Goal: Task Accomplishment & Management: Manage account settings

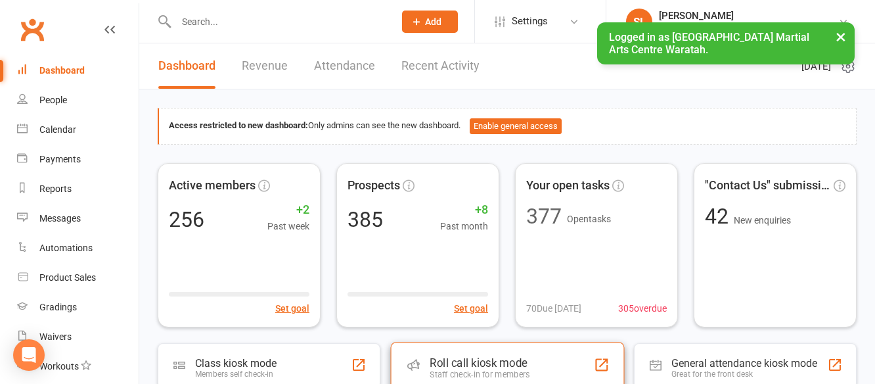
click at [461, 361] on div "Roll call kiosk mode" at bounding box center [479, 362] width 100 height 13
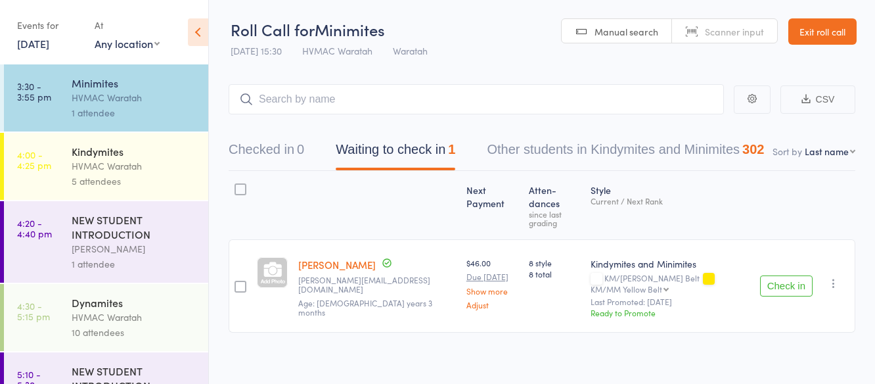
click at [164, 179] on div "5 attendees" at bounding box center [134, 180] width 125 height 15
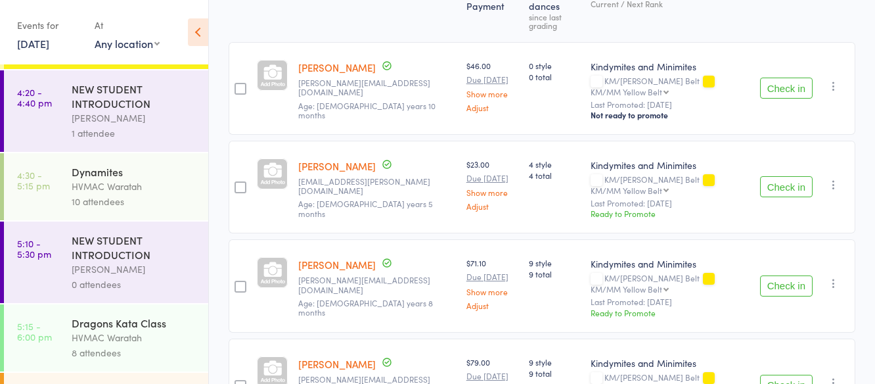
scroll to position [131, 0]
click at [139, 189] on div "HVMAC Waratah" at bounding box center [134, 185] width 125 height 15
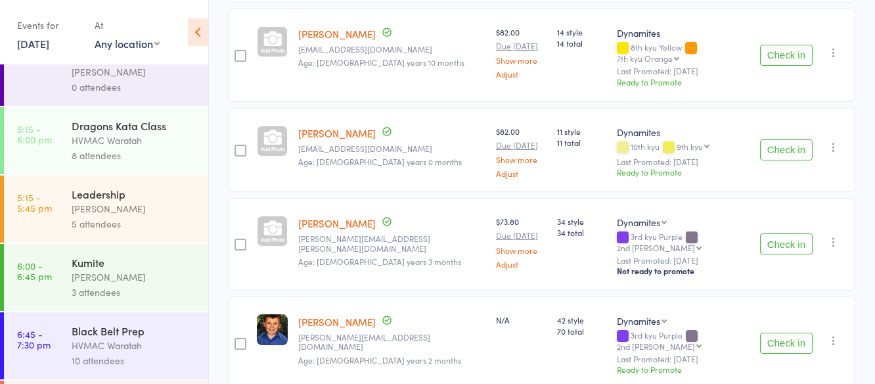
scroll to position [328, 0]
click at [155, 145] on div "HVMAC Waratah" at bounding box center [134, 139] width 125 height 15
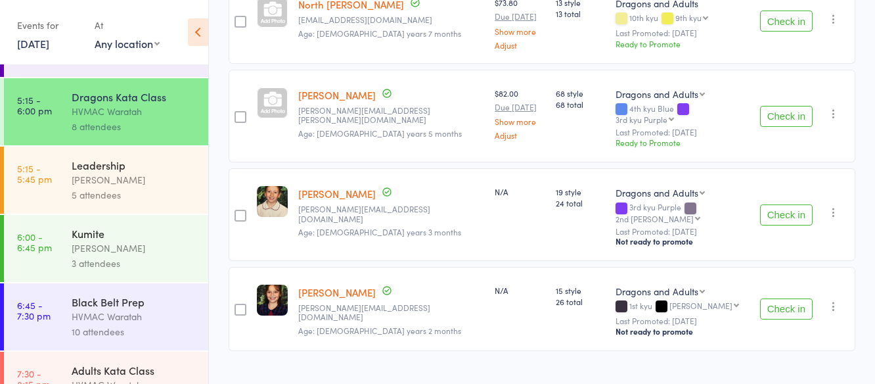
scroll to position [393, 0]
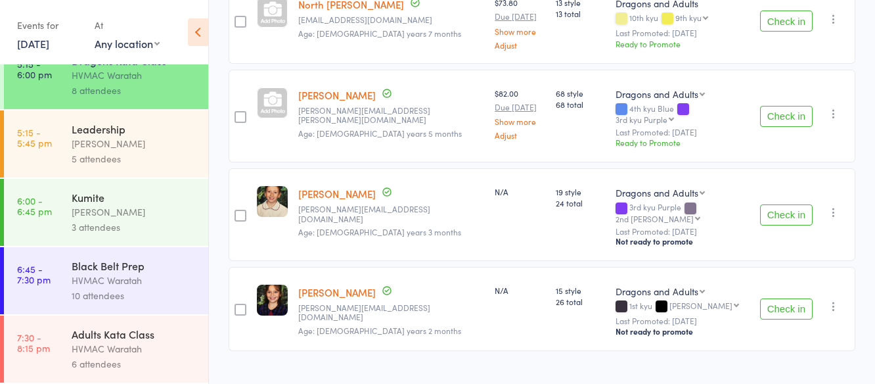
click at [151, 205] on div "[PERSON_NAME]" at bounding box center [134, 211] width 125 height 15
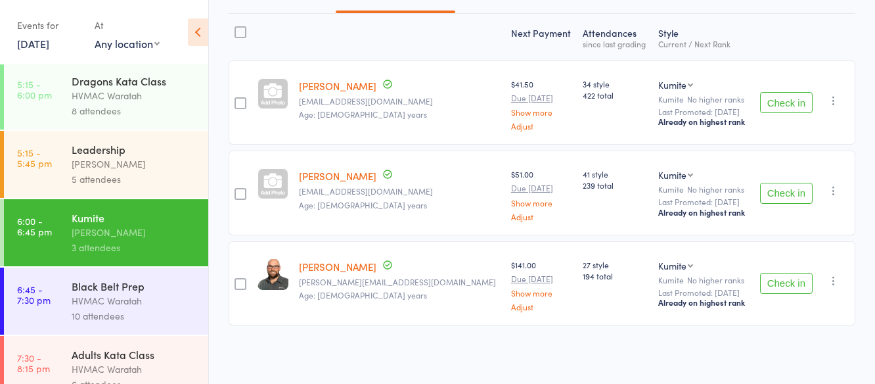
scroll to position [393, 0]
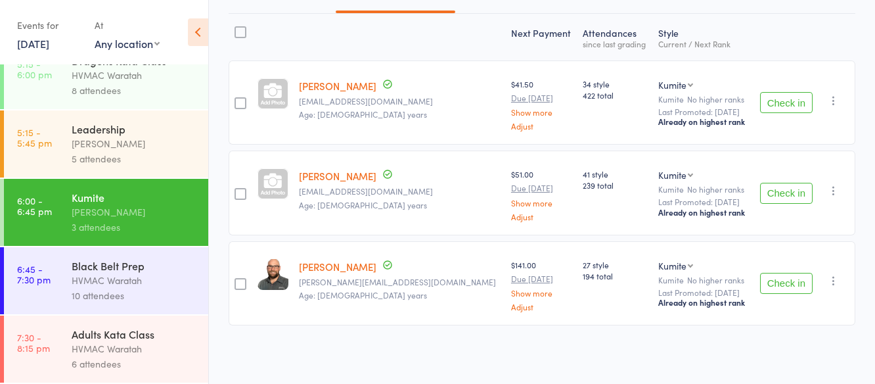
click at [162, 332] on div "Adults Kata Class" at bounding box center [134, 333] width 125 height 14
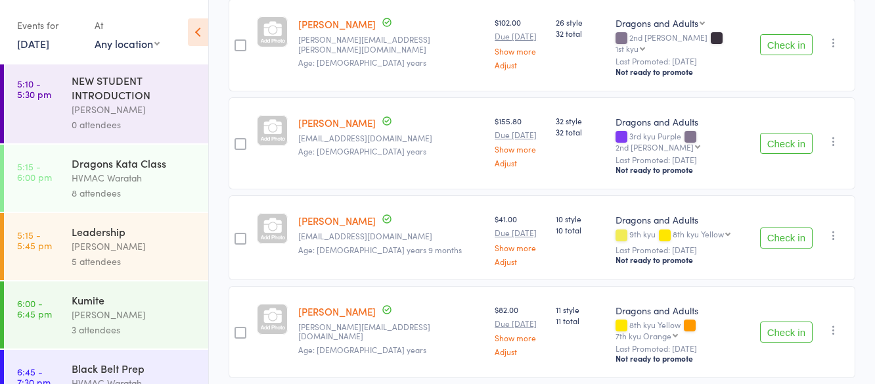
scroll to position [393, 0]
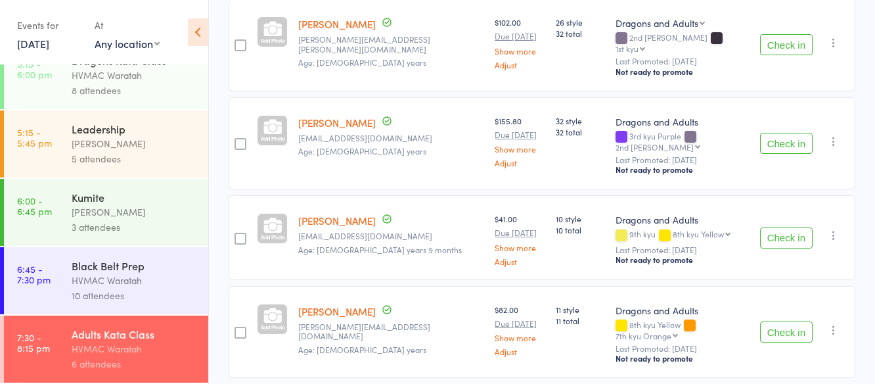
click at [162, 284] on div "HVMAC Waratah" at bounding box center [134, 280] width 125 height 15
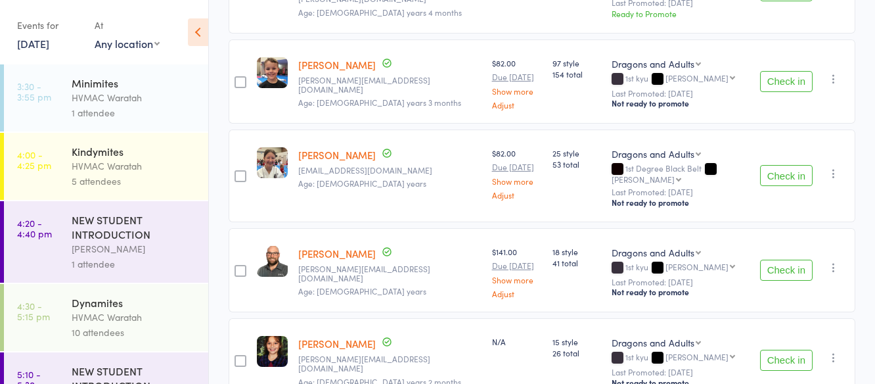
scroll to position [790, 0]
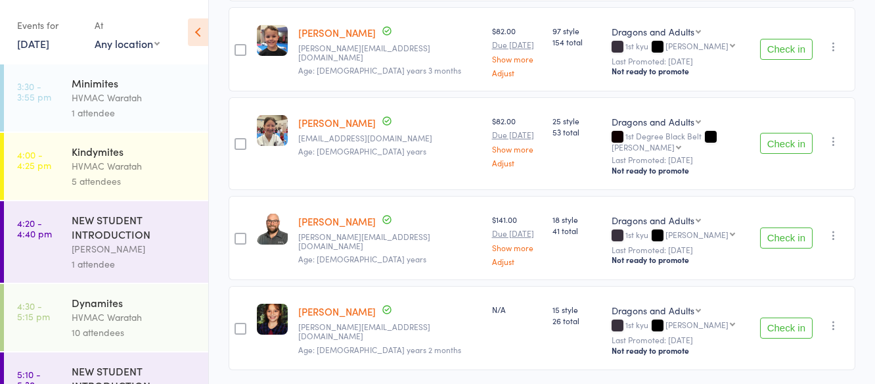
click at [158, 92] on div "HVMAC Waratah" at bounding box center [134, 97] width 125 height 15
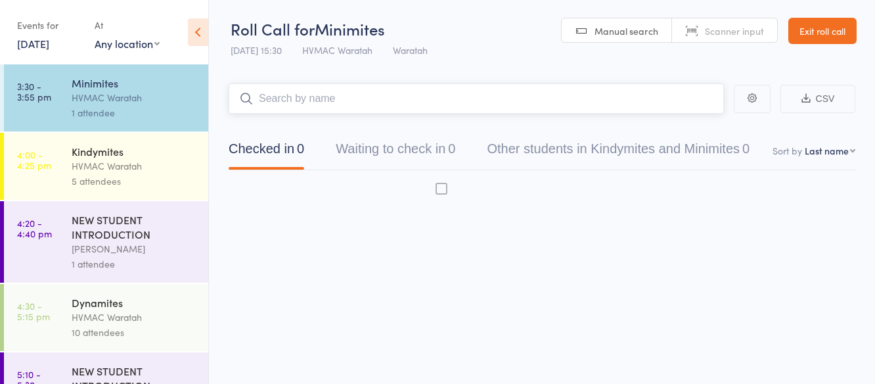
scroll to position [1, 0]
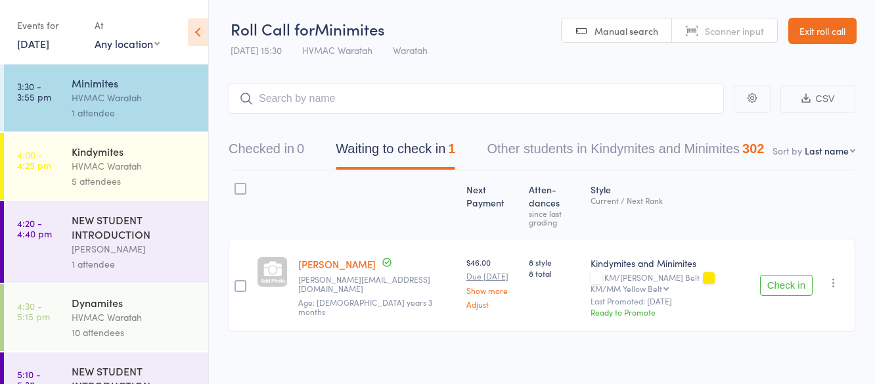
click at [781, 274] on button "Check in" at bounding box center [786, 284] width 53 height 21
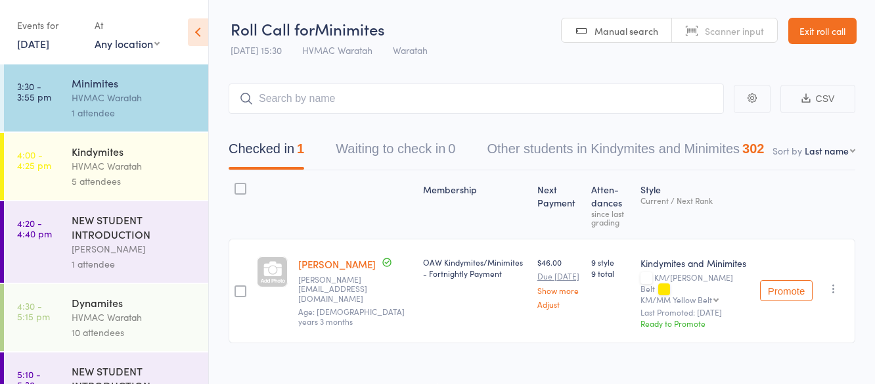
click at [142, 165] on div "HVMAC Waratah" at bounding box center [134, 165] width 125 height 15
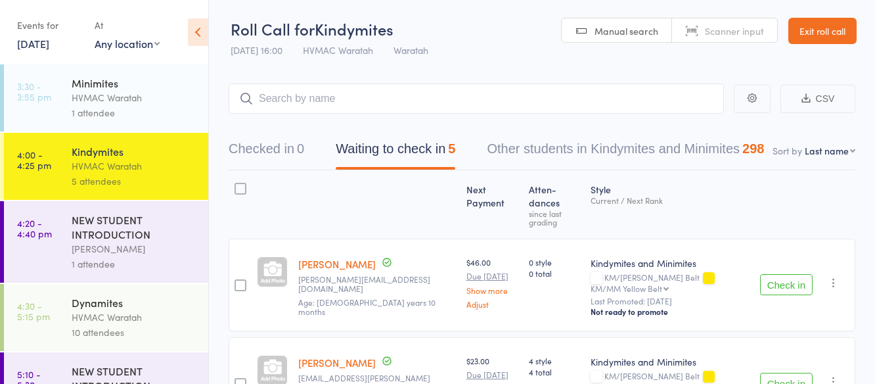
click at [42, 45] on link "[DATE]" at bounding box center [33, 43] width 32 height 14
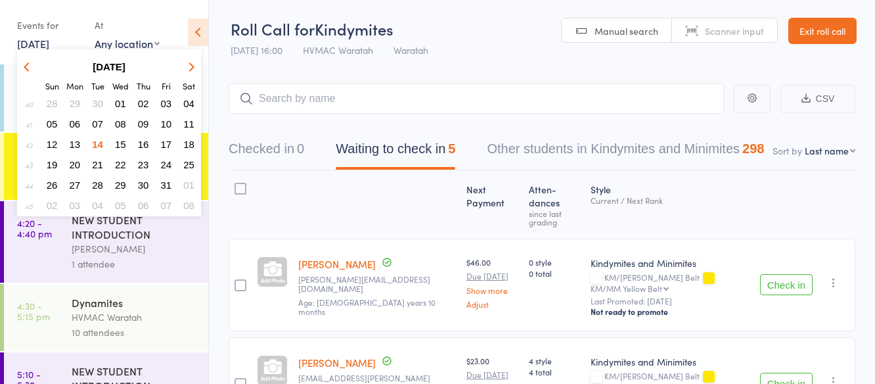
click at [76, 144] on span "13" at bounding box center [75, 144] width 11 height 11
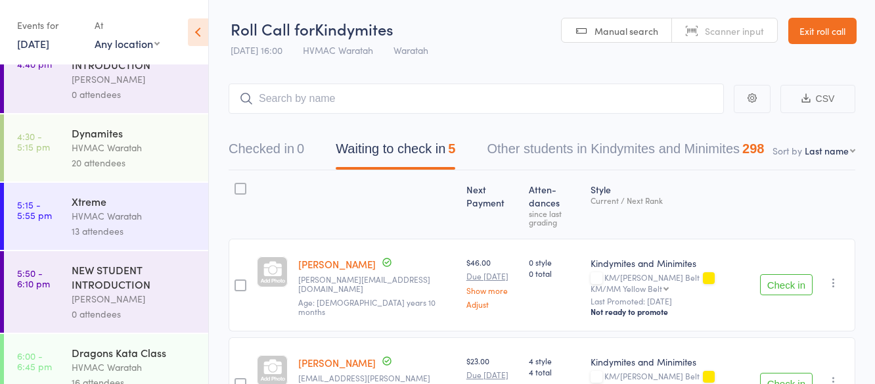
scroll to position [256, 0]
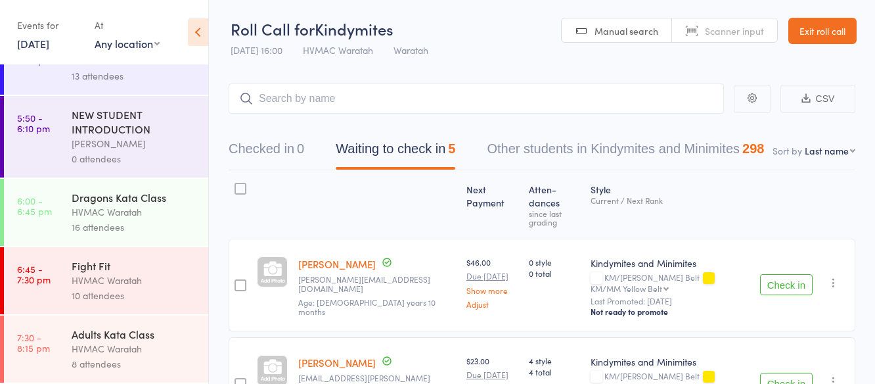
click at [163, 342] on div "HVMAC Waratah" at bounding box center [134, 348] width 125 height 15
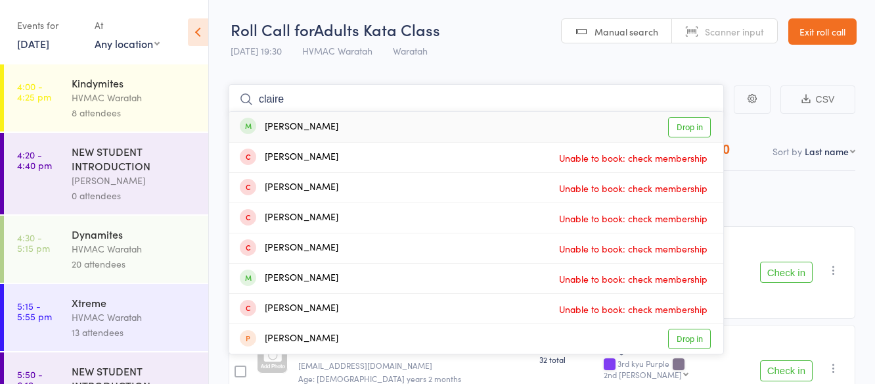
type input "claire"
click at [682, 125] on link "Drop in" at bounding box center [689, 127] width 43 height 20
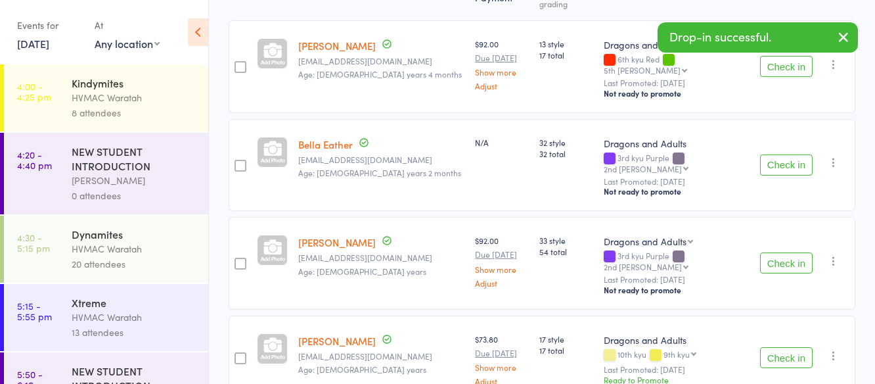
scroll to position [263, 0]
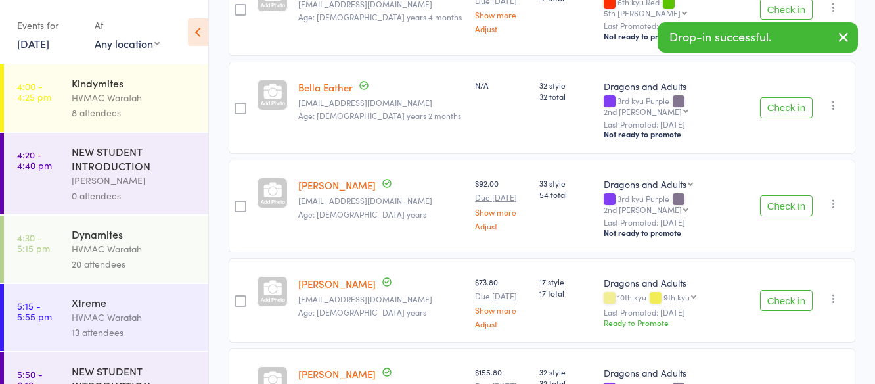
click at [794, 290] on button "Check in" at bounding box center [786, 300] width 53 height 21
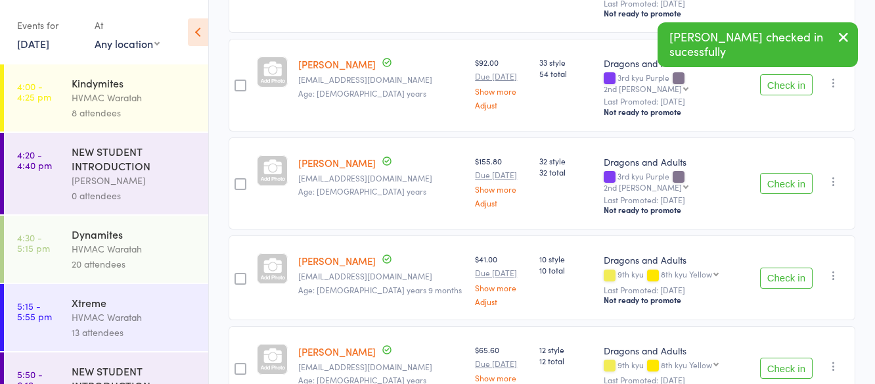
scroll to position [394, 0]
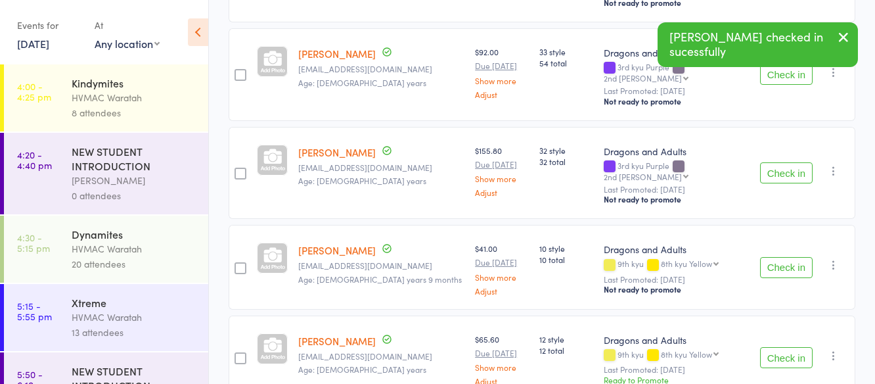
click at [778, 257] on button "Check in" at bounding box center [786, 267] width 53 height 21
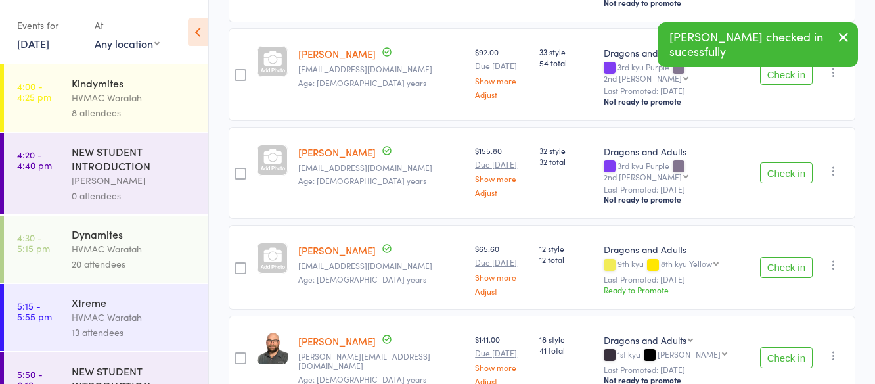
click at [773, 257] on button "Check in" at bounding box center [786, 267] width 53 height 21
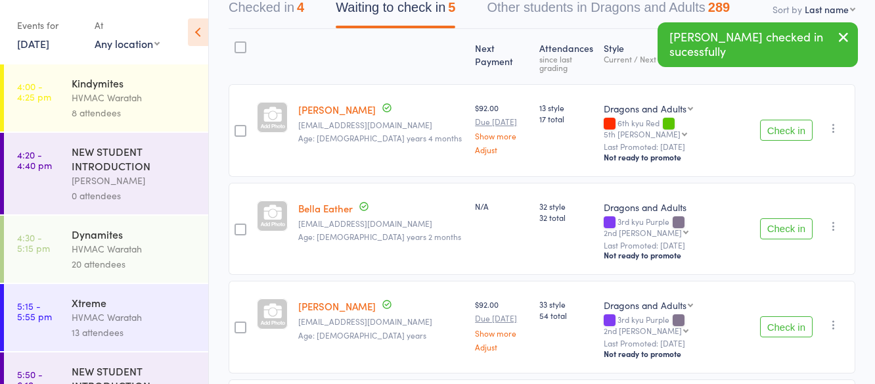
scroll to position [141, 0]
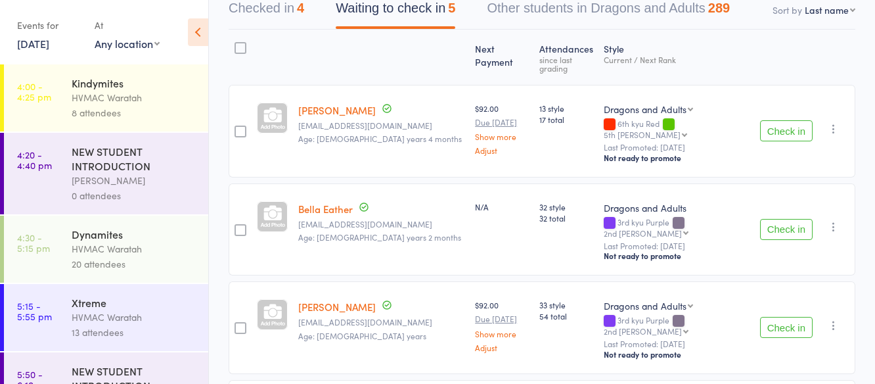
click at [777, 120] on button "Check in" at bounding box center [786, 130] width 53 height 21
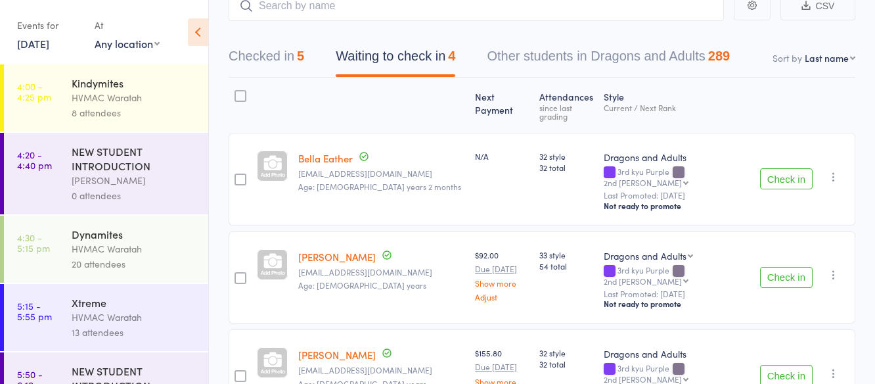
scroll to position [0, 0]
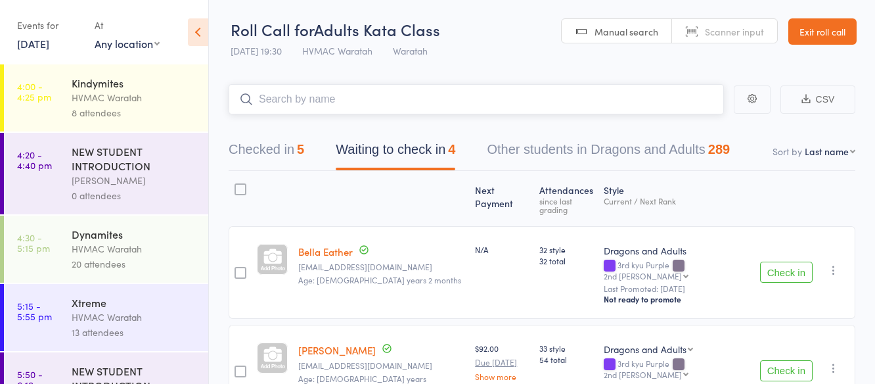
click at [313, 100] on input "search" at bounding box center [476, 99] width 495 height 30
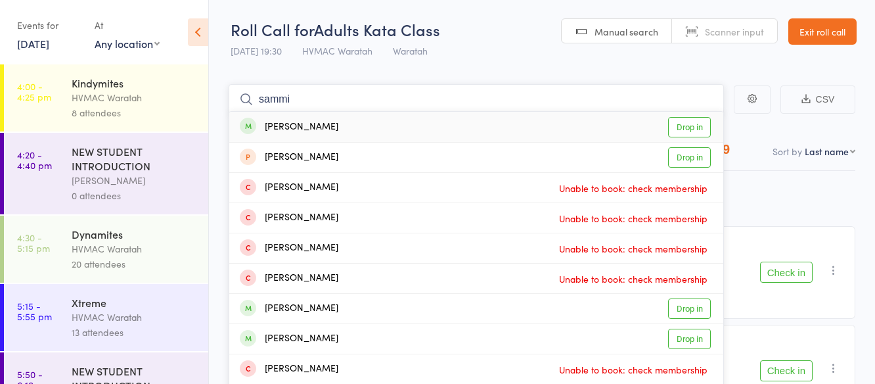
type input "sammi"
click at [697, 122] on link "Drop in" at bounding box center [689, 127] width 43 height 20
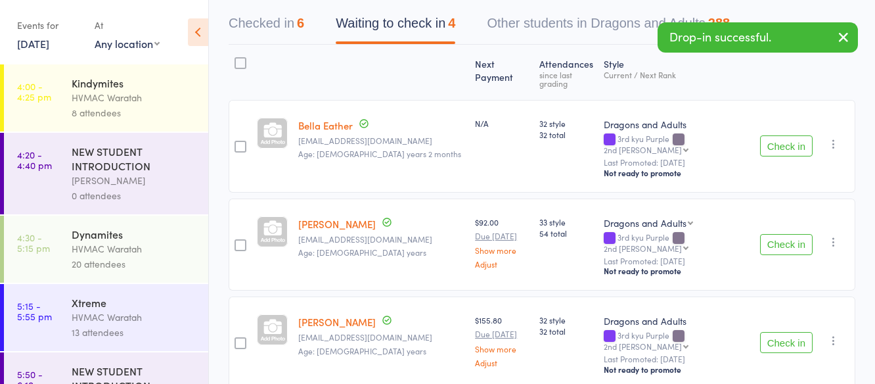
scroll to position [131, 0]
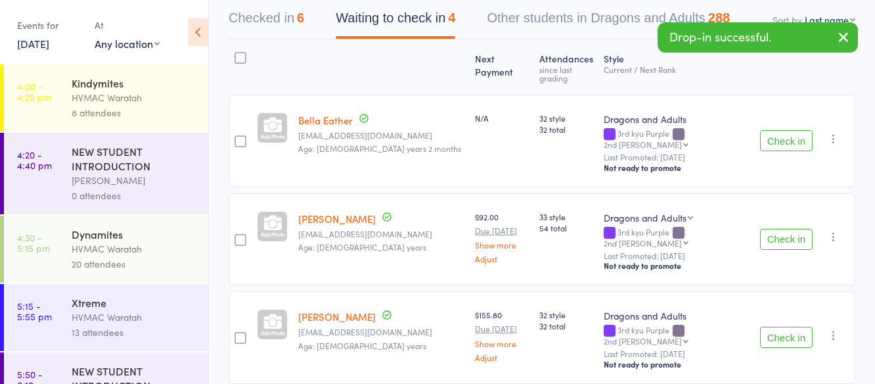
click at [783, 326] on button "Check in" at bounding box center [786, 336] width 53 height 21
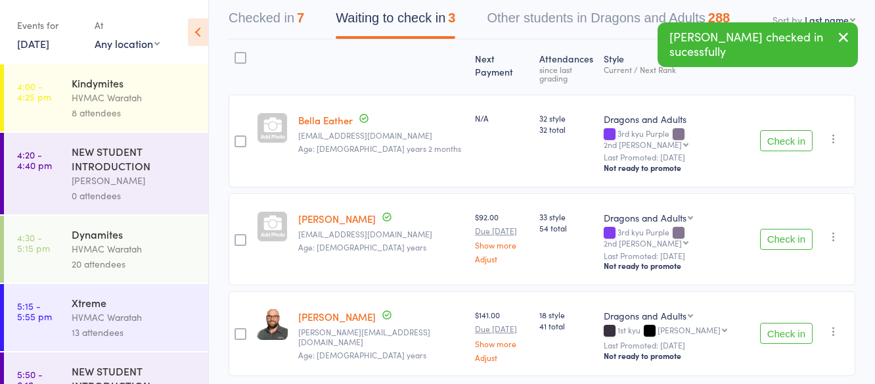
click at [785, 130] on button "Check in" at bounding box center [786, 140] width 53 height 21
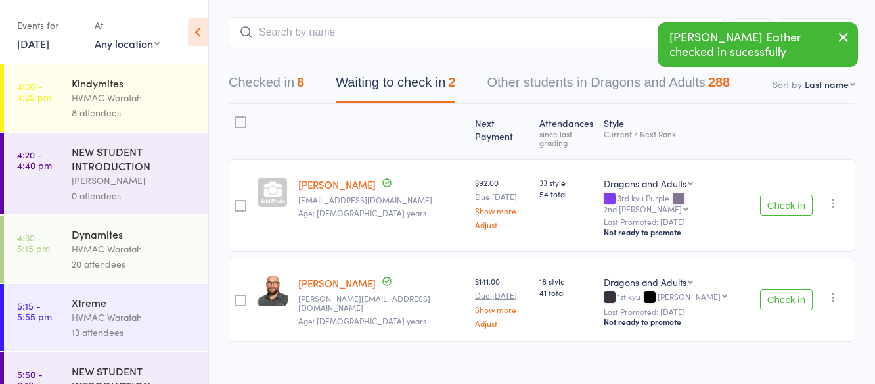
click at [787, 194] on button "Check in" at bounding box center [786, 204] width 53 height 21
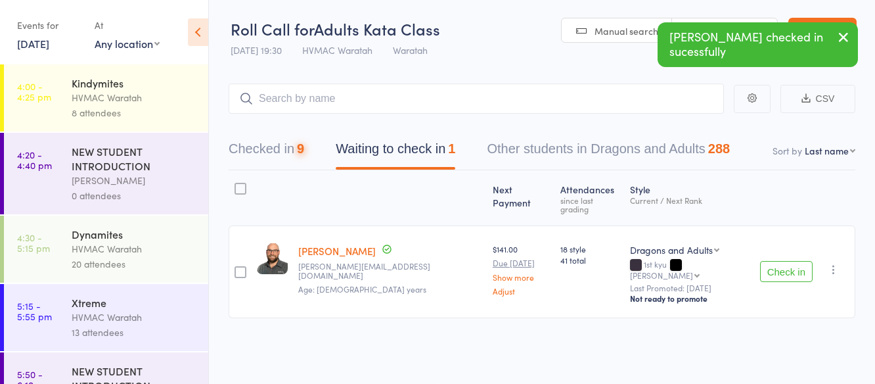
scroll to position [1, 0]
click at [791, 261] on button "Check in" at bounding box center [786, 271] width 53 height 21
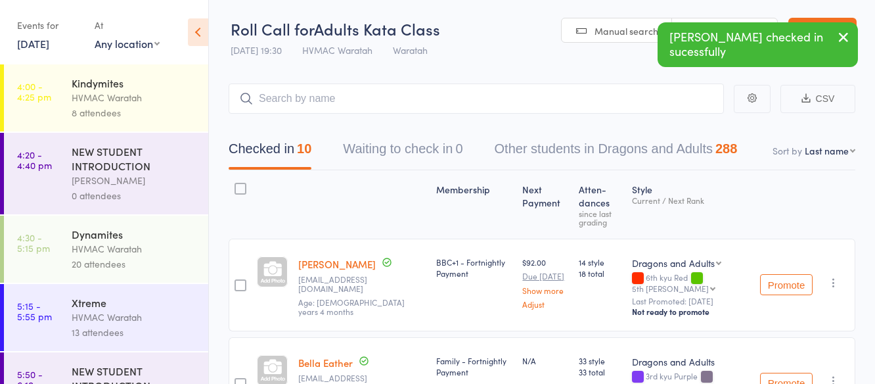
click at [35, 41] on link "13 Oct, 2025" at bounding box center [33, 43] width 32 height 14
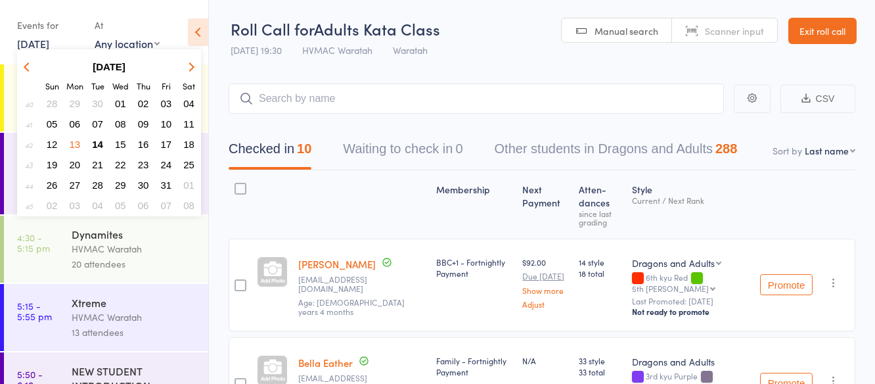
click at [103, 143] on button "14" at bounding box center [97, 144] width 20 height 18
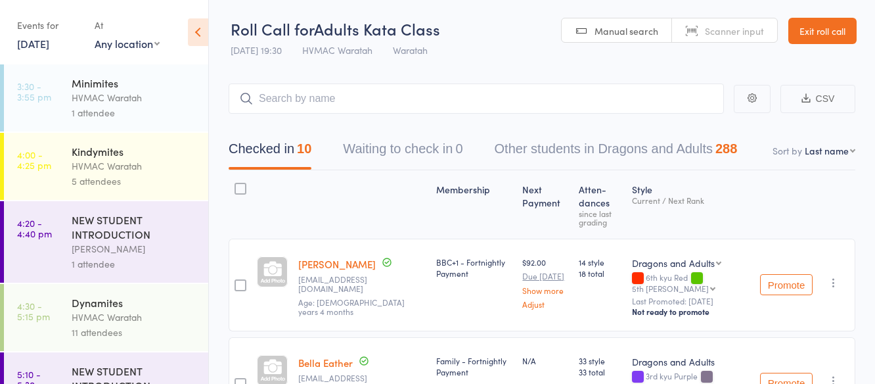
click at [156, 171] on div "HVMAC Waratah" at bounding box center [134, 165] width 125 height 15
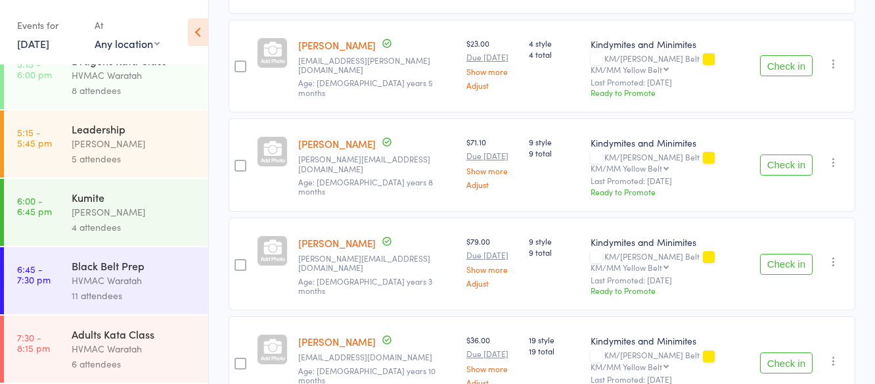
scroll to position [338, 0]
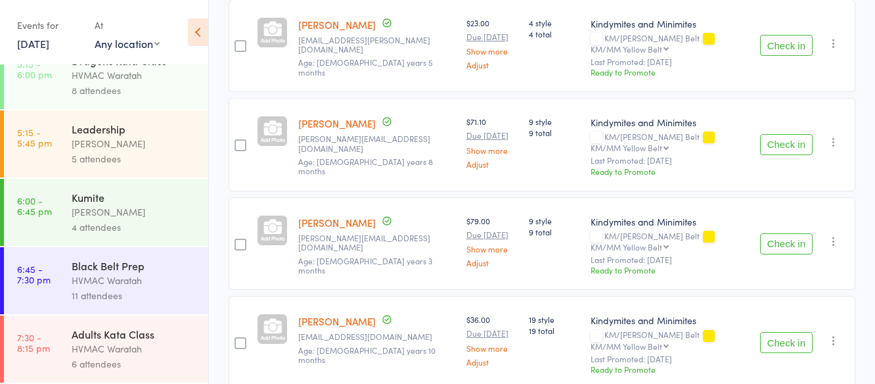
click at [173, 345] on div "HVMAC Waratah" at bounding box center [134, 348] width 125 height 15
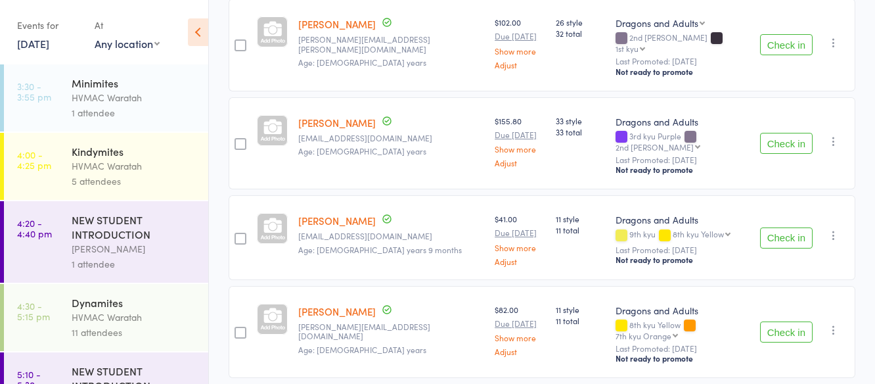
click at [158, 97] on div "HVMAC Waratah" at bounding box center [134, 97] width 125 height 15
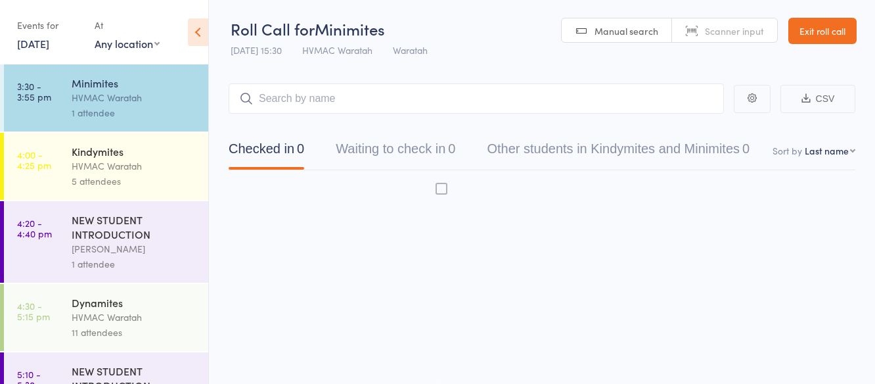
scroll to position [1, 0]
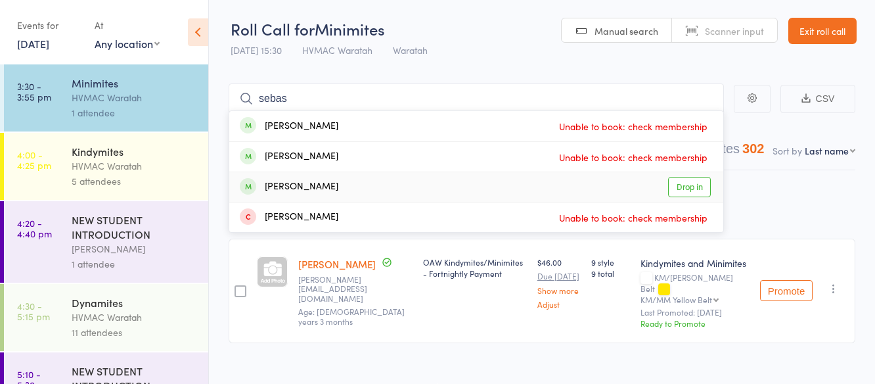
type input "sebas"
click at [684, 187] on link "Drop in" at bounding box center [689, 187] width 43 height 20
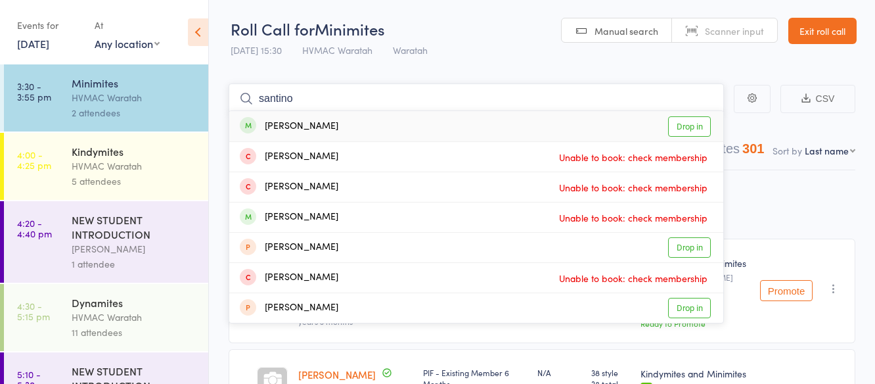
type input "santino"
click at [685, 128] on link "Drop in" at bounding box center [689, 126] width 43 height 20
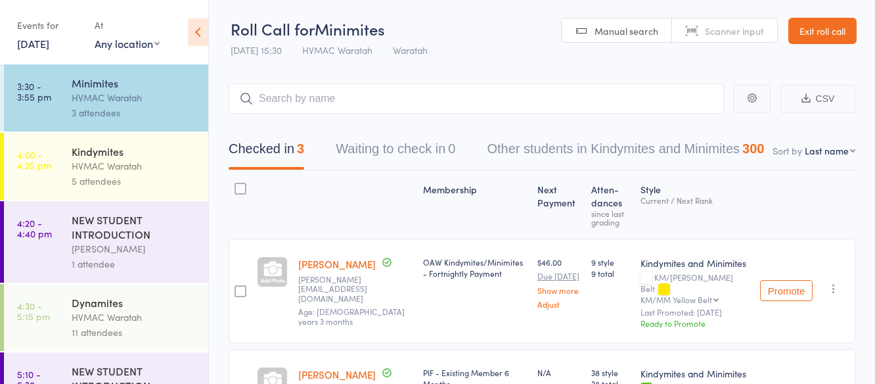
click at [162, 156] on div "Kindymites" at bounding box center [134, 151] width 125 height 14
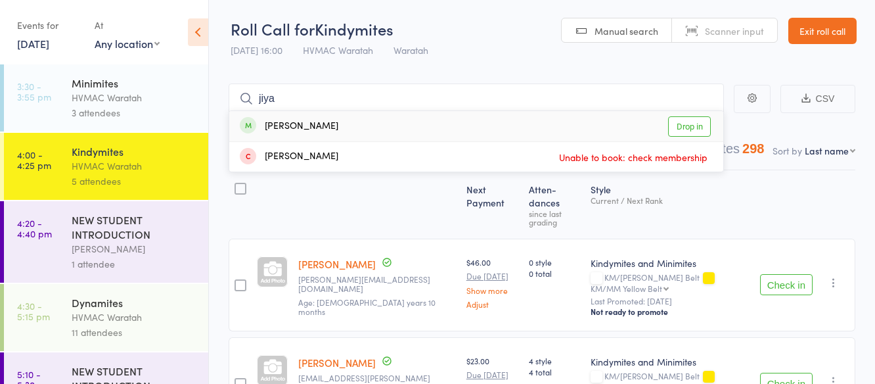
type input "jiya"
click at [686, 127] on link "Drop in" at bounding box center [689, 126] width 43 height 20
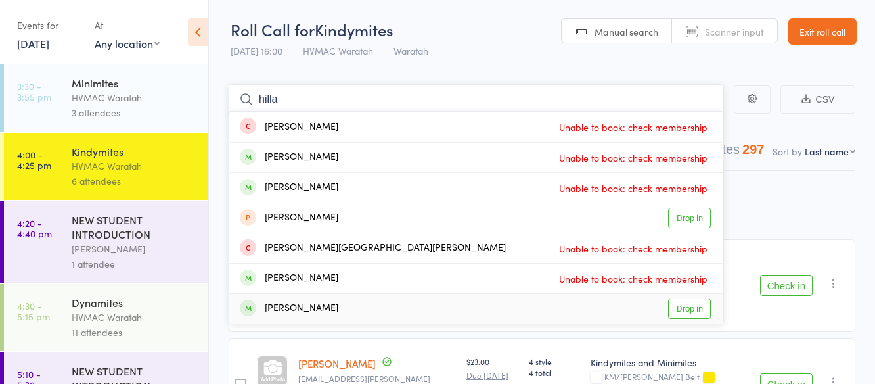
type input "hilla"
click at [687, 309] on link "Drop in" at bounding box center [689, 308] width 43 height 20
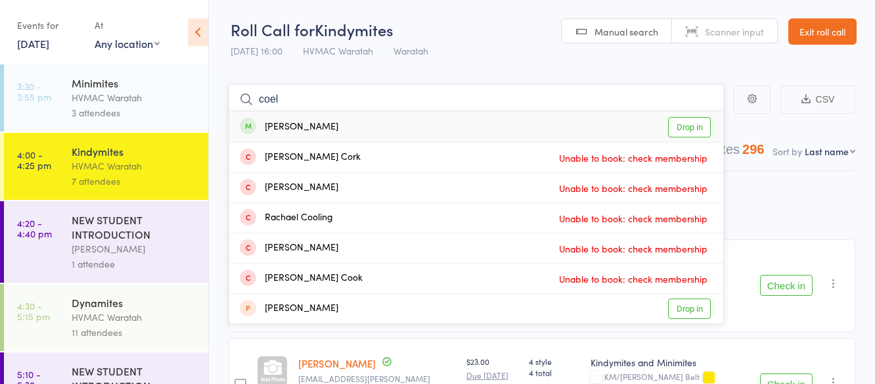
type input "coel"
click at [688, 126] on link "Drop in" at bounding box center [689, 127] width 43 height 20
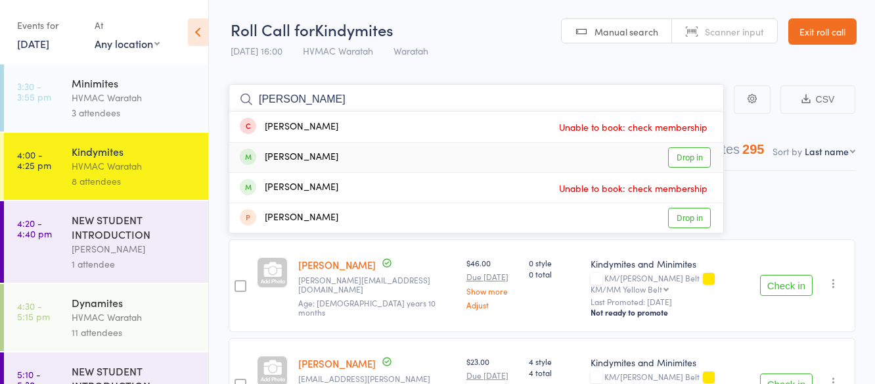
type input "eric"
click at [699, 160] on link "Drop in" at bounding box center [689, 157] width 43 height 20
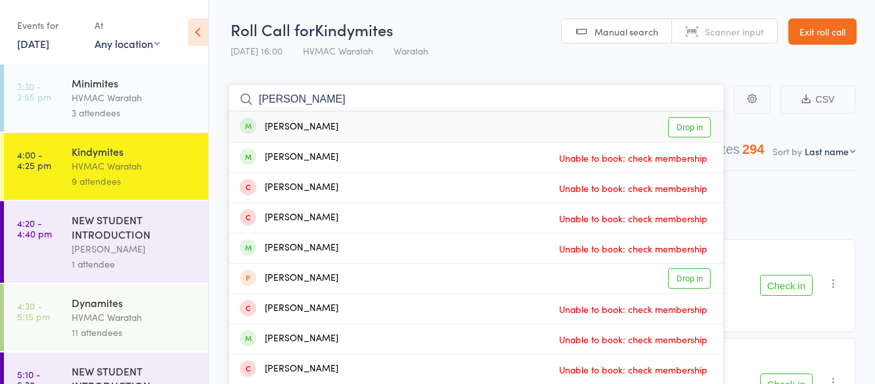
type input "hugh"
click at [688, 124] on link "Drop in" at bounding box center [689, 127] width 43 height 20
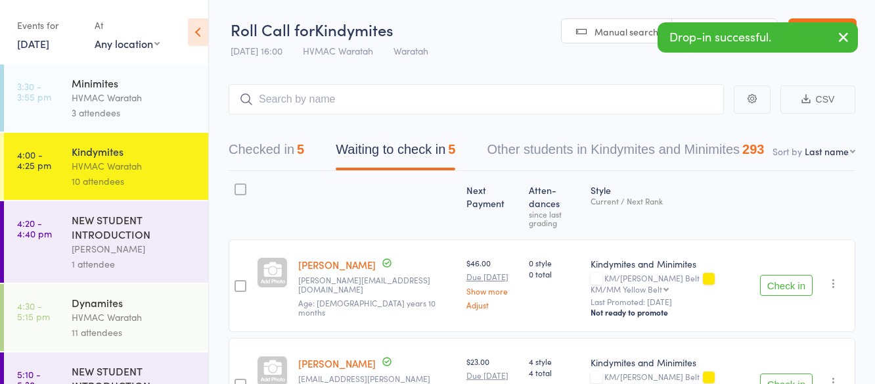
click at [791, 274] on button "Check in" at bounding box center [786, 284] width 53 height 21
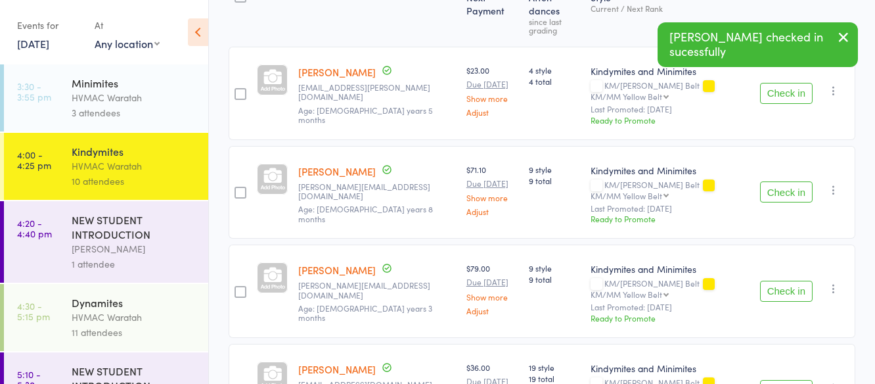
scroll to position [197, 0]
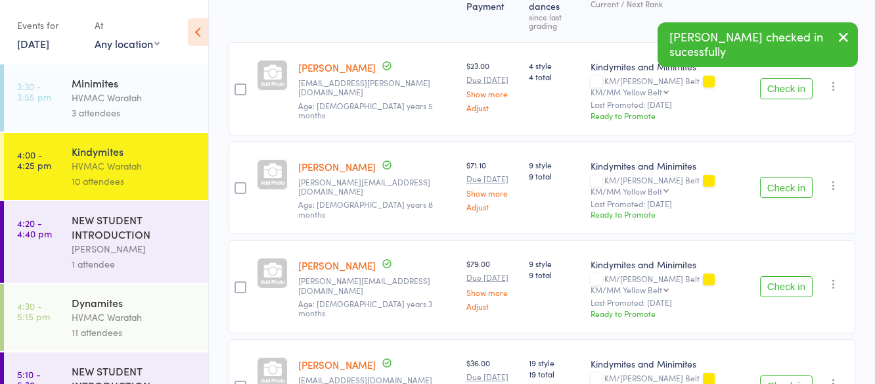
click at [785, 177] on button "Check in" at bounding box center [786, 187] width 53 height 21
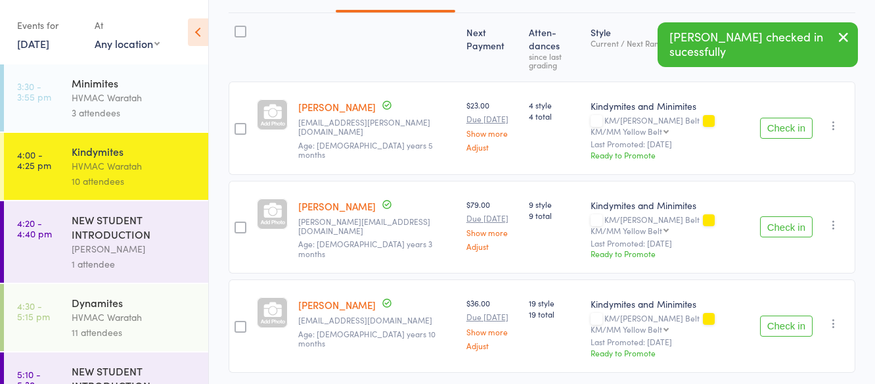
click at [781, 216] on button "Check in" at bounding box center [786, 226] width 53 height 21
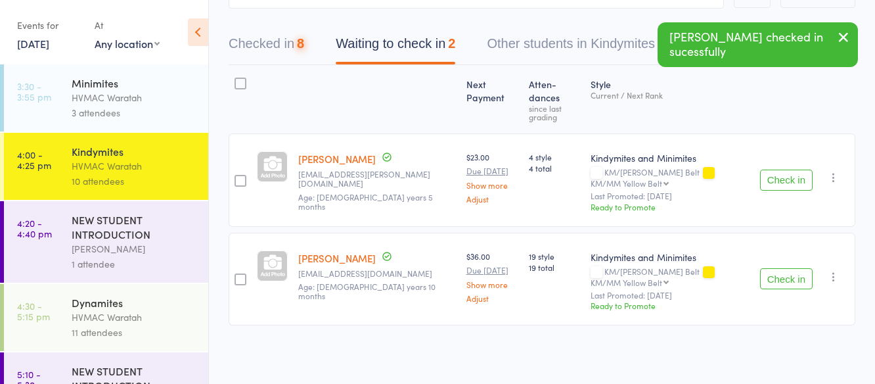
scroll to position [67, 0]
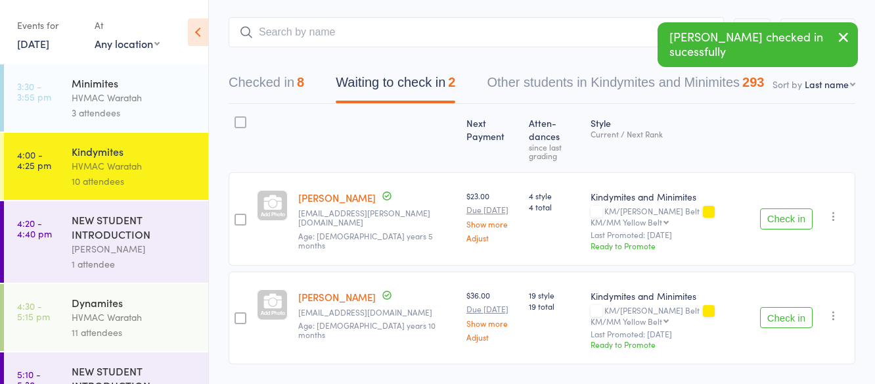
click at [779, 208] on button "Check in" at bounding box center [786, 218] width 53 height 21
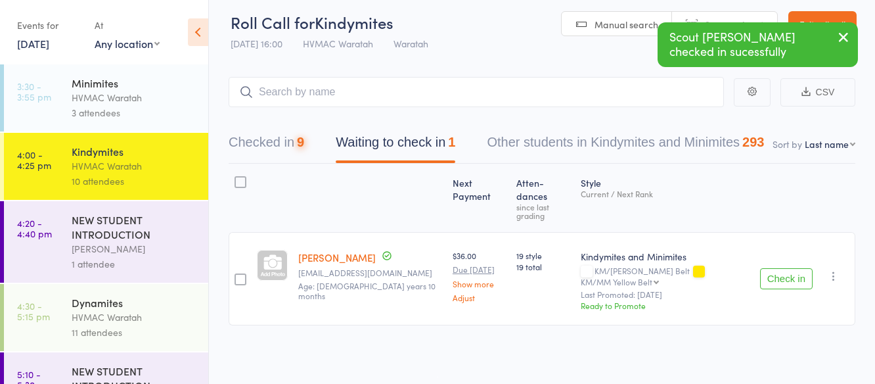
scroll to position [1, 0]
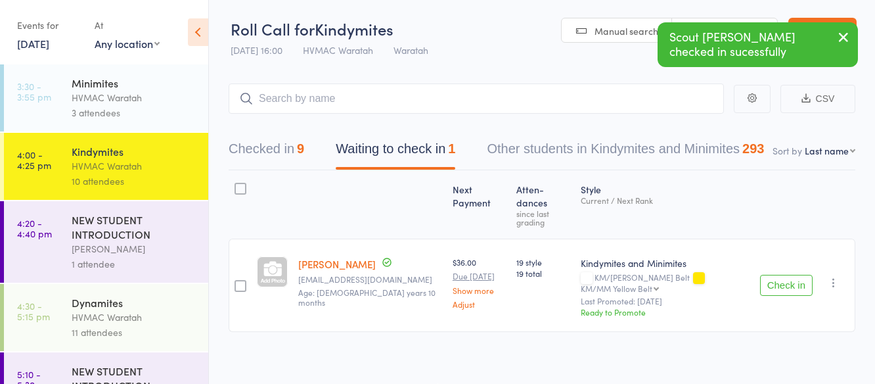
click at [787, 274] on button "Check in" at bounding box center [786, 284] width 53 height 21
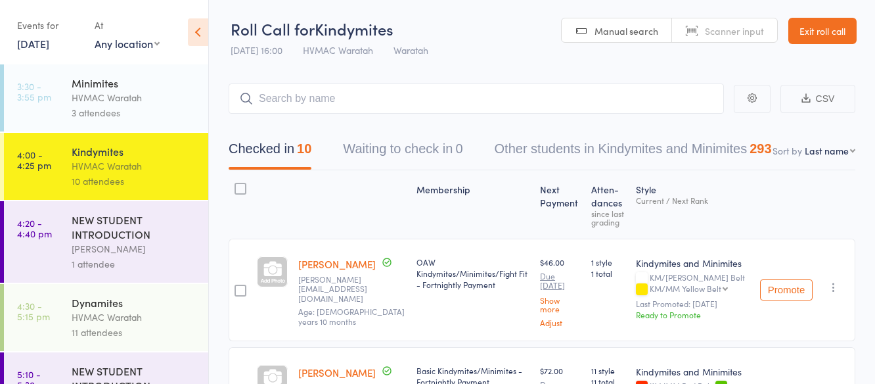
click at [153, 301] on div "Dynamites" at bounding box center [134, 302] width 125 height 14
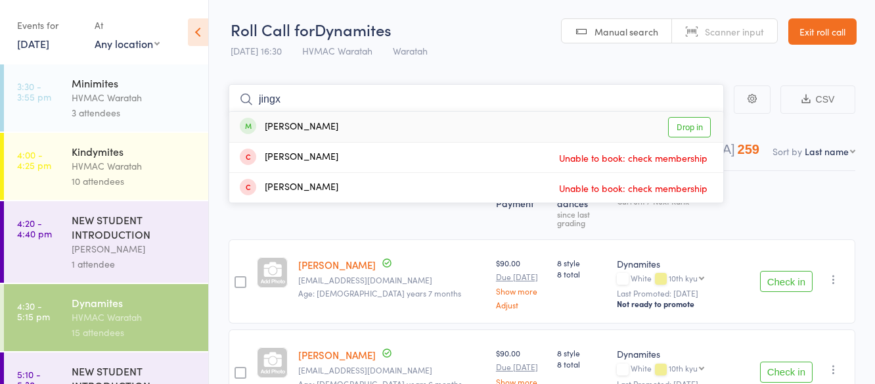
type input "jingx"
click at [697, 127] on link "Drop in" at bounding box center [689, 127] width 43 height 20
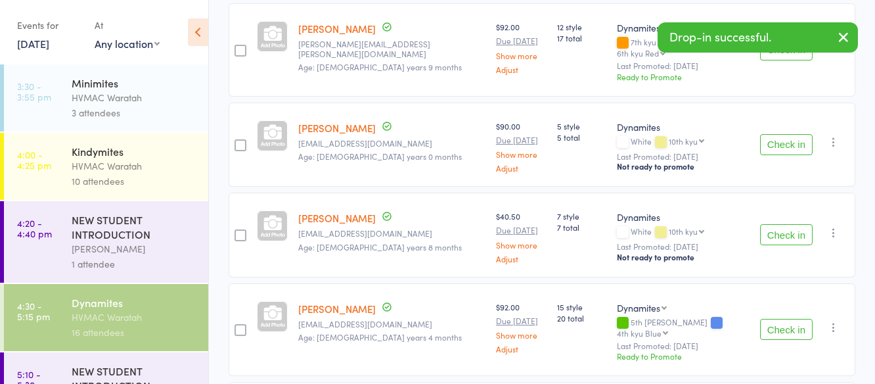
scroll to position [722, 0]
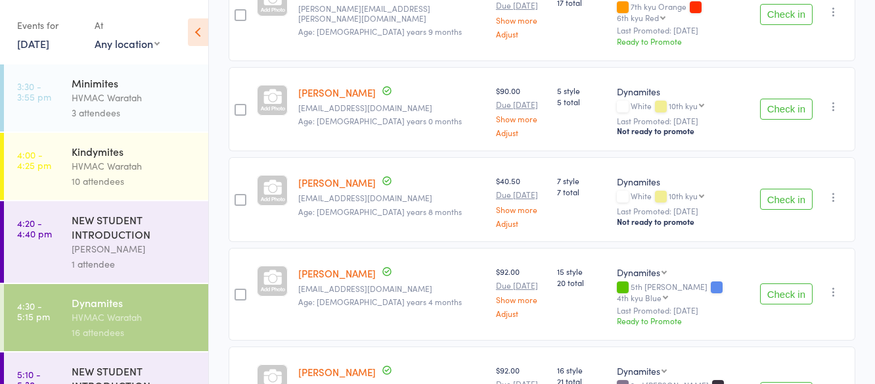
click at [780, 188] on button "Check in" at bounding box center [786, 198] width 53 height 21
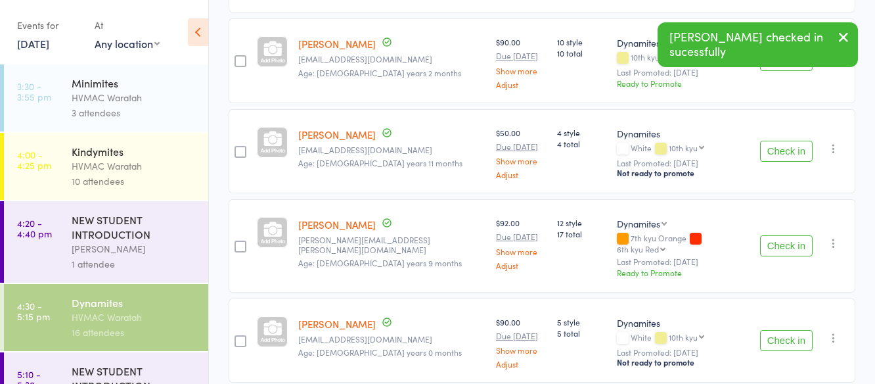
scroll to position [0, 0]
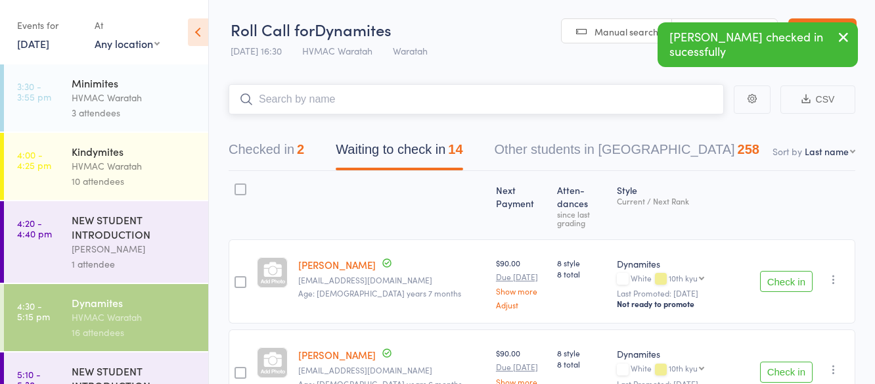
click at [361, 91] on input "search" at bounding box center [476, 99] width 495 height 30
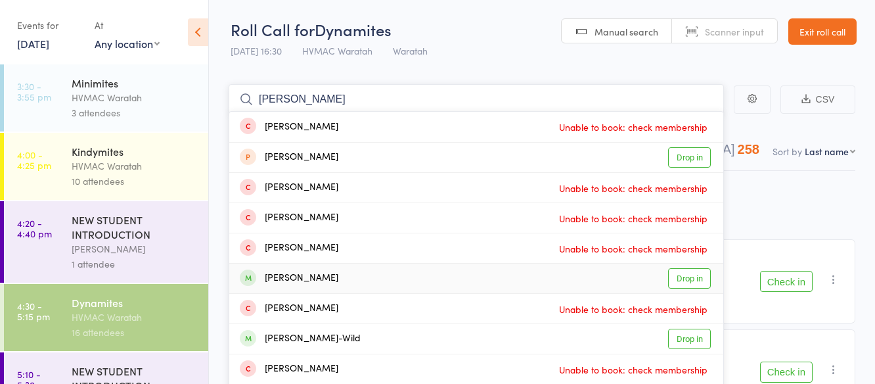
type input "liam"
click at [688, 277] on link "Drop in" at bounding box center [689, 278] width 43 height 20
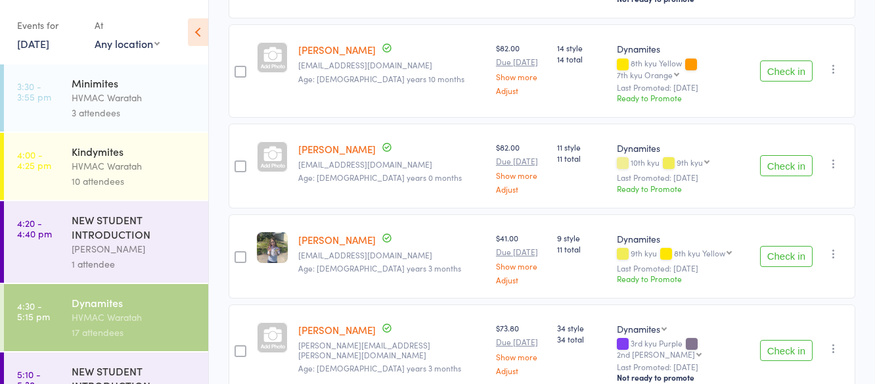
scroll to position [1151, 0]
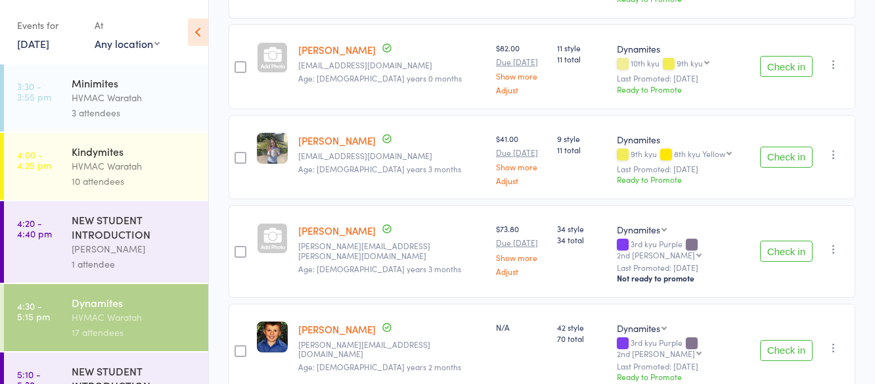
click at [793, 146] on button "Check in" at bounding box center [786, 156] width 53 height 21
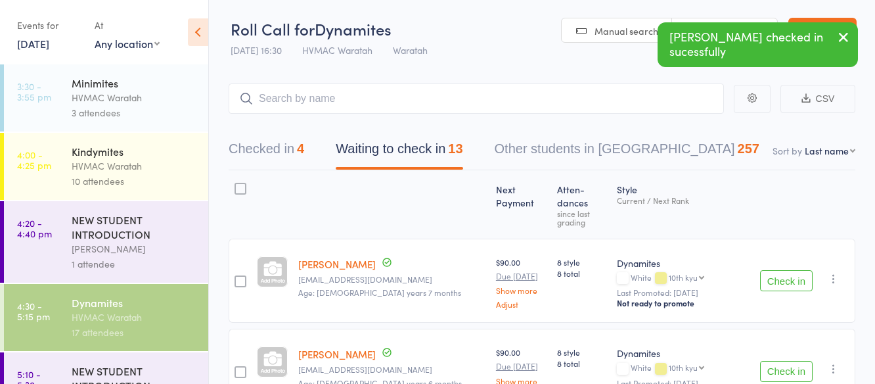
scroll to position [0, 0]
click at [783, 271] on button "Check in" at bounding box center [786, 281] width 53 height 21
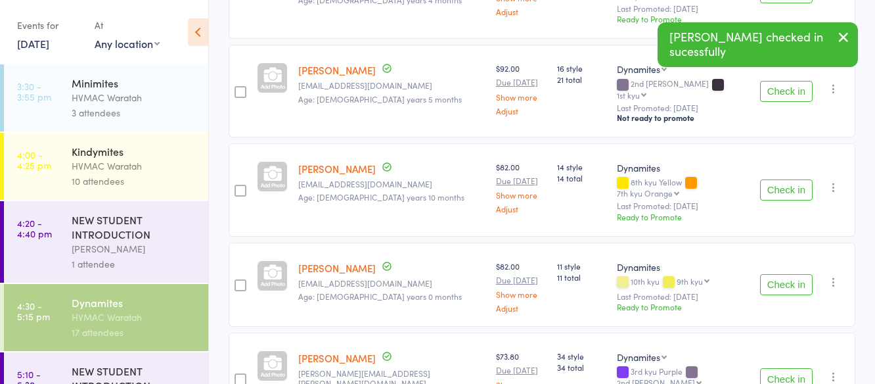
scroll to position [971, 0]
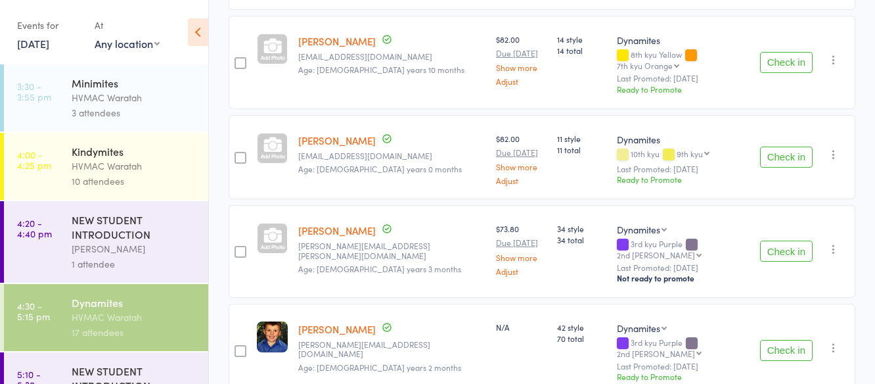
click at [785, 146] on button "Check in" at bounding box center [786, 156] width 53 height 21
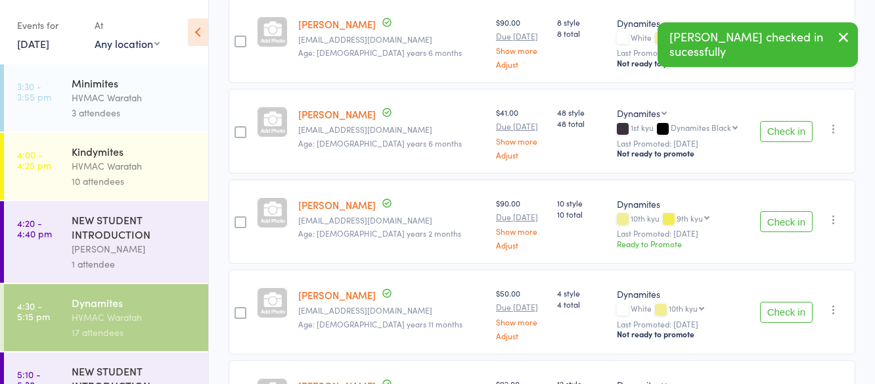
scroll to position [224, 0]
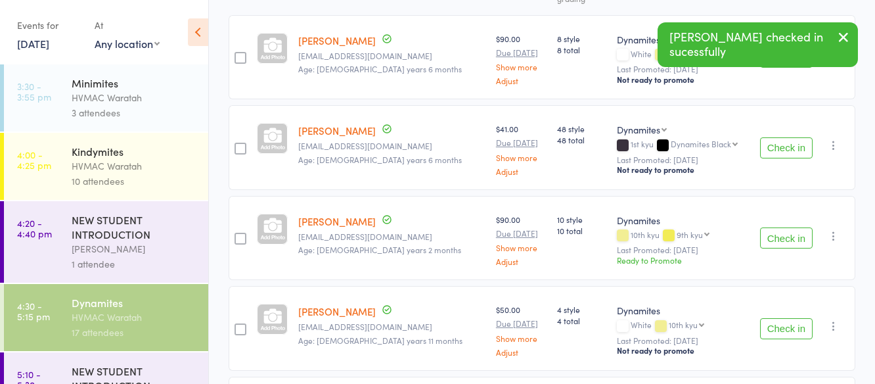
click at [783, 227] on button "Check in" at bounding box center [786, 237] width 53 height 21
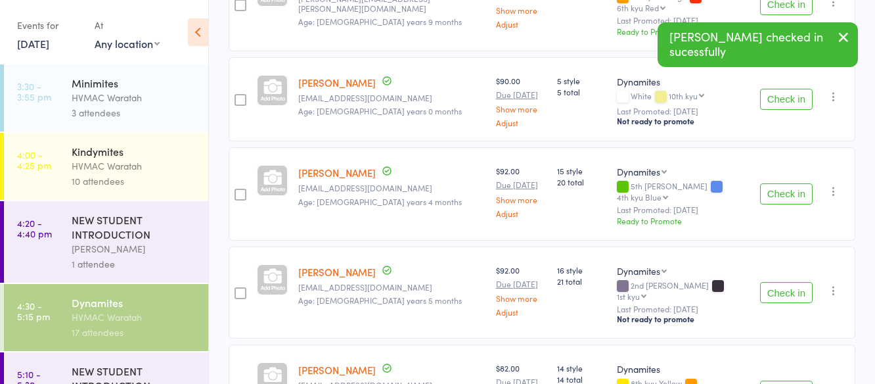
scroll to position [487, 0]
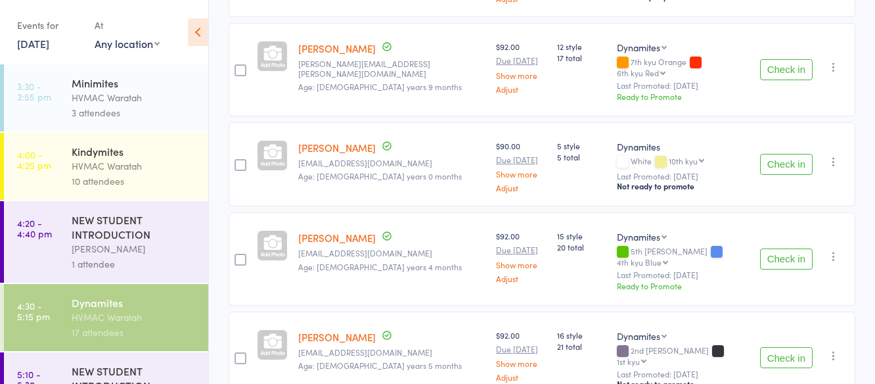
click at [782, 154] on button "Check in" at bounding box center [786, 164] width 53 height 21
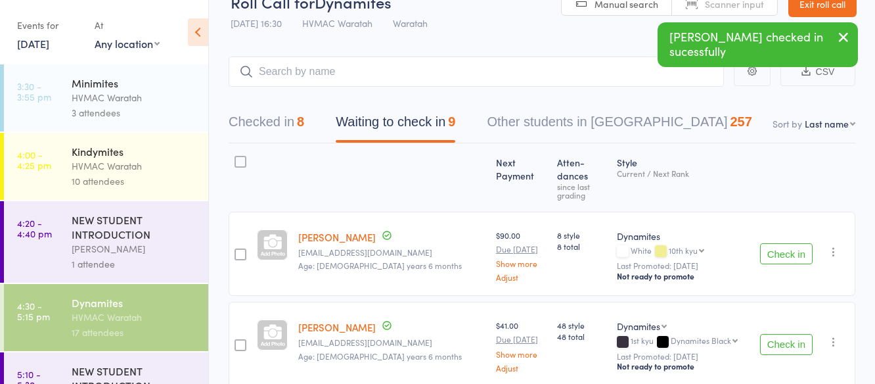
scroll to position [0, 0]
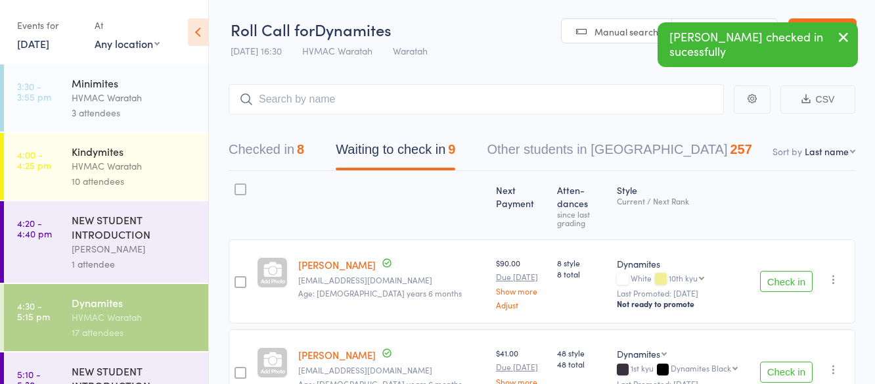
click at [789, 271] on button "Check in" at bounding box center [786, 281] width 53 height 21
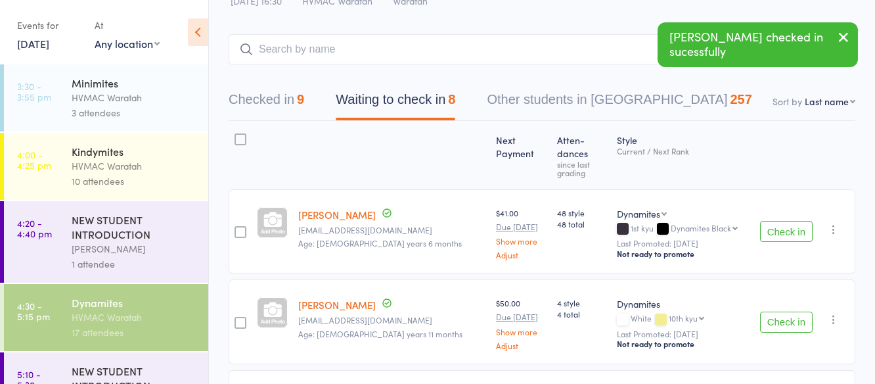
scroll to position [131, 0]
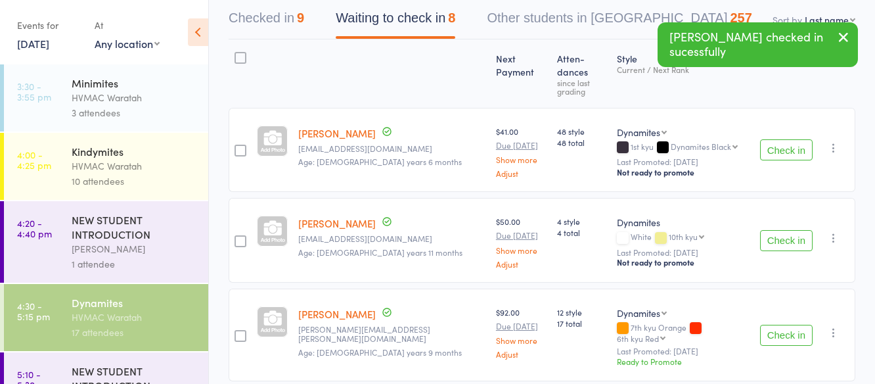
click at [782, 230] on button "Check in" at bounding box center [786, 240] width 53 height 21
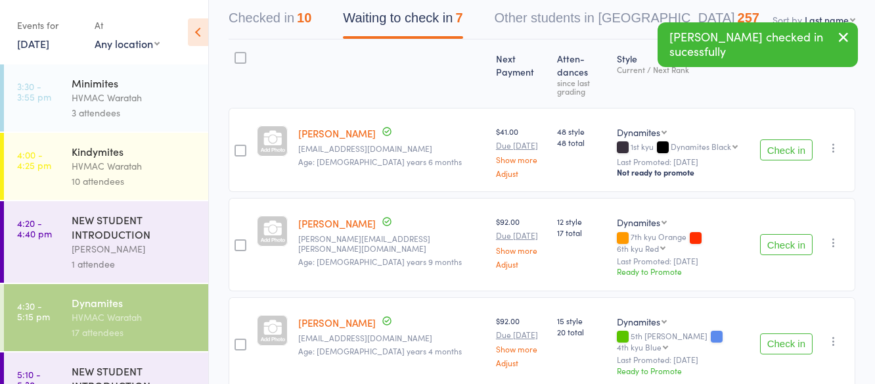
scroll to position [0, 0]
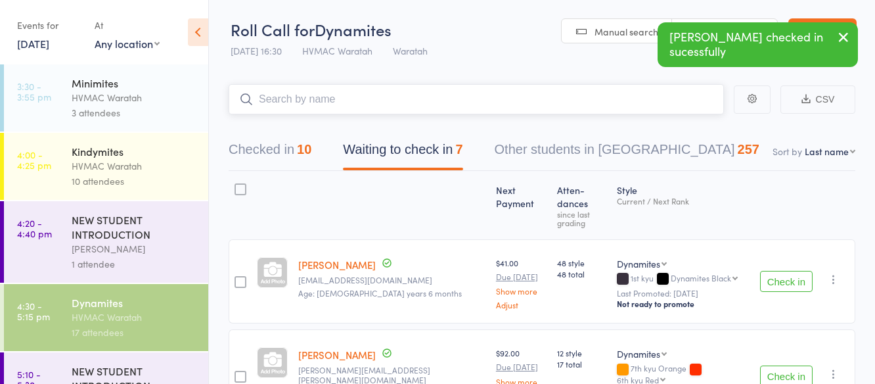
click at [321, 89] on input "search" at bounding box center [476, 99] width 495 height 30
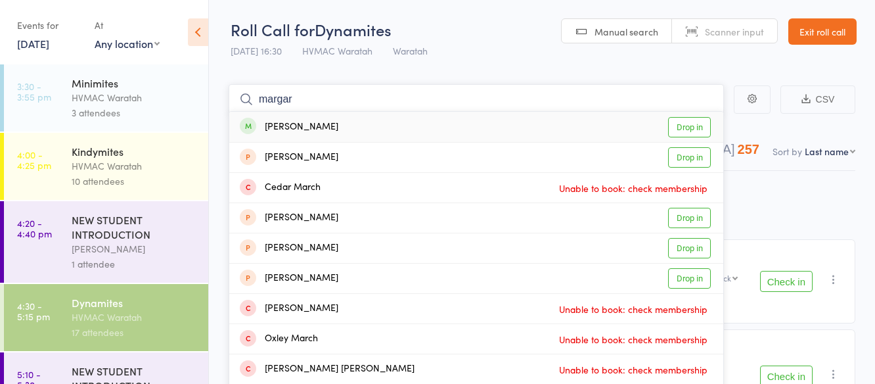
type input "margar"
click at [688, 125] on link "Drop in" at bounding box center [689, 127] width 43 height 20
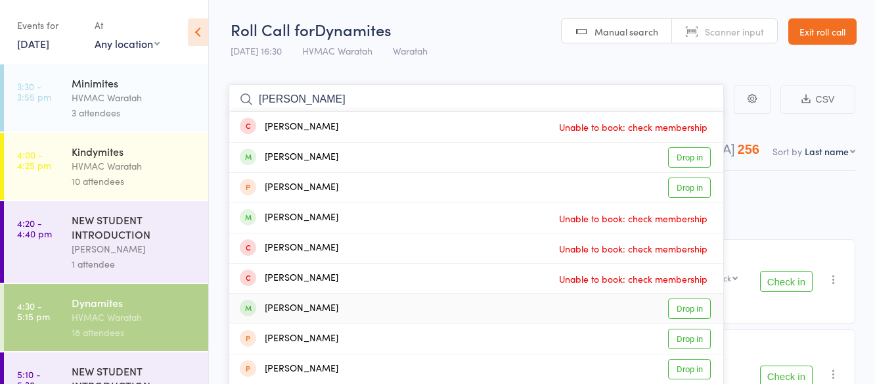
type input "james"
click at [678, 309] on link "Drop in" at bounding box center [689, 308] width 43 height 20
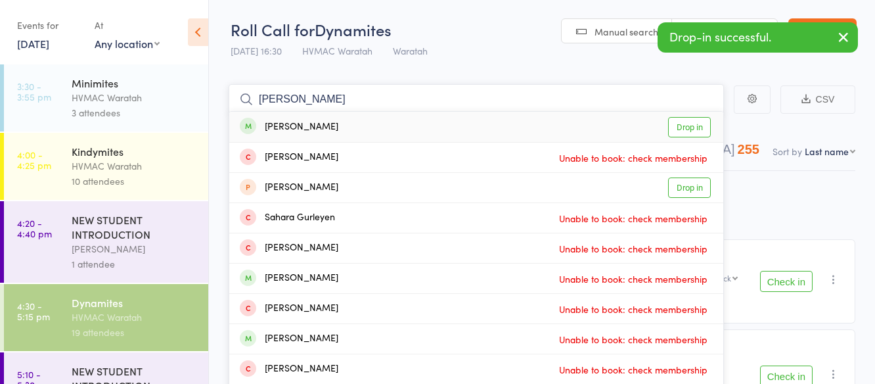
type input "sara"
click at [692, 125] on link "Drop in" at bounding box center [689, 127] width 43 height 20
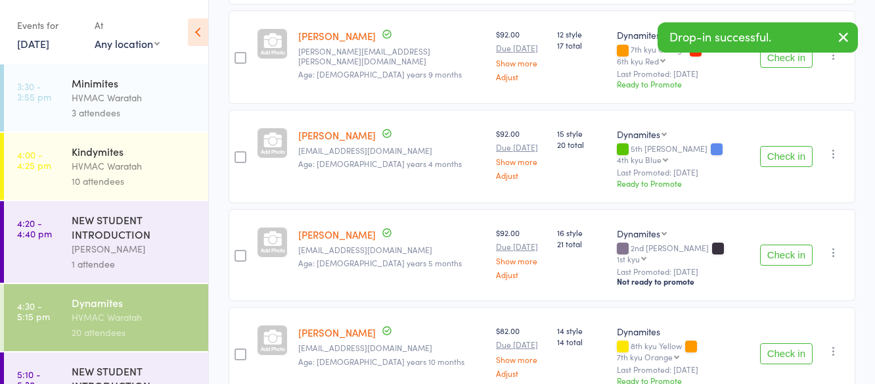
scroll to position [394, 0]
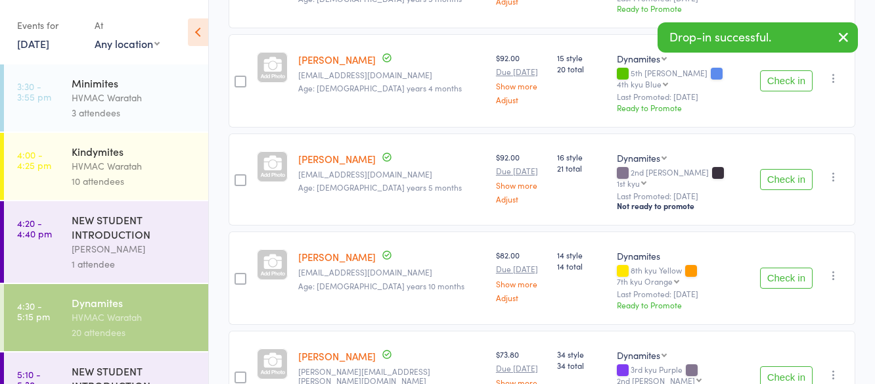
click at [778, 267] on button "Check in" at bounding box center [786, 277] width 53 height 21
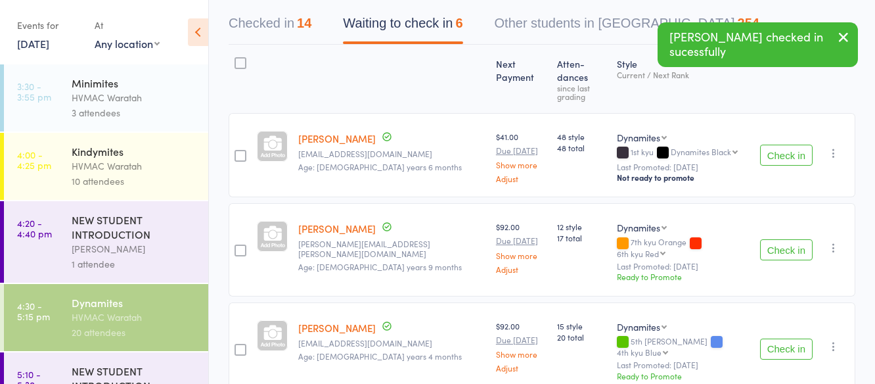
scroll to position [0, 0]
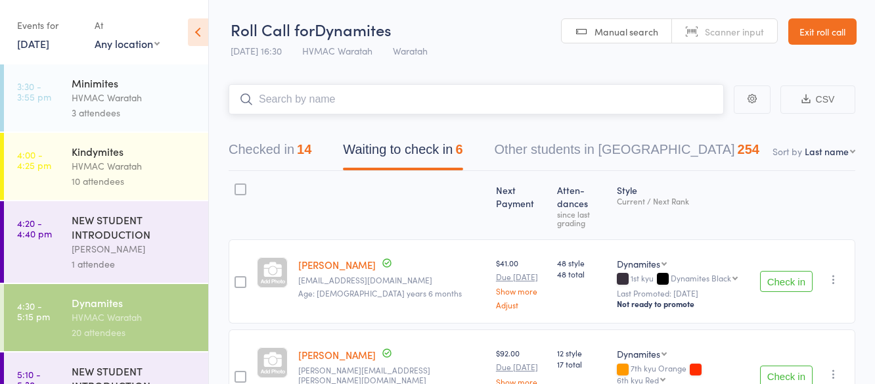
click at [312, 97] on input "search" at bounding box center [476, 99] width 495 height 30
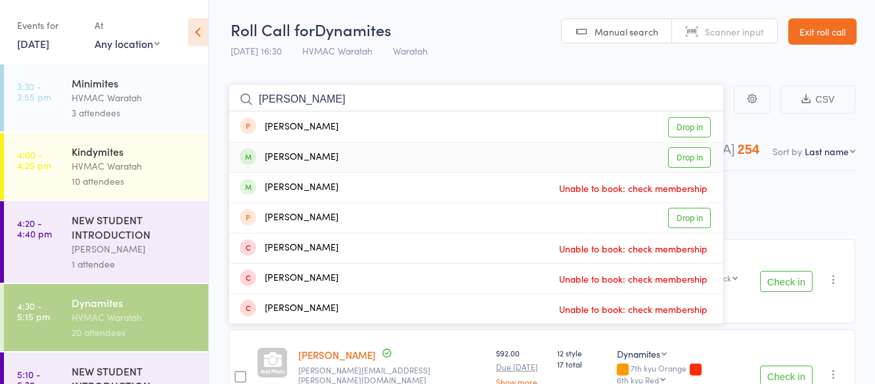
type input "patrick"
click at [682, 154] on link "Drop in" at bounding box center [689, 157] width 43 height 20
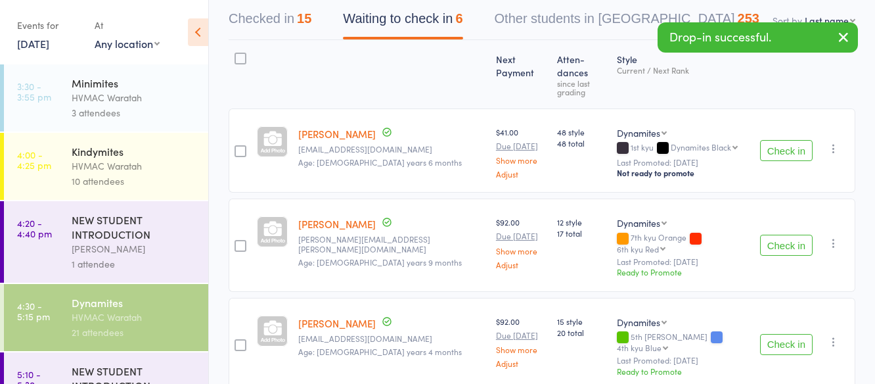
scroll to position [131, 0]
click at [778, 234] on button "Check in" at bounding box center [786, 244] width 53 height 21
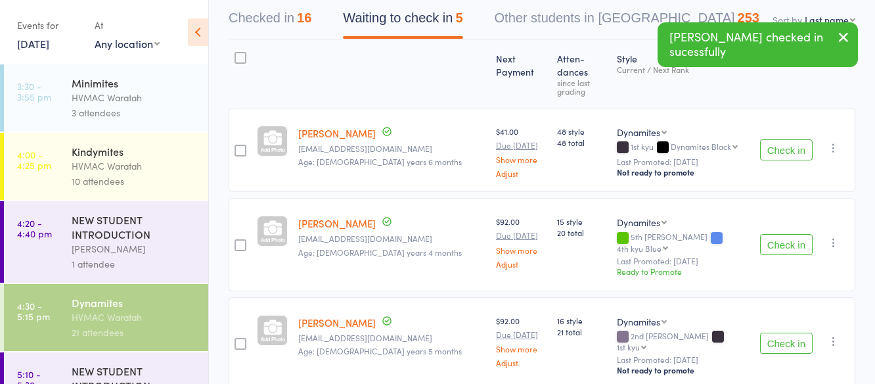
click at [777, 234] on button "Check in" at bounding box center [786, 244] width 53 height 21
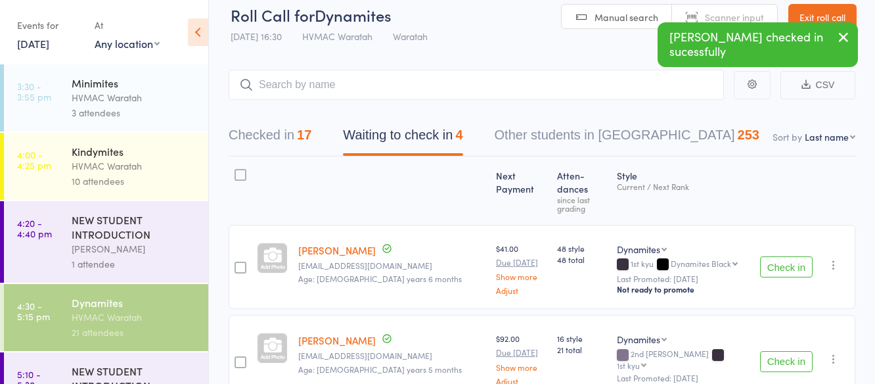
scroll to position [0, 0]
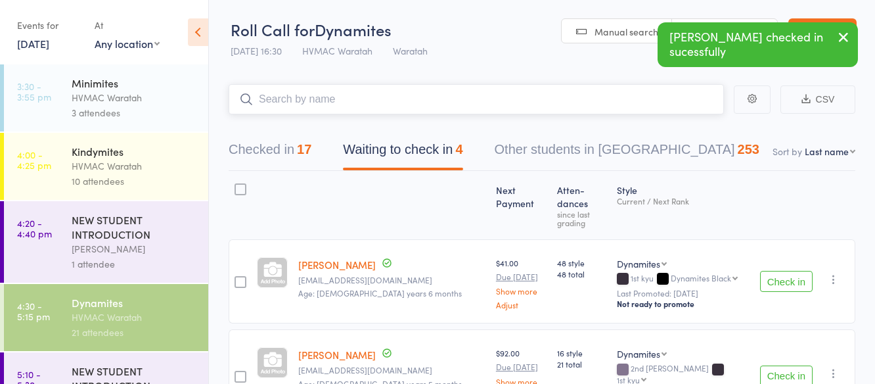
click at [359, 96] on input "search" at bounding box center [476, 99] width 495 height 30
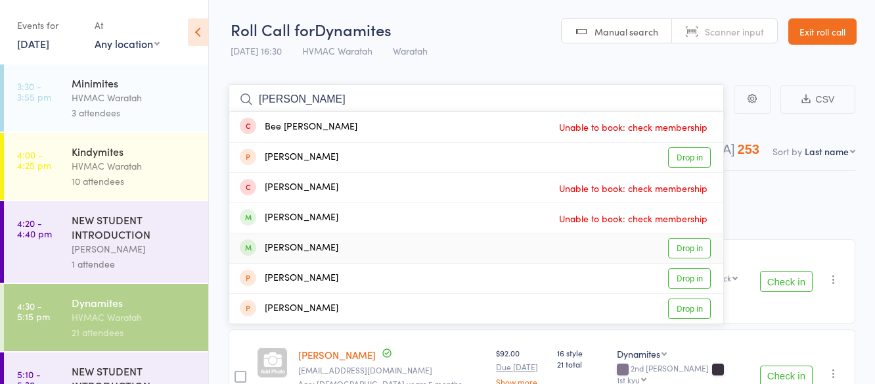
type input "curti"
click at [678, 246] on link "Drop in" at bounding box center [689, 248] width 43 height 20
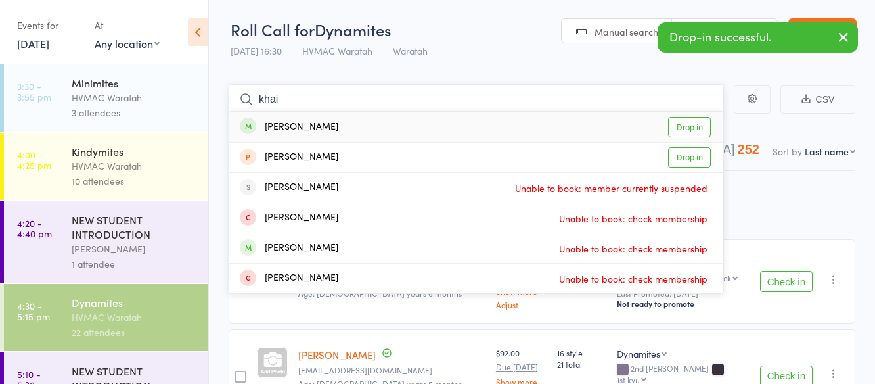
type input "khai"
click at [699, 128] on link "Drop in" at bounding box center [689, 127] width 43 height 20
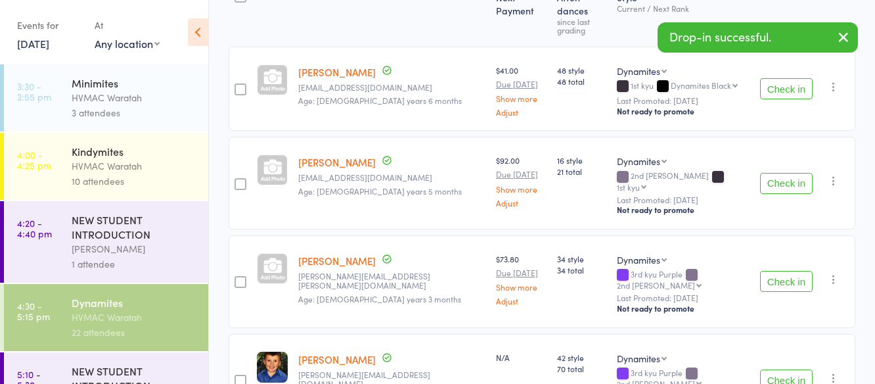
scroll to position [197, 0]
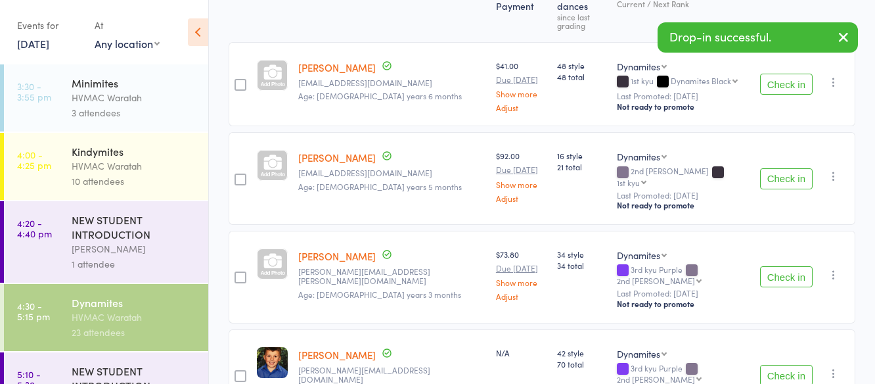
click at [785, 266] on button "Check in" at bounding box center [786, 276] width 53 height 21
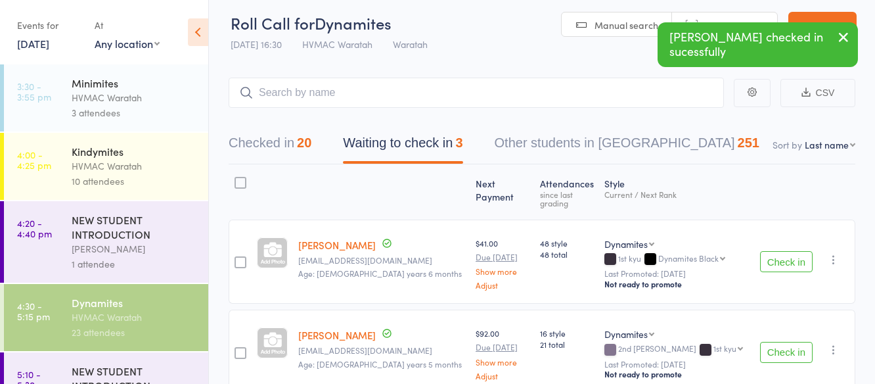
scroll to position [0, 0]
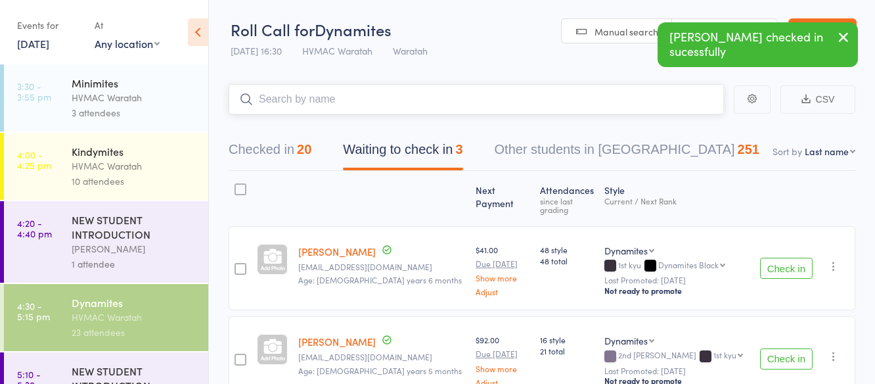
click at [410, 95] on input "search" at bounding box center [476, 99] width 495 height 30
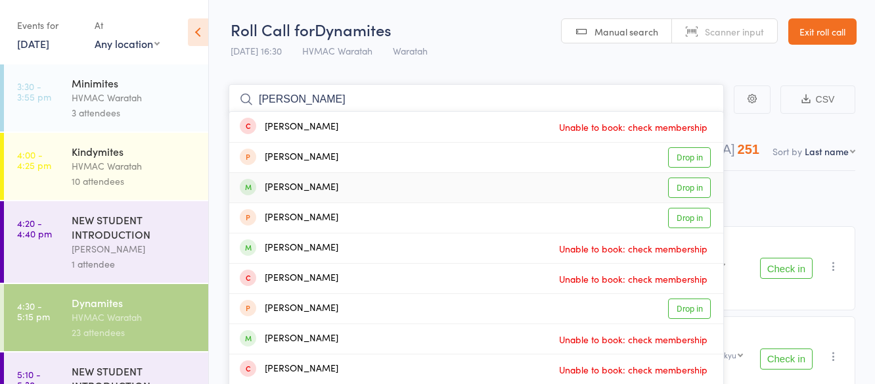
type input "oliver"
click at [686, 187] on link "Drop in" at bounding box center [689, 187] width 43 height 20
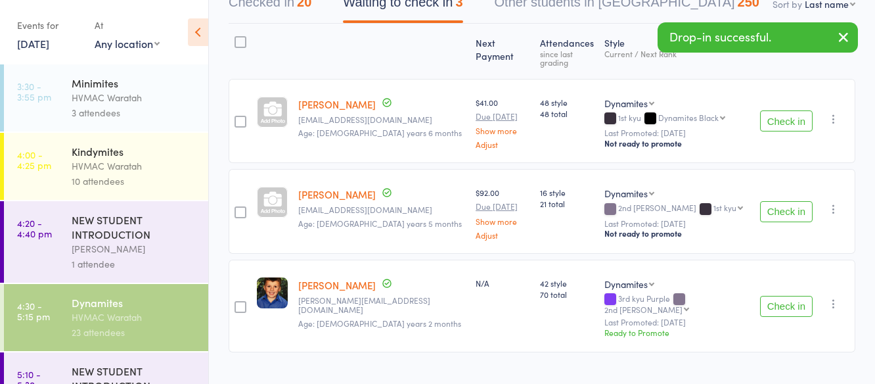
scroll to position [158, 0]
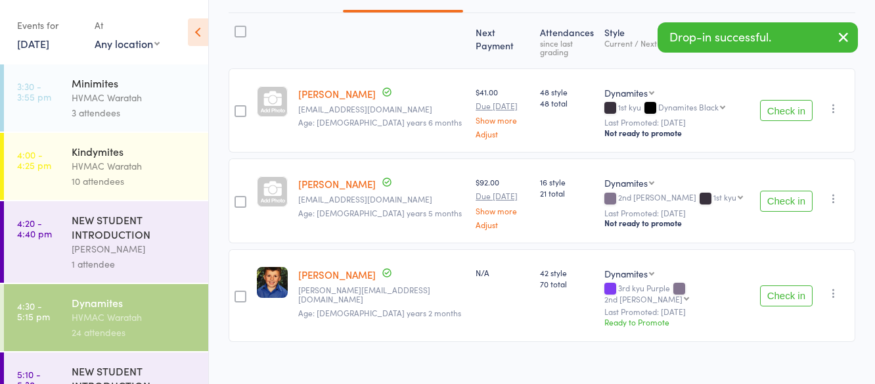
click at [772, 285] on button "Check in" at bounding box center [786, 295] width 53 height 21
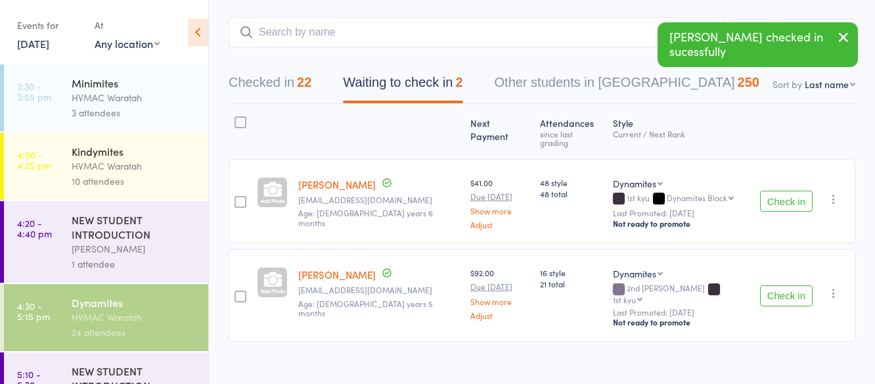
click at [783, 285] on button "Check in" at bounding box center [786, 295] width 53 height 21
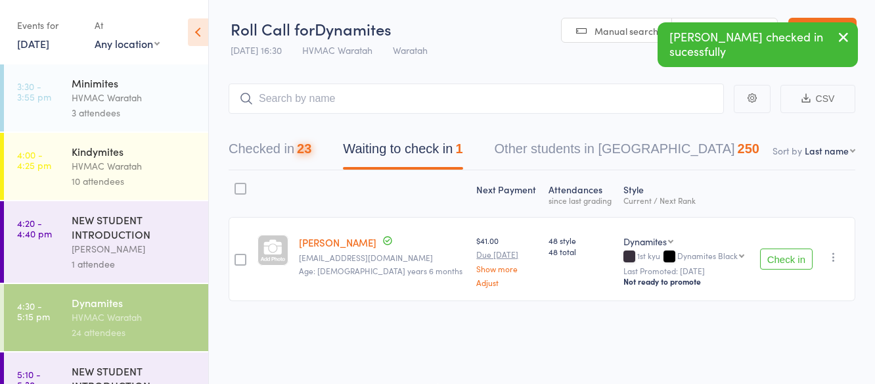
scroll to position [1, 0]
click at [778, 259] on button "Check in" at bounding box center [786, 258] width 53 height 21
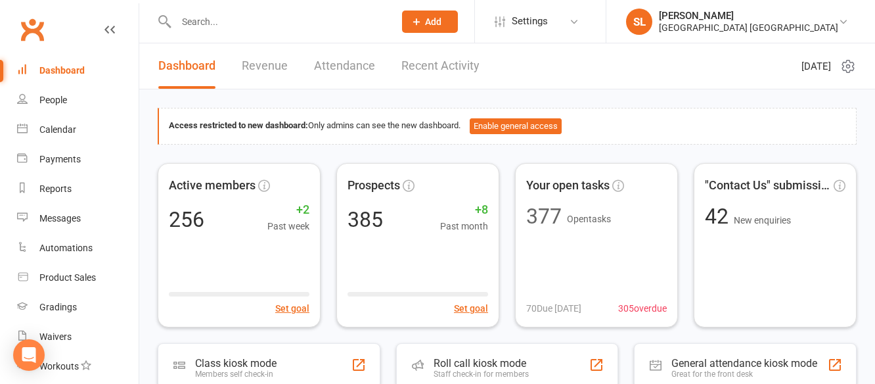
click at [213, 16] on input "text" at bounding box center [278, 21] width 213 height 18
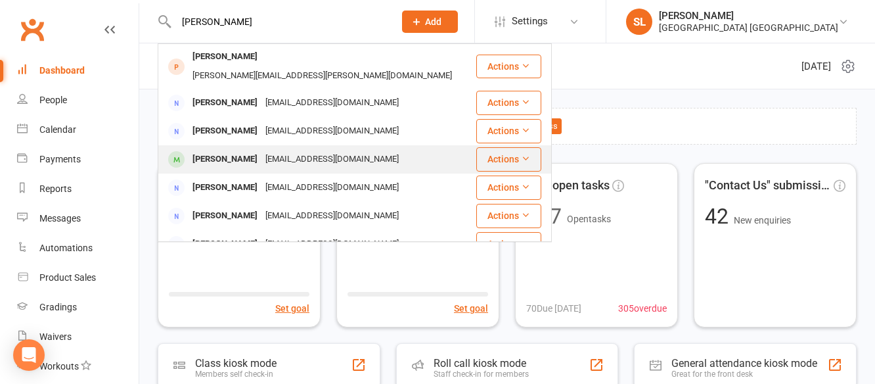
type input "lisa"
click at [233, 150] on div "Lisa Stojanovski" at bounding box center [224, 159] width 73 height 19
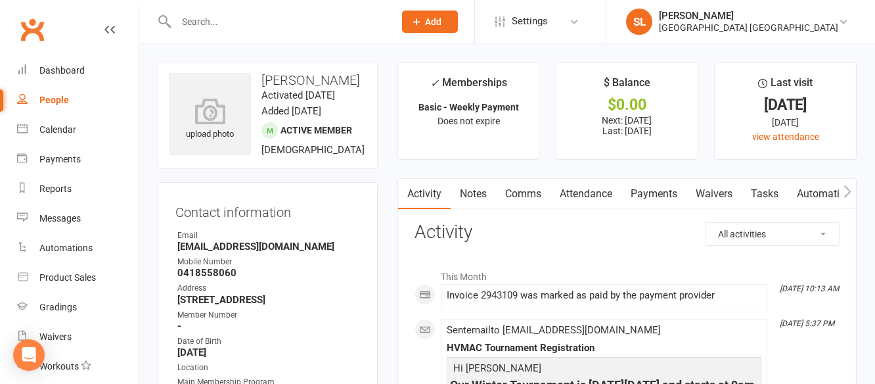
click at [647, 192] on link "Payments" at bounding box center [653, 194] width 65 height 30
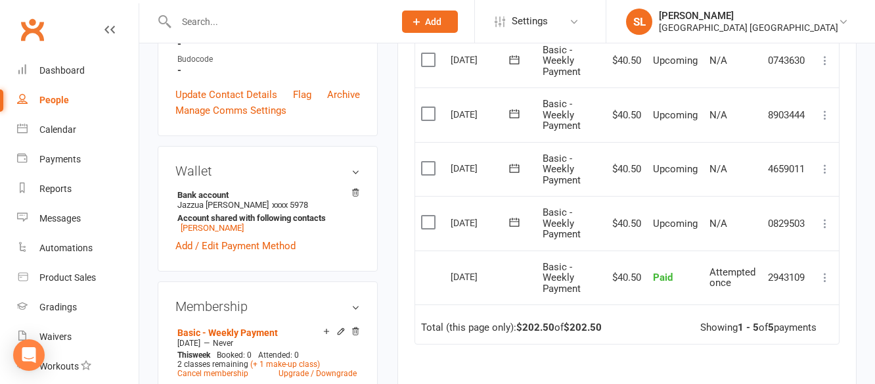
scroll to position [394, 0]
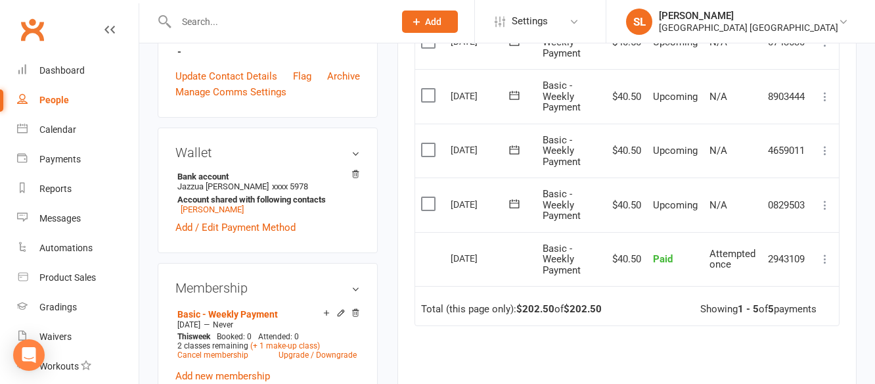
click at [207, 19] on input "text" at bounding box center [278, 21] width 213 height 18
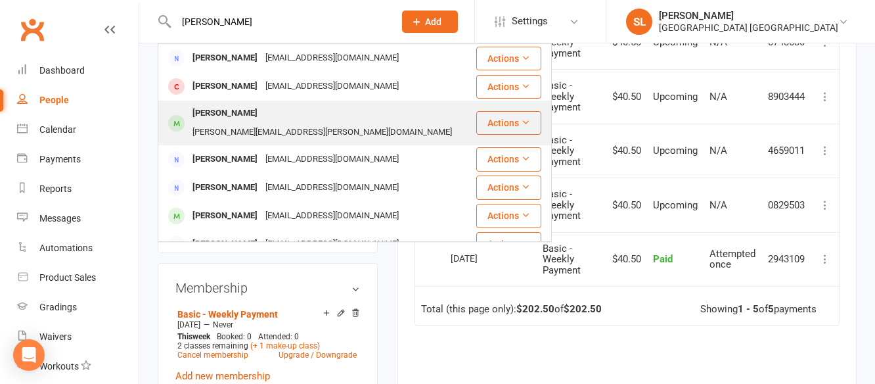
type input "hugh"
click at [218, 114] on div "Hugh Daley" at bounding box center [224, 113] width 73 height 19
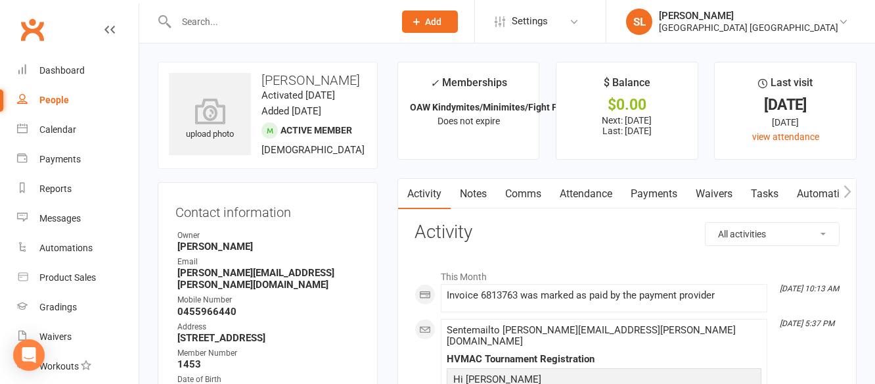
click at [651, 191] on link "Payments" at bounding box center [653, 194] width 65 height 30
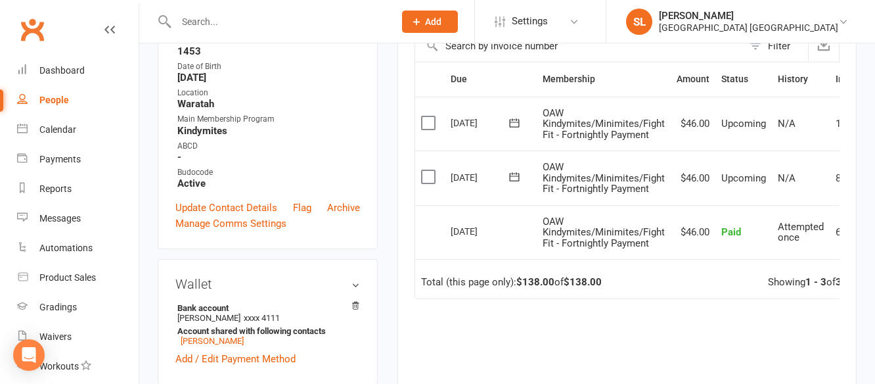
scroll to position [328, 0]
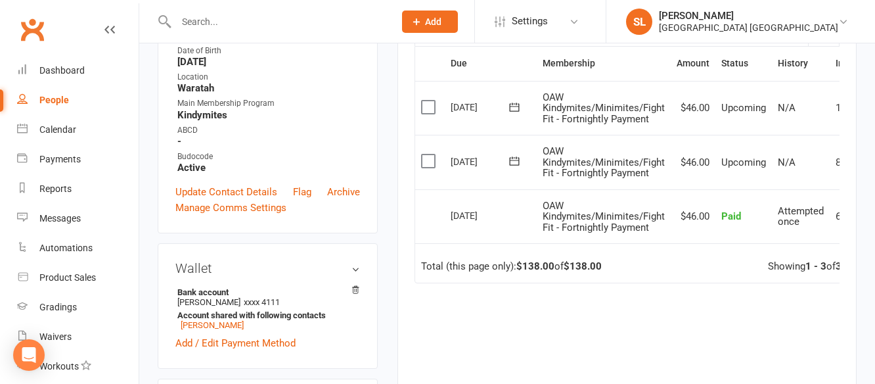
click at [212, 23] on input "text" at bounding box center [278, 21] width 213 height 18
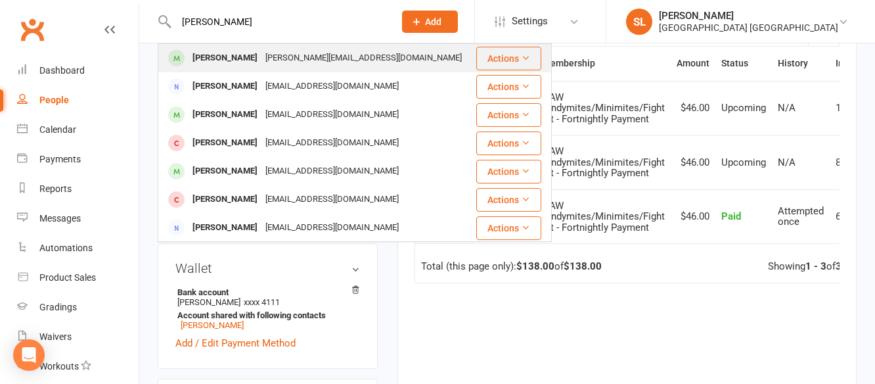
type input "manning"
click at [211, 57] on div "Manning Brook" at bounding box center [224, 58] width 73 height 19
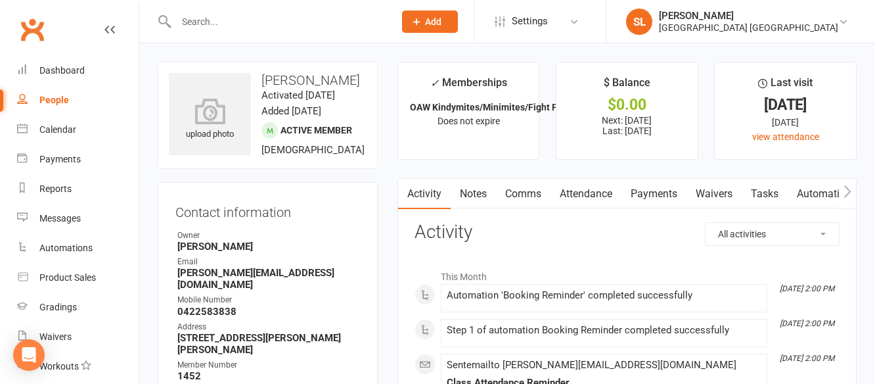
click at [646, 192] on link "Payments" at bounding box center [653, 194] width 65 height 30
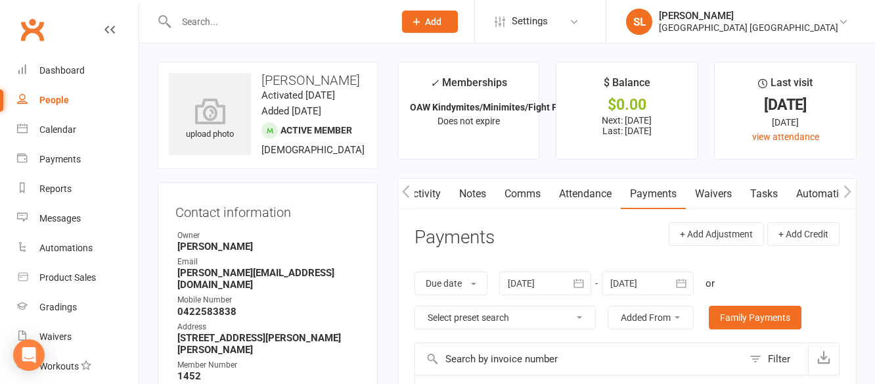
click at [682, 280] on icon "button" at bounding box center [680, 282] width 13 height 13
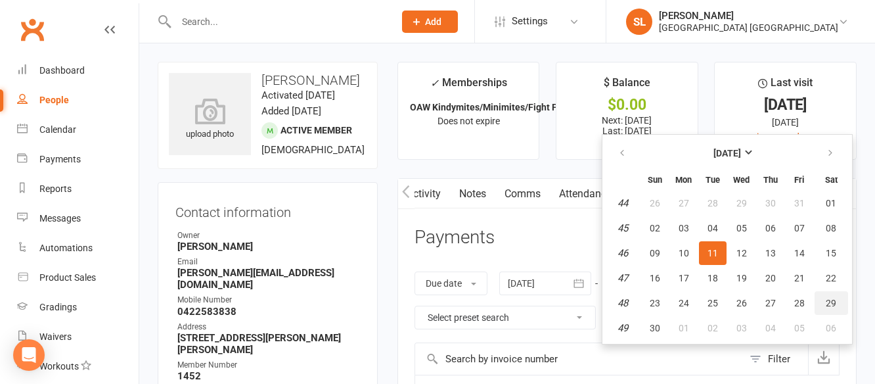
click at [839, 301] on button "29" at bounding box center [830, 303] width 33 height 24
type input "29 Nov 2025"
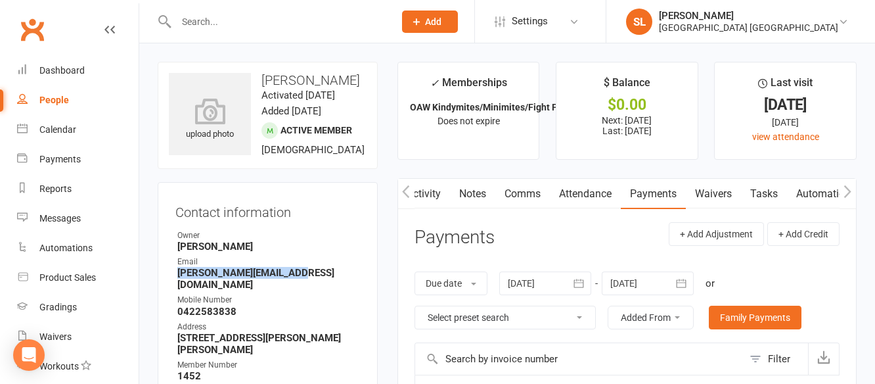
drag, startPoint x: 294, startPoint y: 288, endPoint x: 176, endPoint y: 286, distance: 117.6
click at [176, 286] on li "Email jocelyn.keage@gmail.com" at bounding box center [267, 272] width 185 height 35
click at [253, 288] on strong "jocelyn.keage@gmail.com" at bounding box center [268, 279] width 183 height 24
drag, startPoint x: 253, startPoint y: 288, endPoint x: 294, endPoint y: 301, distance: 42.8
click at [294, 301] on div "Mobile Number" at bounding box center [268, 300] width 183 height 12
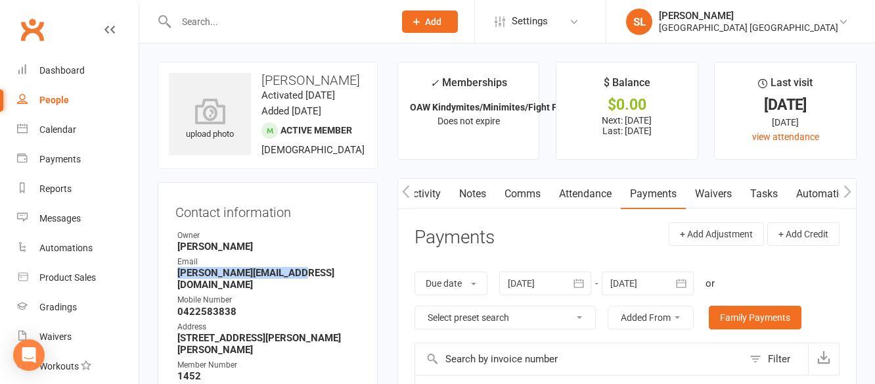
drag, startPoint x: 293, startPoint y: 287, endPoint x: 175, endPoint y: 287, distance: 118.2
click at [175, 287] on div "Contact information Owner Abi Lowe Email jocelyn.keage@gmail.com Mobile Number …" at bounding box center [268, 377] width 220 height 391
copy strong "jocelyn.keage@gmail.com"
click at [211, 24] on input "text" at bounding box center [278, 21] width 213 height 18
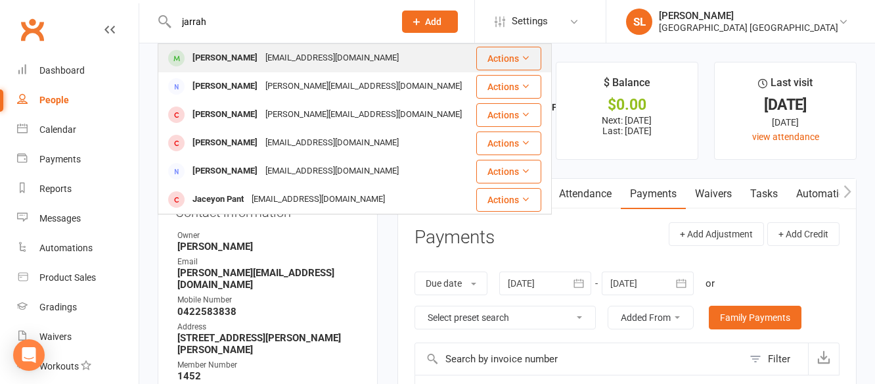
type input "jarrah"
click at [230, 60] on div "[PERSON_NAME]" at bounding box center [224, 58] width 73 height 19
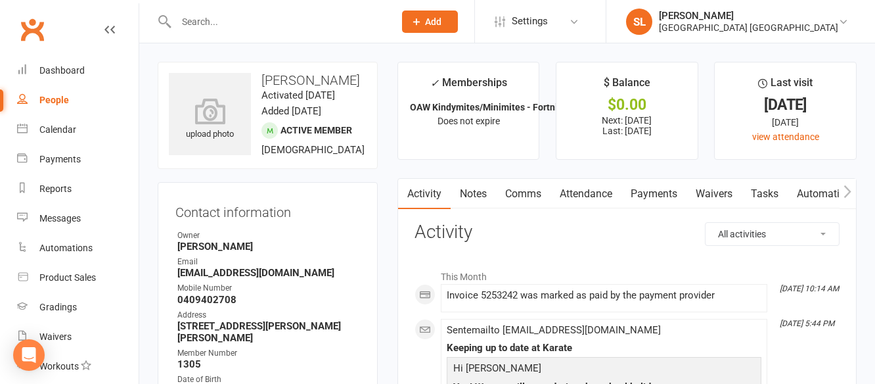
click at [651, 188] on link "Payments" at bounding box center [653, 194] width 65 height 30
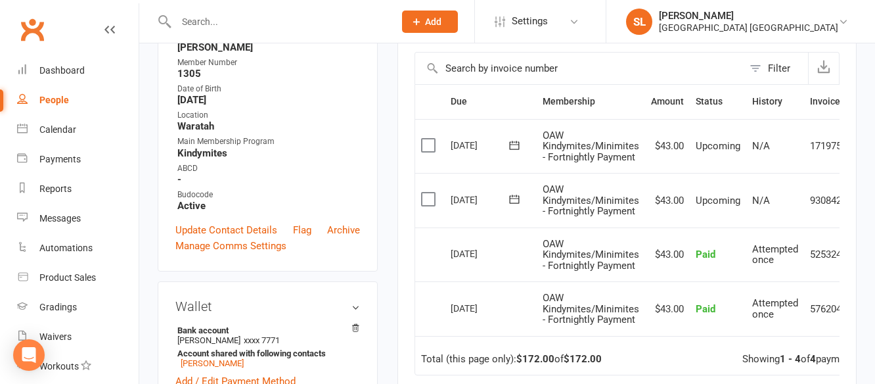
scroll to position [328, 0]
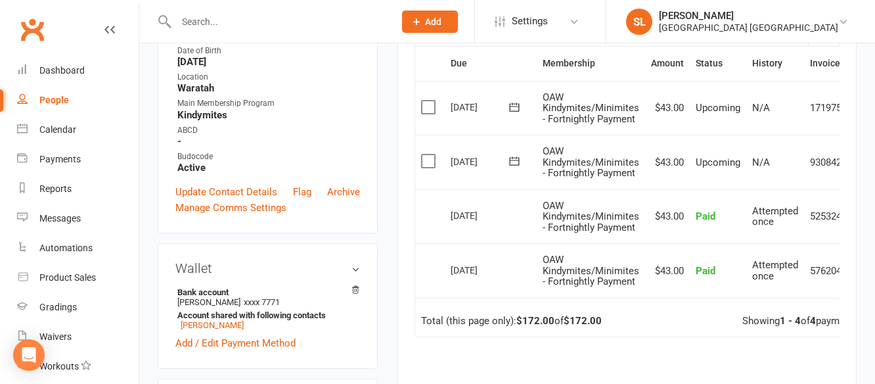
click at [387, 244] on main "✓ Memberships OAW Kindymites/Minimites - Fortnightly Pay... Does not expire $ B…" at bounding box center [626, 136] width 479 height 806
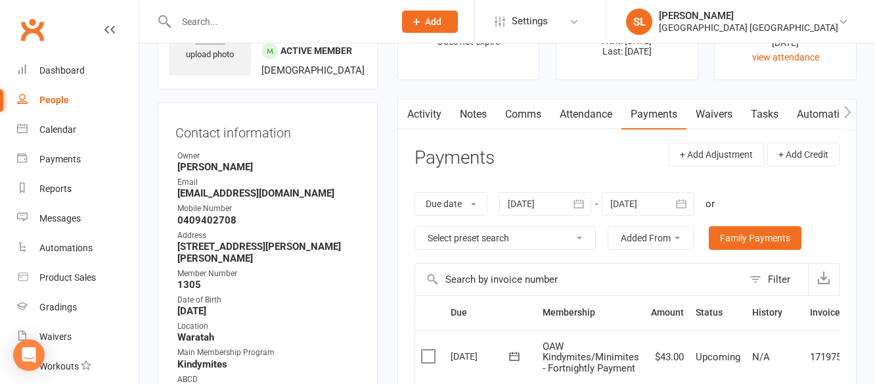
scroll to position [66, 0]
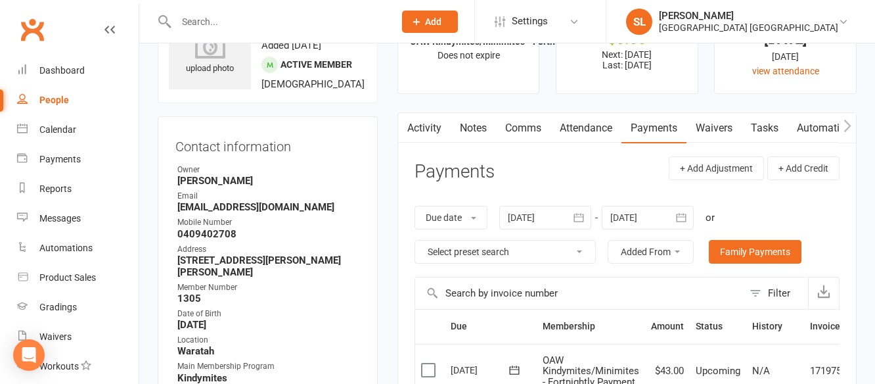
click at [680, 218] on icon "button" at bounding box center [680, 217] width 13 height 13
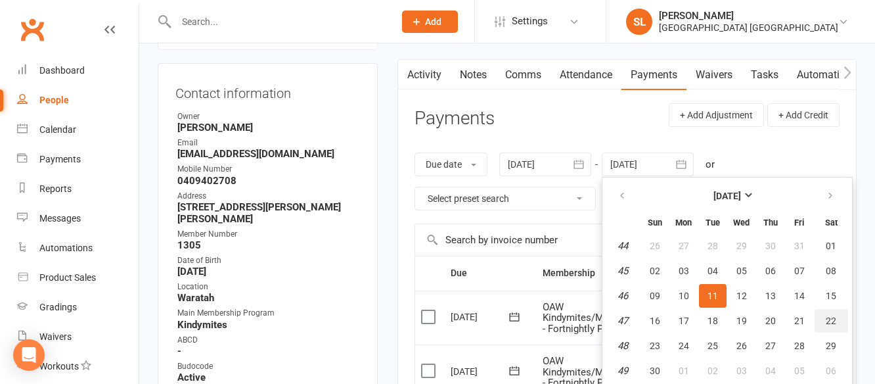
click at [839, 320] on button "22" at bounding box center [830, 321] width 33 height 24
type input "22 Nov 2025"
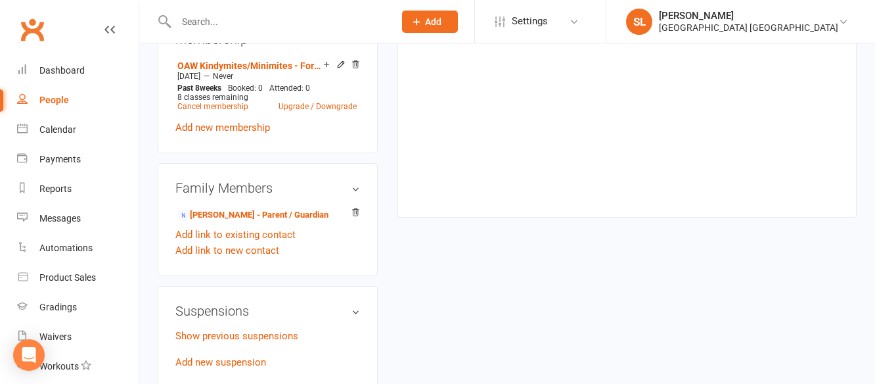
scroll to position [710, 0]
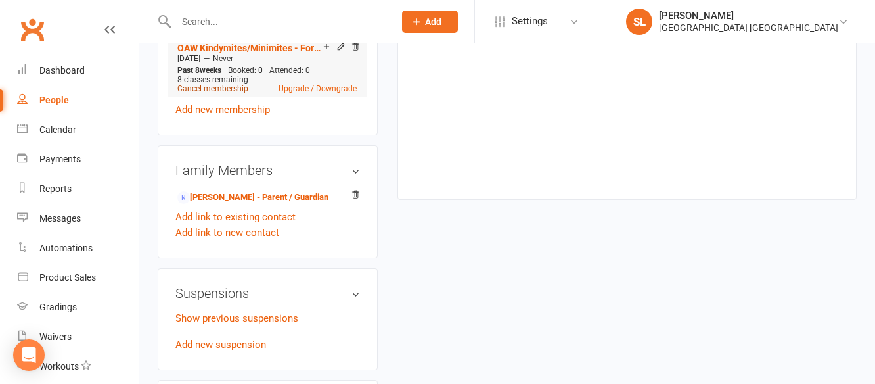
click at [217, 93] on link "Cancel membership" at bounding box center [212, 88] width 71 height 9
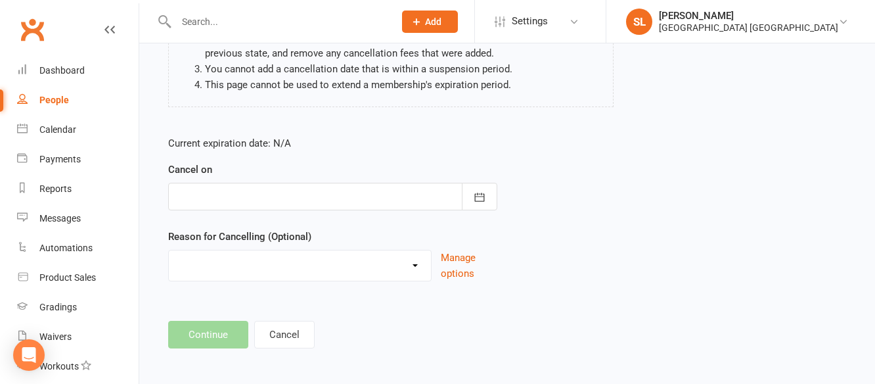
scroll to position [184, 0]
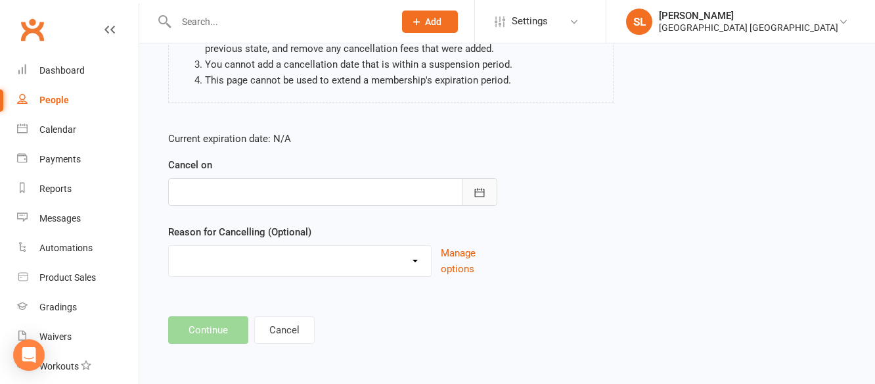
click at [481, 193] on icon "button" at bounding box center [479, 192] width 13 height 13
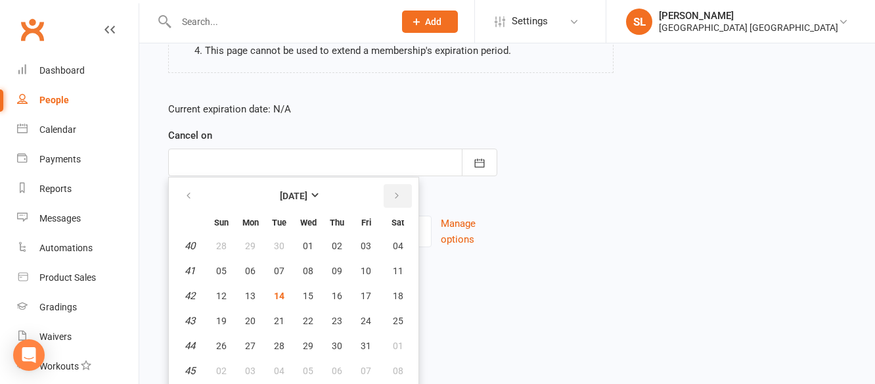
click at [395, 194] on icon "button" at bounding box center [396, 195] width 9 height 11
click at [282, 292] on span "11" at bounding box center [279, 295] width 11 height 11
type input "11 Nov 2025"
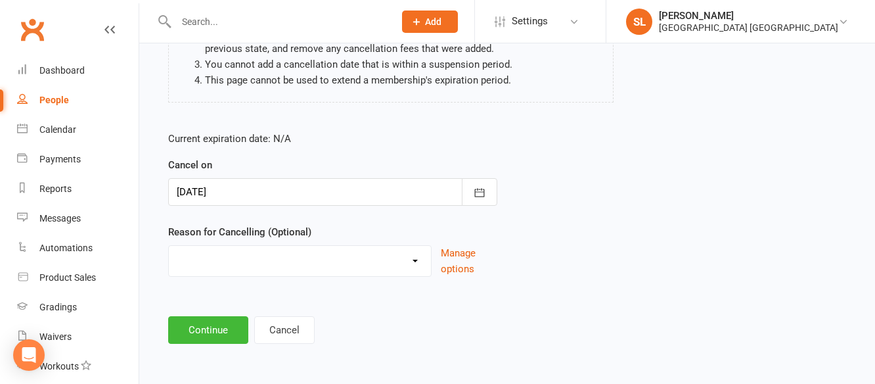
click at [236, 248] on select "Changed Sport Changing Dojo Downgrade Family committments Holiday Injury Lost I…" at bounding box center [300, 259] width 262 height 26
select select "6"
click at [169, 246] on select "Changed Sport Changing Dojo Downgrade Family committments Holiday Injury Lost I…" at bounding box center [300, 259] width 262 height 26
click at [209, 331] on button "Continue" at bounding box center [208, 330] width 80 height 28
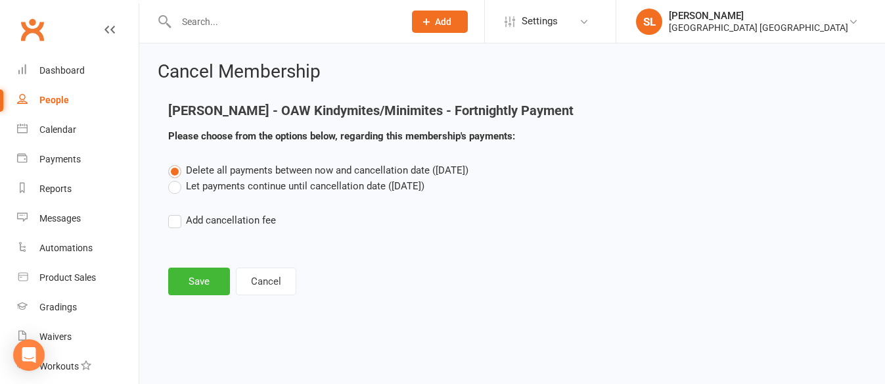
click at [173, 184] on label "Let payments continue until cancellation date (Nov 11, 2025)" at bounding box center [296, 186] width 256 height 16
click at [173, 178] on input "Let payments continue until cancellation date (Nov 11, 2025)" at bounding box center [172, 178] width 9 height 0
click at [196, 280] on button "Save" at bounding box center [199, 281] width 62 height 28
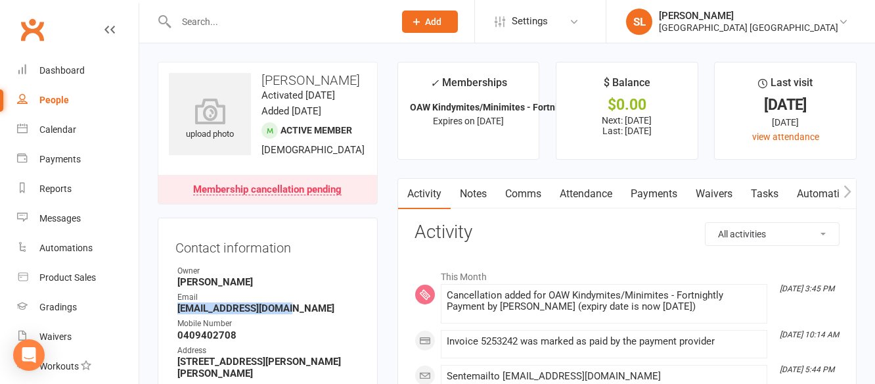
drag, startPoint x: 283, startPoint y: 339, endPoint x: 177, endPoint y: 338, distance: 105.7
copy strong "allycat2103@gmail.com"
click at [653, 193] on link "Payments" at bounding box center [653, 194] width 65 height 30
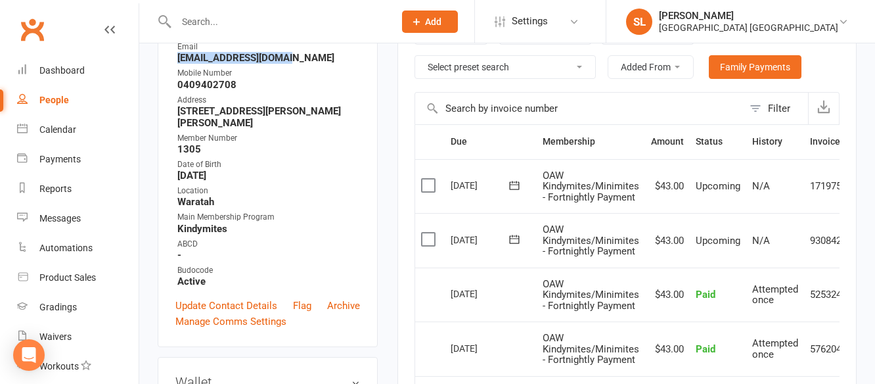
scroll to position [263, 0]
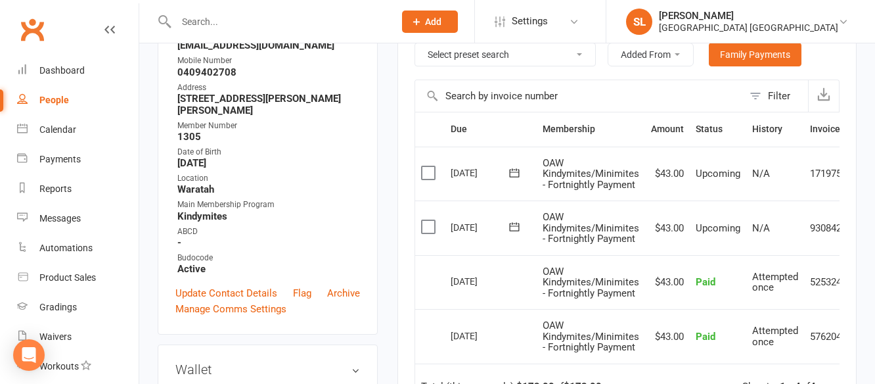
click at [239, 22] on input "text" at bounding box center [278, 21] width 213 height 18
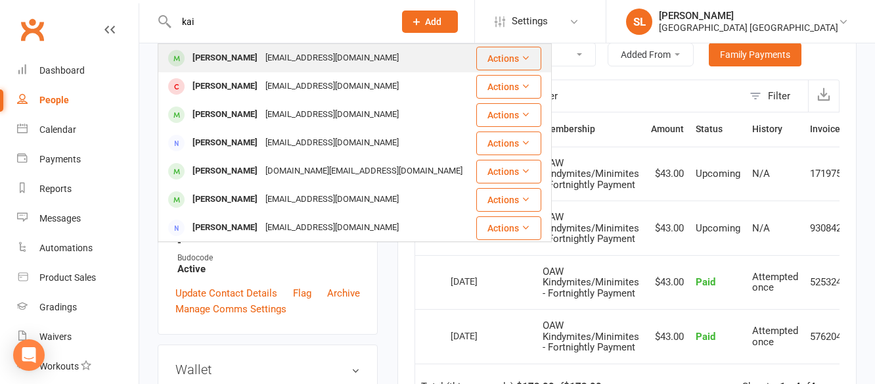
type input "kai"
click at [221, 56] on div "Kai Hews" at bounding box center [224, 58] width 73 height 19
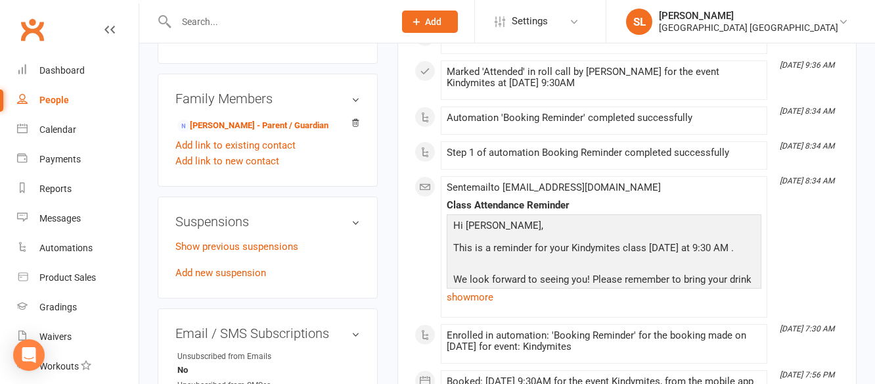
scroll to position [788, 0]
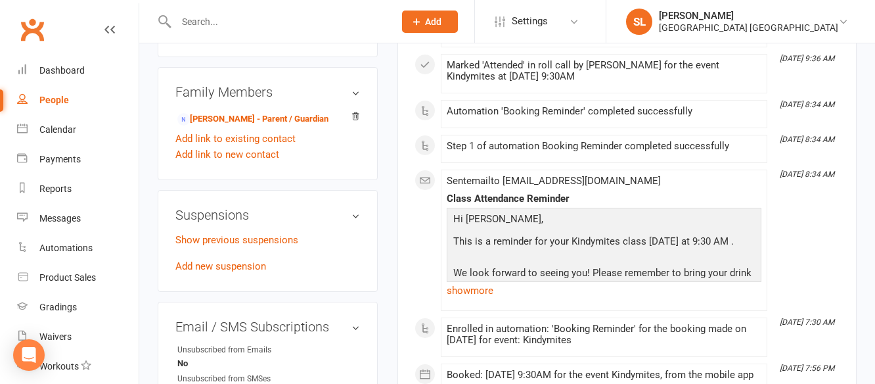
click at [238, 25] on input "text" at bounding box center [278, 21] width 213 height 18
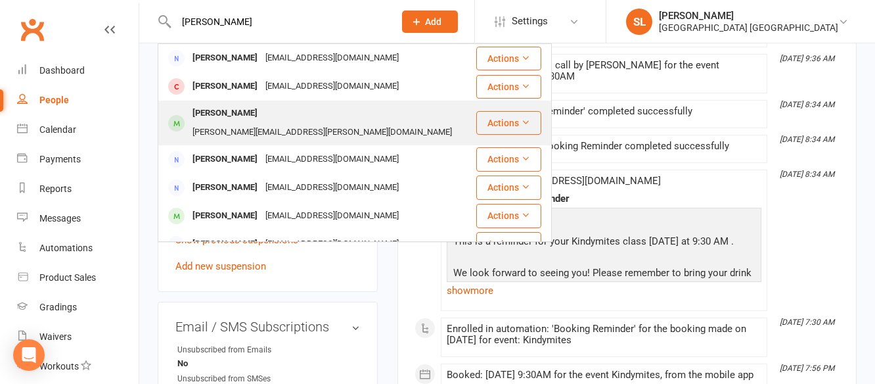
type input "hugh"
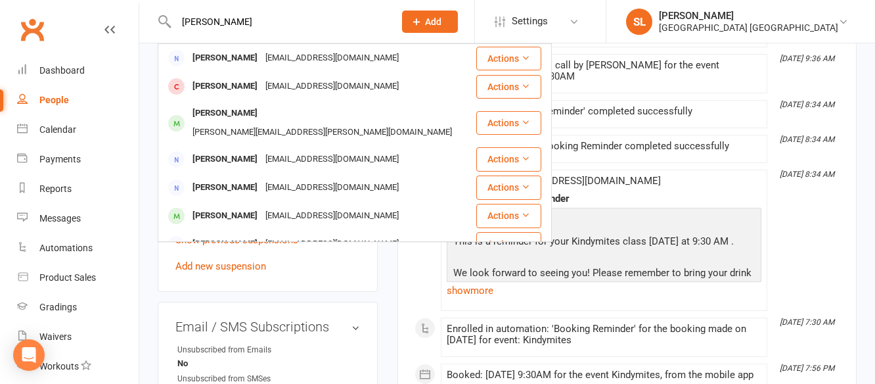
click at [221, 116] on div "Hugh Daley" at bounding box center [224, 113] width 73 height 19
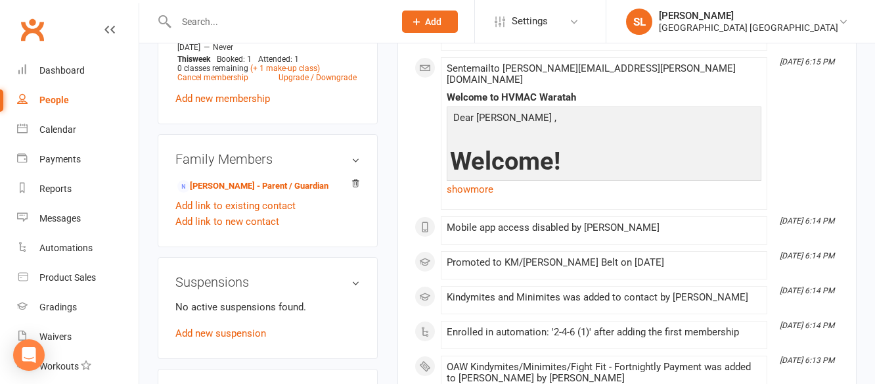
scroll to position [722, 0]
click at [229, 186] on link "Cherie Daley - Parent / Guardian" at bounding box center [252, 185] width 151 height 14
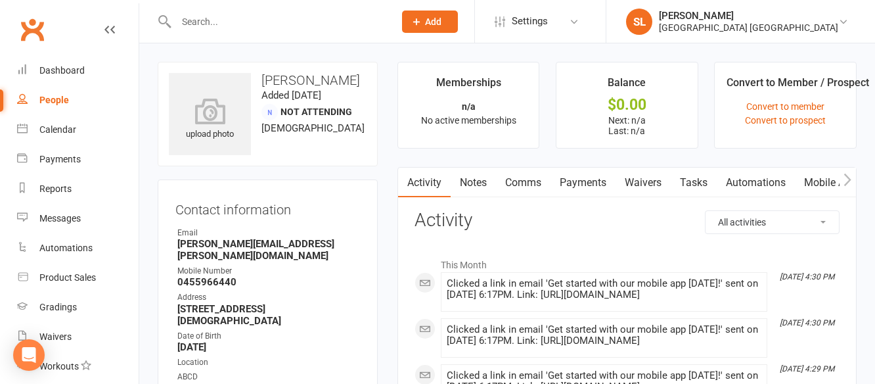
click at [822, 179] on link "Mobile App" at bounding box center [830, 182] width 71 height 30
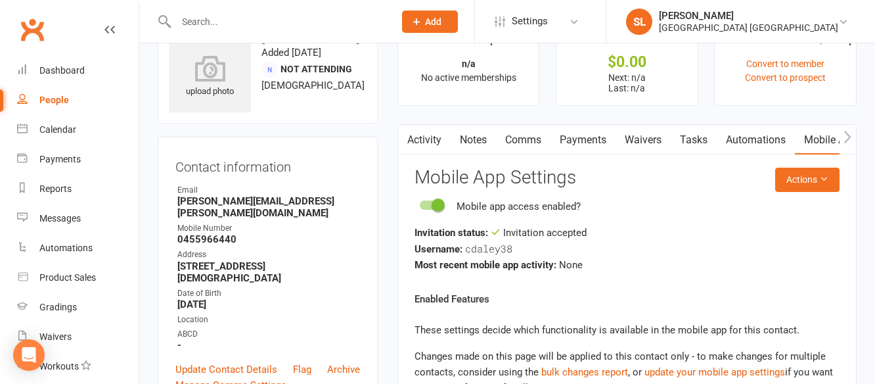
scroll to position [66, 0]
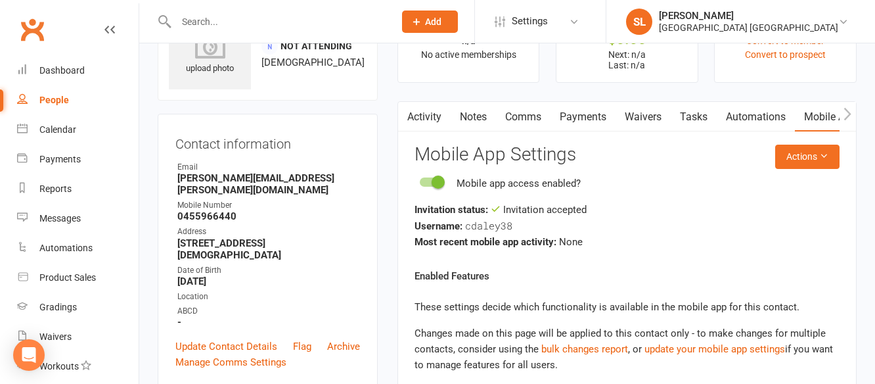
click at [219, 21] on input "text" at bounding box center [278, 21] width 213 height 18
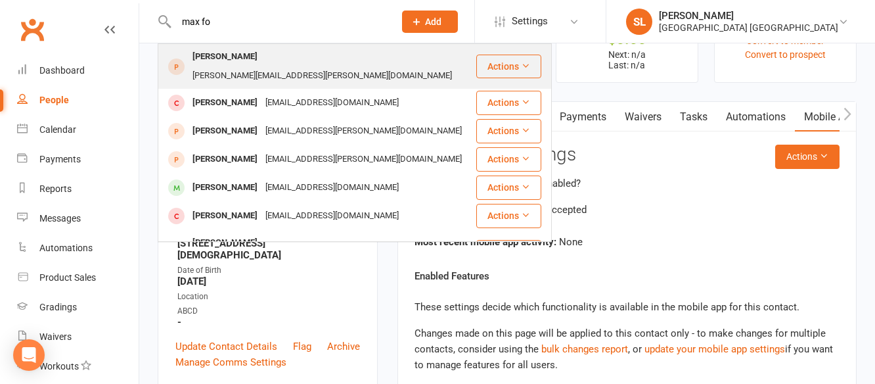
type input "max fo"
click at [226, 57] on div "Max Fodor" at bounding box center [224, 56] width 73 height 19
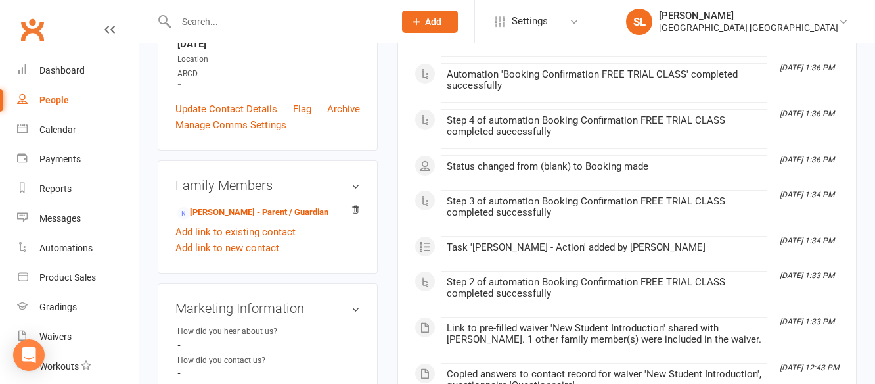
scroll to position [328, 0]
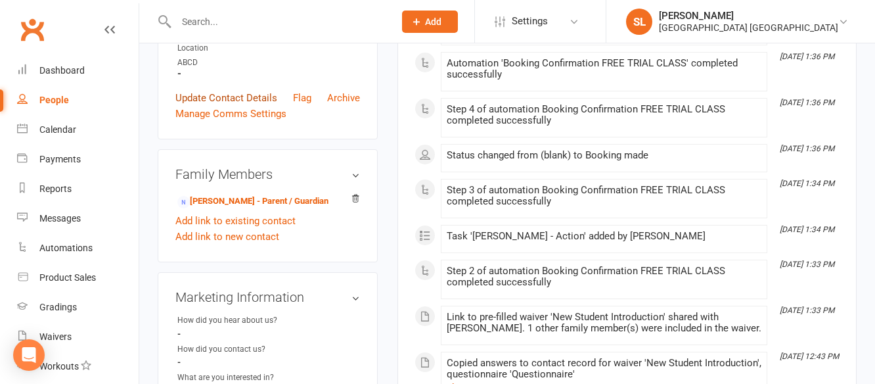
click at [226, 90] on link "Update Contact Details" at bounding box center [226, 98] width 102 height 16
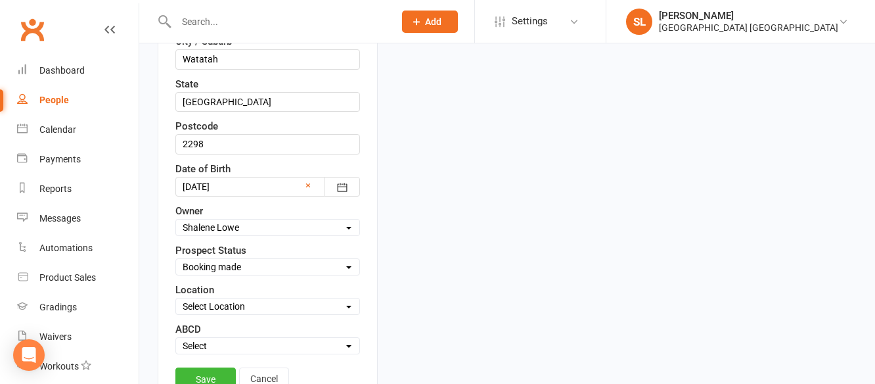
scroll to position [460, 0]
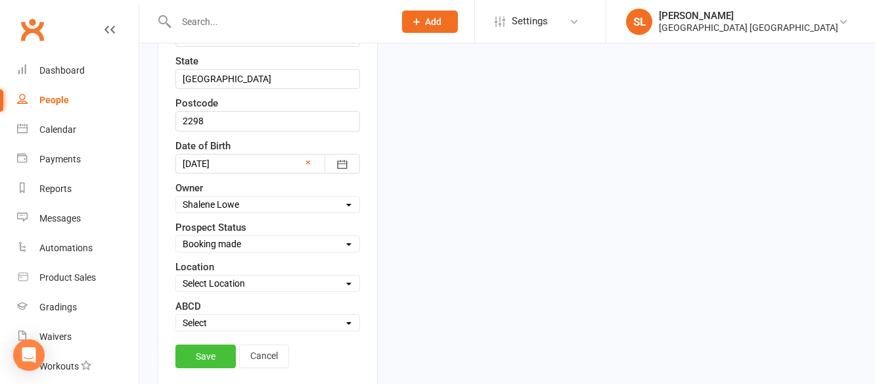
click at [210, 362] on link "Save" at bounding box center [205, 356] width 60 height 24
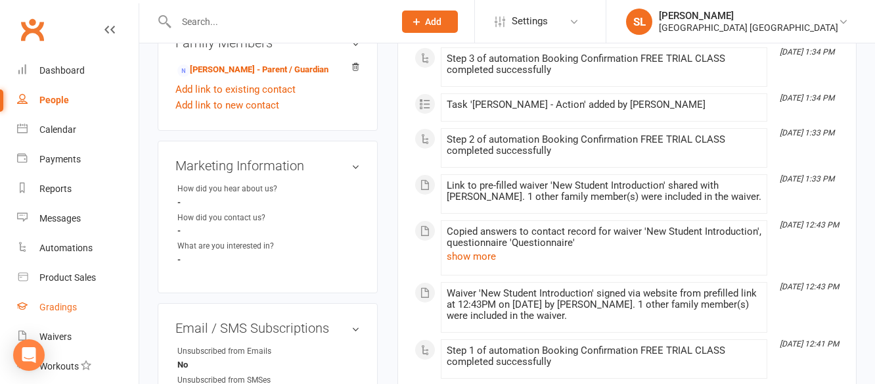
click at [64, 308] on div "Gradings" at bounding box center [57, 306] width 37 height 11
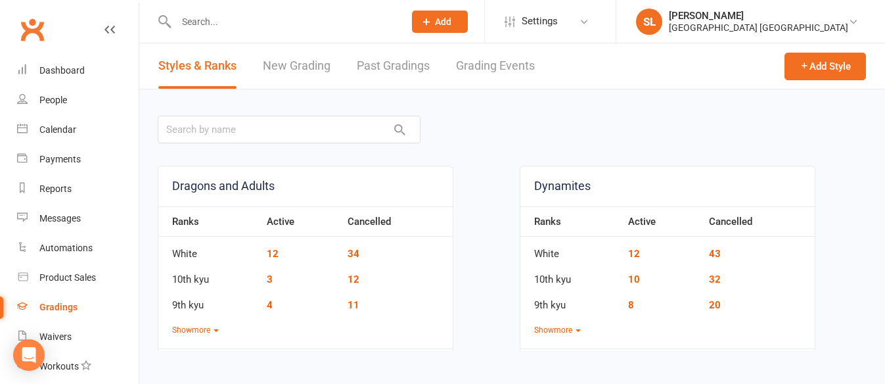
click at [477, 60] on link "Grading Events" at bounding box center [495, 65] width 79 height 45
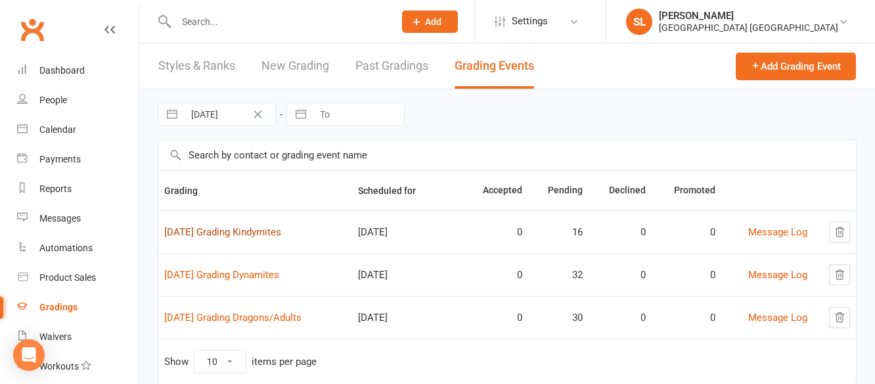
click at [281, 234] on link "2025 October Grading Kindymites" at bounding box center [222, 232] width 117 height 12
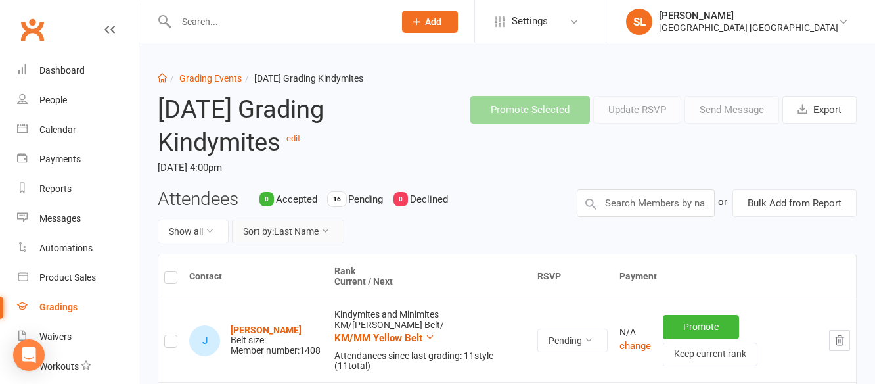
click at [297, 231] on button "Sort by: Last Name" at bounding box center [288, 231] width 112 height 24
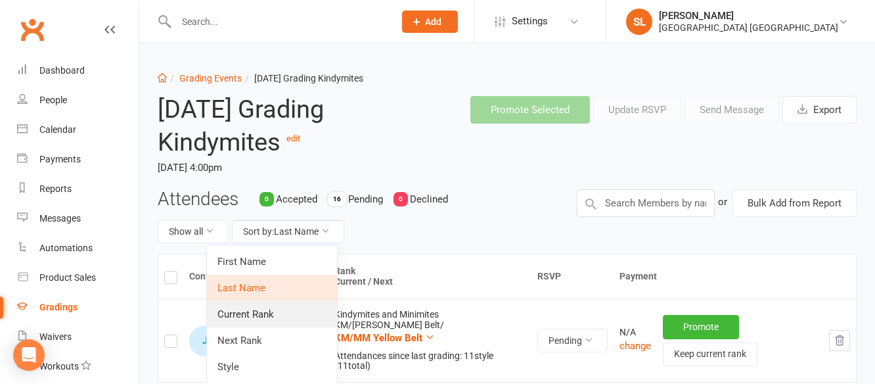
click at [265, 317] on link "Current Rank" at bounding box center [272, 314] width 130 height 26
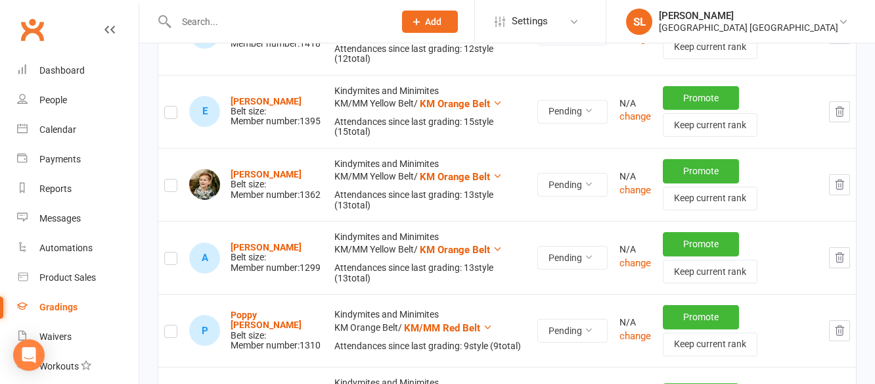
scroll to position [788, 0]
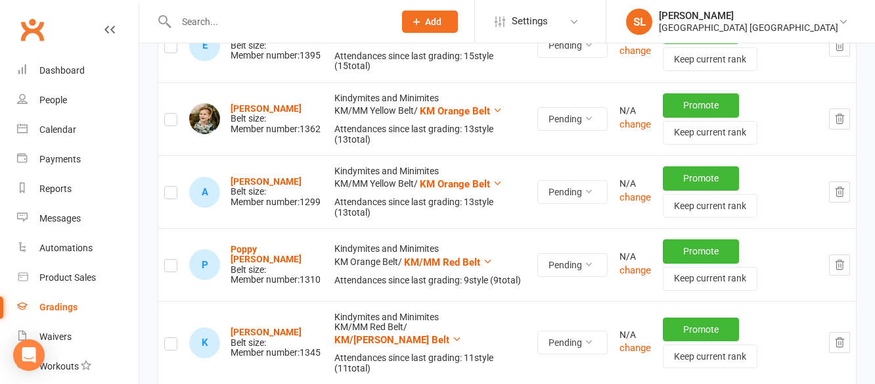
click at [841, 264] on icon "button" at bounding box center [839, 265] width 12 height 12
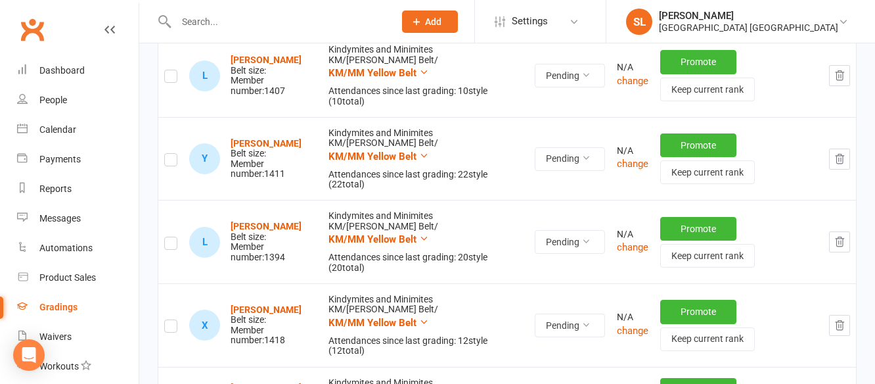
scroll to position [460, 0]
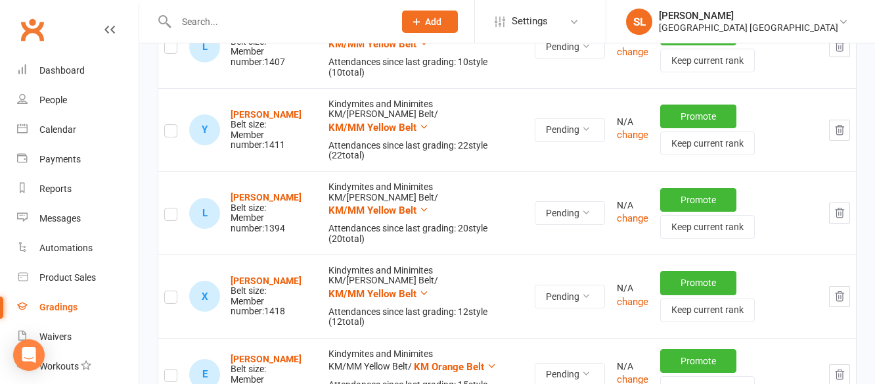
click at [172, 299] on label at bounding box center [170, 299] width 13 height 0
click at [172, 291] on input "checkbox" at bounding box center [170, 291] width 13 height 0
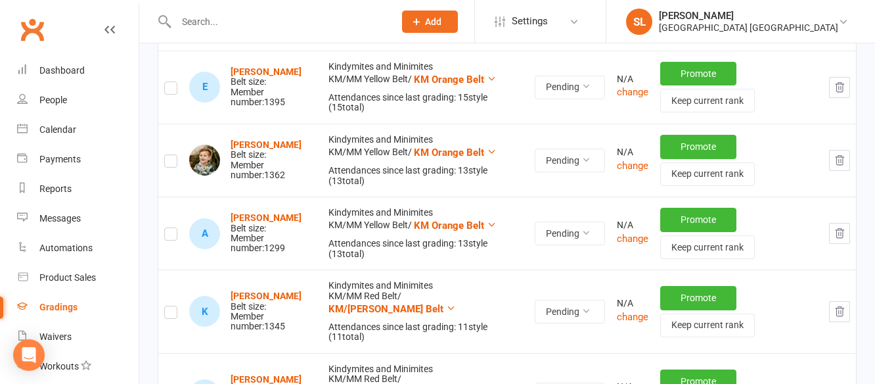
scroll to position [788, 0]
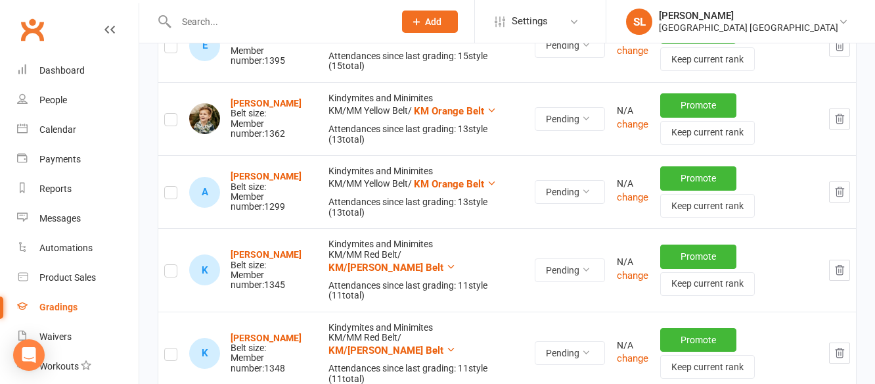
click at [173, 273] on label at bounding box center [170, 273] width 13 height 0
click at [173, 265] on input "checkbox" at bounding box center [170, 265] width 13 height 0
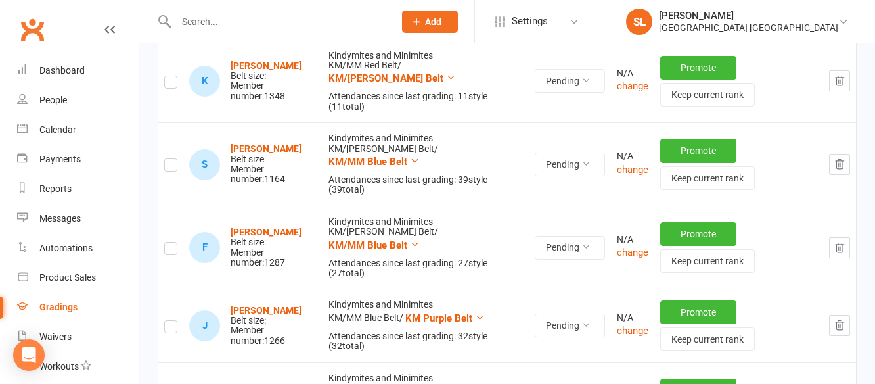
scroll to position [1116, 0]
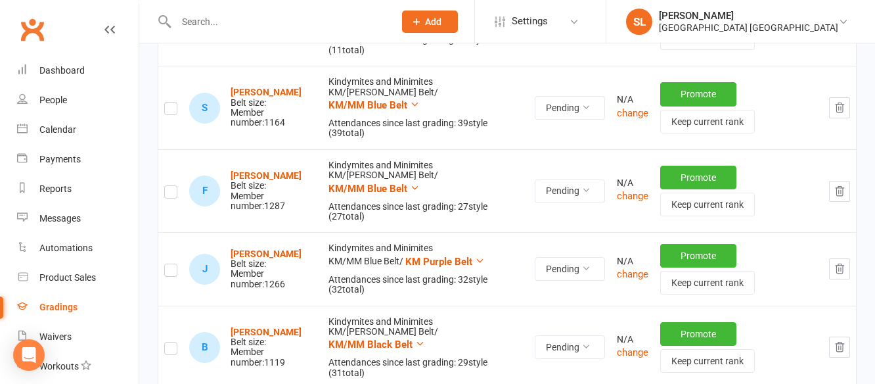
click at [170, 110] on label at bounding box center [170, 110] width 13 height 0
click at [170, 102] on input "checkbox" at bounding box center [170, 102] width 13 height 0
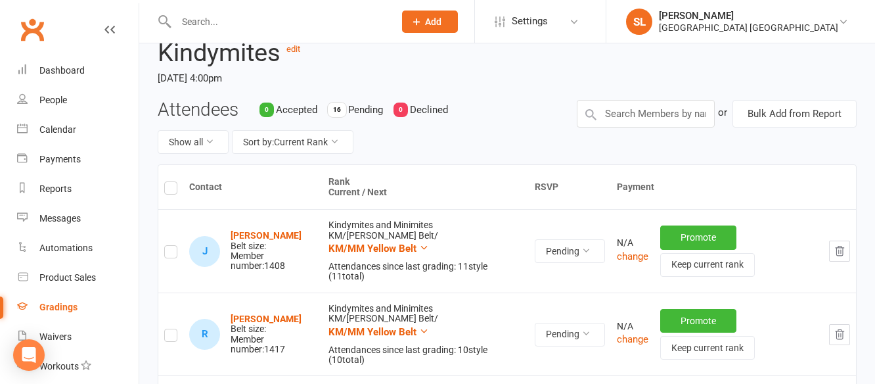
scroll to position [0, 0]
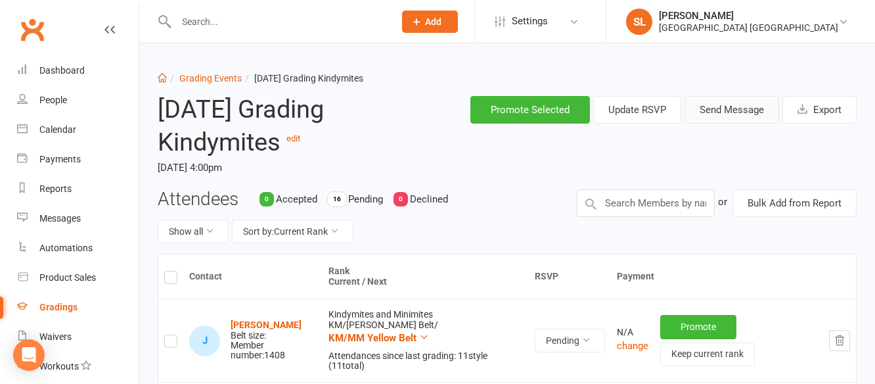
click at [730, 111] on button "Send Message" at bounding box center [731, 110] width 95 height 28
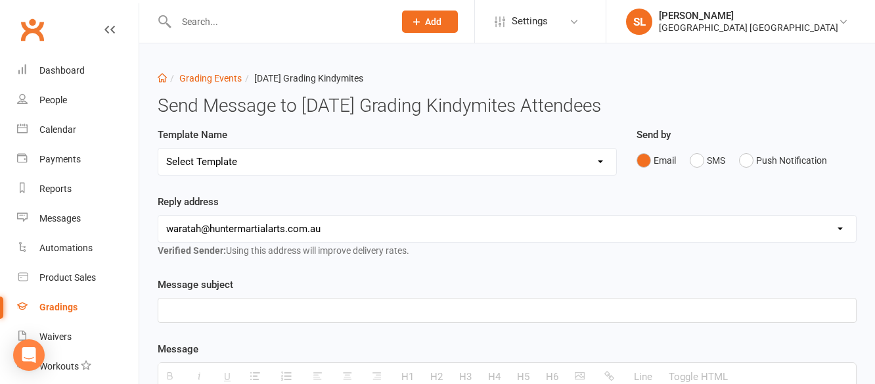
click at [322, 160] on select "Select Template [Email] Grading Kobudo Invitation [Email] Grading Event date/ti…" at bounding box center [387, 161] width 458 height 26
select select "3"
click at [158, 148] on select "Select Template [Email] Grading Kobudo Invitation [Email] Grading Event date/ti…" at bounding box center [387, 161] width 458 height 26
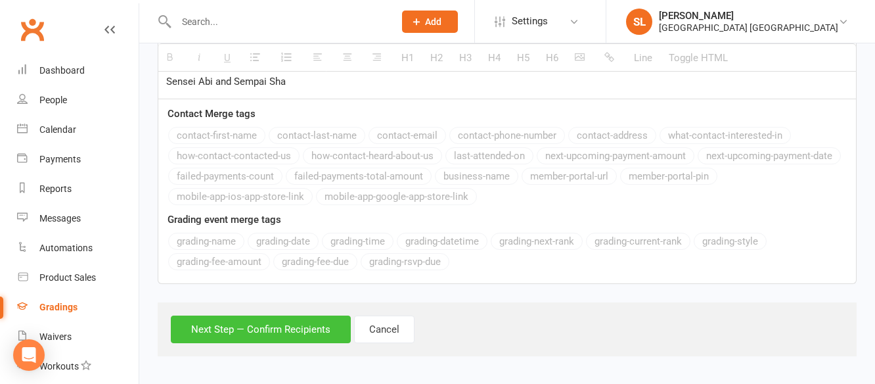
scroll to position [532, 0]
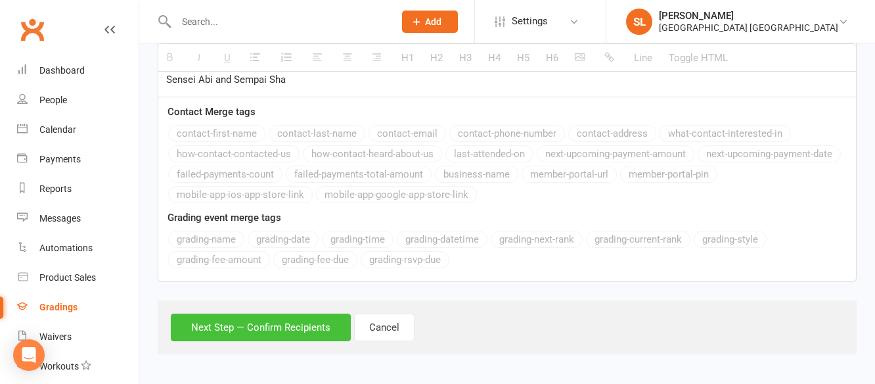
click at [300, 324] on button "Next Step — Confirm Recipients" at bounding box center [261, 327] width 180 height 28
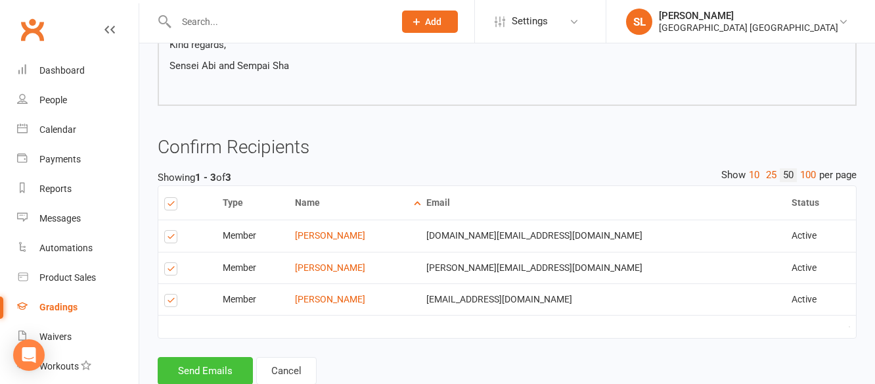
click at [196, 366] on button "Send Emails" at bounding box center [205, 371] width 95 height 28
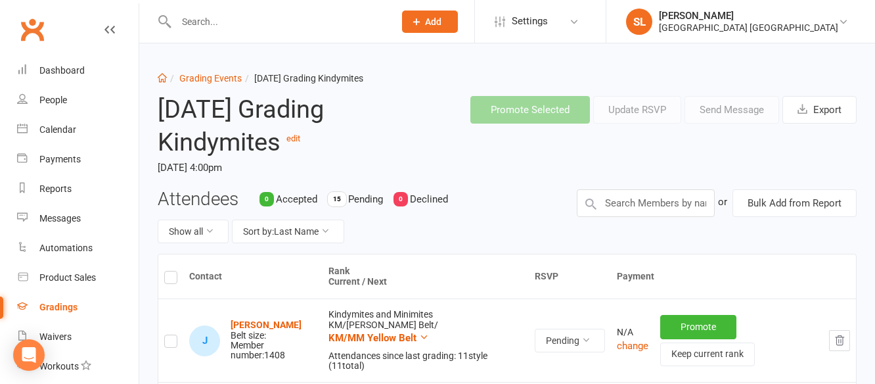
click at [59, 303] on div "Gradings" at bounding box center [58, 306] width 38 height 11
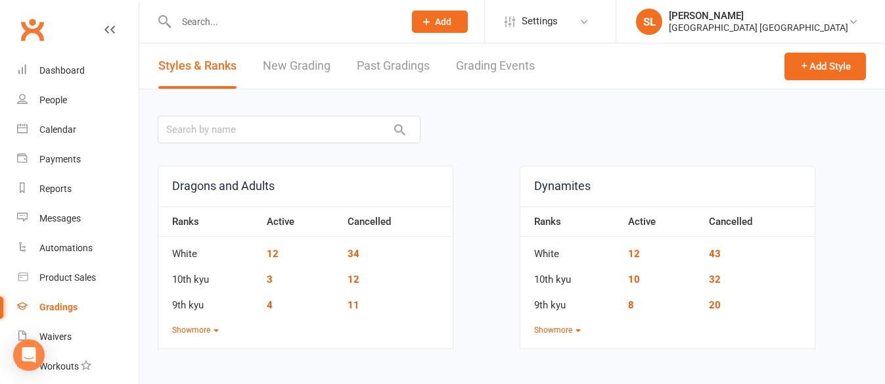
click at [478, 66] on link "Grading Events" at bounding box center [495, 65] width 79 height 45
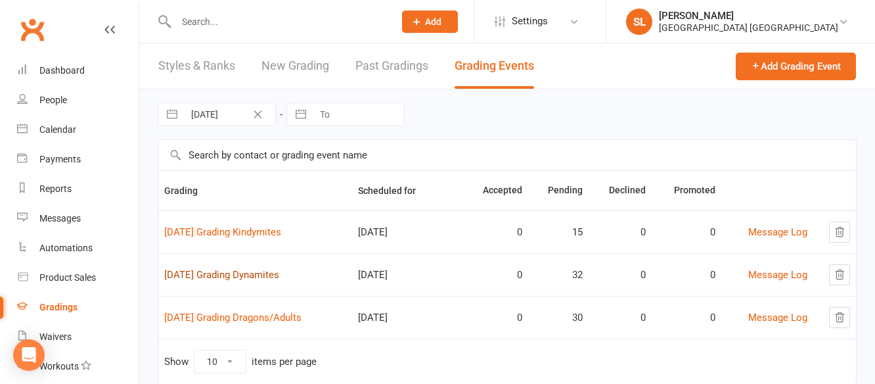
click at [279, 276] on link "2025 October Grading Dynamites" at bounding box center [221, 275] width 115 height 12
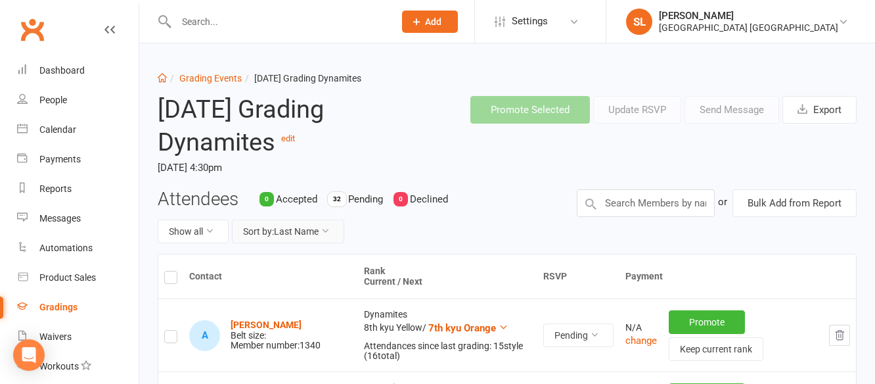
click at [286, 229] on button "Sort by: Last Name" at bounding box center [288, 231] width 112 height 24
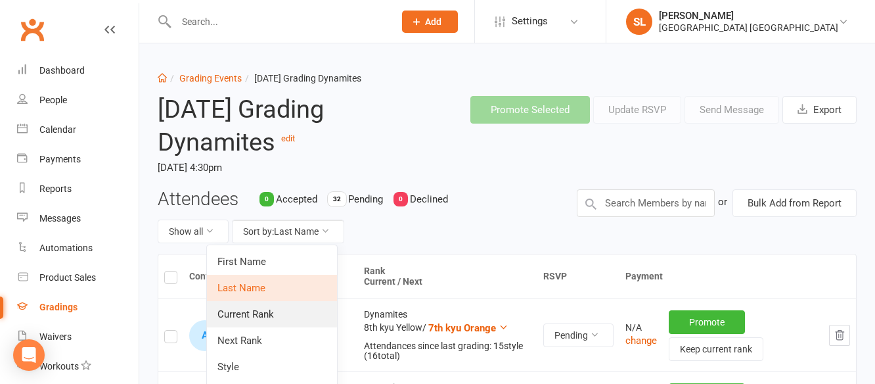
click at [259, 315] on link "Current Rank" at bounding box center [272, 314] width 130 height 26
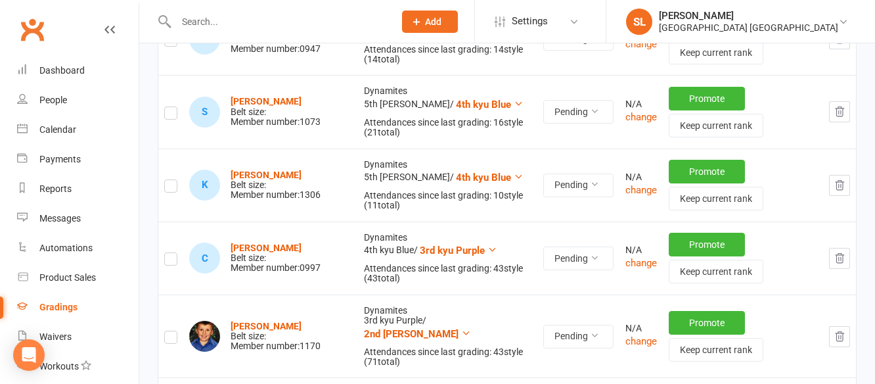
scroll to position [1849, 0]
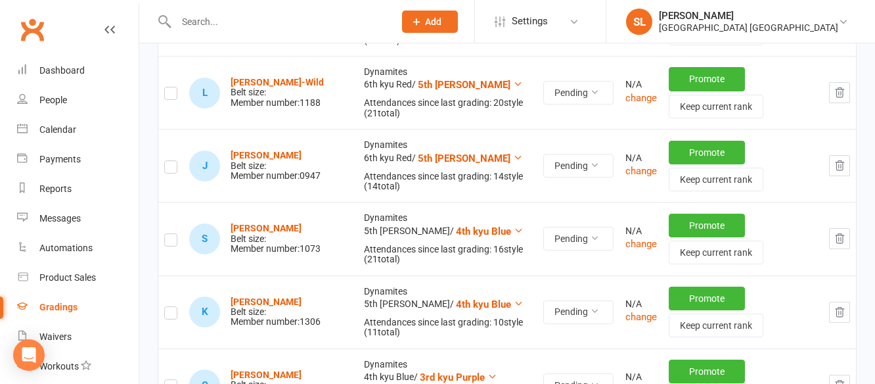
click at [167, 242] on label at bounding box center [170, 242] width 13 height 0
click at [167, 234] on input "checkbox" at bounding box center [170, 234] width 13 height 0
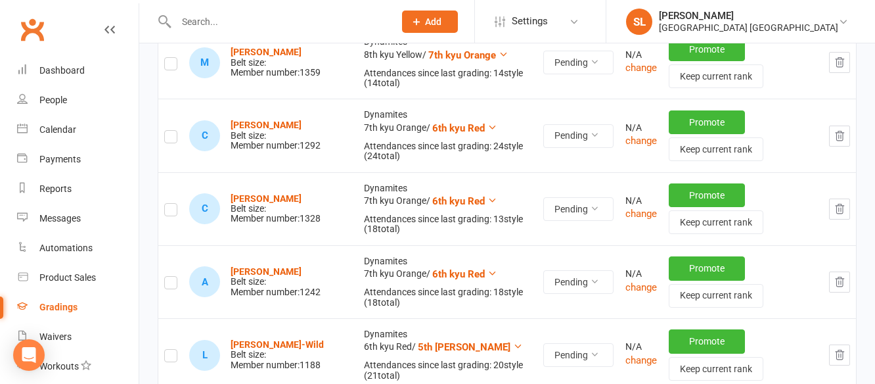
scroll to position [1586, 0]
click at [171, 139] on label at bounding box center [170, 139] width 13 height 0
click at [171, 131] on input "checkbox" at bounding box center [170, 131] width 13 height 0
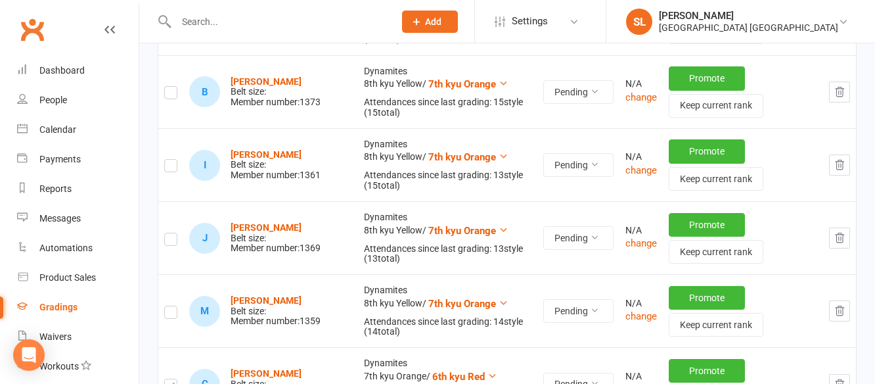
scroll to position [1258, 0]
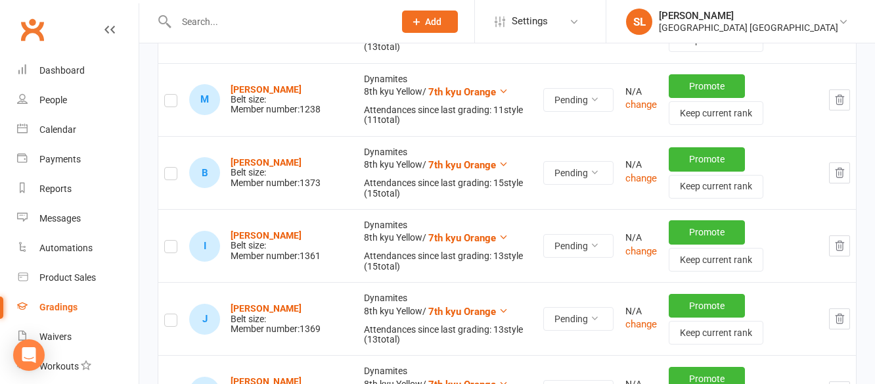
drag, startPoint x: 173, startPoint y: 171, endPoint x: 181, endPoint y: 171, distance: 8.5
click at [173, 175] on label at bounding box center [170, 175] width 13 height 0
click at [173, 167] on input "checkbox" at bounding box center [170, 167] width 13 height 0
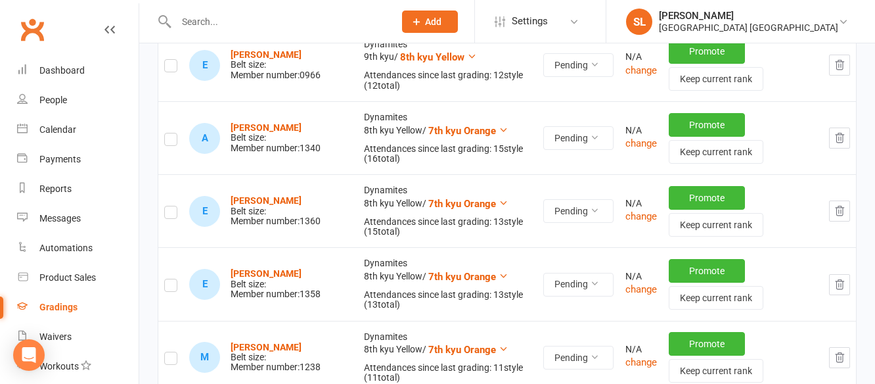
scroll to position [995, 0]
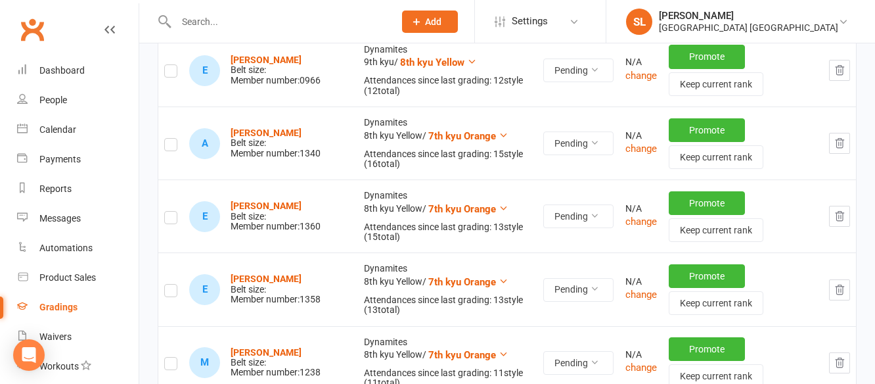
click at [171, 146] on label at bounding box center [170, 146] width 13 height 0
click at [171, 139] on input "checkbox" at bounding box center [170, 139] width 13 height 0
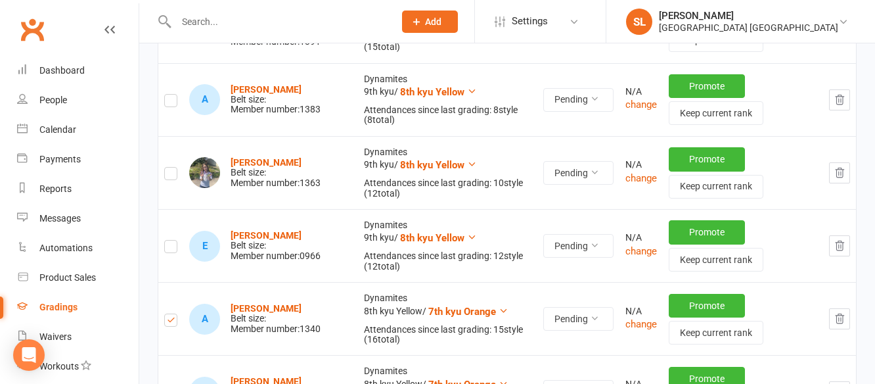
scroll to position [798, 0]
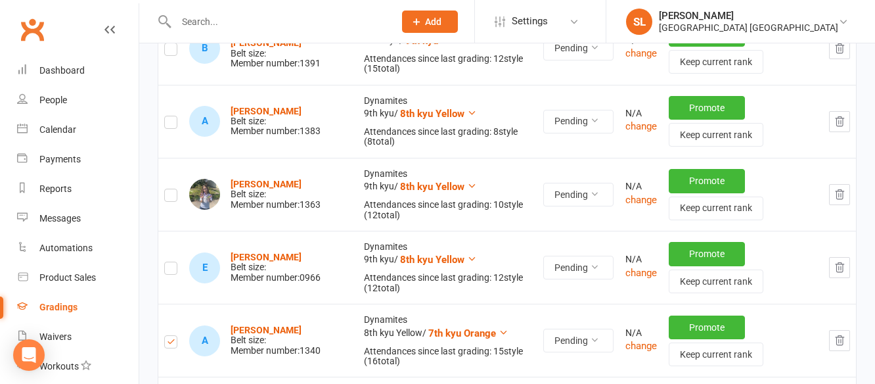
click at [168, 197] on label at bounding box center [170, 197] width 13 height 0
click at [168, 189] on input "checkbox" at bounding box center [170, 189] width 13 height 0
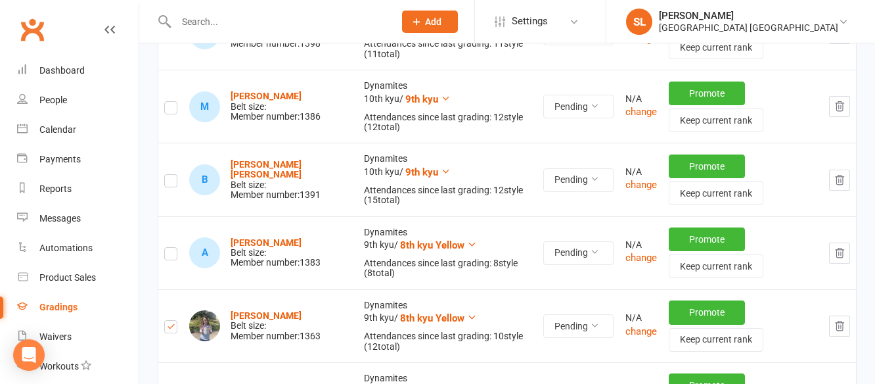
scroll to position [601, 0]
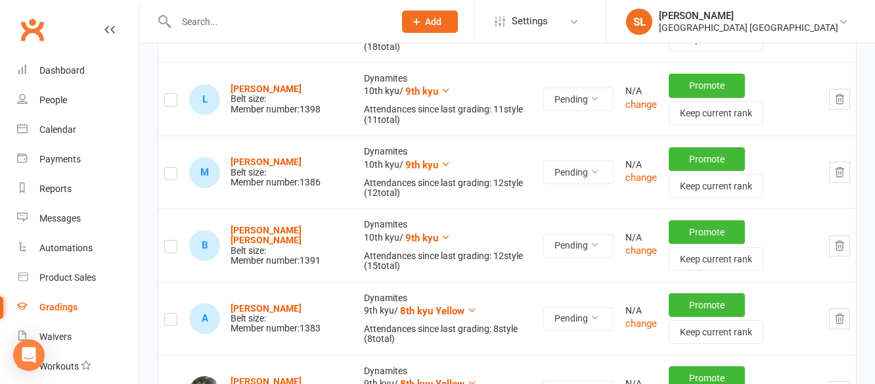
click at [173, 175] on label at bounding box center [170, 175] width 13 height 0
click at [173, 167] on input "checkbox" at bounding box center [170, 167] width 13 height 0
click at [169, 102] on label at bounding box center [170, 102] width 13 height 0
click at [169, 94] on input "checkbox" at bounding box center [170, 94] width 13 height 0
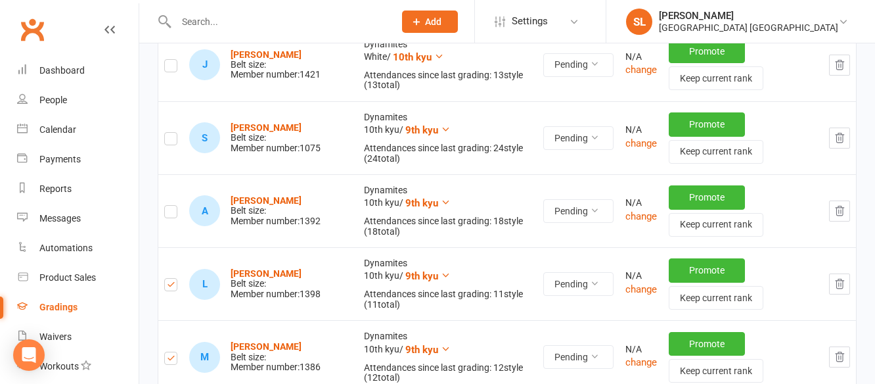
scroll to position [404, 0]
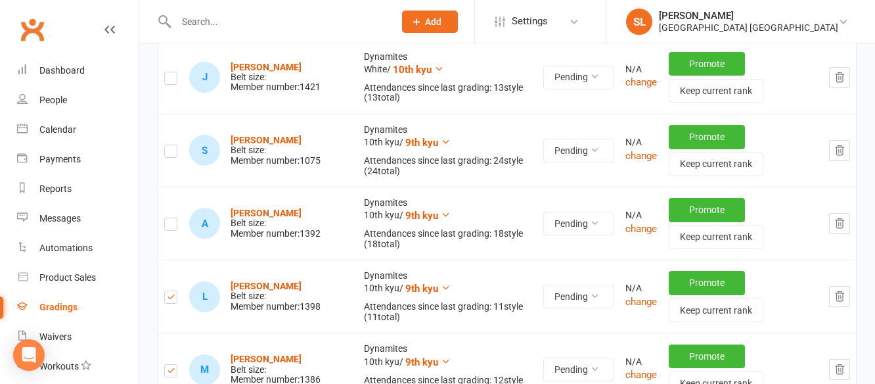
click at [173, 226] on label at bounding box center [170, 226] width 13 height 0
click at [173, 218] on input "checkbox" at bounding box center [170, 218] width 13 height 0
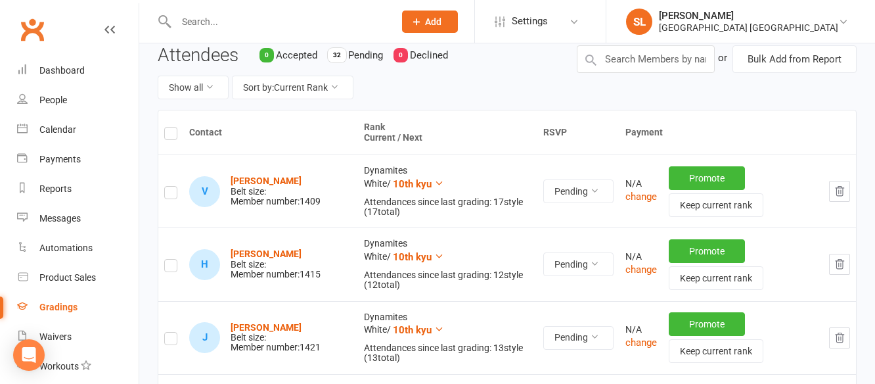
scroll to position [0, 0]
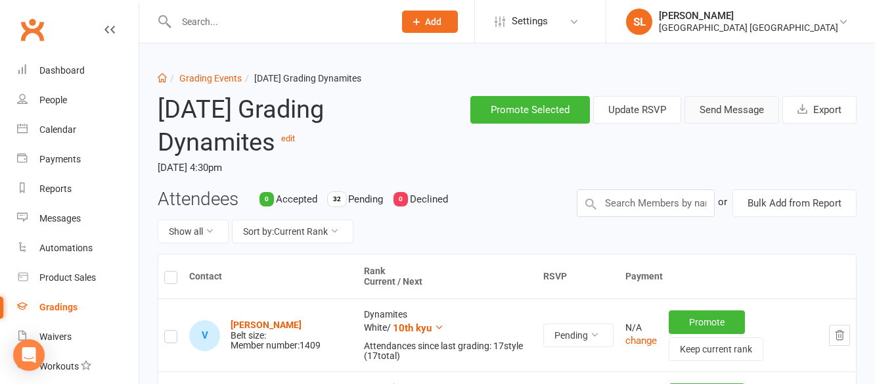
click at [728, 106] on button "Send Message" at bounding box center [731, 110] width 95 height 28
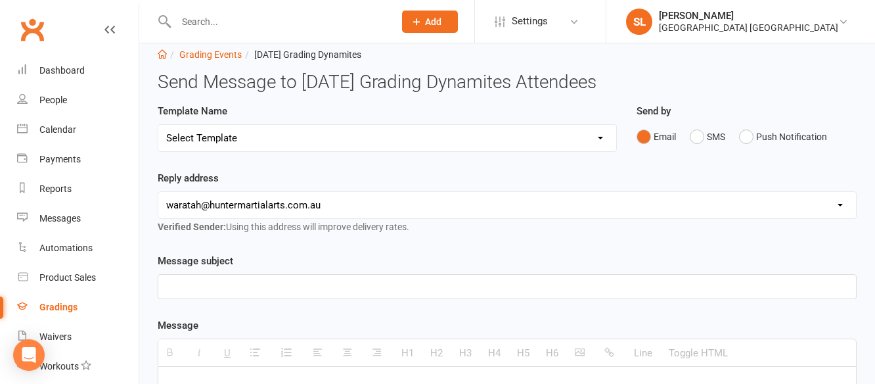
scroll to position [66, 0]
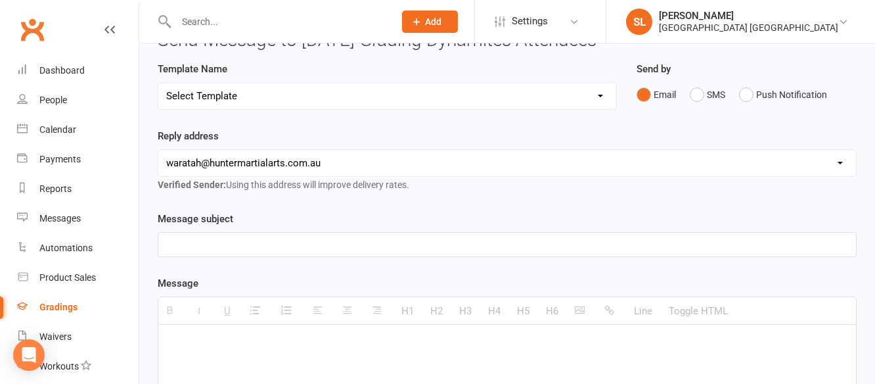
click at [306, 97] on select "Select Template [Email] Grading Kobudo Invitation [Email] Grading Event date/ti…" at bounding box center [387, 96] width 458 height 26
select select "3"
click at [158, 83] on select "Select Template [Email] Grading Kobudo Invitation [Email] Grading Event date/ti…" at bounding box center [387, 96] width 458 height 26
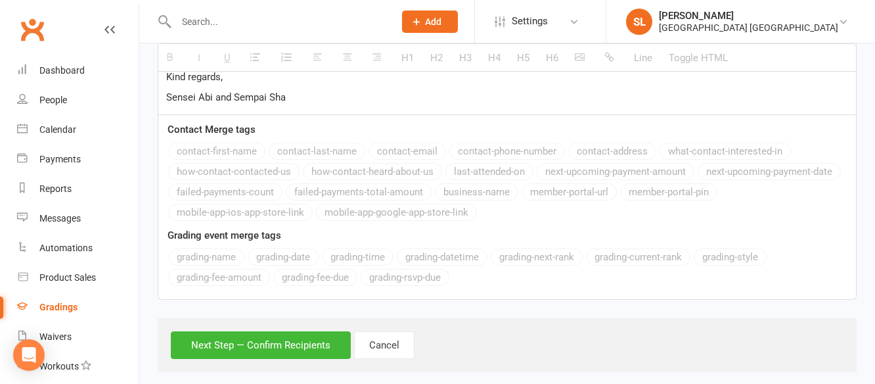
scroll to position [532, 0]
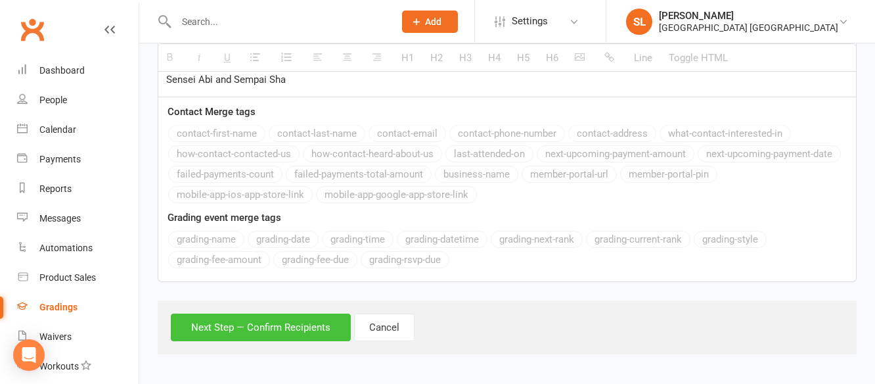
click at [279, 325] on button "Next Step — Confirm Recipients" at bounding box center [261, 327] width 180 height 28
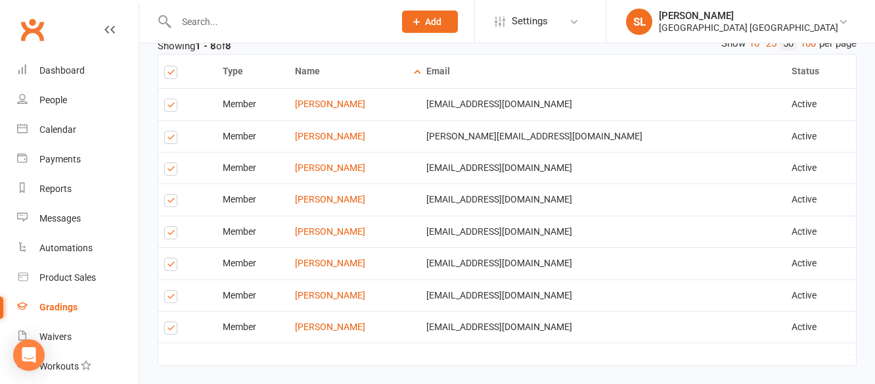
scroll to position [729, 0]
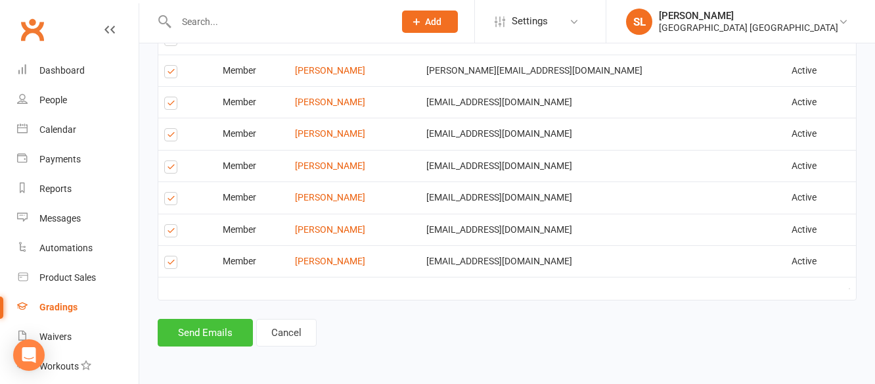
click at [209, 334] on button "Send Emails" at bounding box center [205, 332] width 95 height 28
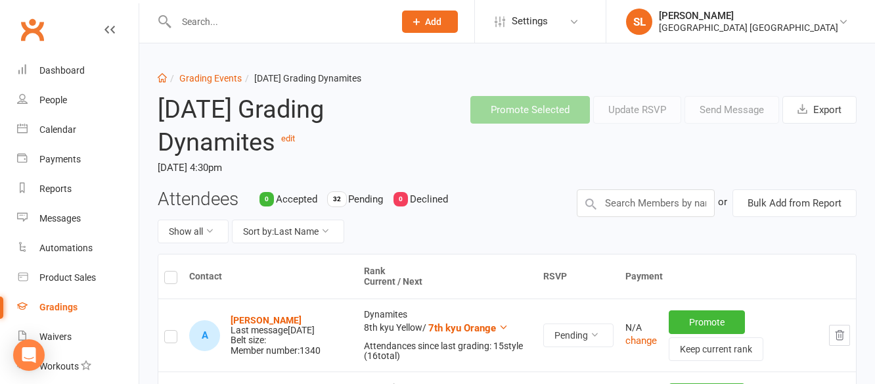
click at [241, 19] on input "text" at bounding box center [278, 21] width 213 height 18
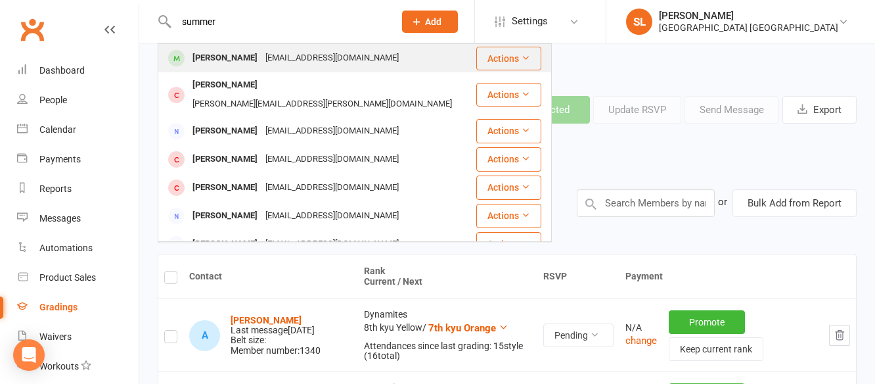
type input "summer"
click at [210, 56] on div "Summer Begley" at bounding box center [224, 58] width 73 height 19
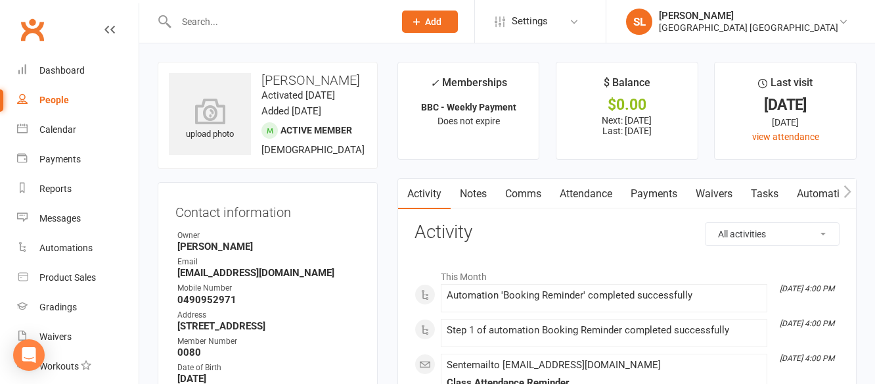
click at [655, 188] on link "Payments" at bounding box center [653, 194] width 65 height 30
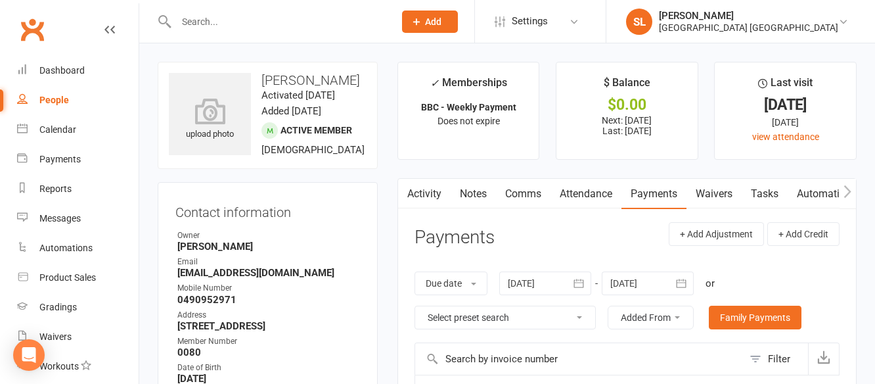
click at [663, 284] on div at bounding box center [648, 283] width 92 height 24
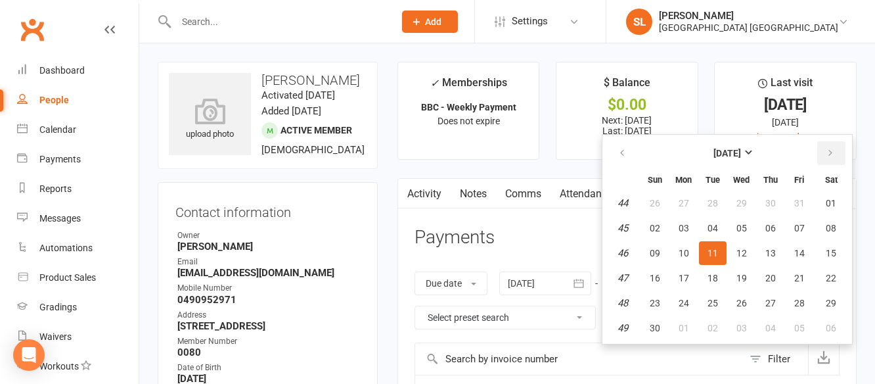
click at [829, 150] on icon "button" at bounding box center [829, 153] width 9 height 11
click at [833, 326] on span "07" at bounding box center [830, 327] width 11 height 11
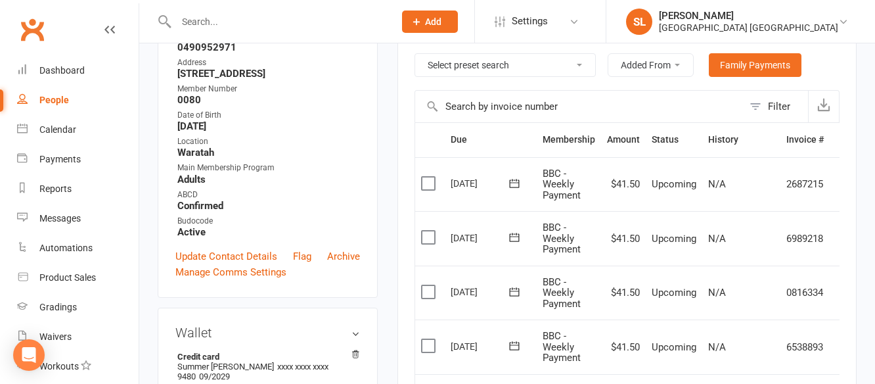
scroll to position [263, 0]
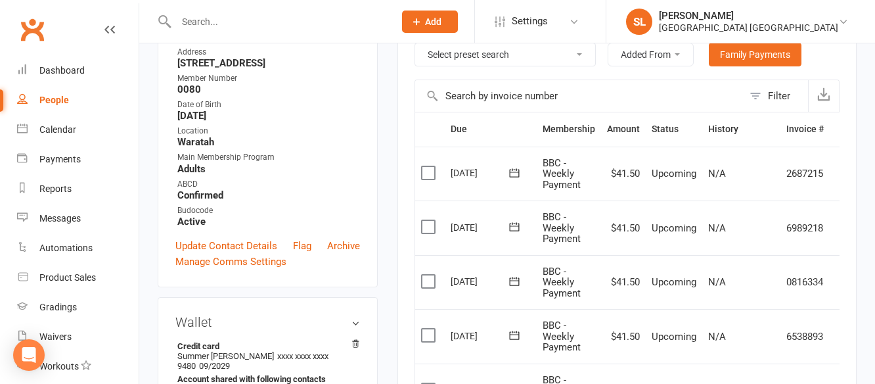
click at [514, 226] on icon at bounding box center [514, 226] width 13 height 13
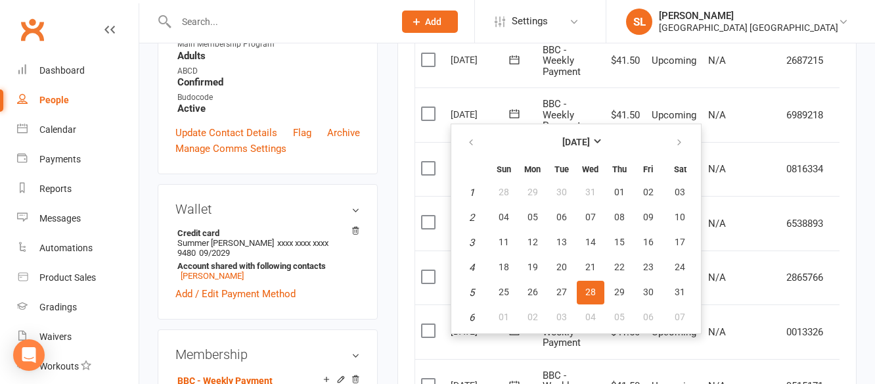
scroll to position [394, 0]
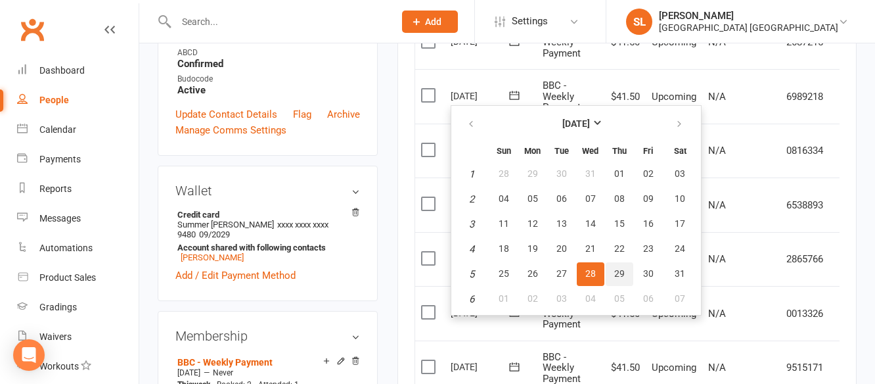
click at [617, 272] on span "29" at bounding box center [619, 273] width 11 height 11
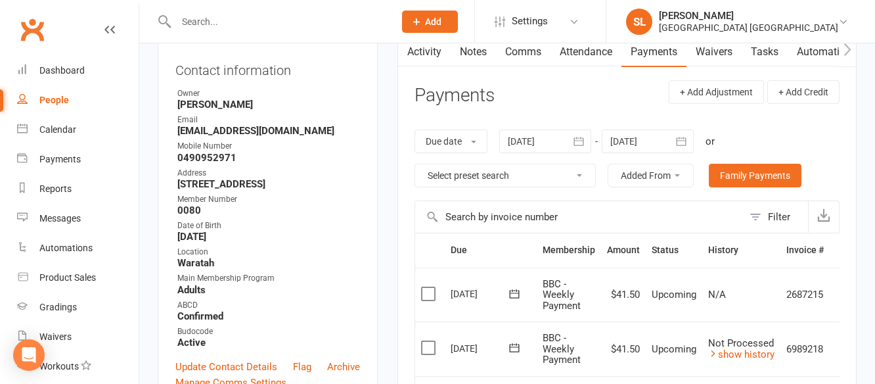
scroll to position [131, 0]
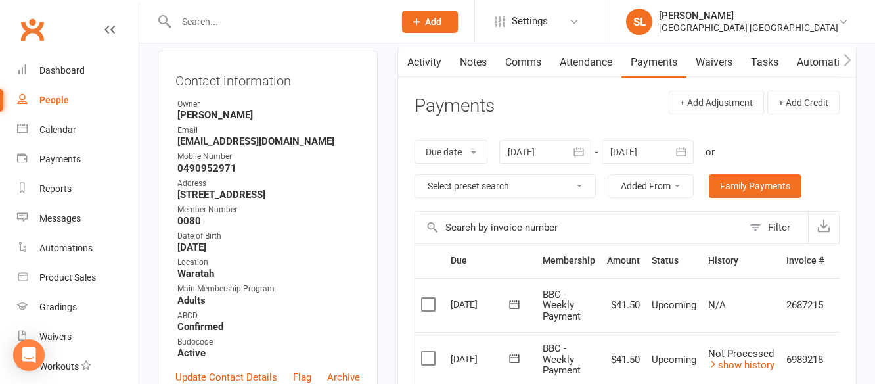
click at [681, 148] on icon "button" at bounding box center [680, 151] width 13 height 13
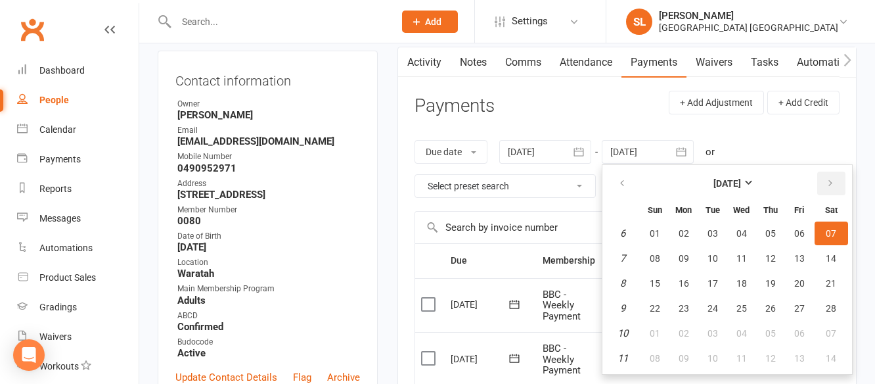
click at [832, 182] on icon "button" at bounding box center [829, 183] width 9 height 11
click at [832, 355] on span "09" at bounding box center [830, 358] width 11 height 11
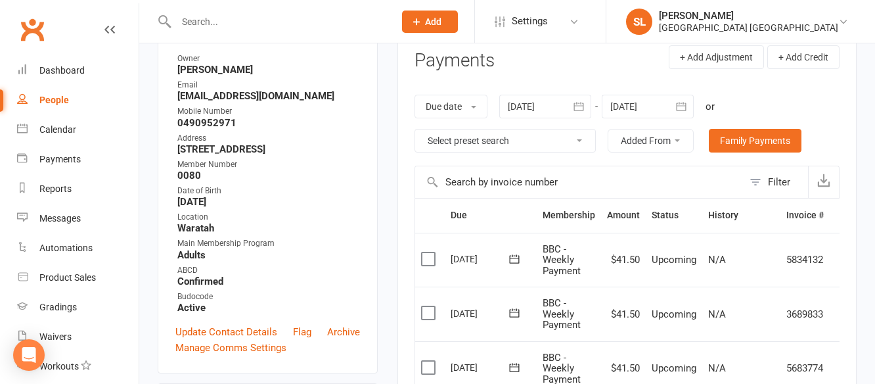
scroll to position [197, 0]
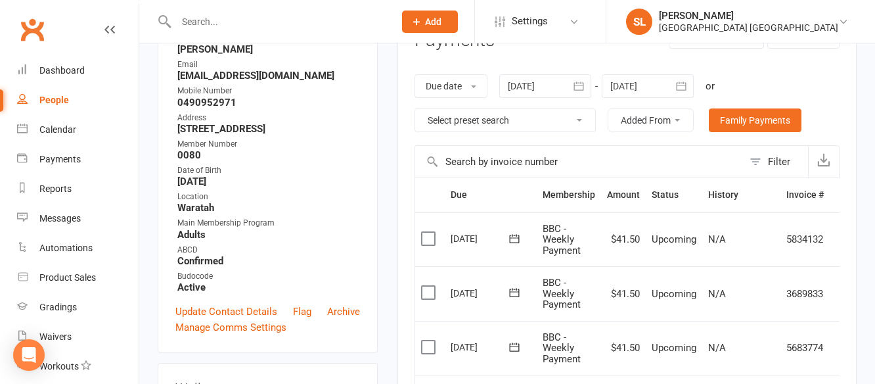
click at [514, 290] on icon at bounding box center [514, 292] width 13 height 13
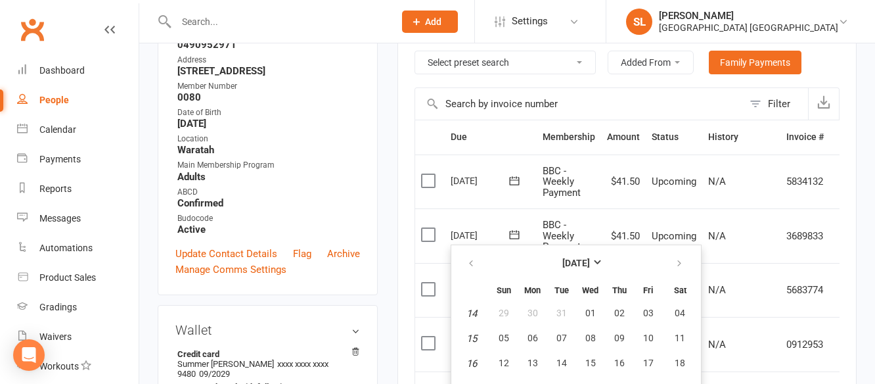
scroll to position [328, 0]
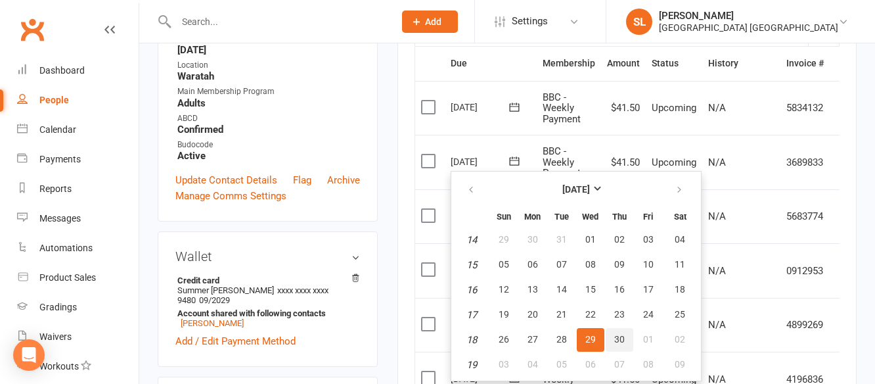
click at [619, 340] on span "30" at bounding box center [619, 339] width 11 height 11
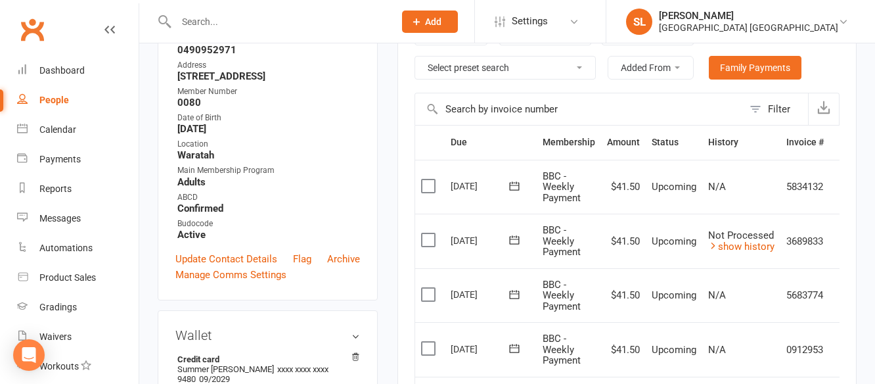
scroll to position [131, 0]
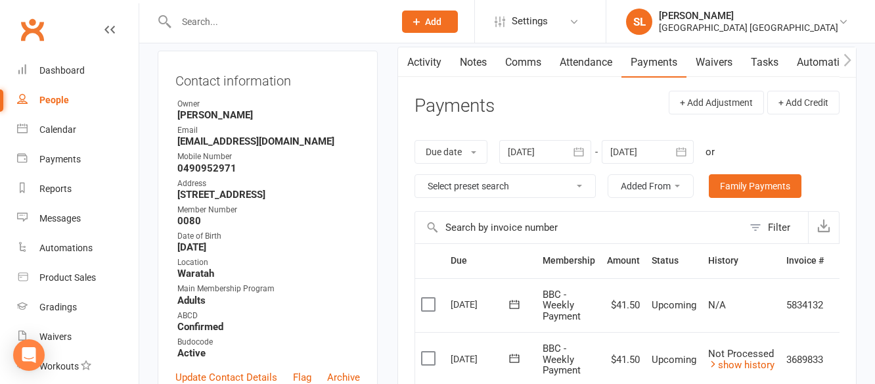
click at [680, 154] on icon "button" at bounding box center [680, 151] width 13 height 13
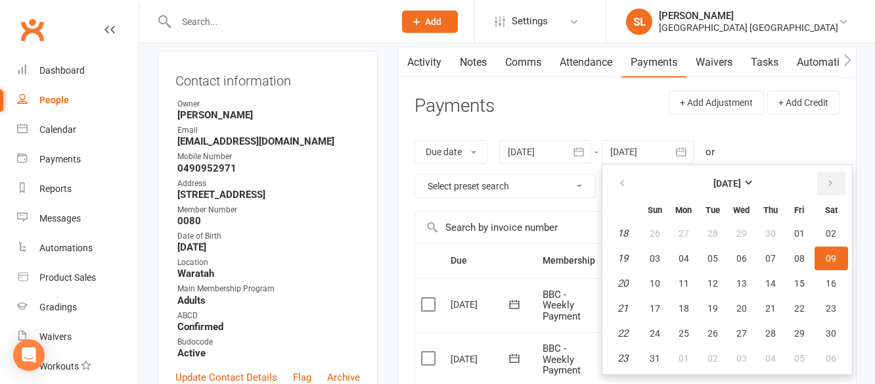
click at [834, 182] on icon "button" at bounding box center [829, 183] width 9 height 11
click at [832, 355] on span "11" at bounding box center [830, 358] width 11 height 11
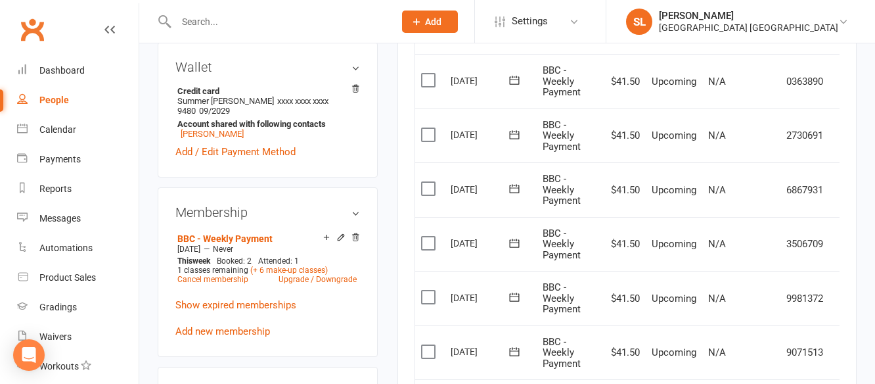
scroll to position [525, 0]
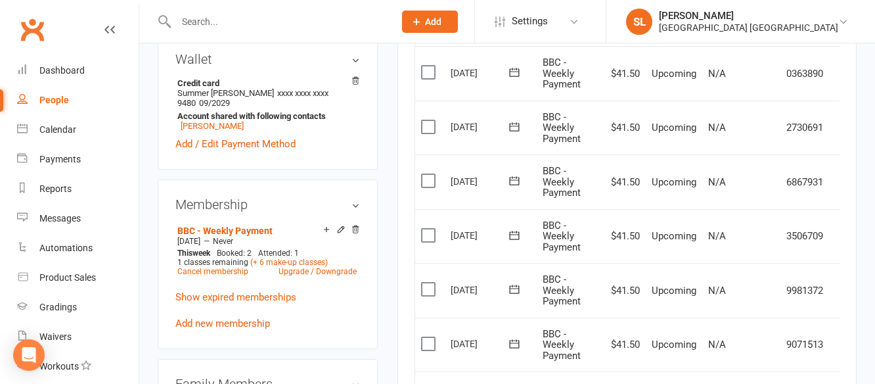
click at [510, 126] on icon at bounding box center [514, 126] width 13 height 13
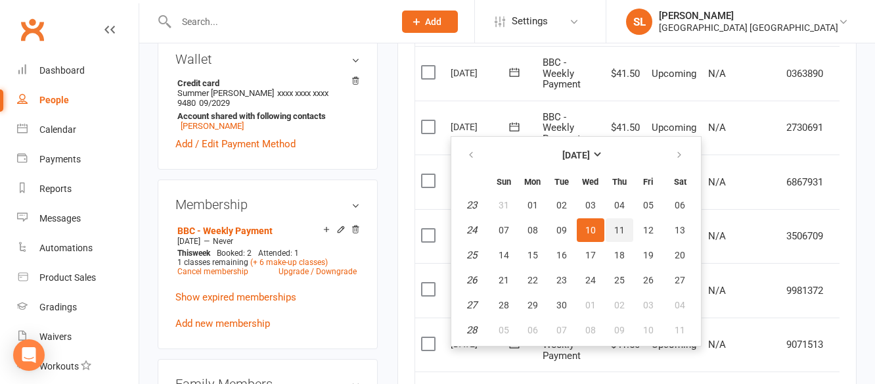
click at [619, 229] on span "11" at bounding box center [619, 230] width 11 height 11
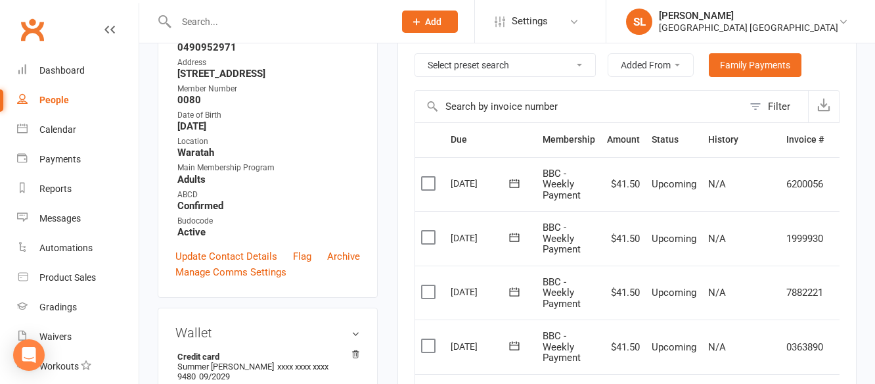
scroll to position [197, 0]
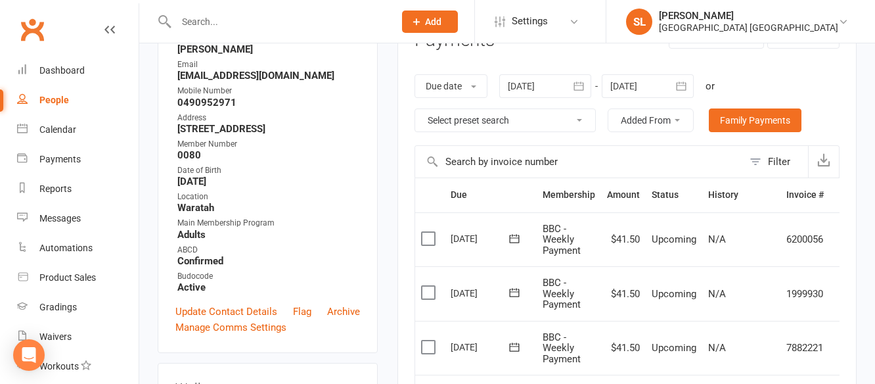
click at [684, 85] on icon "button" at bounding box center [681, 85] width 10 height 9
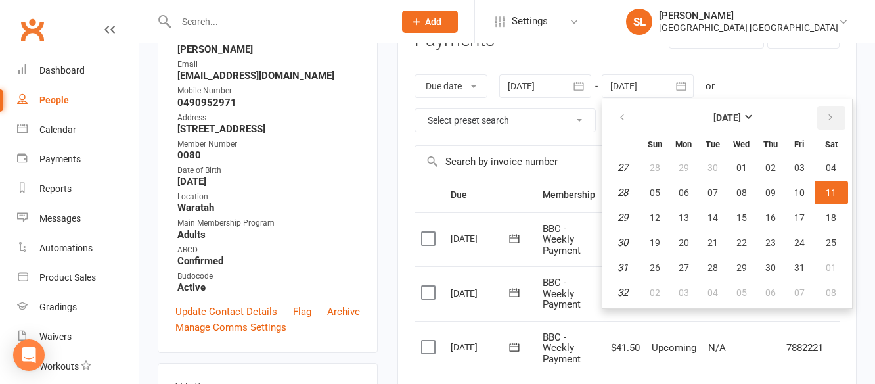
click at [830, 116] on icon "button" at bounding box center [829, 117] width 9 height 11
click at [834, 266] on span "31" at bounding box center [830, 267] width 11 height 11
type input "31 Oct 2026"
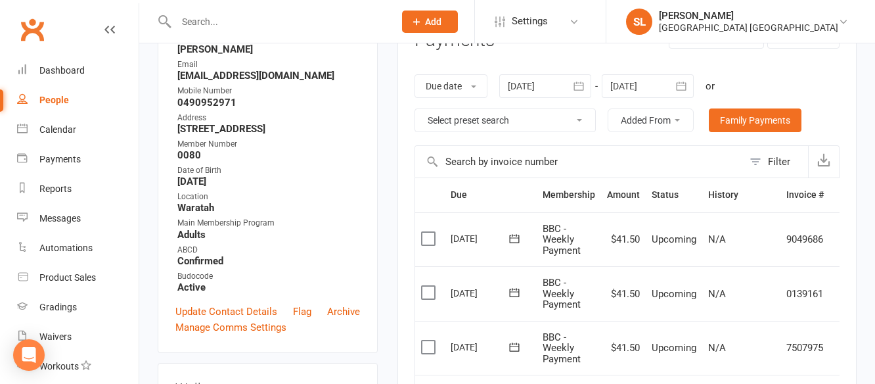
scroll to position [263, 0]
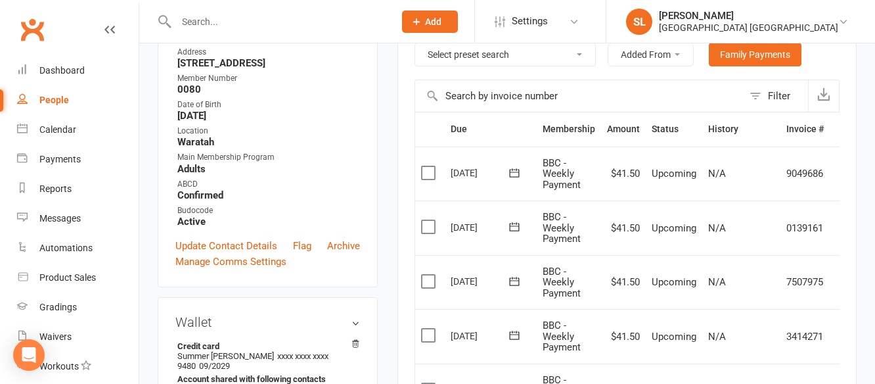
click at [513, 228] on icon at bounding box center [514, 226] width 13 height 13
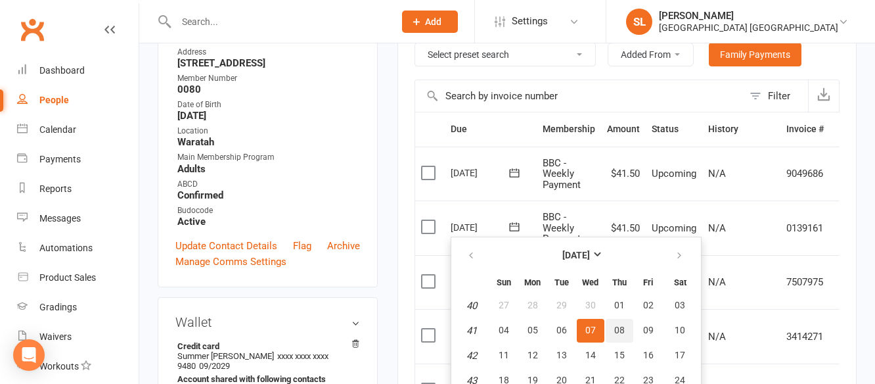
click at [619, 328] on span "08" at bounding box center [619, 329] width 11 height 11
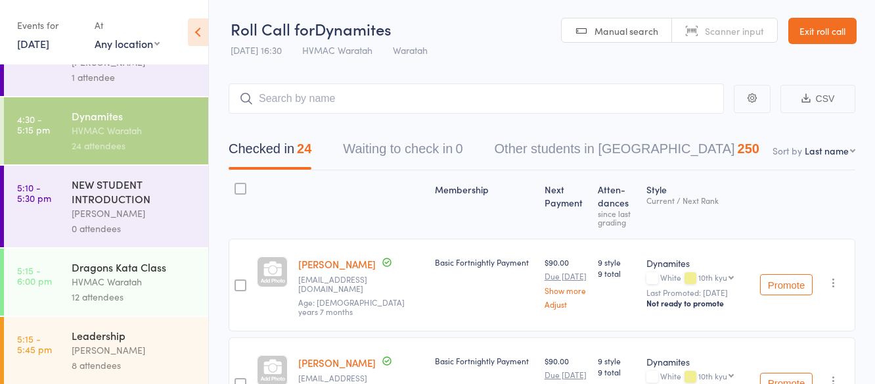
scroll to position [263, 0]
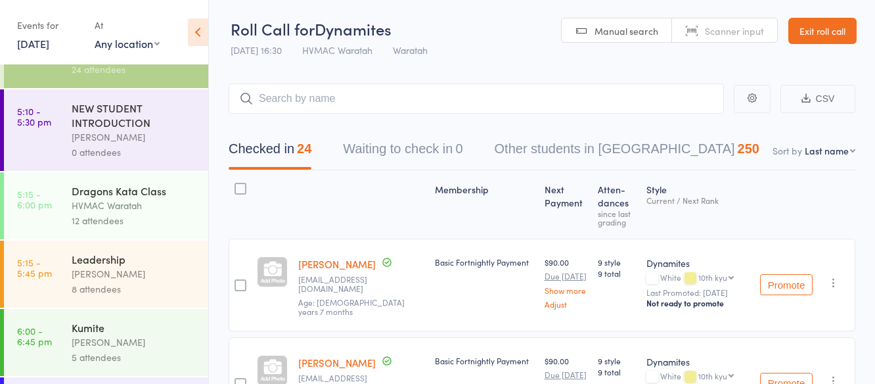
click at [152, 203] on div "HVMAC Waratah" at bounding box center [134, 205] width 125 height 15
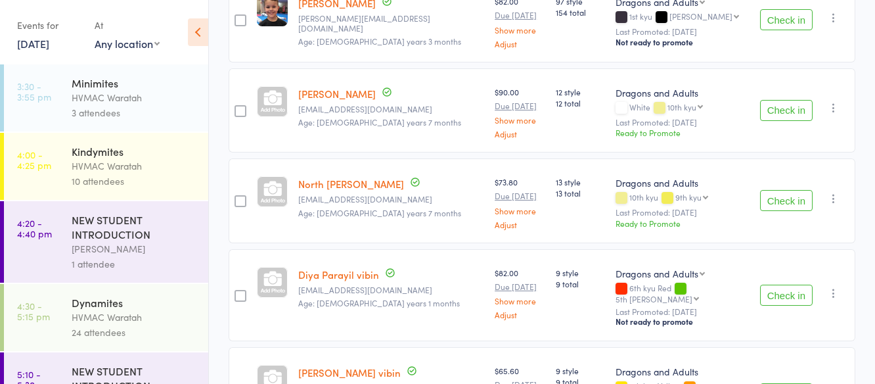
scroll to position [460, 0]
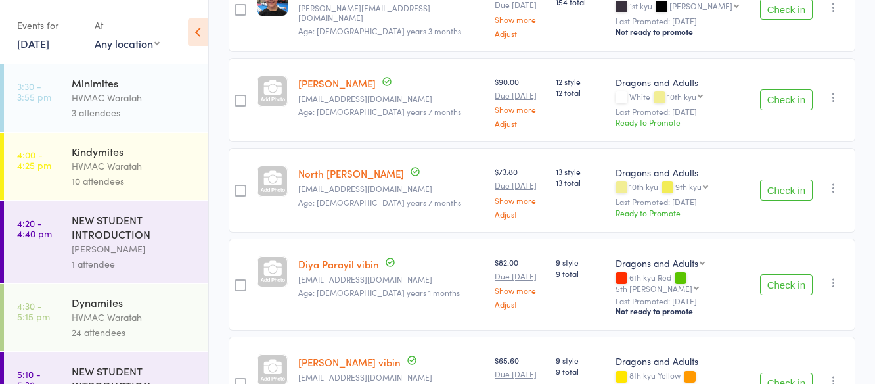
click at [776, 179] on button "Check in" at bounding box center [786, 189] width 53 height 21
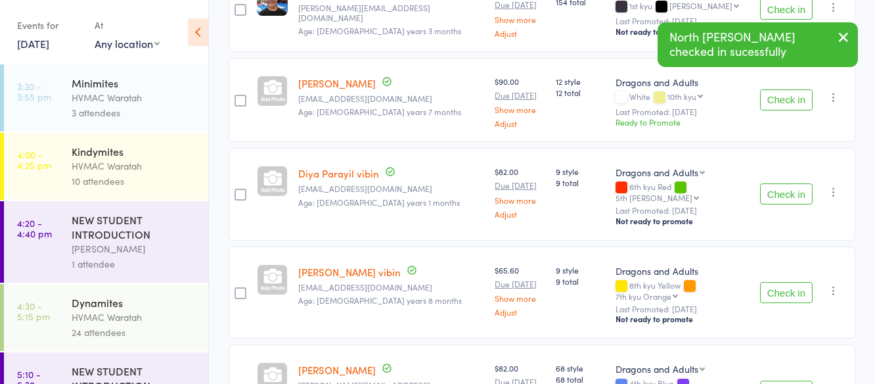
click at [777, 89] on button "Check in" at bounding box center [786, 99] width 53 height 21
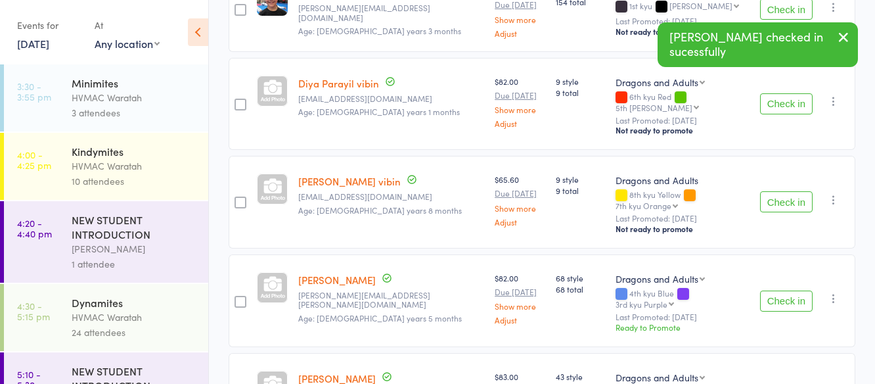
click at [772, 290] on button "Check in" at bounding box center [786, 300] width 53 height 21
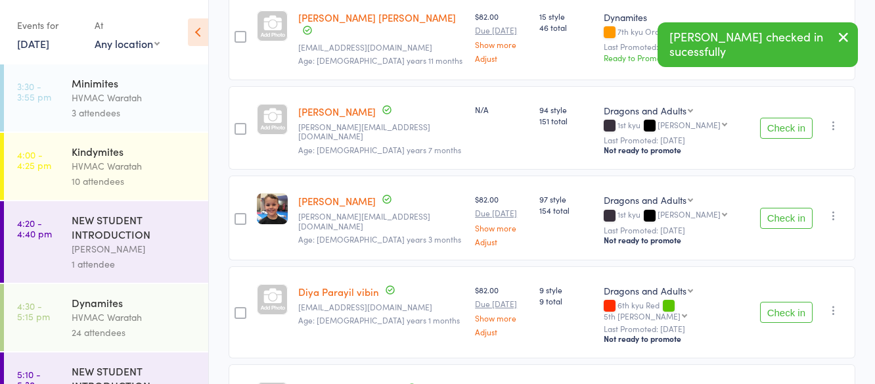
scroll to position [0, 0]
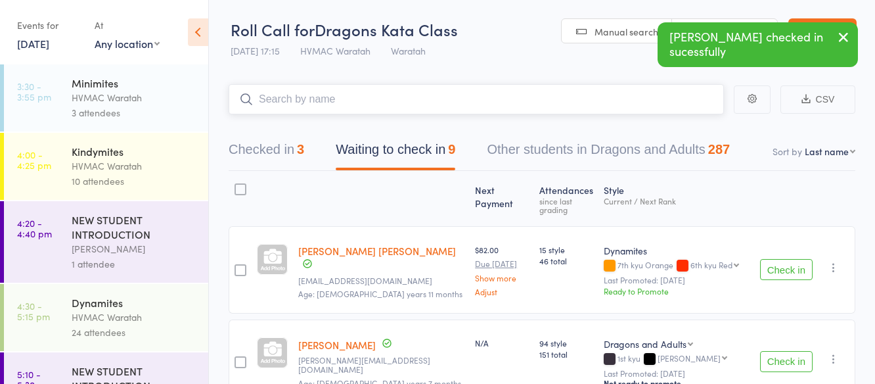
click at [484, 97] on input "search" at bounding box center [476, 99] width 495 height 30
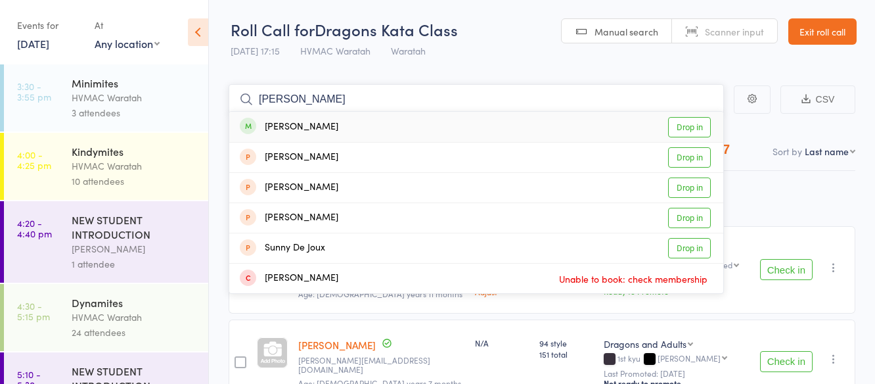
type input "jenny"
click at [699, 124] on link "Drop in" at bounding box center [689, 127] width 43 height 20
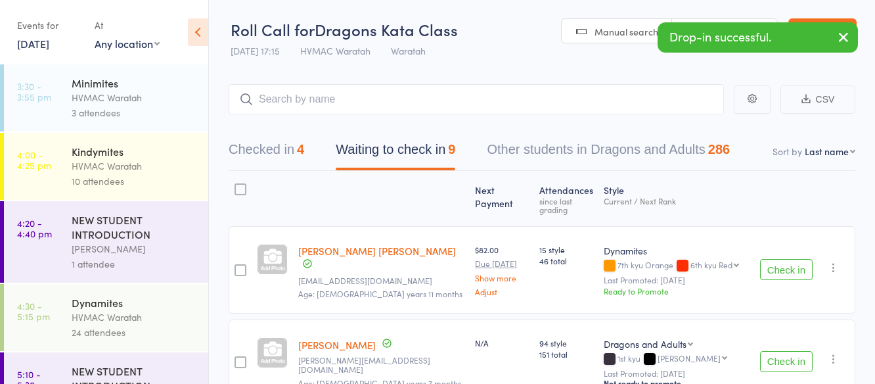
click at [783, 263] on button "Check in" at bounding box center [786, 269] width 53 height 21
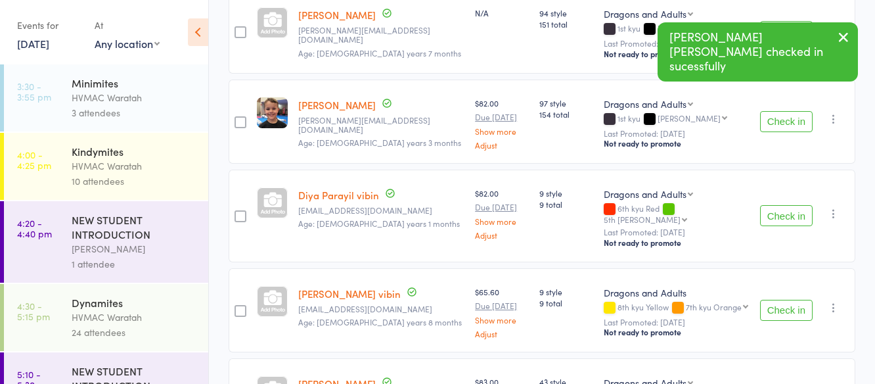
scroll to position [197, 0]
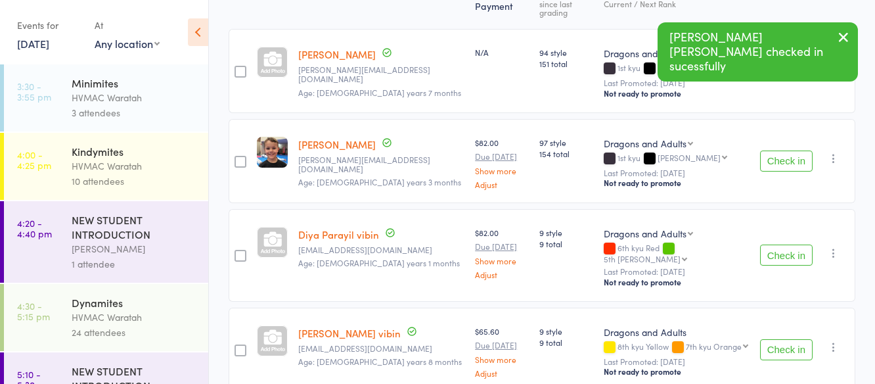
click at [790, 339] on button "Check in" at bounding box center [786, 349] width 53 height 21
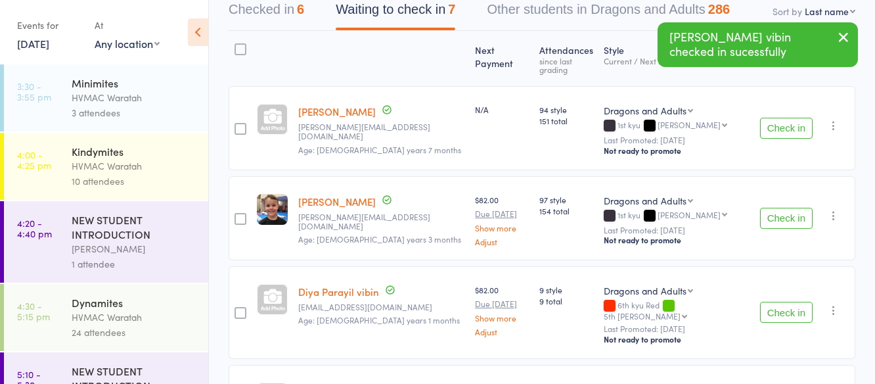
scroll to position [0, 0]
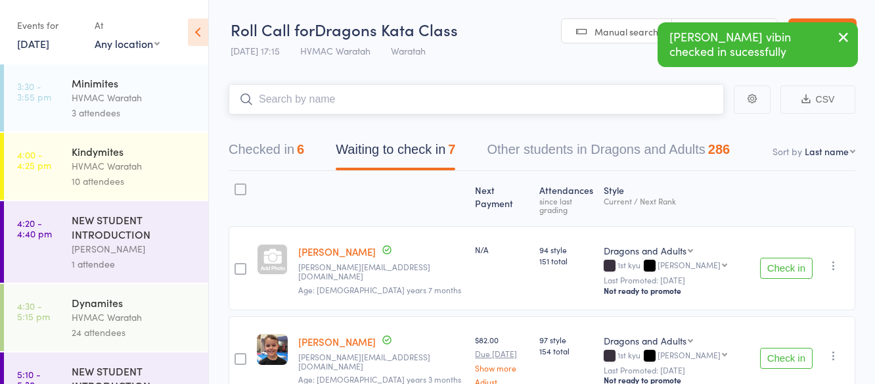
click at [316, 98] on input "search" at bounding box center [476, 99] width 495 height 30
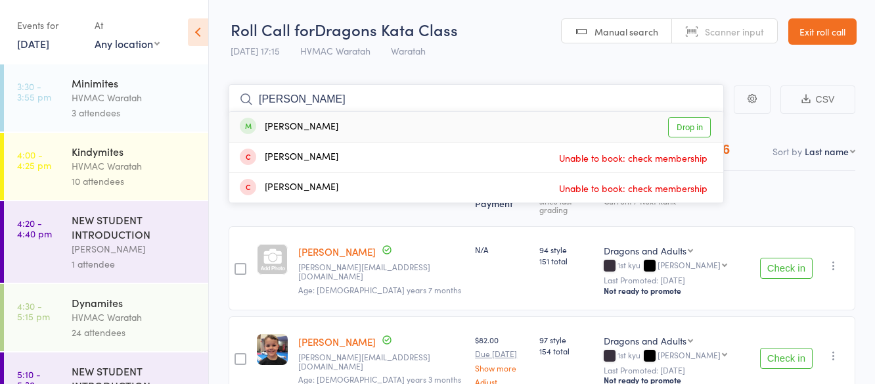
type input "ansil"
click at [699, 123] on link "Drop in" at bounding box center [689, 127] width 43 height 20
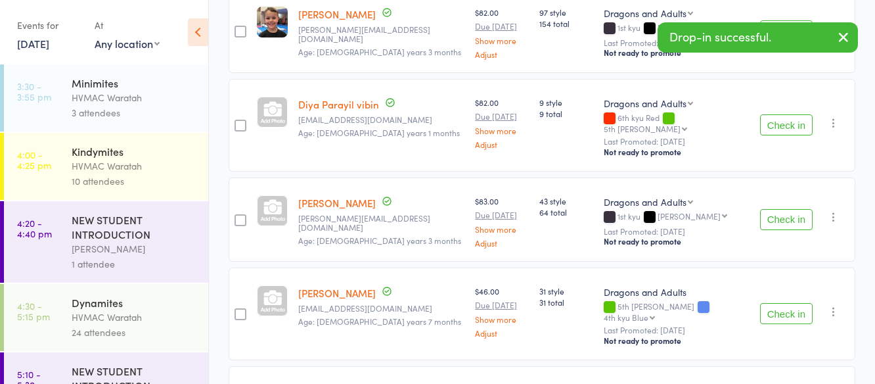
scroll to position [328, 0]
click at [783, 113] on button "Check in" at bounding box center [786, 123] width 53 height 21
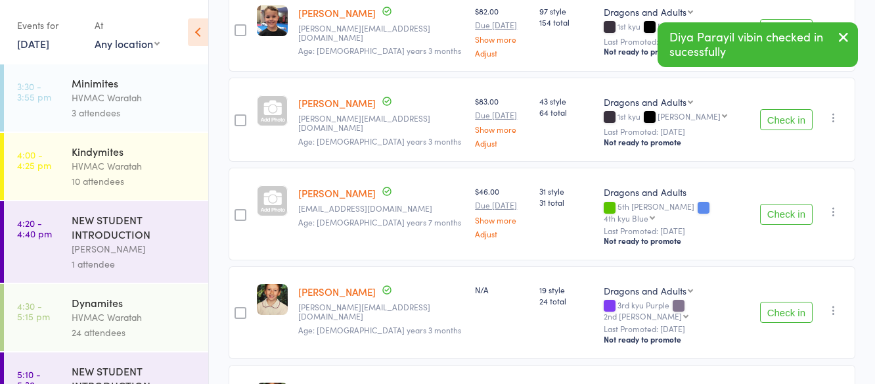
click at [789, 204] on button "Check in" at bounding box center [786, 214] width 53 height 21
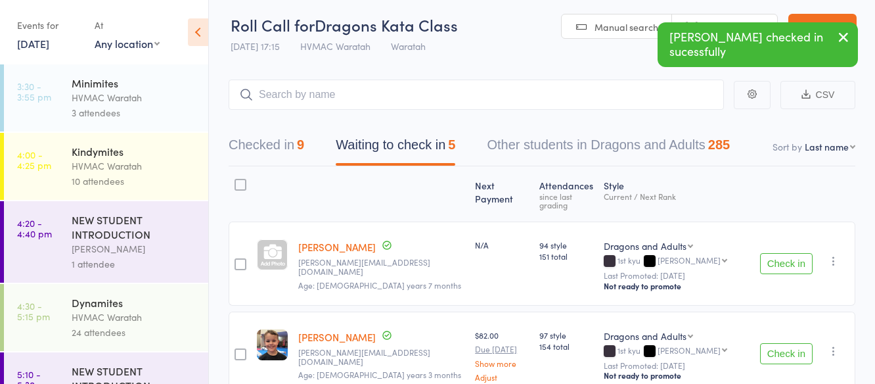
scroll to position [0, 0]
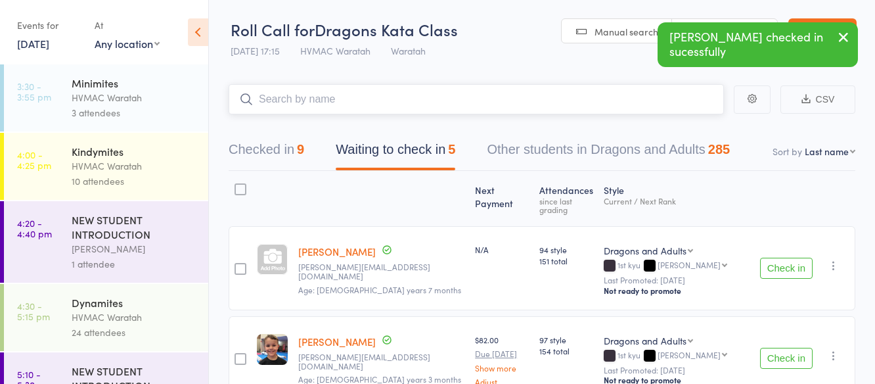
click at [309, 97] on input "search" at bounding box center [476, 99] width 495 height 30
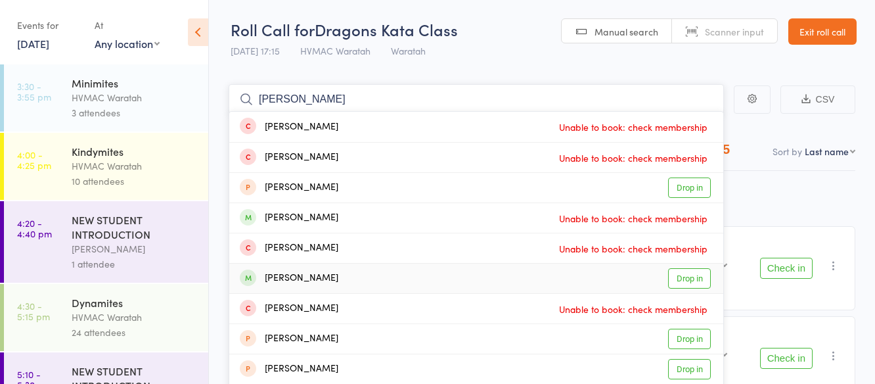
type input "lucas"
click at [695, 276] on link "Drop in" at bounding box center [689, 278] width 43 height 20
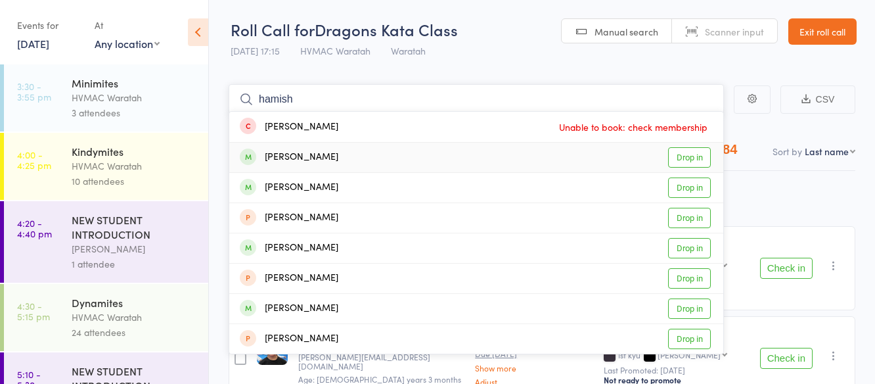
type input "hamish"
click at [686, 156] on link "Drop in" at bounding box center [689, 157] width 43 height 20
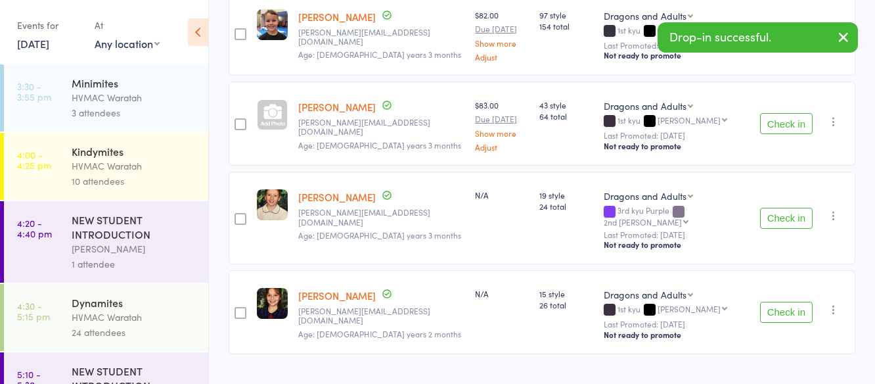
scroll to position [338, 0]
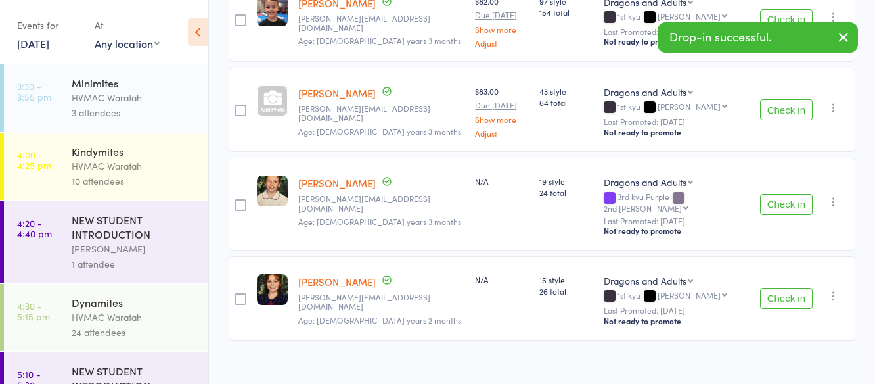
click at [770, 194] on button "Check in" at bounding box center [786, 204] width 53 height 21
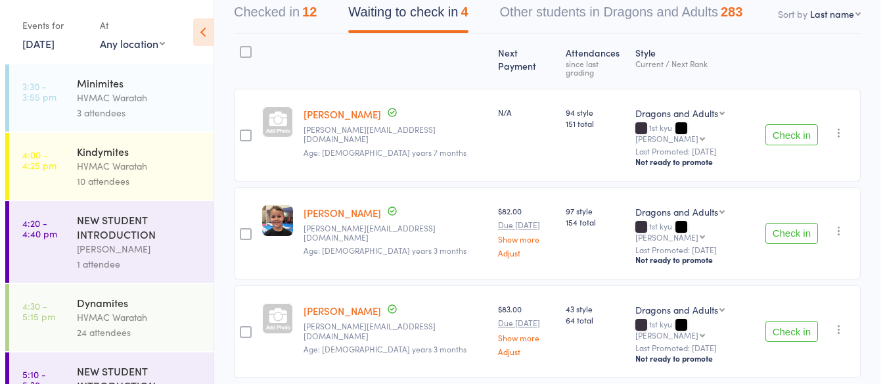
scroll to position [116, 0]
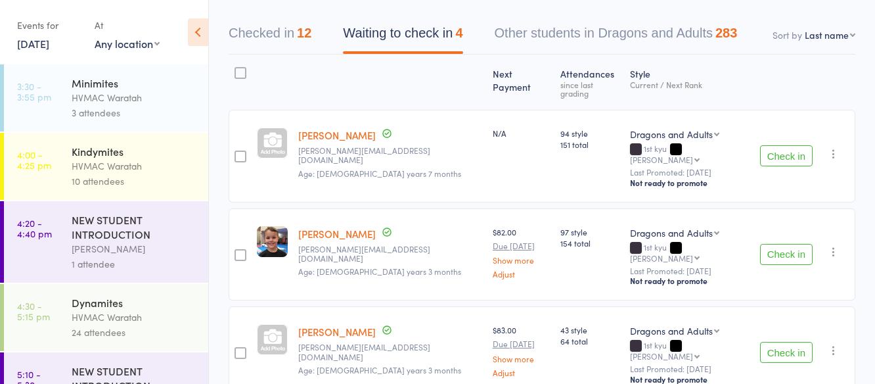
click at [831, 147] on icon "button" at bounding box center [833, 153] width 13 height 13
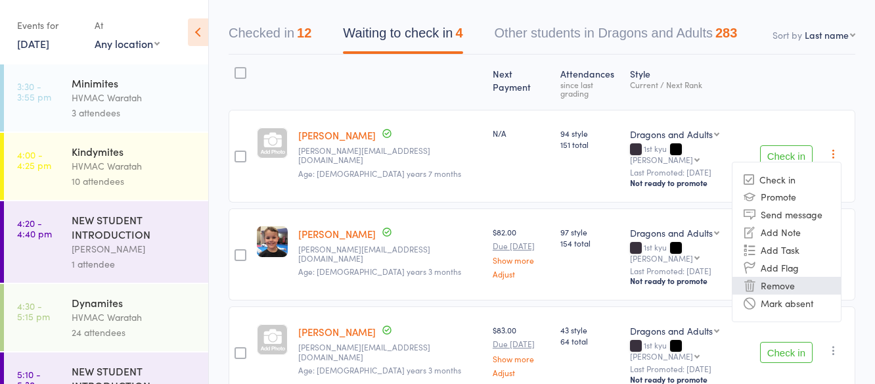
click at [790, 276] on li "Remove" at bounding box center [786, 285] width 108 height 18
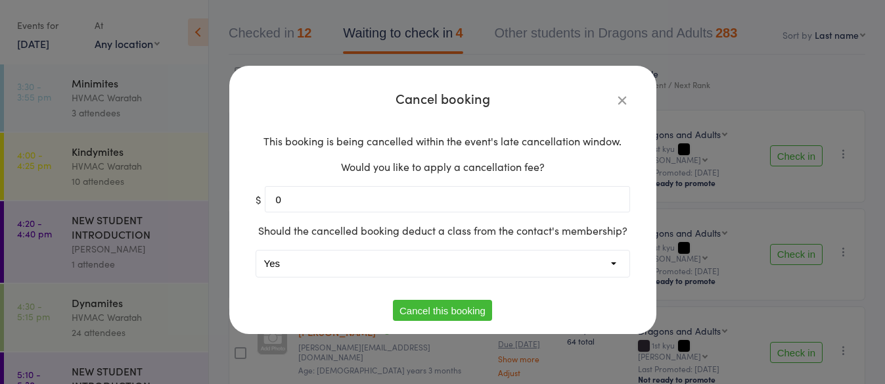
click at [366, 261] on select "Yes No" at bounding box center [442, 263] width 373 height 26
select select "1"
click at [256, 250] on select "Yes No" at bounding box center [442, 263] width 373 height 26
click at [419, 313] on button "Cancel this booking" at bounding box center [442, 309] width 99 height 21
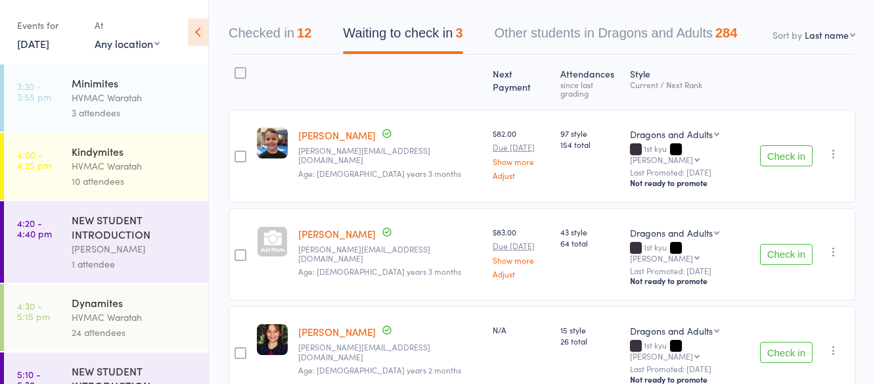
click at [833, 147] on icon "button" at bounding box center [833, 153] width 13 height 13
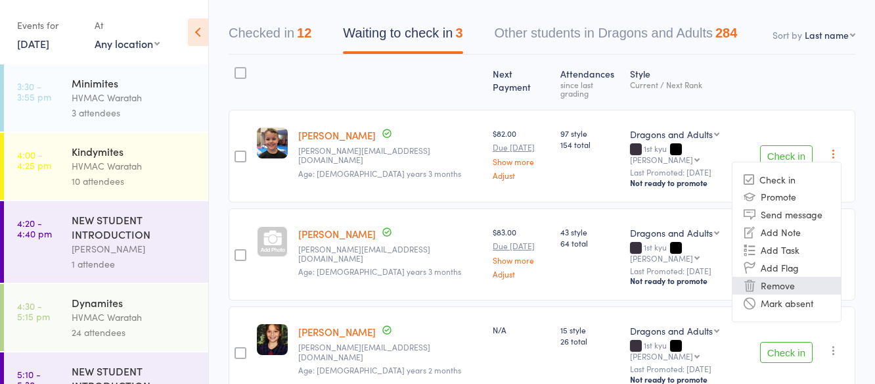
click at [788, 276] on li "Remove" at bounding box center [786, 285] width 108 height 18
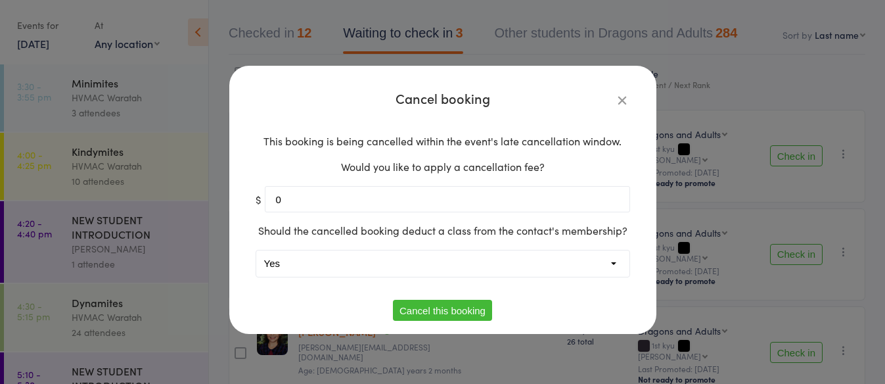
click at [393, 265] on select "Yes No" at bounding box center [442, 263] width 373 height 26
select select "1"
click at [256, 250] on select "Yes No" at bounding box center [442, 263] width 373 height 26
click at [419, 314] on button "Cancel this booking" at bounding box center [442, 309] width 99 height 21
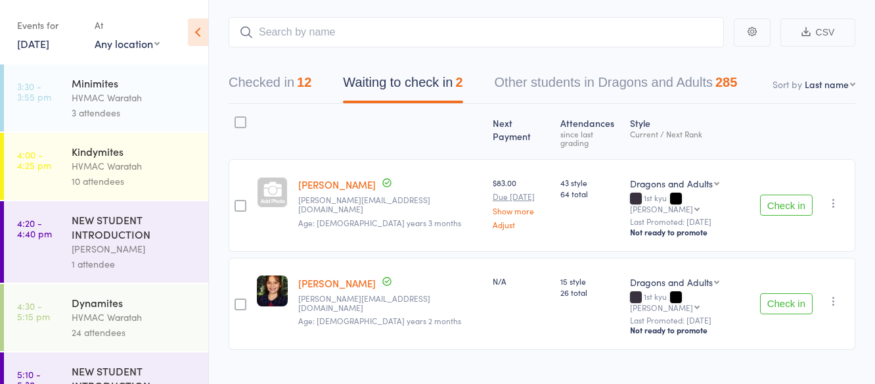
click at [833, 196] on icon "button" at bounding box center [833, 202] width 13 height 13
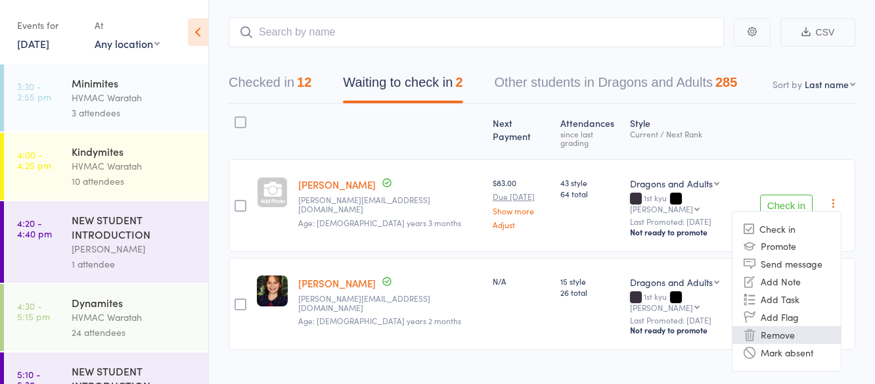
click at [782, 326] on li "Remove" at bounding box center [786, 335] width 108 height 18
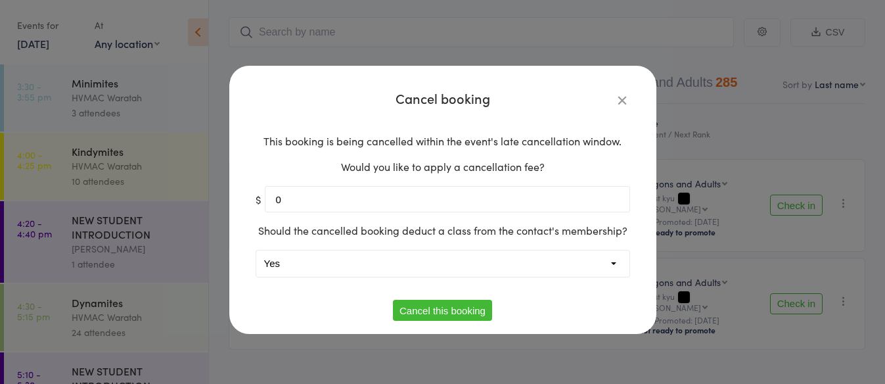
drag, startPoint x: 418, startPoint y: 253, endPoint x: 413, endPoint y: 267, distance: 15.2
click at [418, 253] on select "Yes No" at bounding box center [442, 263] width 373 height 26
select select "1"
click at [256, 250] on select "Yes No" at bounding box center [442, 263] width 373 height 26
click at [431, 309] on button "Cancel this booking" at bounding box center [442, 309] width 99 height 21
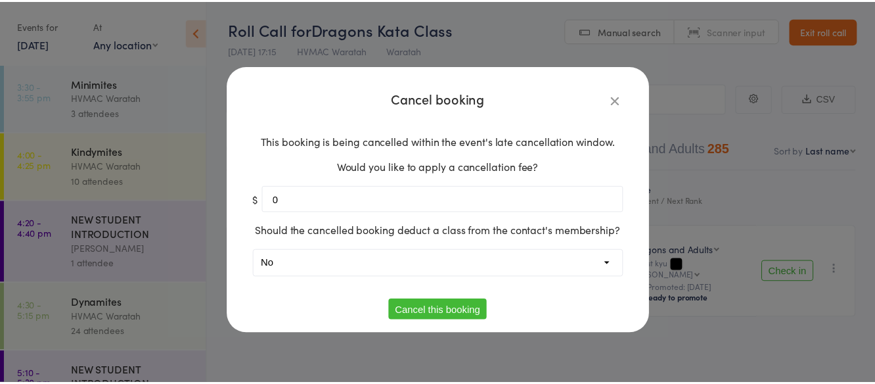
scroll to position [1, 0]
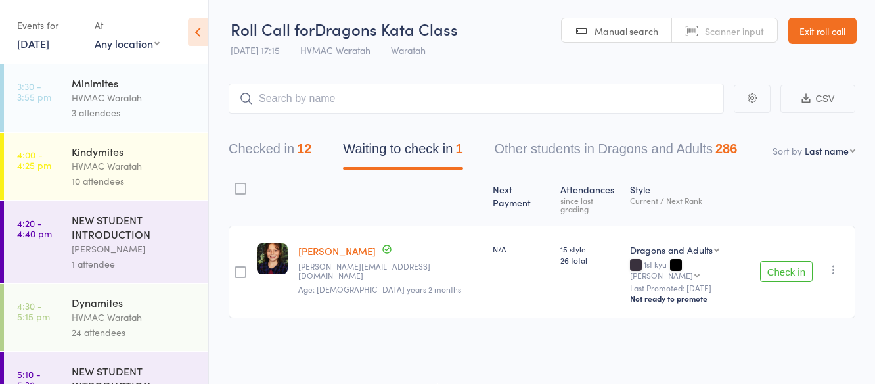
click at [833, 263] on icon "button" at bounding box center [833, 269] width 13 height 13
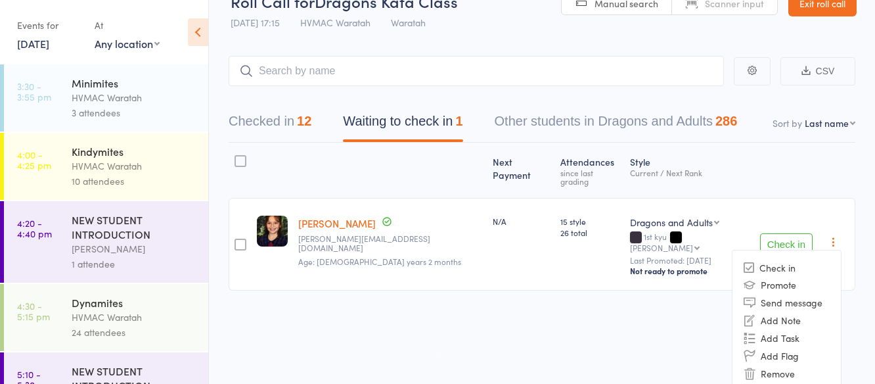
scroll to position [42, 0]
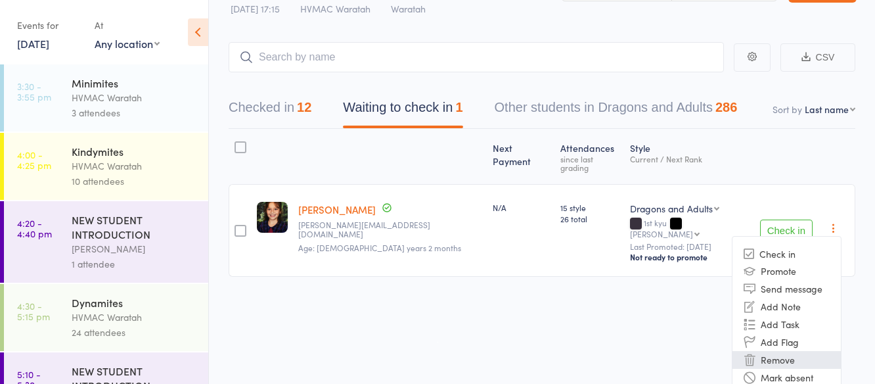
click at [772, 351] on li "Remove" at bounding box center [786, 360] width 108 height 18
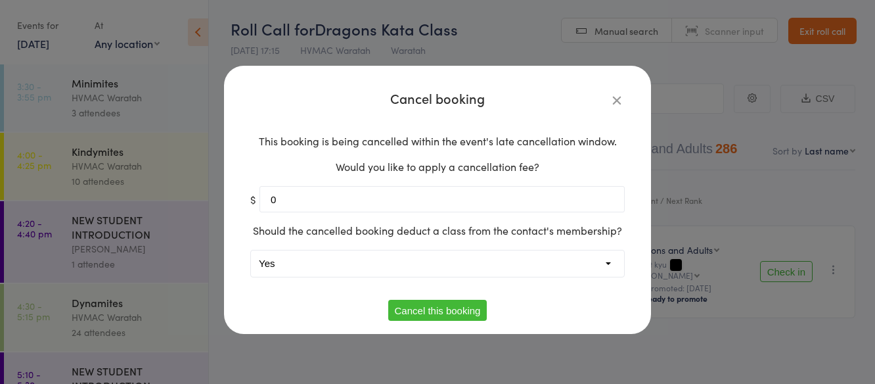
scroll to position [1, 0]
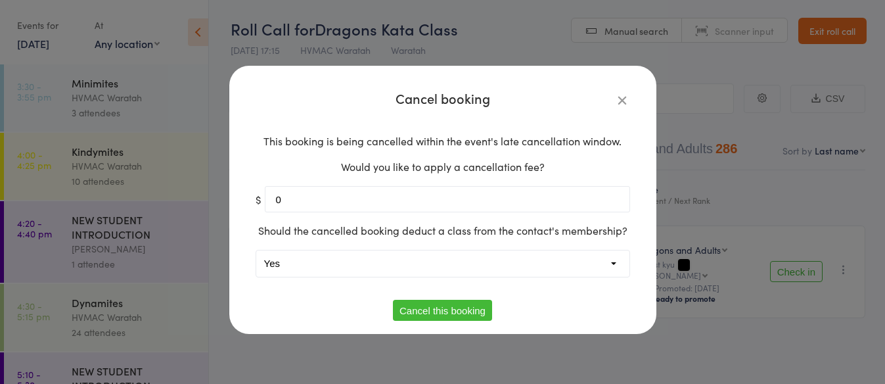
drag, startPoint x: 356, startPoint y: 264, endPoint x: 350, endPoint y: 275, distance: 12.6
click at [355, 264] on select "Yes No" at bounding box center [442, 263] width 373 height 26
select select "1"
click at [256, 250] on select "Yes No" at bounding box center [442, 263] width 373 height 26
click at [413, 314] on button "Cancel this booking" at bounding box center [442, 309] width 99 height 21
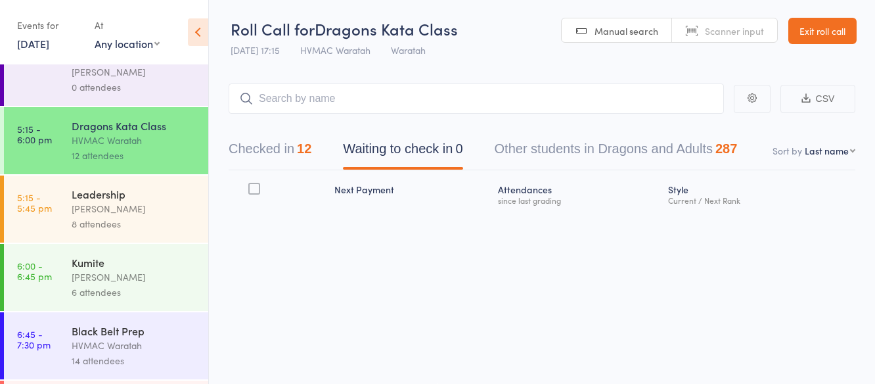
scroll to position [328, 0]
click at [149, 207] on div "[PERSON_NAME]" at bounding box center [134, 207] width 125 height 15
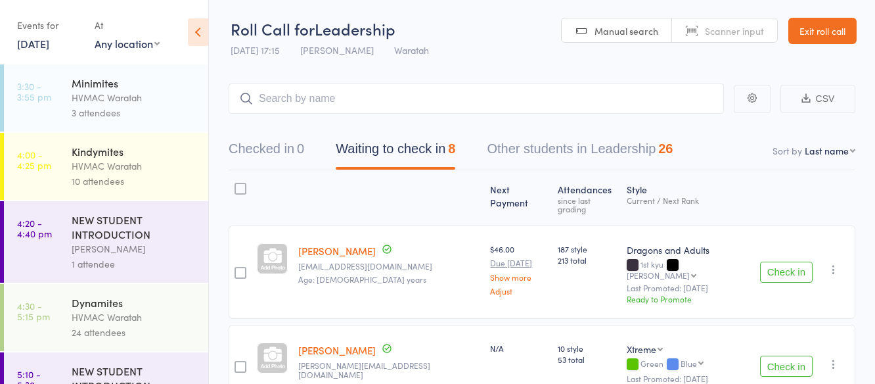
click at [801, 261] on button "Check in" at bounding box center [786, 271] width 53 height 21
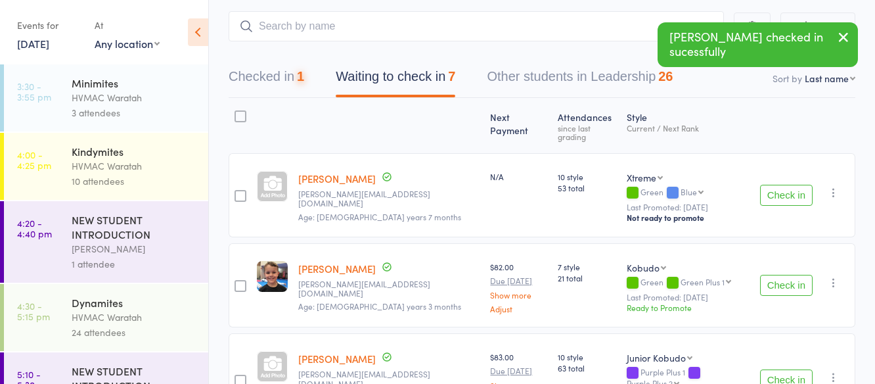
scroll to position [263, 0]
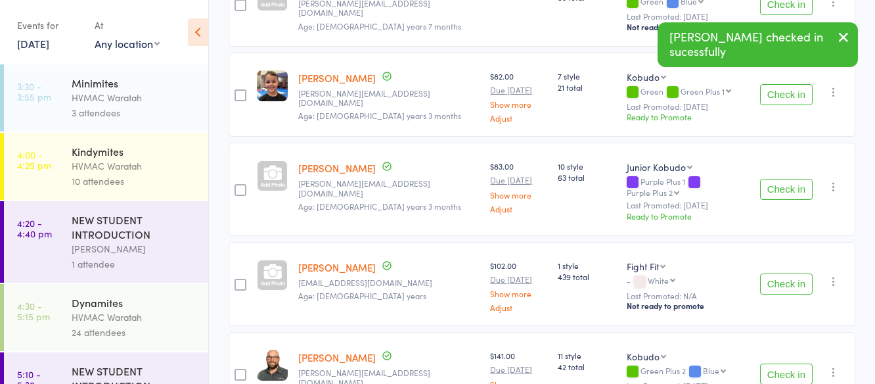
click at [776, 273] on button "Check in" at bounding box center [786, 283] width 53 height 21
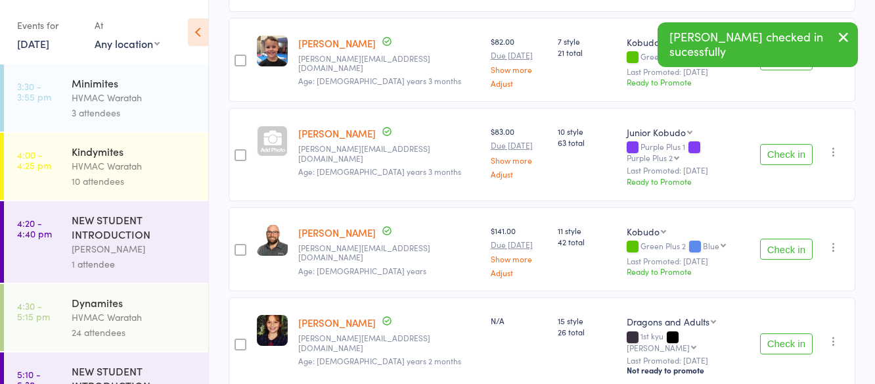
scroll to position [329, 0]
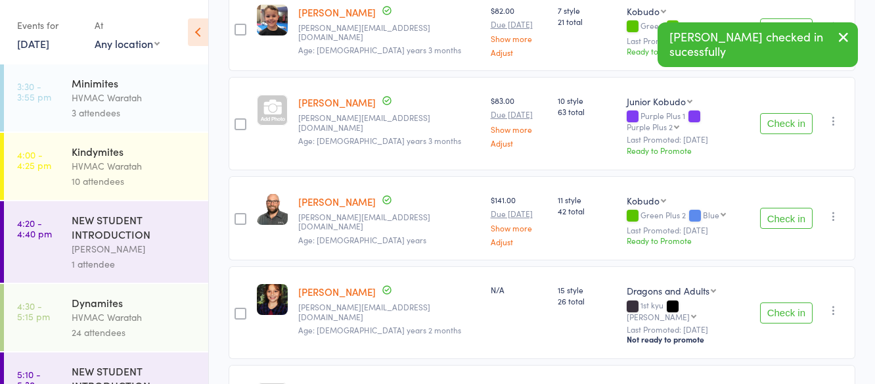
click at [777, 208] on button "Check in" at bounding box center [786, 218] width 53 height 21
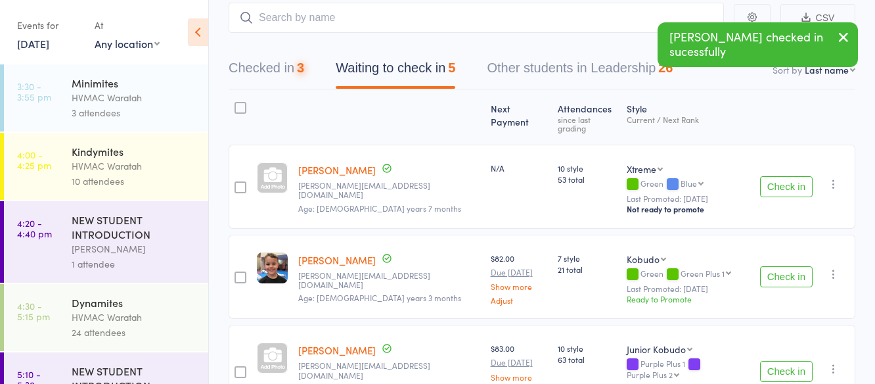
scroll to position [66, 0]
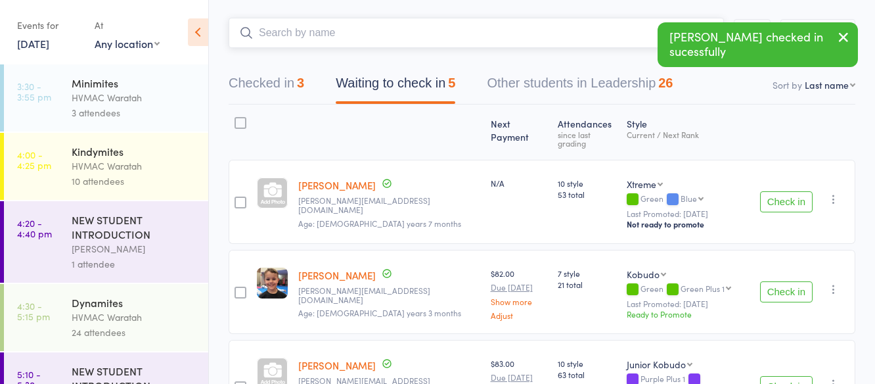
click at [312, 36] on input "search" at bounding box center [476, 33] width 495 height 30
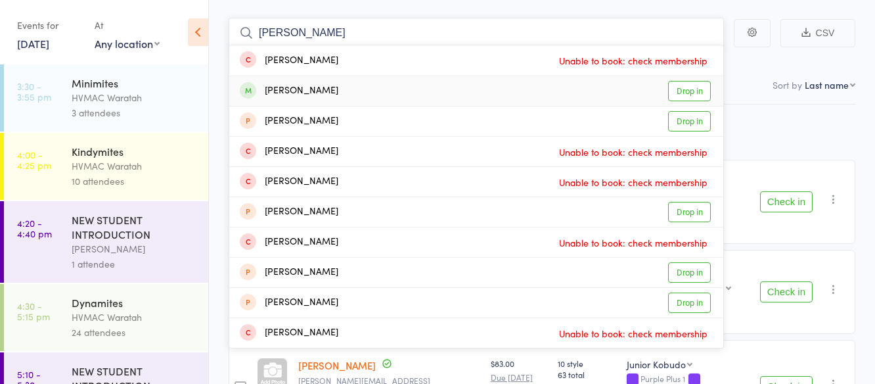
type input "[PERSON_NAME]"
click at [687, 89] on link "Drop in" at bounding box center [689, 91] width 43 height 20
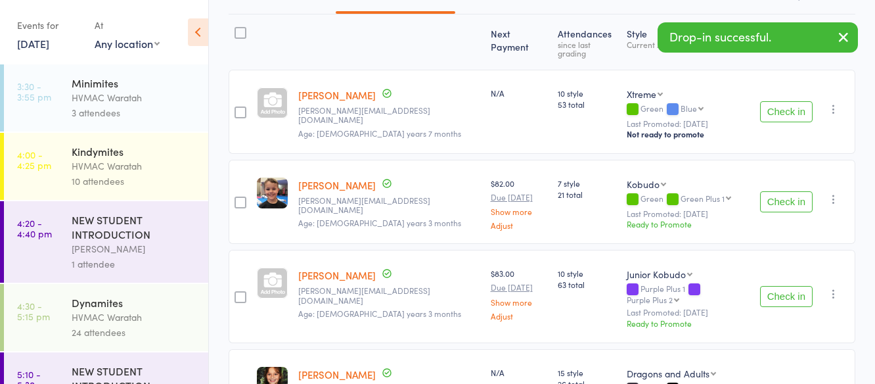
scroll to position [329, 0]
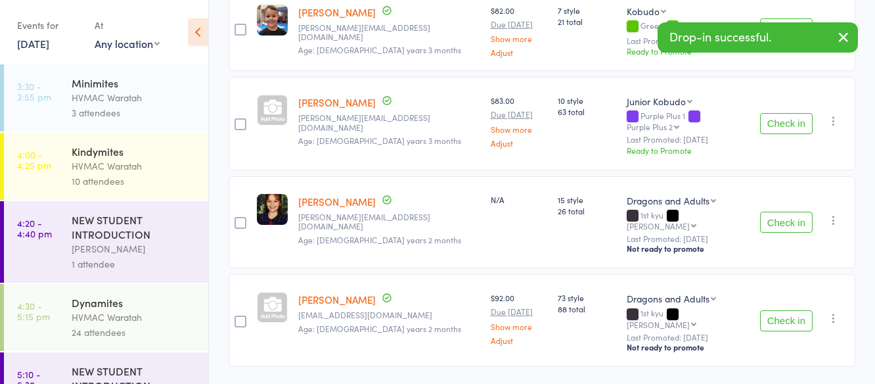
click at [786, 211] on button "Check in" at bounding box center [786, 221] width 53 height 21
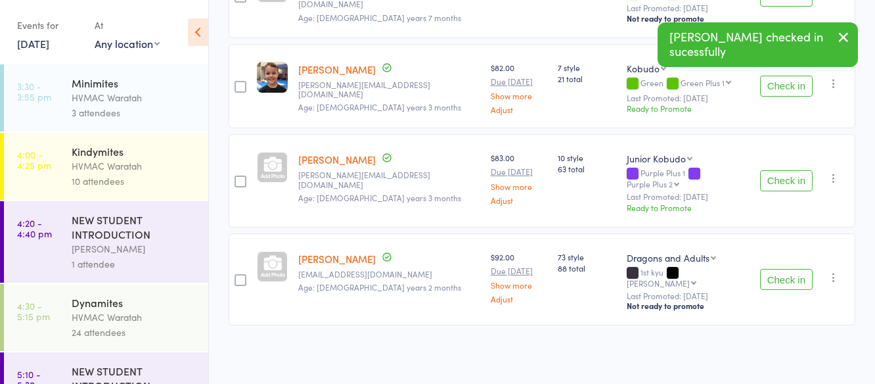
scroll to position [248, 0]
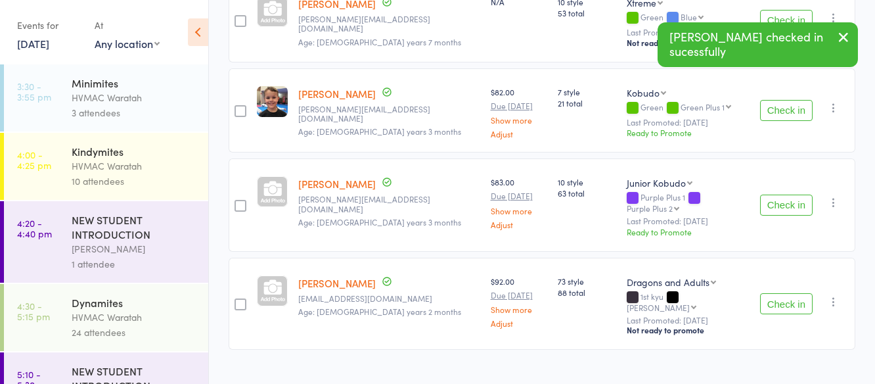
click at [770, 100] on button "Check in" at bounding box center [786, 110] width 53 height 21
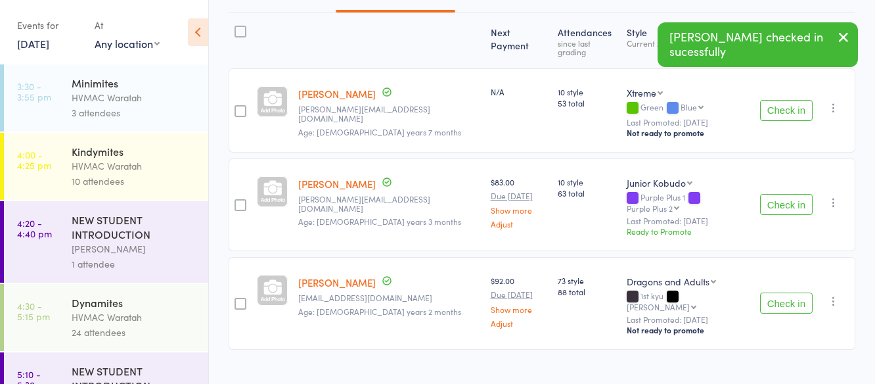
click at [770, 100] on button "Check in" at bounding box center [786, 110] width 53 height 21
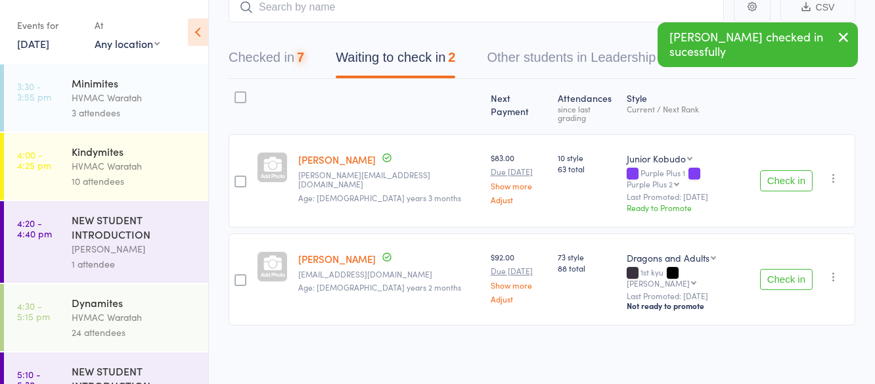
scroll to position [67, 0]
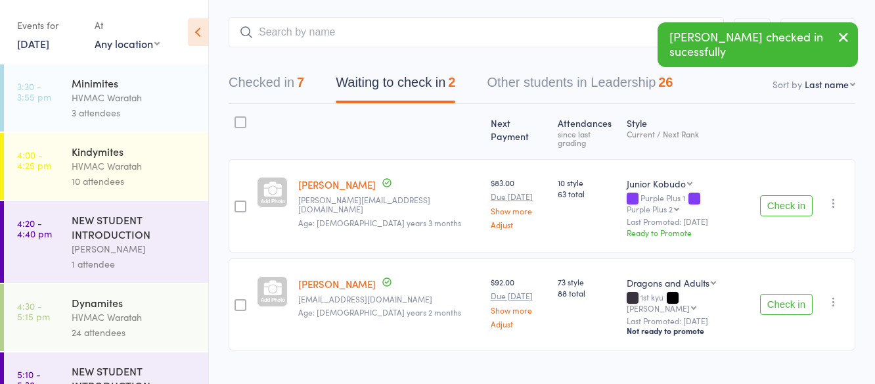
click at [793, 195] on button "Check in" at bounding box center [786, 205] width 53 height 21
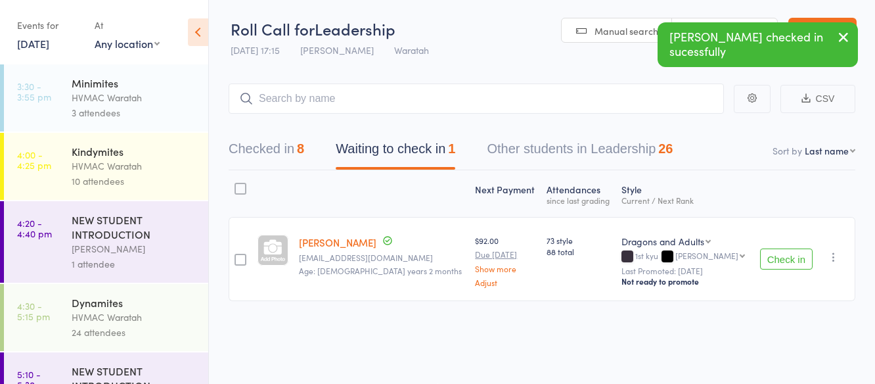
click at [785, 253] on button "Check in" at bounding box center [786, 258] width 53 height 21
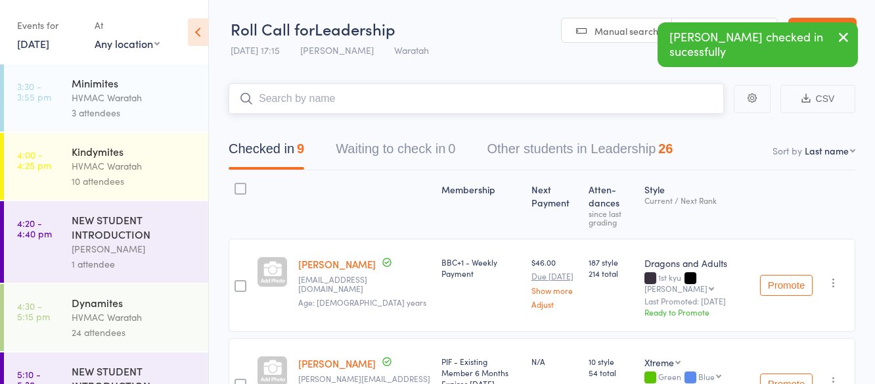
click at [504, 97] on input "search" at bounding box center [476, 98] width 495 height 30
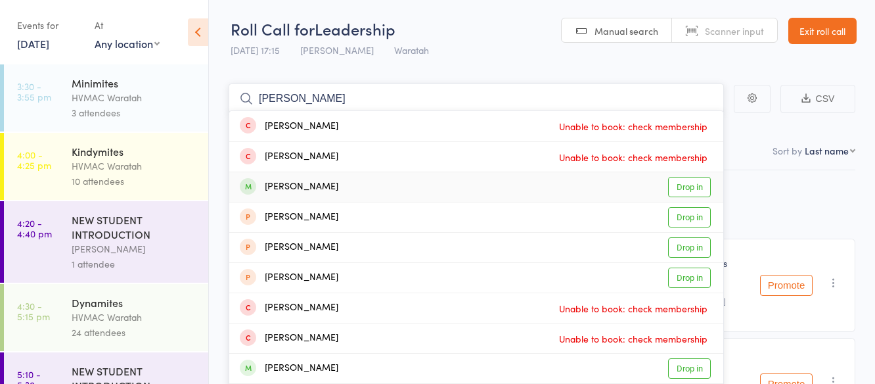
type input "harvey"
click at [690, 186] on link "Drop in" at bounding box center [689, 187] width 43 height 20
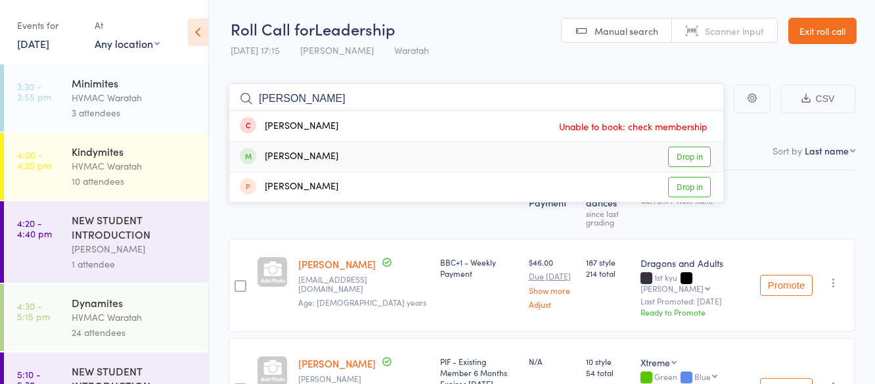
type input "[PERSON_NAME]"
click at [682, 157] on link "Drop in" at bounding box center [689, 156] width 43 height 20
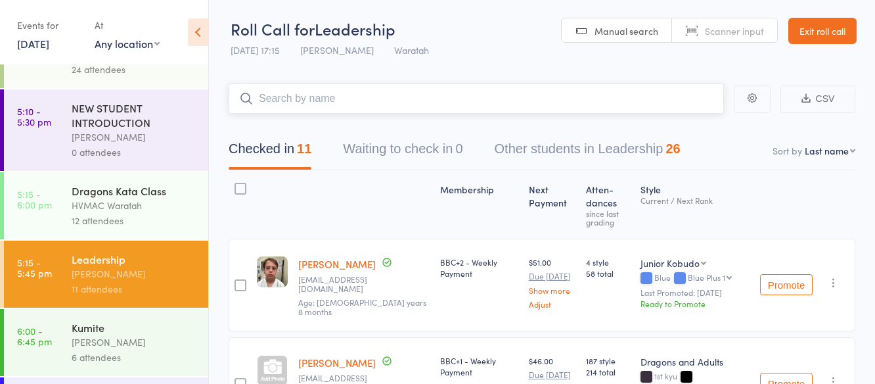
scroll to position [393, 0]
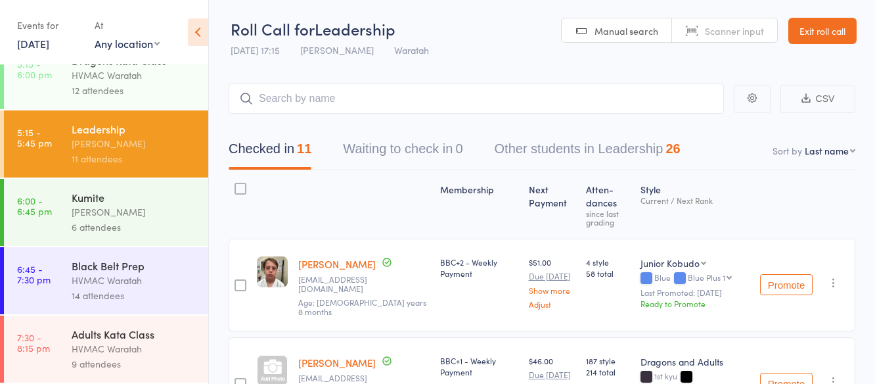
click at [155, 207] on div "[PERSON_NAME]" at bounding box center [134, 211] width 125 height 15
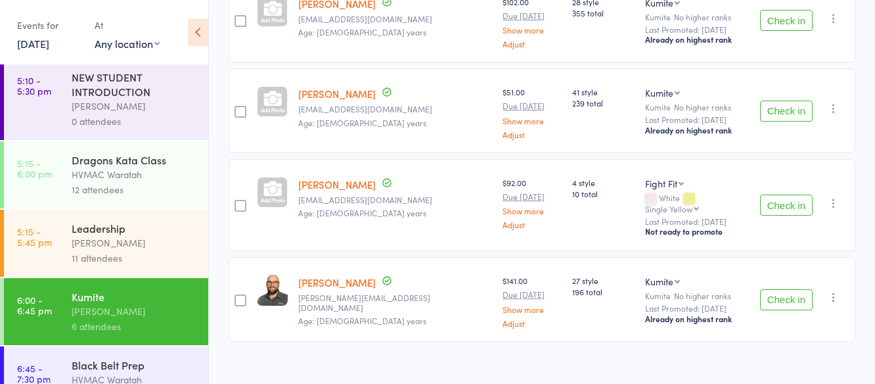
scroll to position [328, 0]
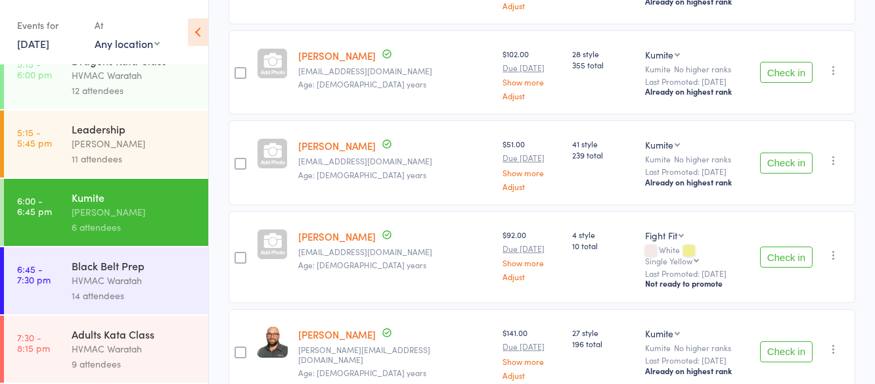
scroll to position [297, 0]
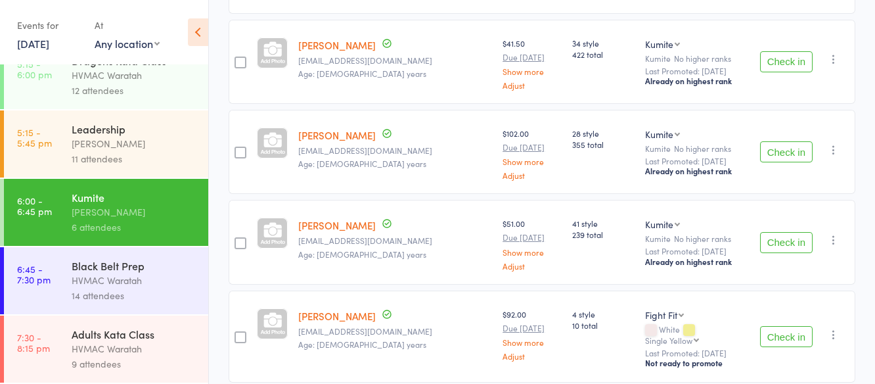
click at [787, 141] on button "Check in" at bounding box center [786, 151] width 53 height 21
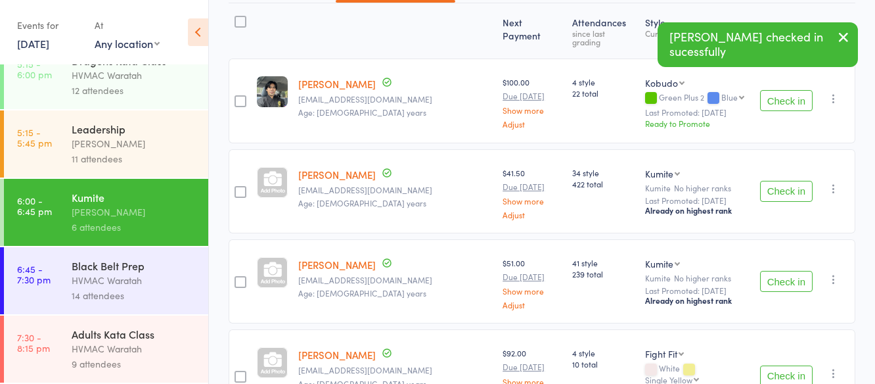
scroll to position [34, 0]
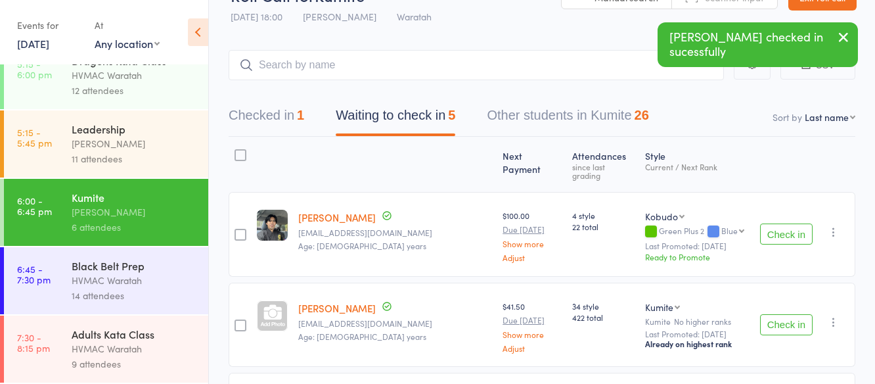
click at [780, 228] on button "Check in" at bounding box center [786, 233] width 53 height 21
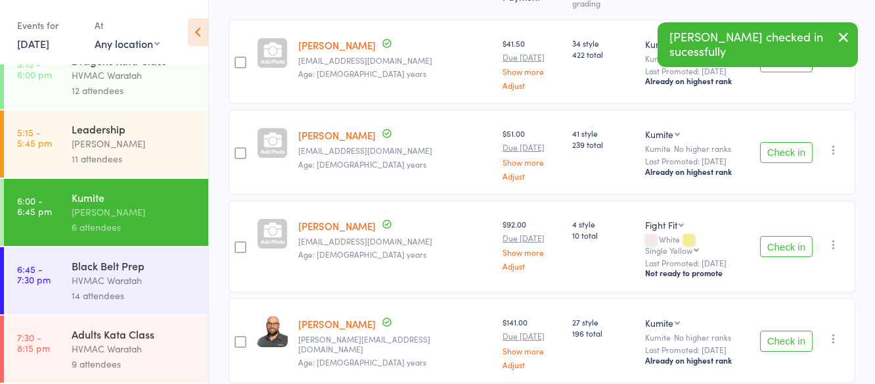
scroll to position [248, 0]
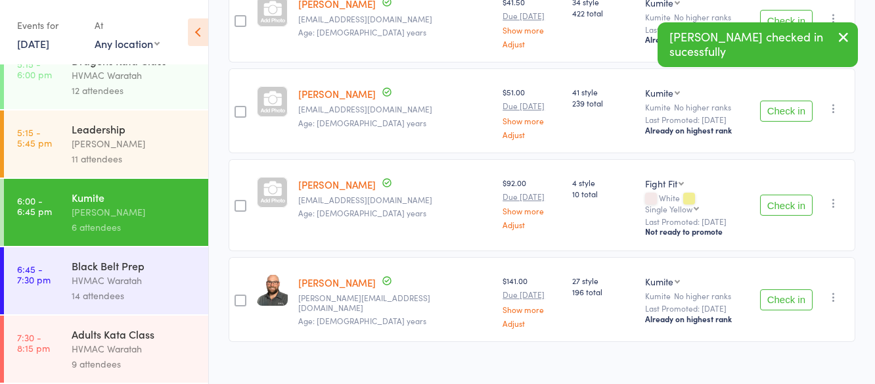
click at [779, 289] on button "Check in" at bounding box center [786, 299] width 53 height 21
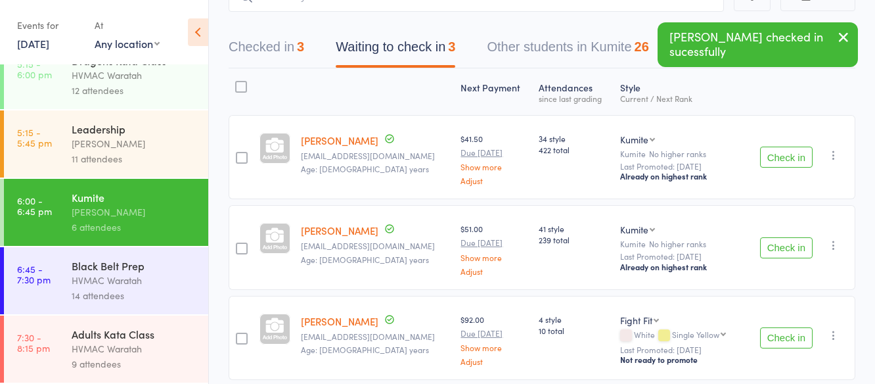
scroll to position [0, 0]
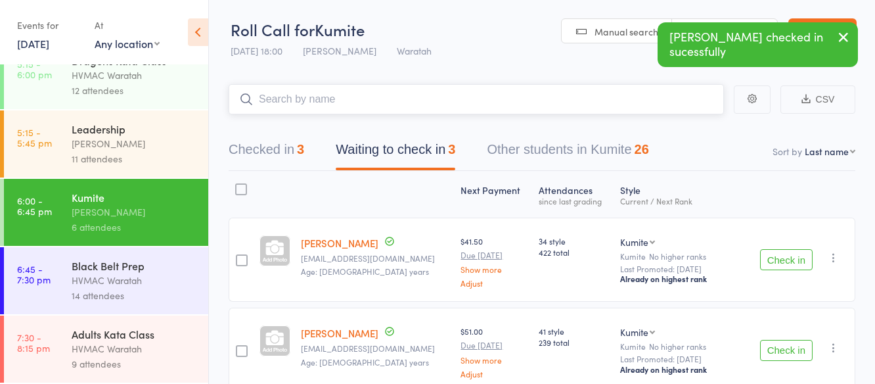
click at [368, 93] on input "search" at bounding box center [476, 99] width 495 height 30
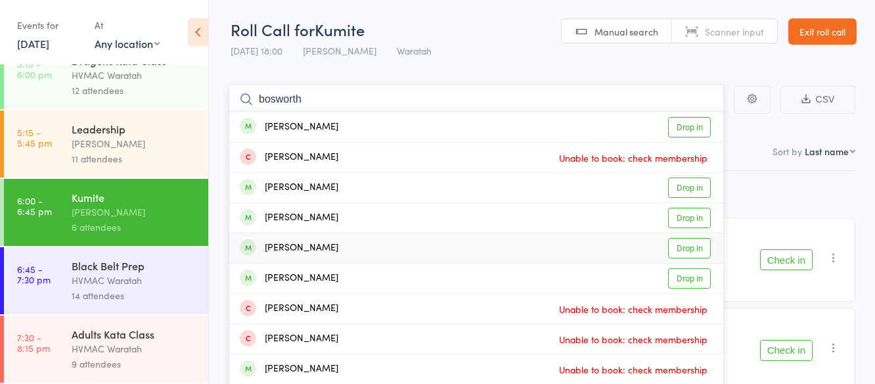
type input "bosworth"
click at [678, 246] on link "Drop in" at bounding box center [689, 248] width 43 height 20
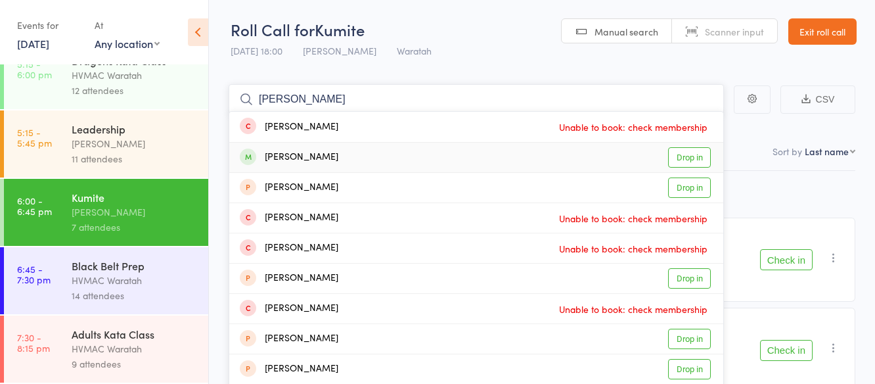
type input "[PERSON_NAME]"
click at [686, 152] on link "Drop in" at bounding box center [689, 157] width 43 height 20
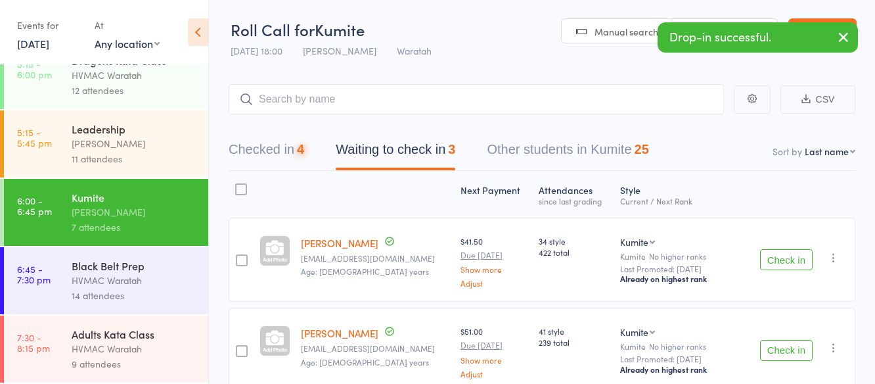
click at [785, 259] on button "Check in" at bounding box center [786, 259] width 53 height 21
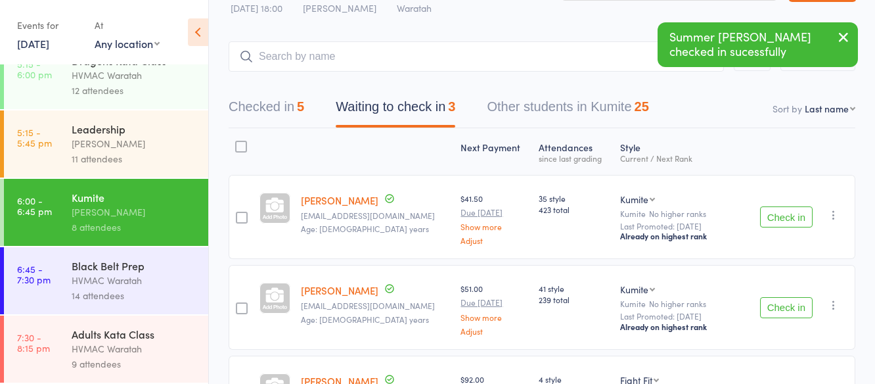
scroll to position [66, 0]
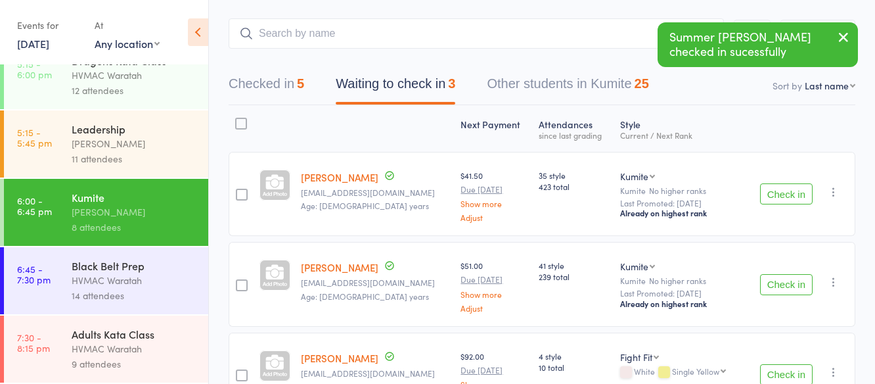
click at [786, 280] on button "Check in" at bounding box center [786, 284] width 53 height 21
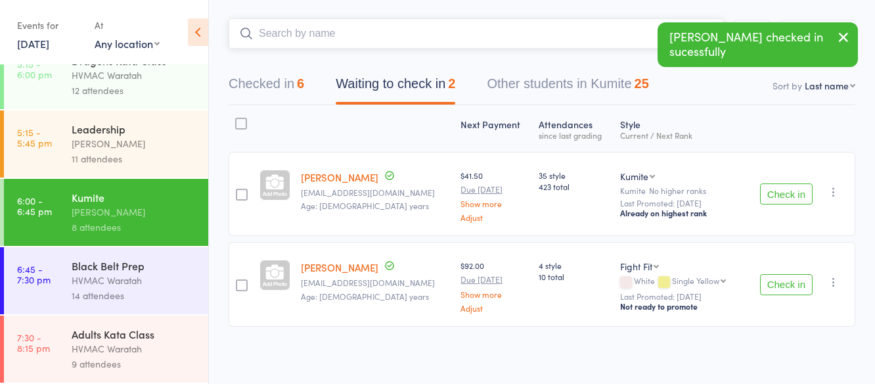
click at [325, 26] on input "search" at bounding box center [476, 33] width 495 height 30
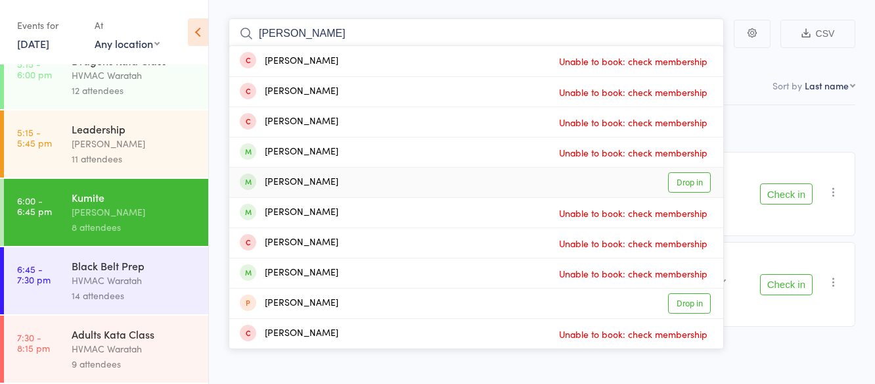
type input "[PERSON_NAME]"
click at [688, 183] on link "Drop in" at bounding box center [689, 182] width 43 height 20
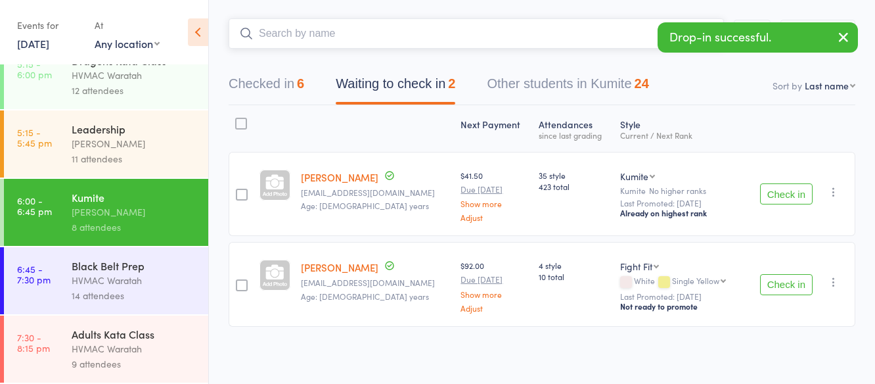
scroll to position [1, 0]
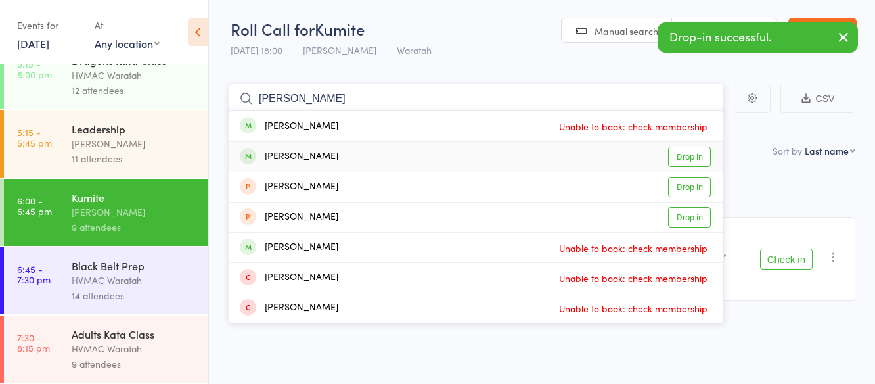
type input "[PERSON_NAME]"
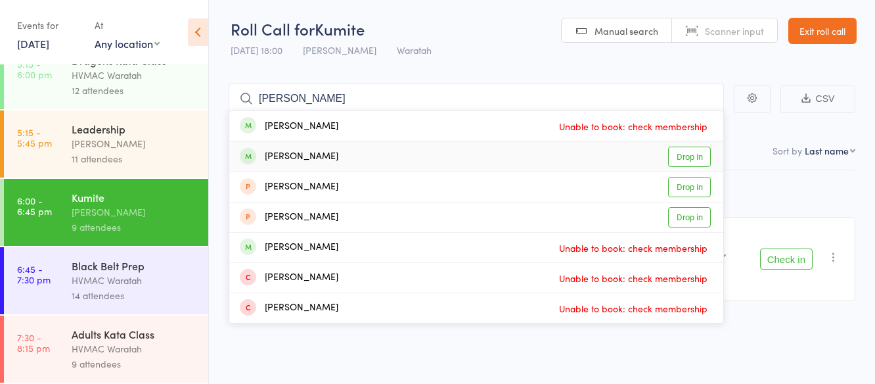
click at [679, 156] on link "Drop in" at bounding box center [689, 156] width 43 height 20
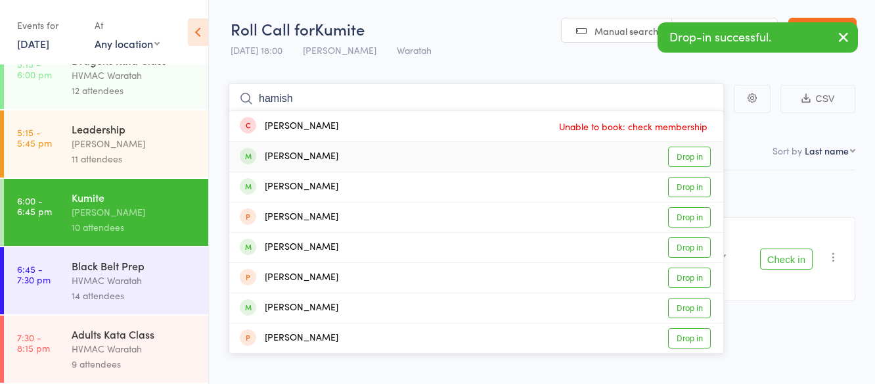
type input "hamish"
click at [682, 152] on link "Drop in" at bounding box center [689, 156] width 43 height 20
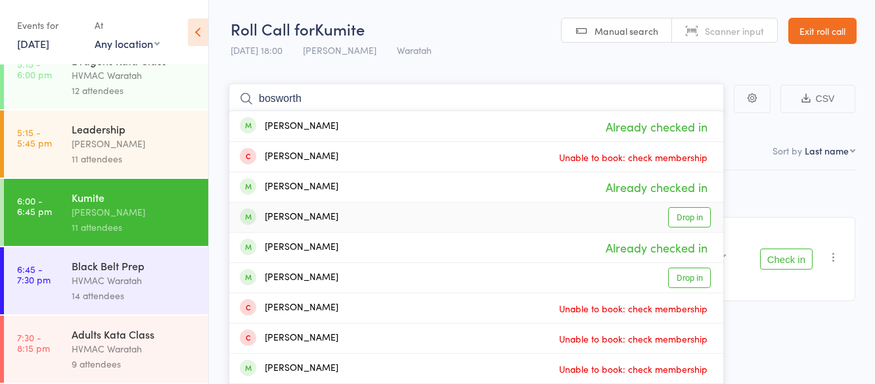
type input "bosworth"
click at [687, 214] on link "Drop in" at bounding box center [689, 217] width 43 height 20
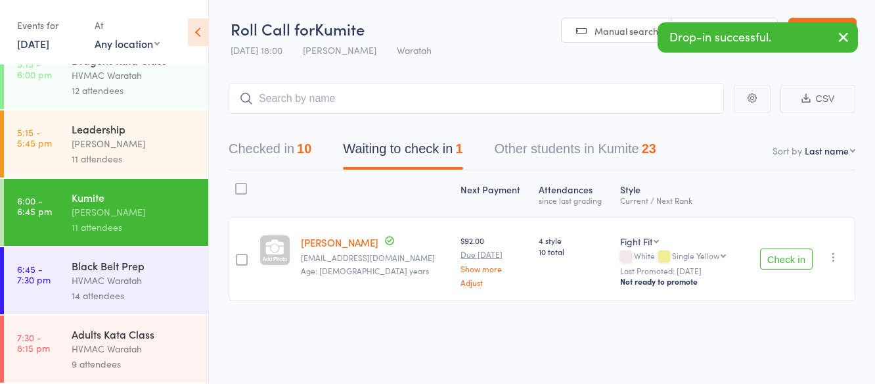
click at [781, 257] on button "Check in" at bounding box center [786, 258] width 53 height 21
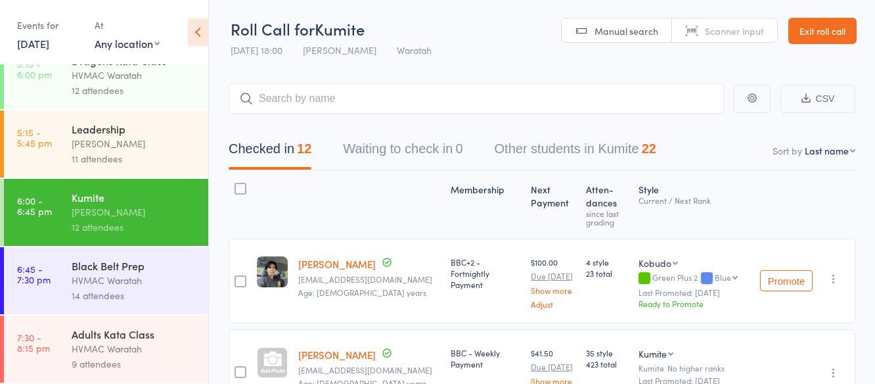
click at [158, 280] on div "HVMAC Waratah" at bounding box center [134, 280] width 125 height 15
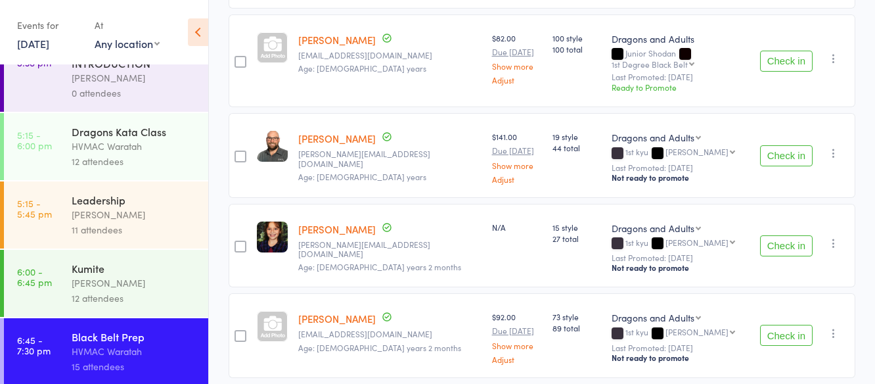
scroll to position [393, 0]
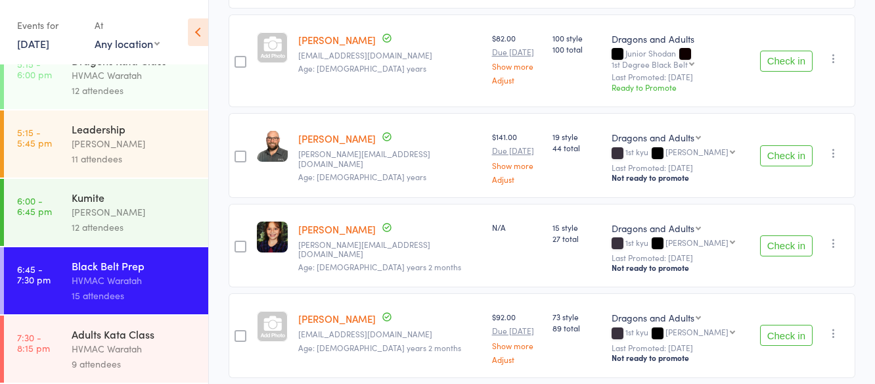
click at [169, 338] on div "Adults Kata Class" at bounding box center [134, 333] width 125 height 14
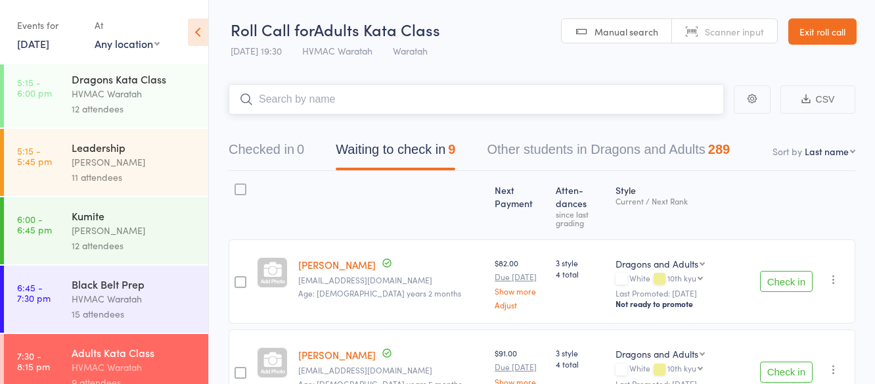
scroll to position [393, 0]
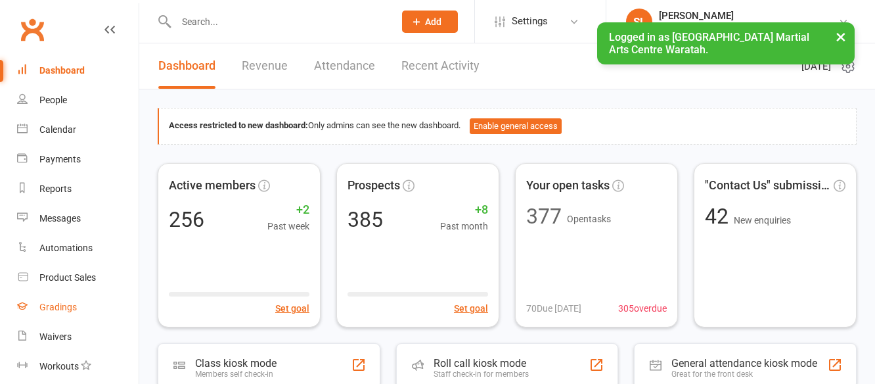
click at [63, 303] on div "Gradings" at bounding box center [57, 306] width 37 height 11
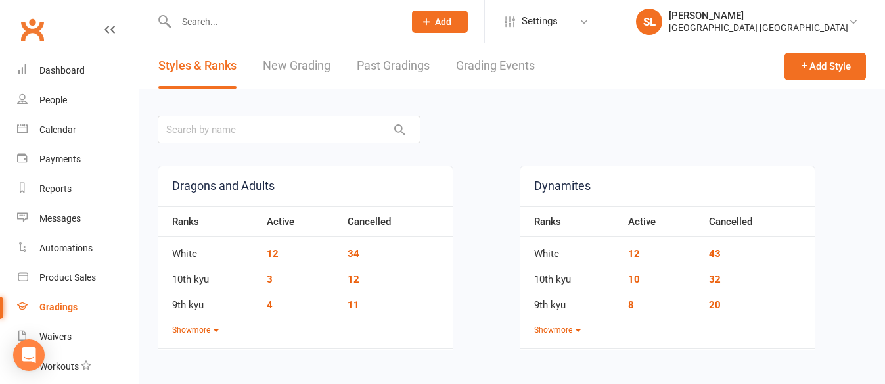
click at [531, 62] on link "Grading Events" at bounding box center [495, 65] width 79 height 45
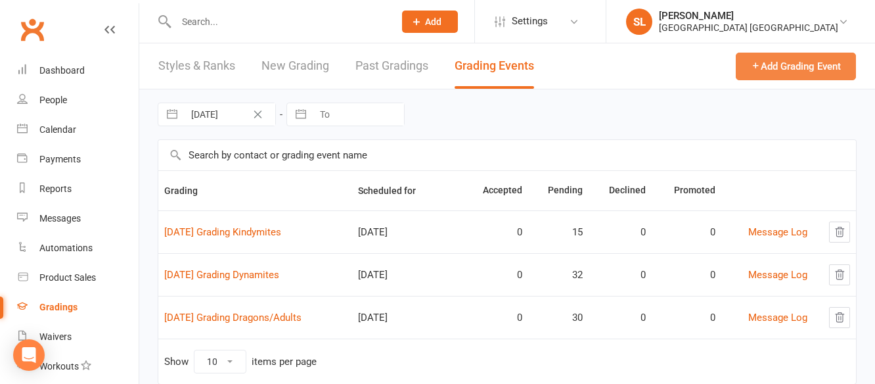
click at [795, 63] on button "Add Grading Event" at bounding box center [795, 67] width 120 height 28
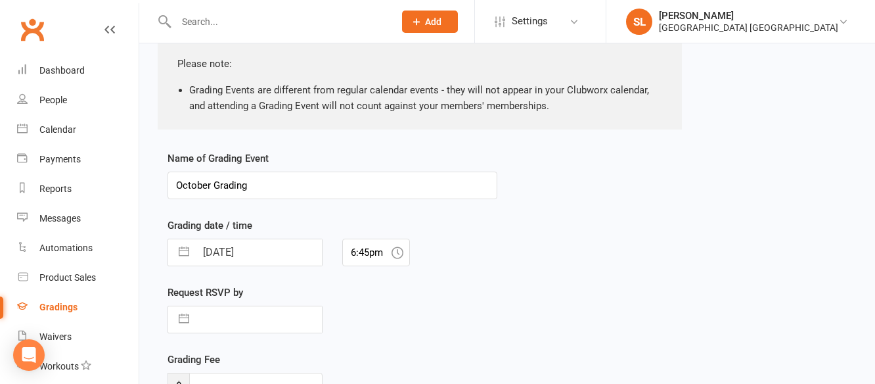
scroll to position [206, 0]
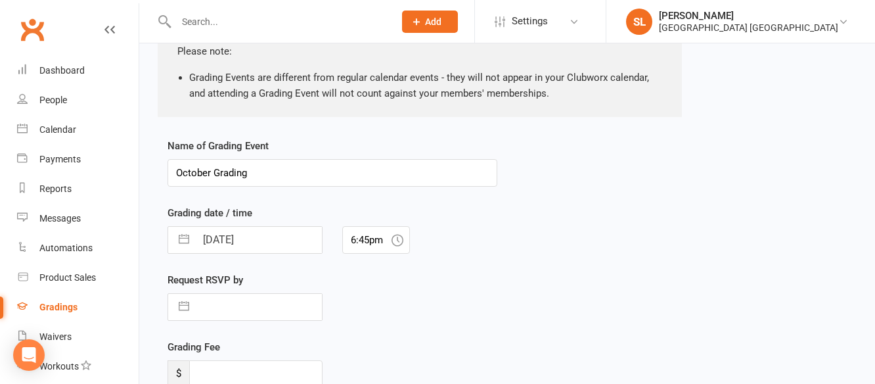
click at [173, 170] on input "October Grading" at bounding box center [332, 173] width 330 height 28
click at [292, 172] on input "[DATE] Grading" at bounding box center [332, 173] width 330 height 28
type input "[DATE] Grading Junior Kobudo"
click at [278, 240] on input "[DATE]" at bounding box center [259, 240] width 126 height 26
select select "8"
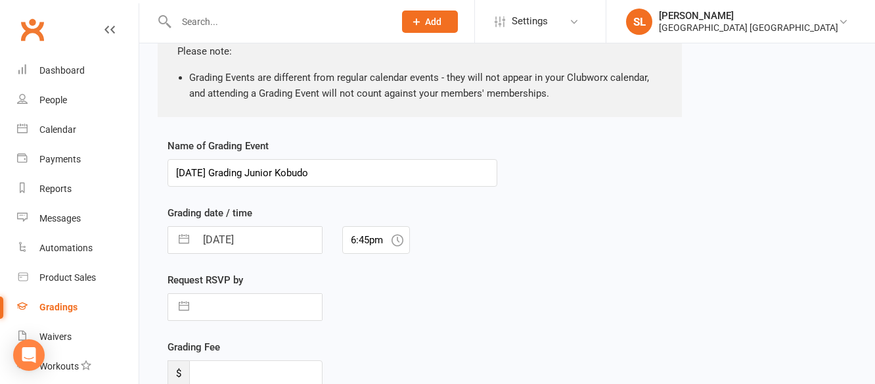
select select "2025"
select select "9"
select select "2025"
select select "10"
select select "2025"
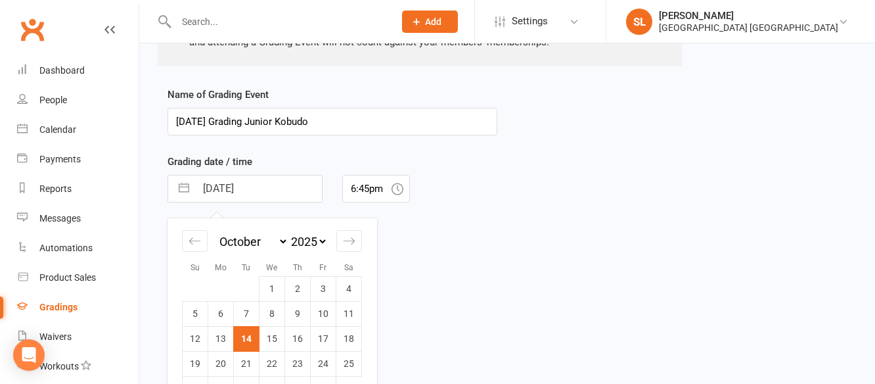
scroll to position [332, 0]
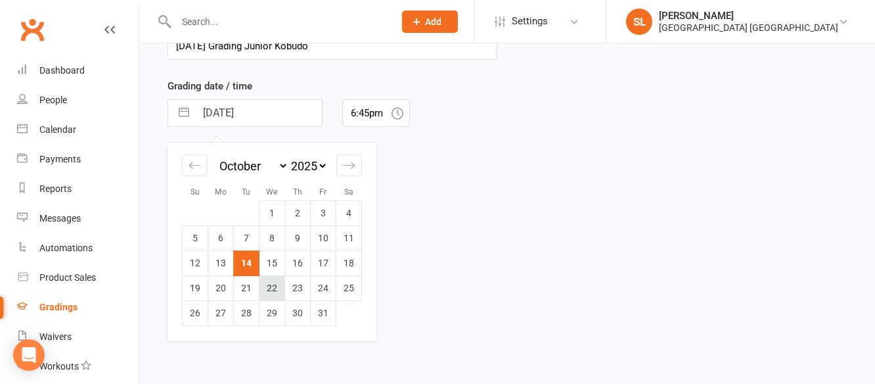
click at [276, 284] on td "22" at bounding box center [272, 287] width 26 height 25
type input "[DATE]"
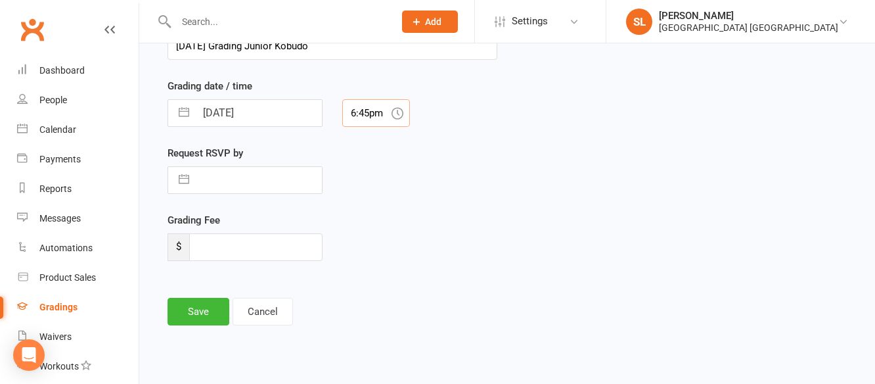
click at [374, 111] on input "6:45pm" at bounding box center [376, 113] width 68 height 28
click at [368, 164] on div "5:15pm" at bounding box center [376, 164] width 66 height 21
type input "5:15pm"
click at [199, 313] on button "Save" at bounding box center [198, 311] width 62 height 28
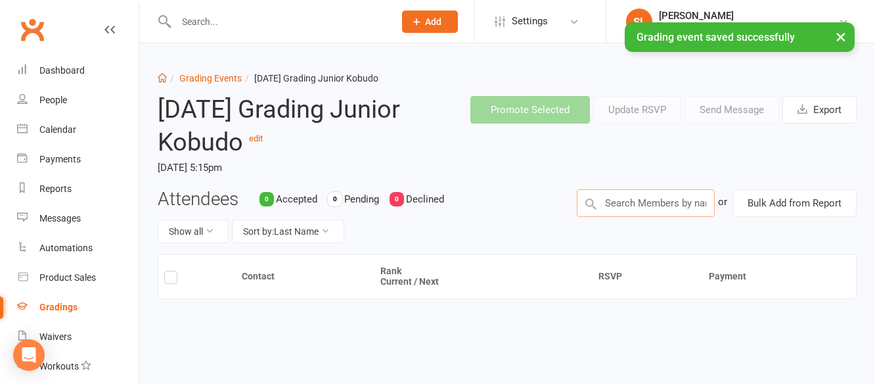
click at [671, 205] on input "text" at bounding box center [646, 203] width 138 height 28
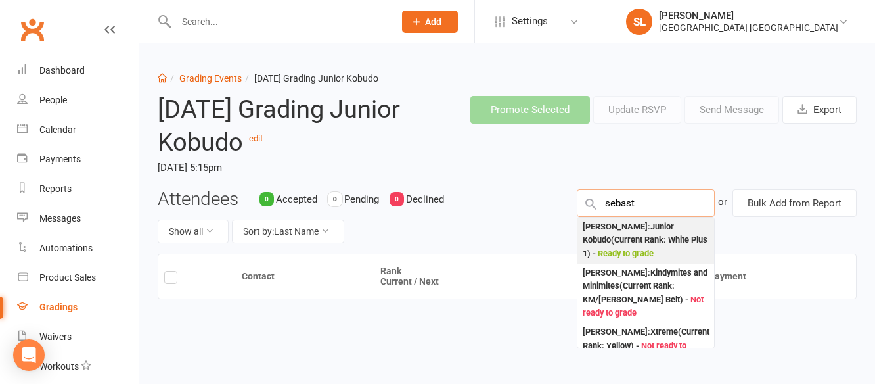
type input "sebast"
click at [630, 226] on div "[PERSON_NAME] : [PERSON_NAME] (Current Rank: White Plus 1 ) - Ready to grade" at bounding box center [645, 240] width 126 height 41
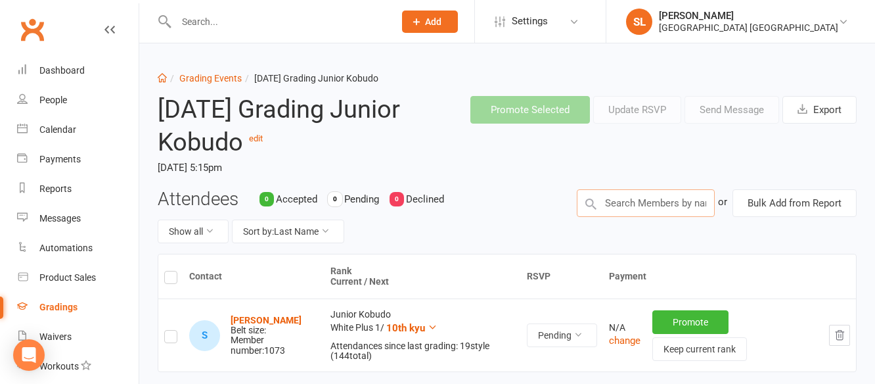
click at [623, 195] on input "text" at bounding box center [646, 203] width 138 height 28
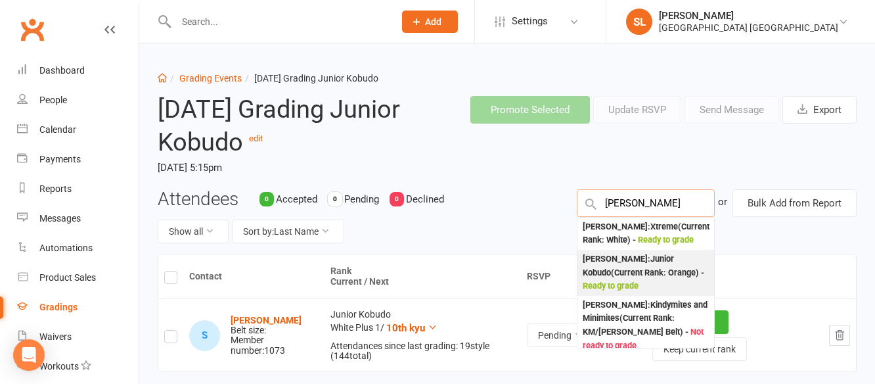
type input "[PERSON_NAME]"
click at [623, 271] on div "[PERSON_NAME] : [PERSON_NAME] (Current Rank: Orange ) - Ready to grade" at bounding box center [645, 272] width 126 height 41
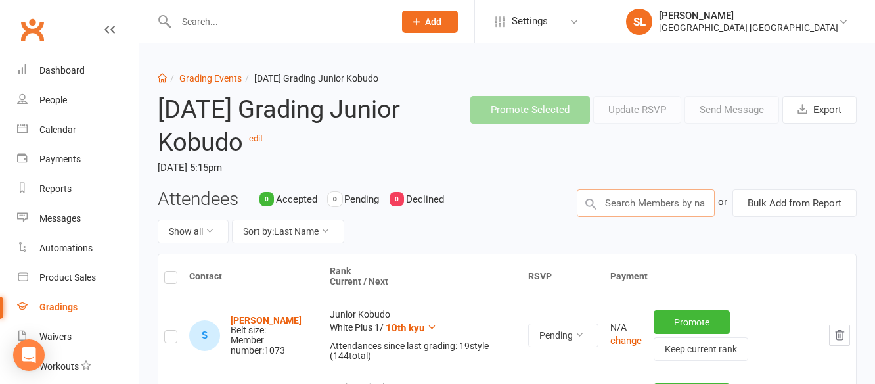
click at [644, 202] on input "text" at bounding box center [646, 203] width 138 height 28
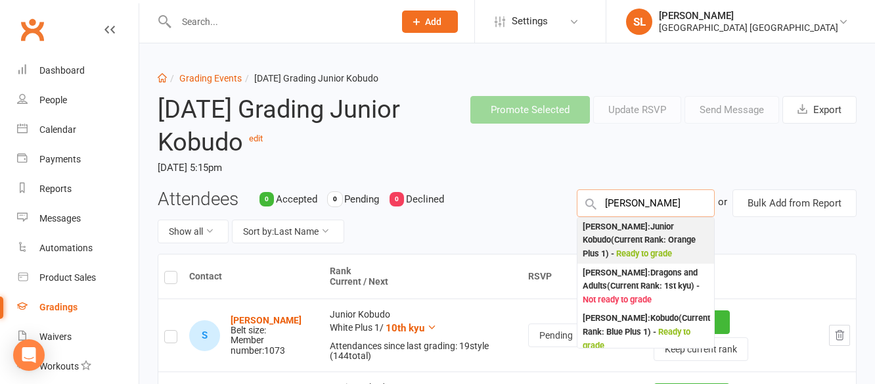
type input "[PERSON_NAME]"
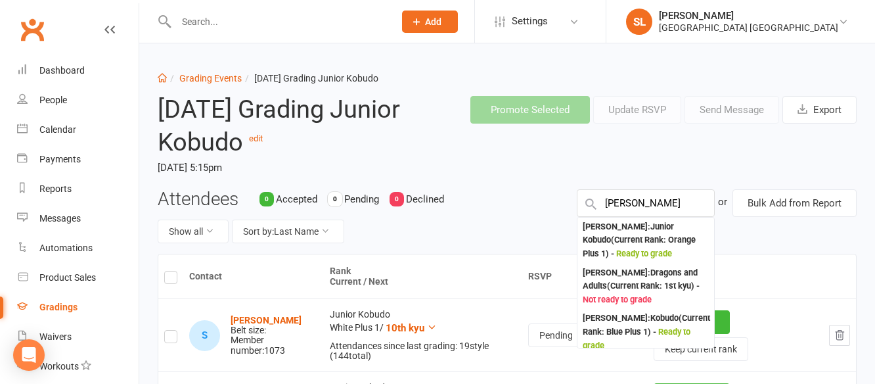
click at [623, 225] on div "[PERSON_NAME] : [PERSON_NAME] (Current Rank: Orange Plus 1 ) - Ready to grade" at bounding box center [645, 240] width 126 height 41
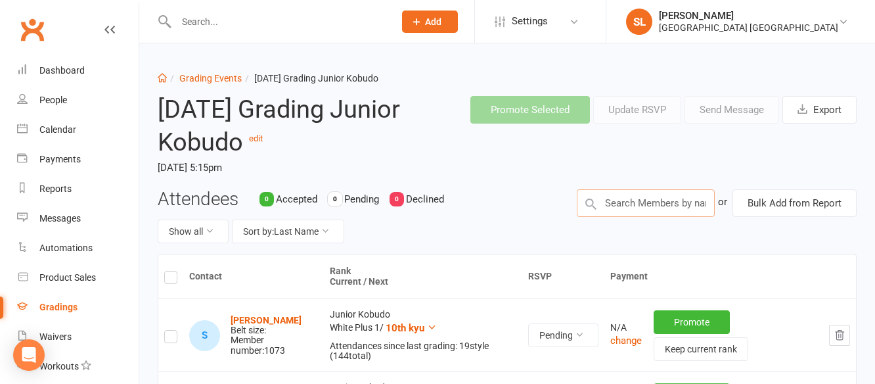
click at [630, 203] on input "text" at bounding box center [646, 203] width 138 height 28
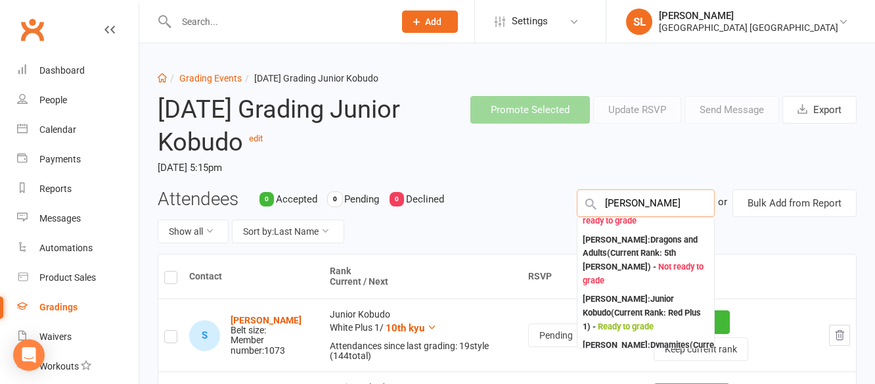
scroll to position [131, 0]
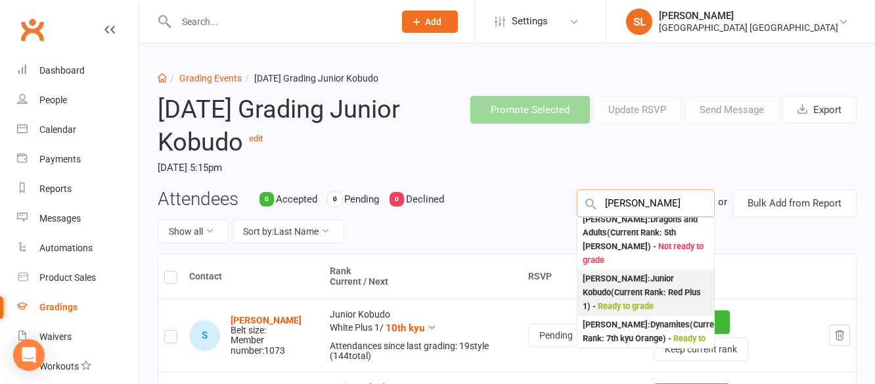
type input "[PERSON_NAME]"
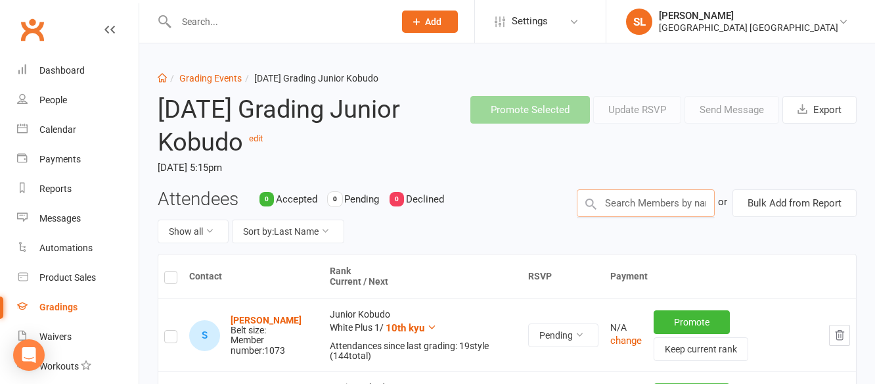
click at [642, 210] on input "text" at bounding box center [646, 203] width 138 height 28
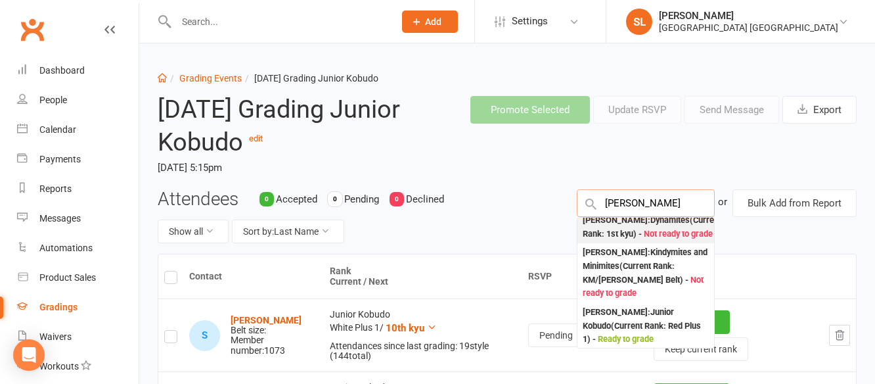
scroll to position [131, 0]
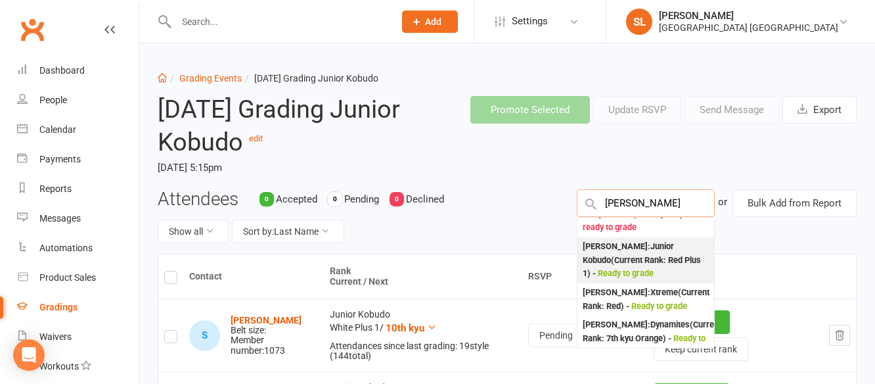
type input "[PERSON_NAME]"
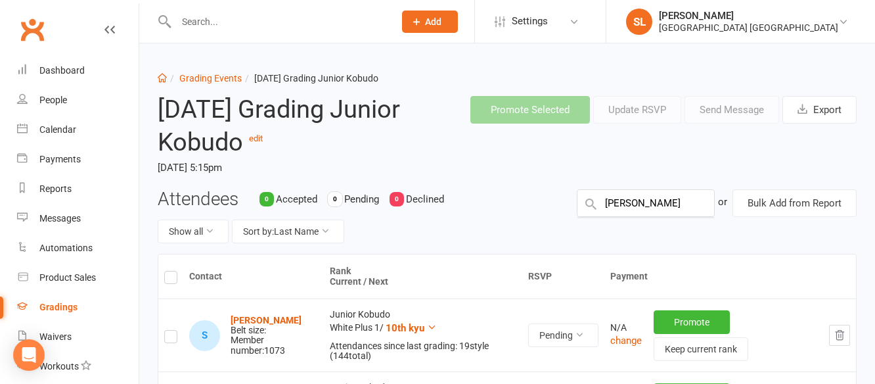
scroll to position [0, 0]
click at [642, 206] on input "text" at bounding box center [646, 203] width 138 height 28
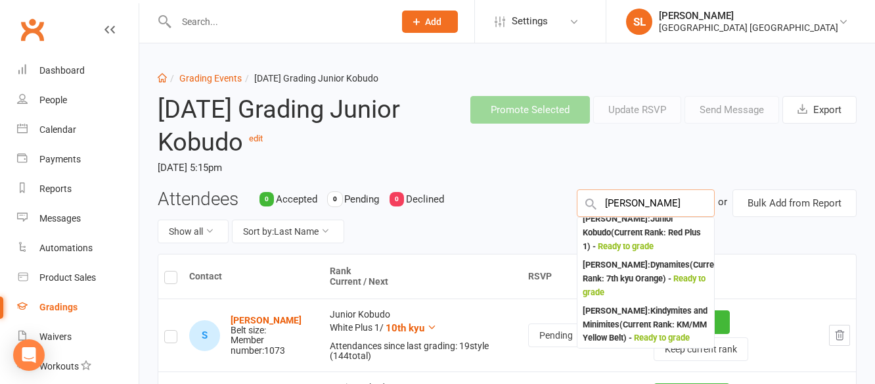
scroll to position [197, 0]
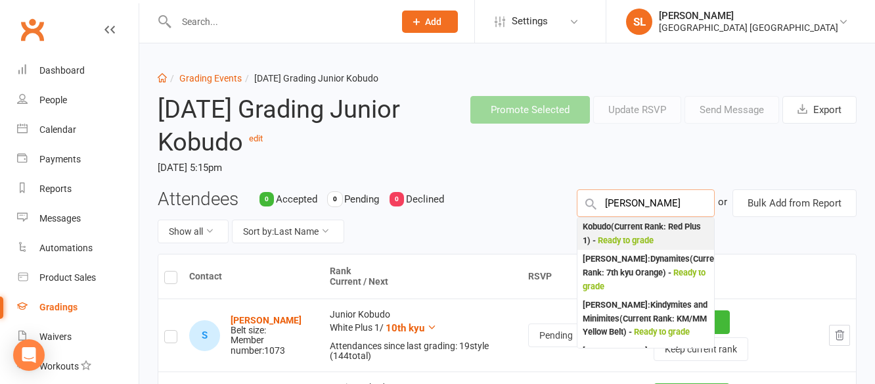
type input "[PERSON_NAME]"
click at [594, 226] on div "[PERSON_NAME] : [PERSON_NAME] (Current Rank: Red Plus 1 ) - Ready to grade" at bounding box center [645, 226] width 126 height 41
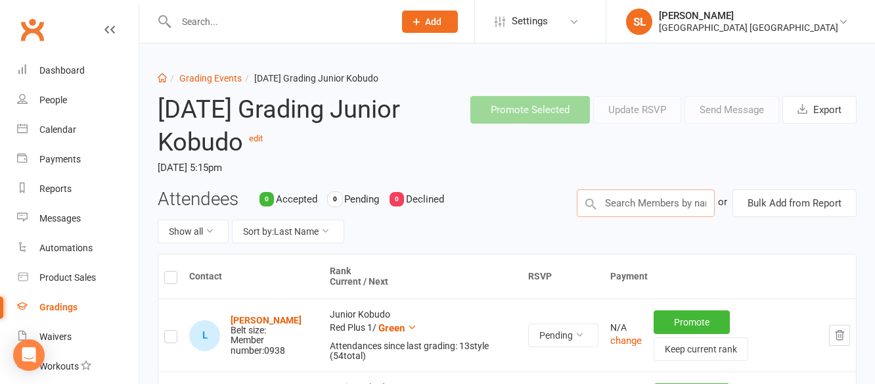
click at [649, 207] on input "text" at bounding box center [646, 203] width 138 height 28
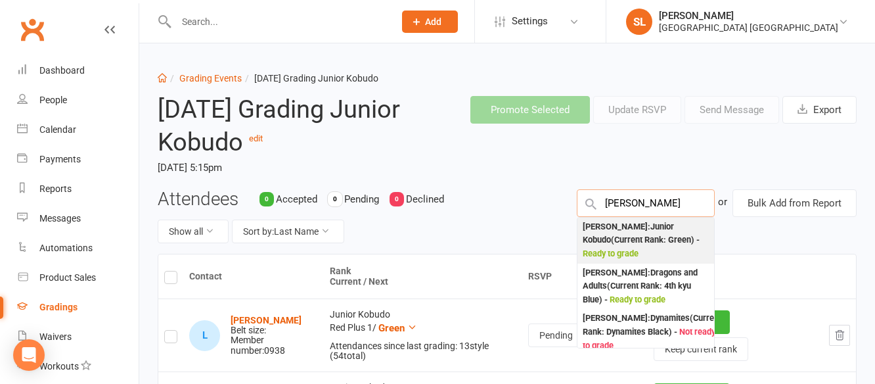
type input "[PERSON_NAME]"
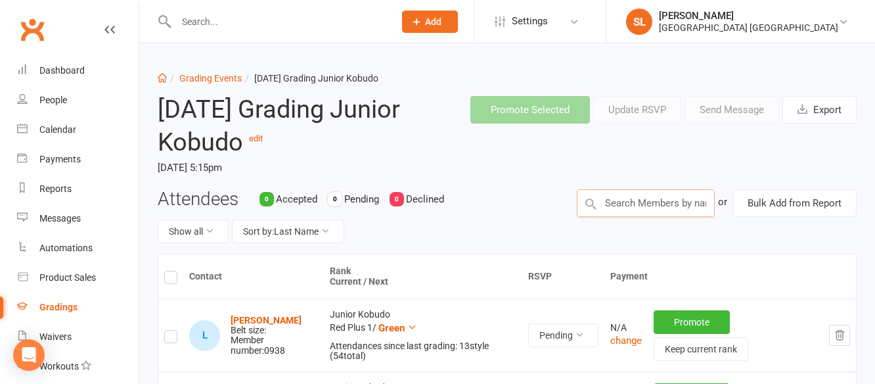
click at [655, 202] on input "text" at bounding box center [646, 203] width 138 height 28
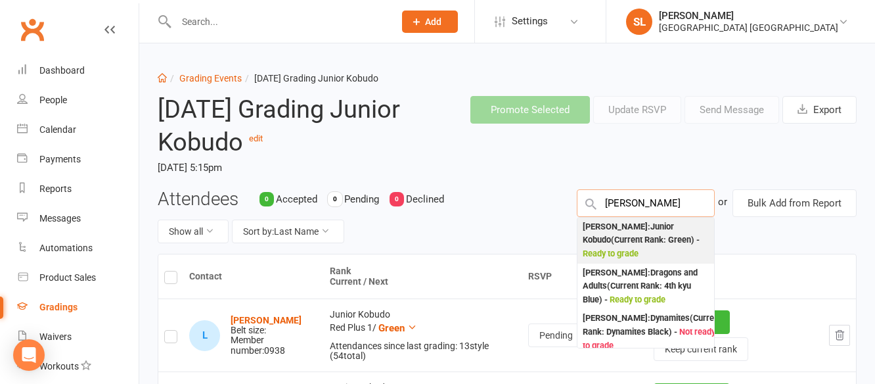
type input "[PERSON_NAME]"
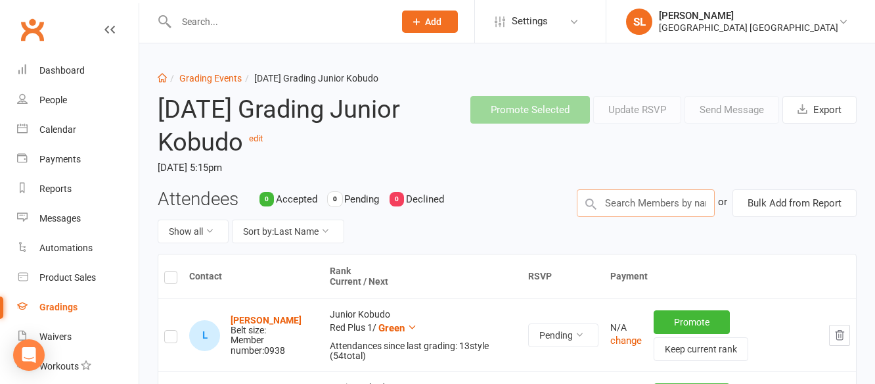
click at [644, 206] on input "text" at bounding box center [646, 203] width 138 height 28
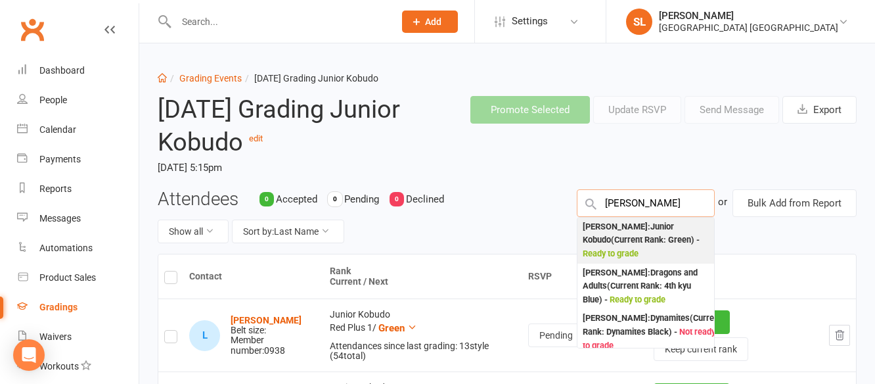
type input "[PERSON_NAME]"
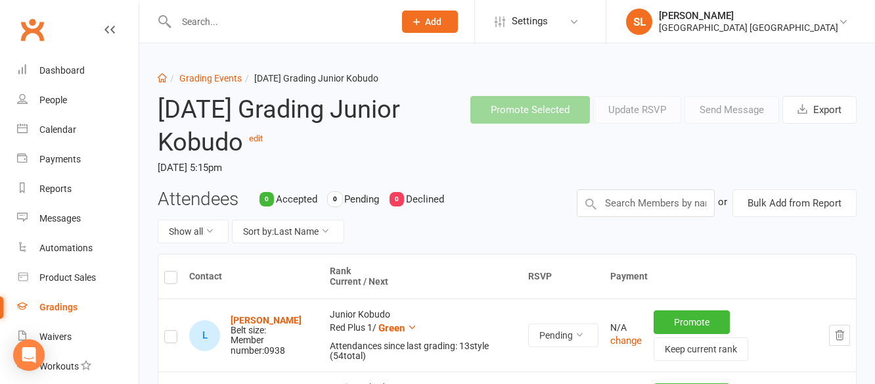
click at [590, 227] on div "Attendees 0 Accepted 0 Pending 0 Declined Show all Sort by: Last Name or Bulk A…" at bounding box center [507, 221] width 718 height 65
click at [628, 196] on input "text" at bounding box center [646, 203] width 138 height 28
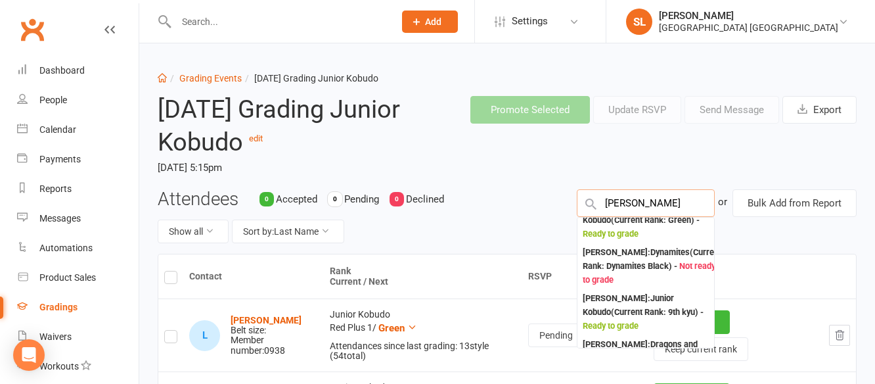
scroll to position [0, 0]
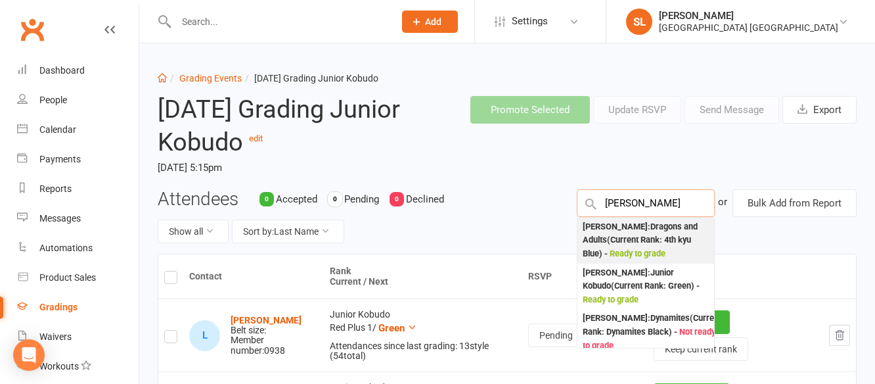
type input "[PERSON_NAME]"
click at [588, 227] on div "[PERSON_NAME] : Dragons and Adults (Current Rank: 4th kyu Blue ) - Ready to gra…" at bounding box center [645, 240] width 126 height 41
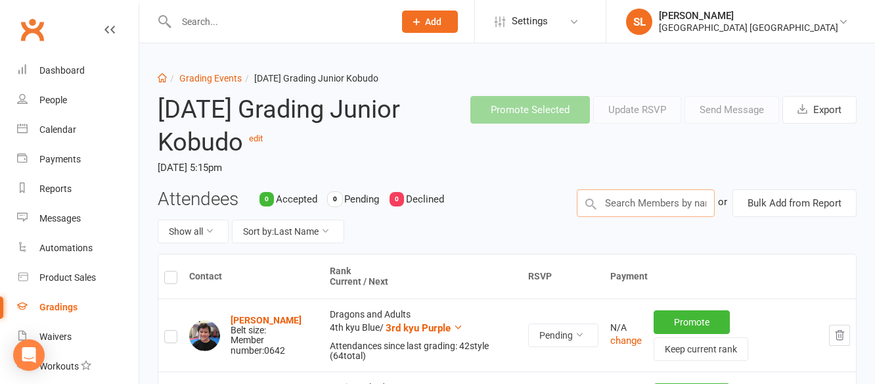
click at [627, 201] on input "text" at bounding box center [646, 203] width 138 height 28
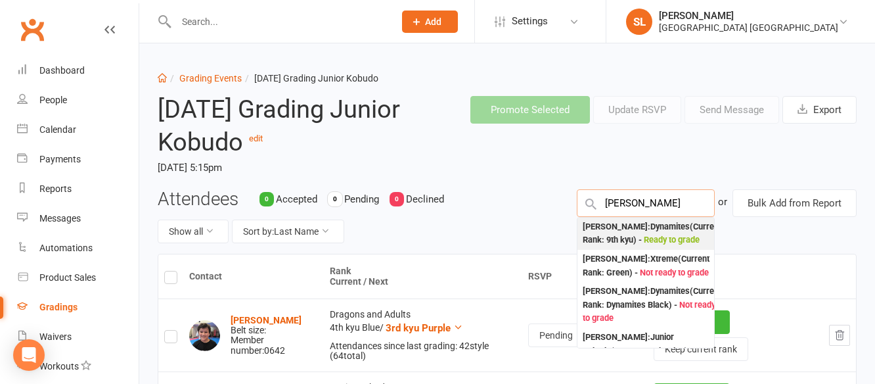
scroll to position [66, 0]
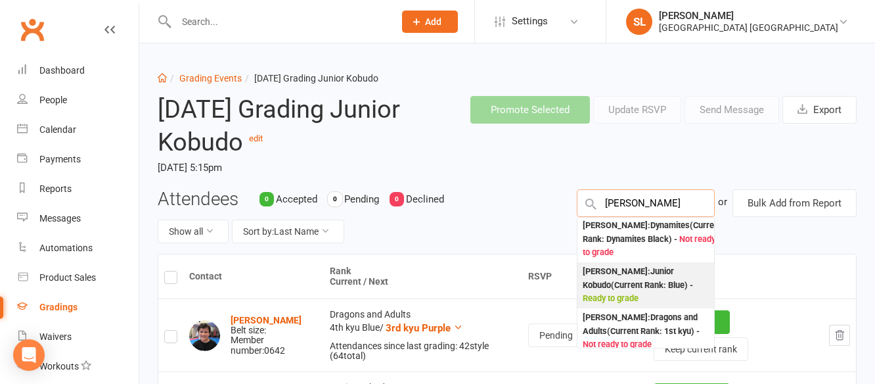
type input "[PERSON_NAME]"
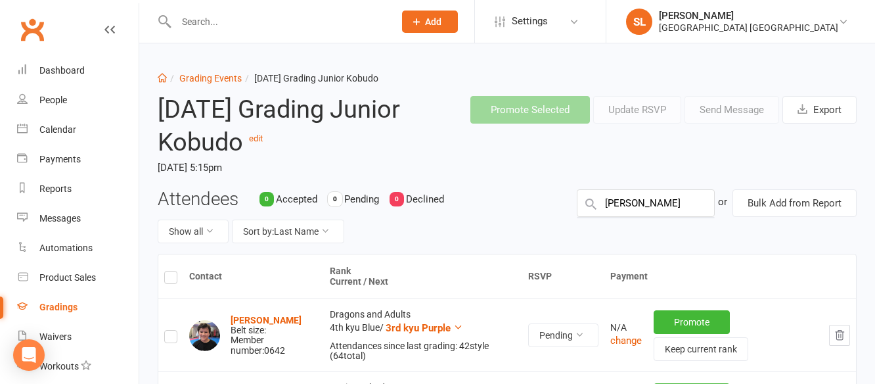
scroll to position [0, 0]
click at [640, 207] on input "text" at bounding box center [646, 203] width 138 height 28
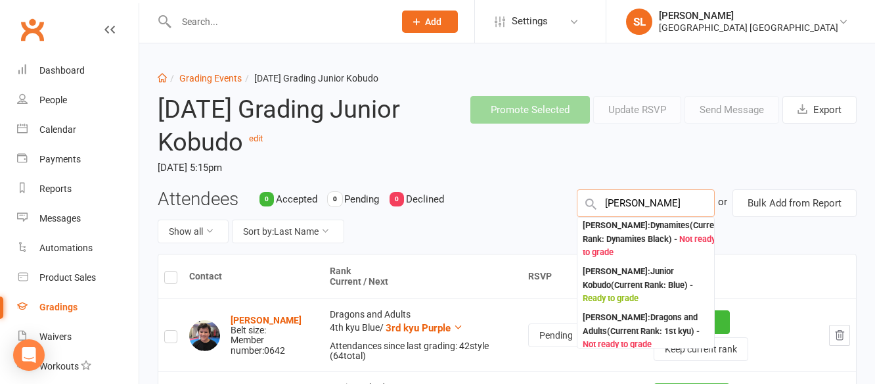
scroll to position [131, 0]
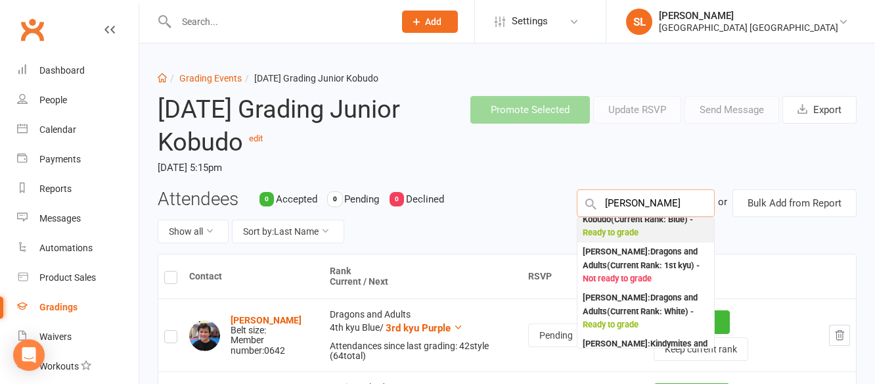
type input "[PERSON_NAME]"
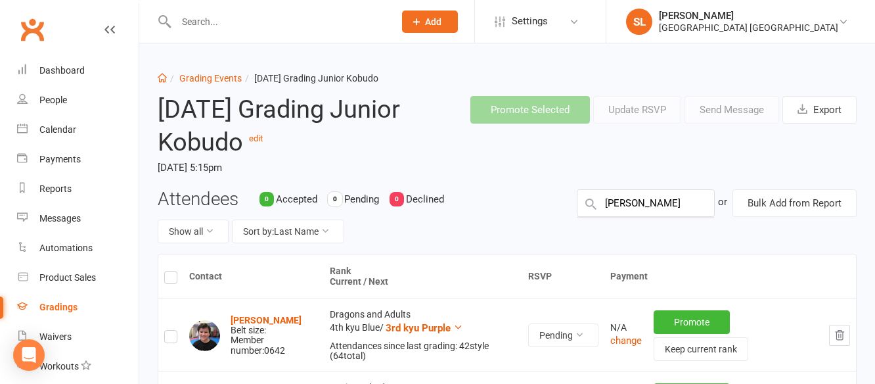
scroll to position [0, 0]
click at [632, 197] on input "text" at bounding box center [646, 203] width 138 height 28
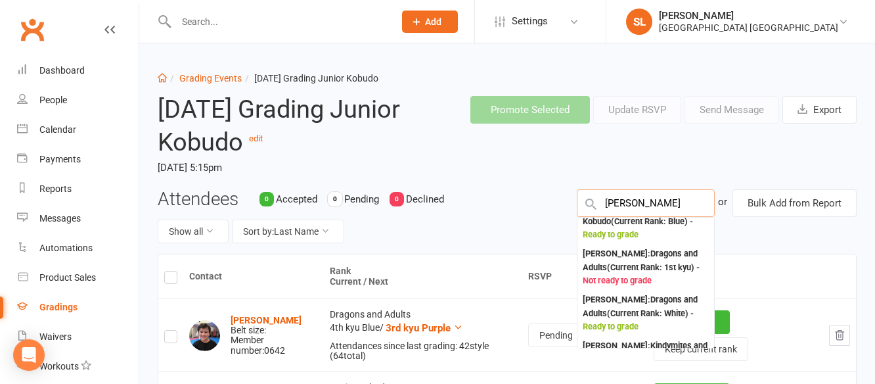
scroll to position [131, 0]
type input "[PERSON_NAME]"
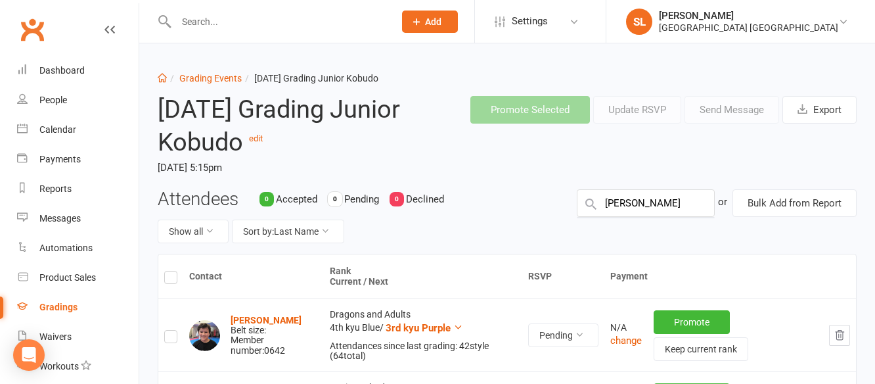
scroll to position [0, 0]
click at [638, 205] on input "text" at bounding box center [646, 203] width 138 height 28
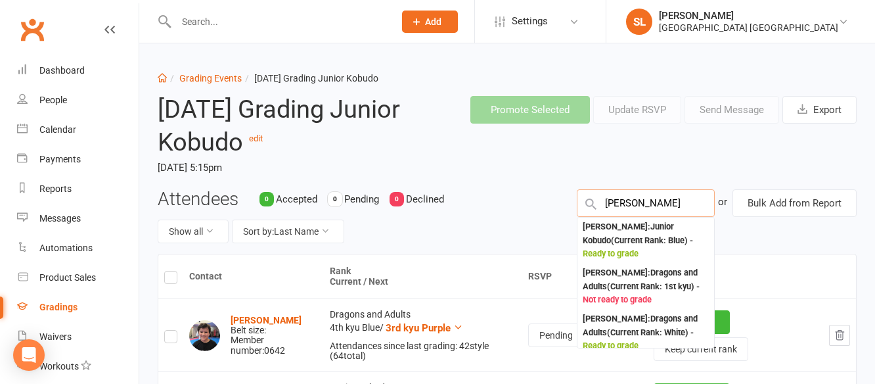
scroll to position [131, 0]
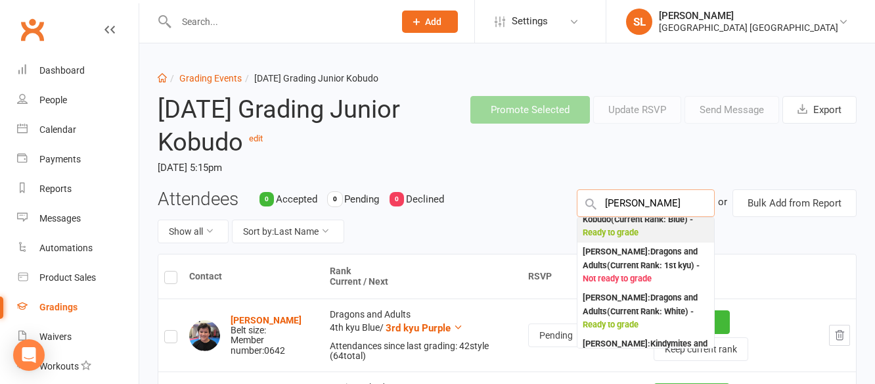
type input "[PERSON_NAME]"
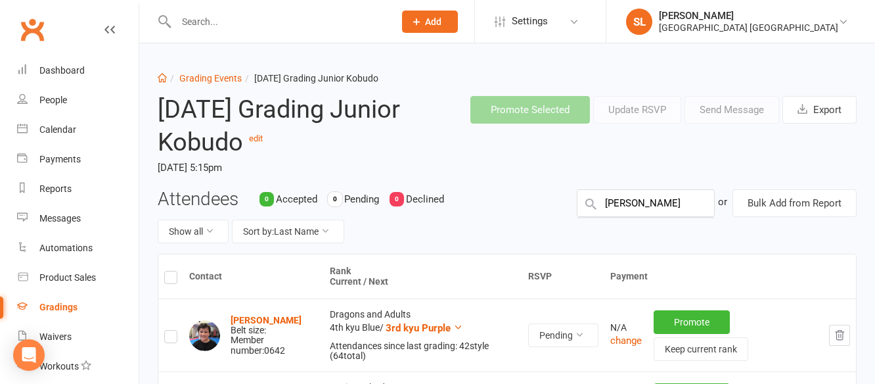
scroll to position [0, 0]
click at [657, 198] on input "text" at bounding box center [646, 203] width 138 height 28
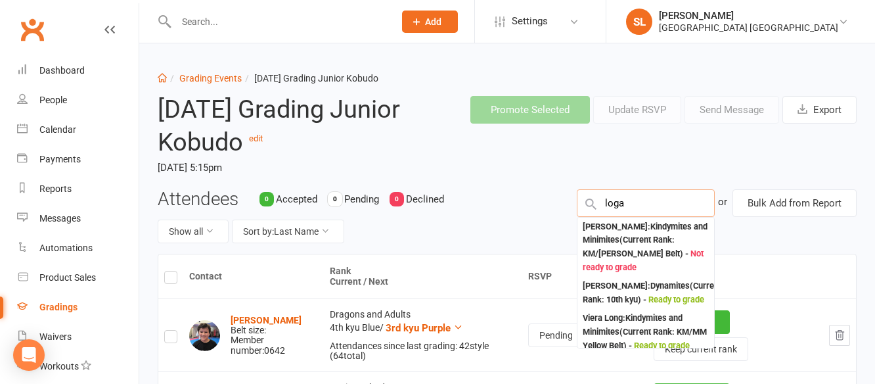
type input "[PERSON_NAME]"
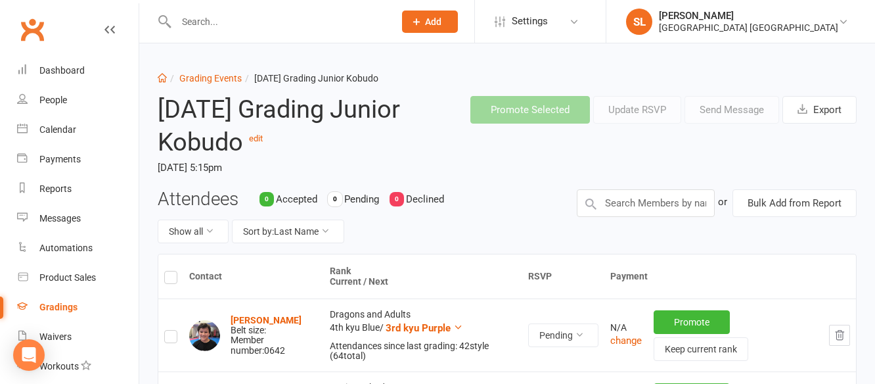
click at [209, 23] on input "text" at bounding box center [278, 21] width 213 height 18
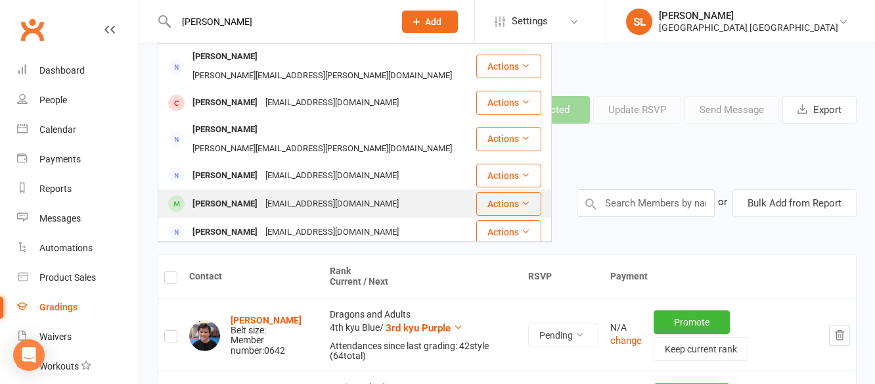
type input "[PERSON_NAME]"
click at [224, 194] on div "[PERSON_NAME]" at bounding box center [224, 203] width 73 height 19
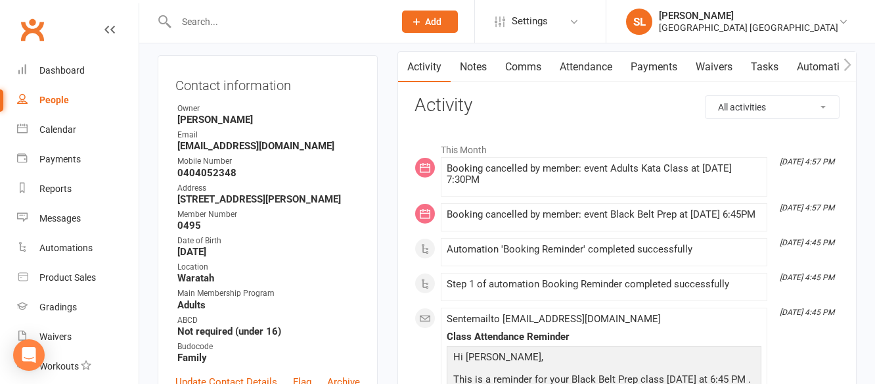
scroll to position [131, 0]
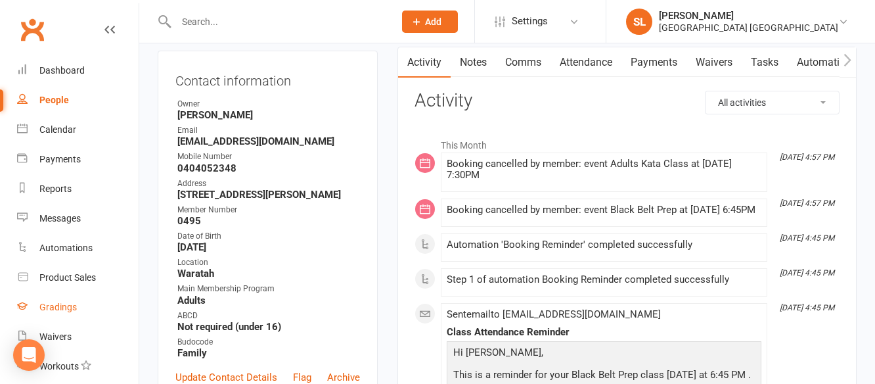
click at [69, 307] on div "Gradings" at bounding box center [57, 306] width 37 height 11
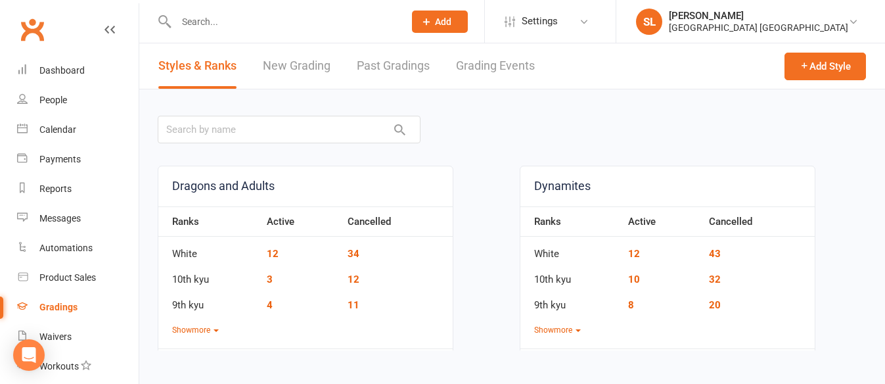
click at [483, 68] on link "Grading Events" at bounding box center [495, 65] width 79 height 45
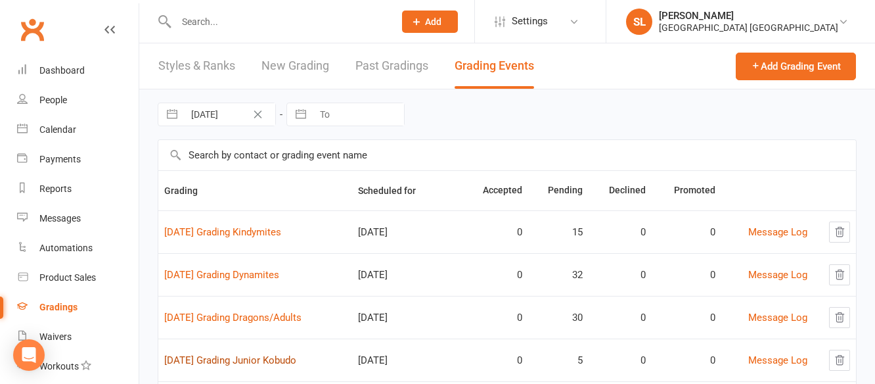
click at [280, 358] on link "[DATE] Grading Junior Kobudo" at bounding box center [230, 360] width 132 height 12
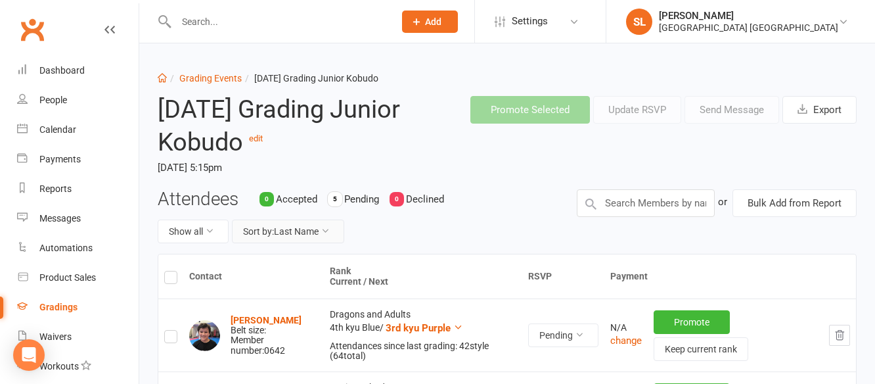
click at [290, 232] on button "Sort by: Last Name" at bounding box center [288, 231] width 112 height 24
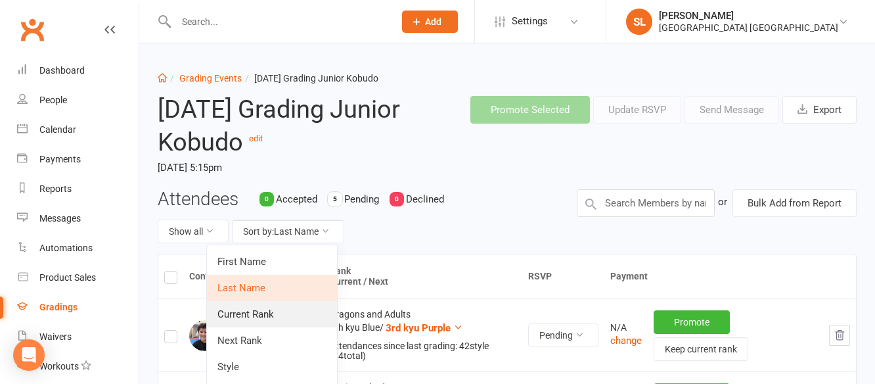
click at [259, 312] on link "Current Rank" at bounding box center [272, 314] width 130 height 26
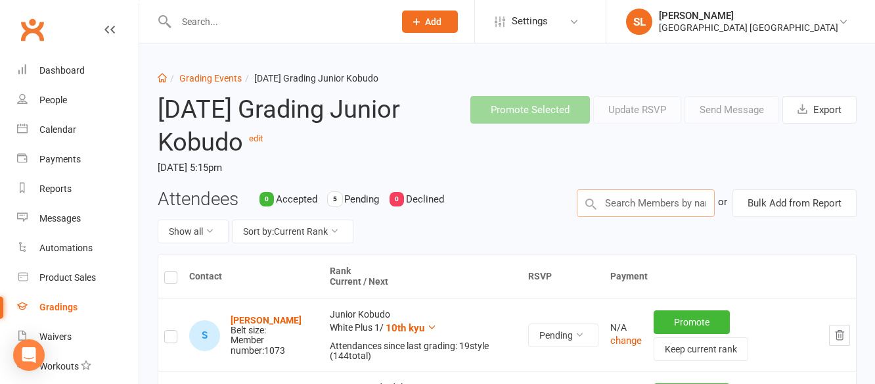
click at [635, 200] on input "text" at bounding box center [646, 203] width 138 height 28
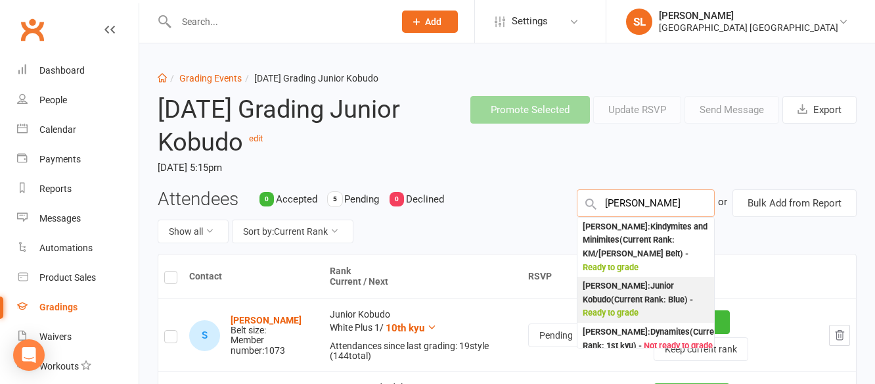
type input "[PERSON_NAME]"
click at [612, 284] on div "[PERSON_NAME] : [PERSON_NAME] (Current Rank: Blue ) - Ready to grade" at bounding box center [645, 299] width 126 height 41
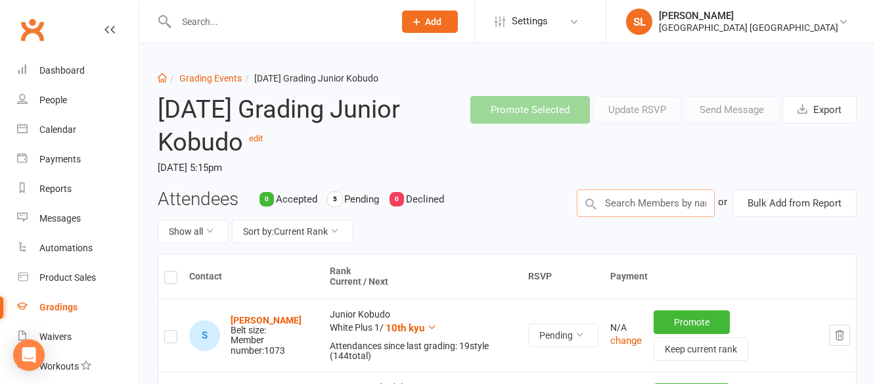
click at [610, 208] on input "text" at bounding box center [646, 203] width 138 height 28
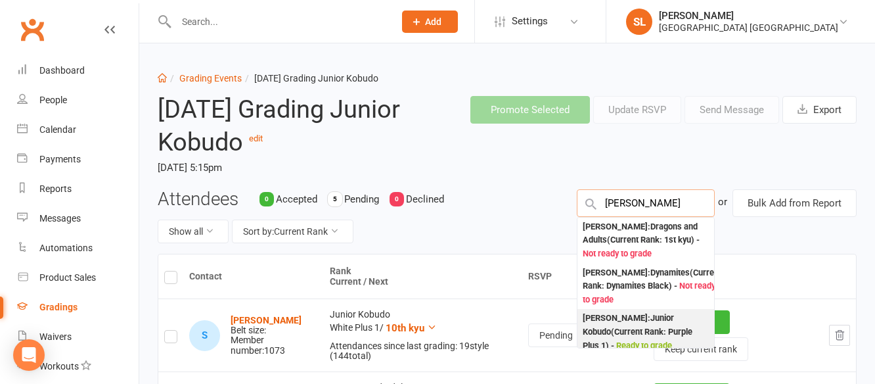
type input "[PERSON_NAME]"
click at [611, 317] on div "[PERSON_NAME] : Junior Kobudo (Current Rank: Purple Plus 1 ) - Ready to grade" at bounding box center [645, 331] width 126 height 41
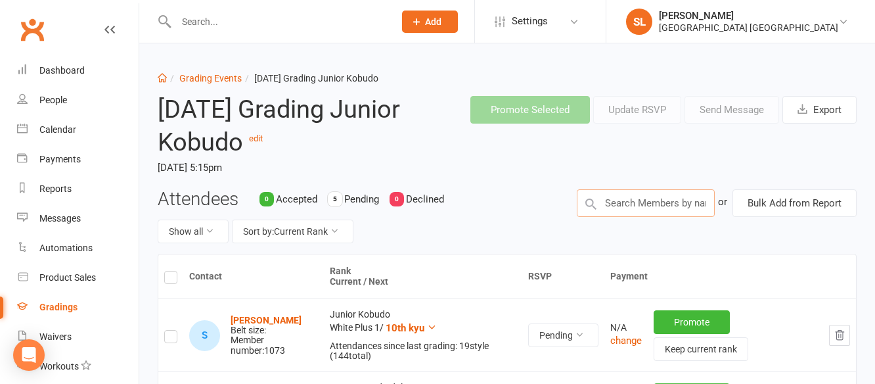
click at [624, 202] on input "text" at bounding box center [646, 203] width 138 height 28
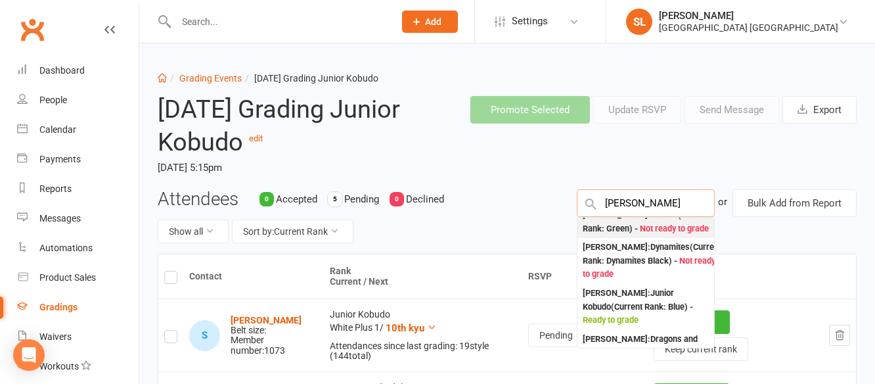
scroll to position [66, 0]
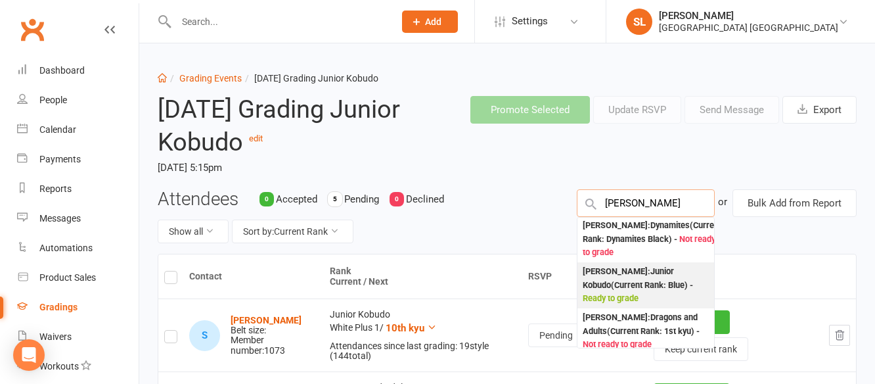
type input "[PERSON_NAME]"
click at [615, 297] on div "[PERSON_NAME] : [PERSON_NAME] (Current Rank: Blue ) - Ready to grade" at bounding box center [645, 285] width 126 height 41
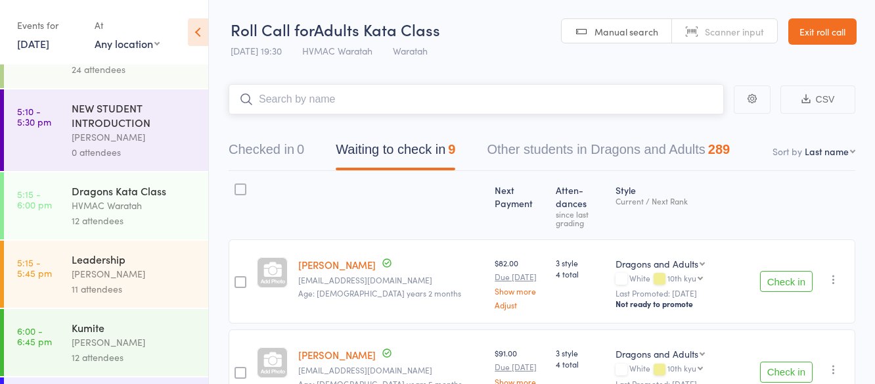
scroll to position [393, 0]
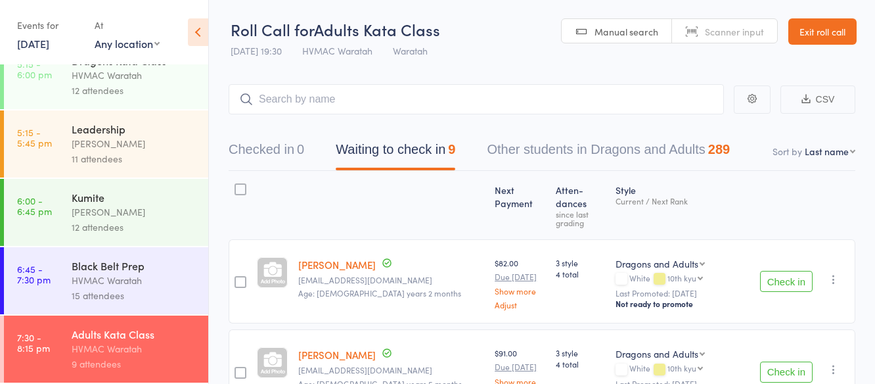
click at [152, 282] on div "HVMAC Waratah" at bounding box center [134, 280] width 125 height 15
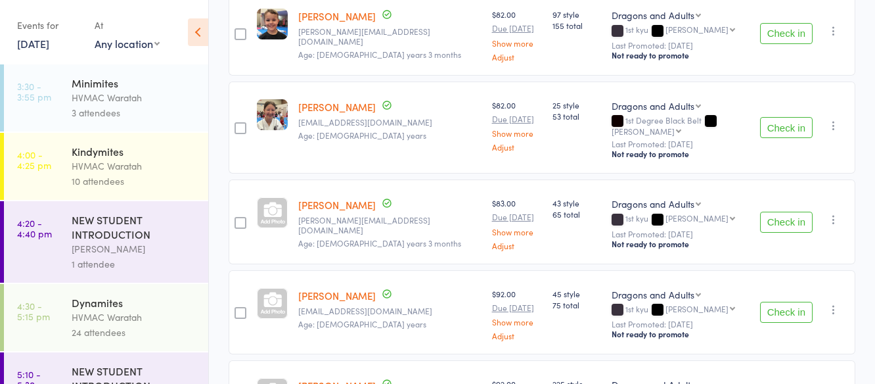
scroll to position [854, 0]
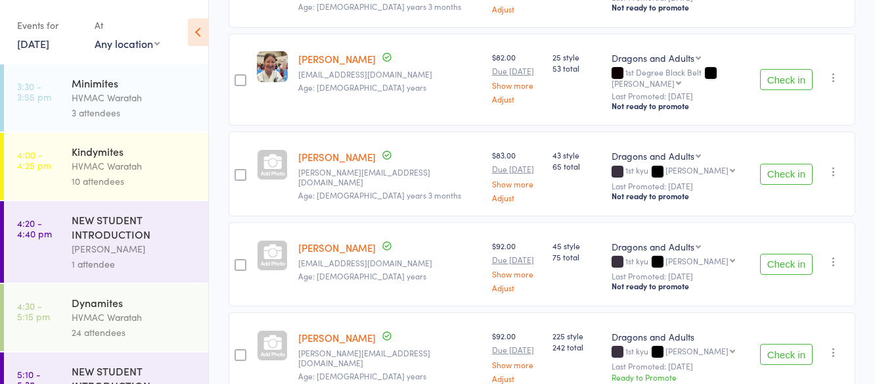
click at [790, 253] on button "Check in" at bounding box center [786, 263] width 53 height 21
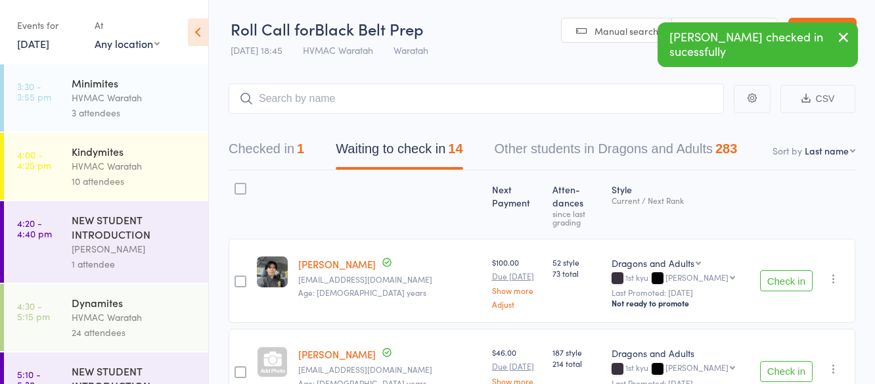
scroll to position [0, 0]
click at [791, 271] on button "Check in" at bounding box center [786, 281] width 53 height 21
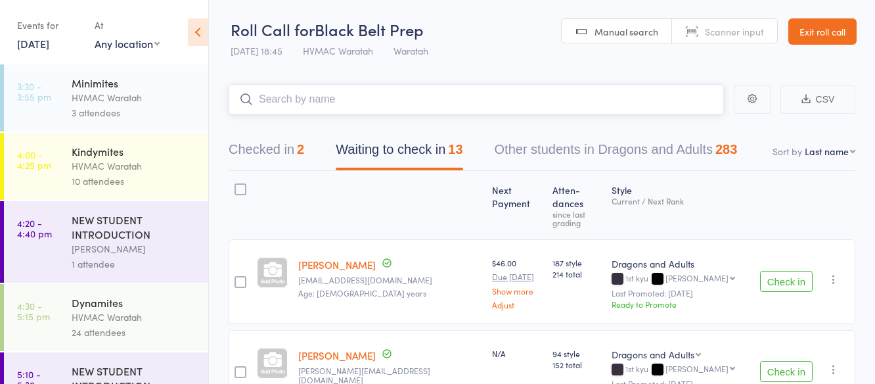
click at [303, 96] on input "search" at bounding box center [476, 99] width 495 height 30
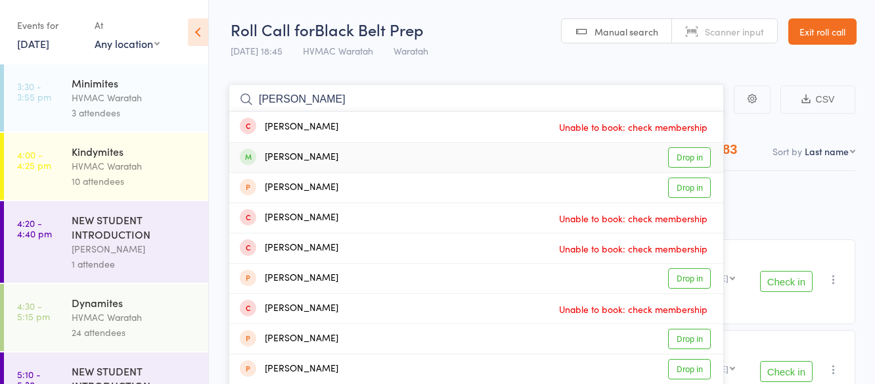
type input "[PERSON_NAME]"
click at [688, 154] on link "Drop in" at bounding box center [689, 157] width 43 height 20
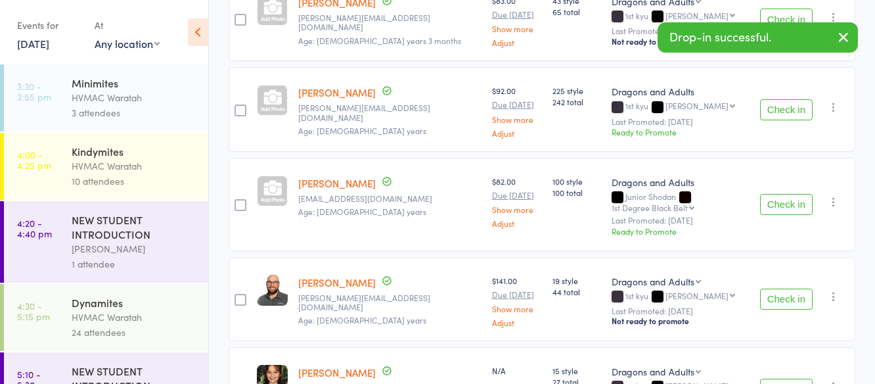
scroll to position [919, 0]
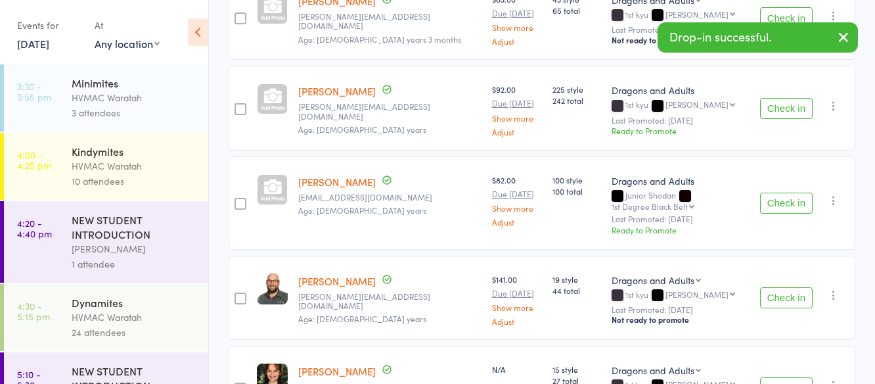
click at [774, 377] on button "Check in" at bounding box center [786, 387] width 53 height 21
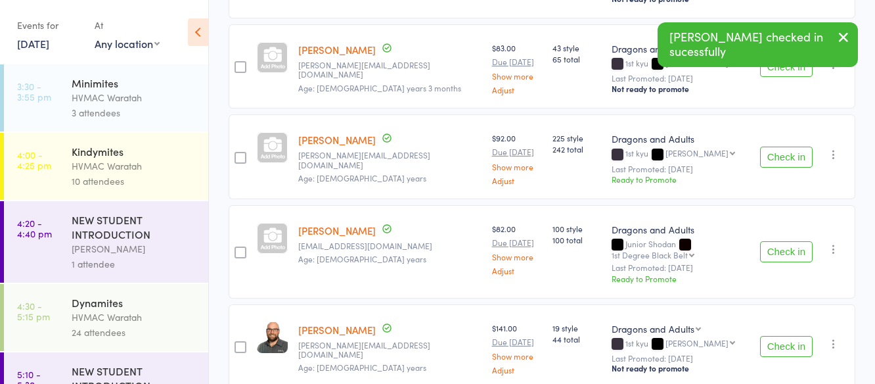
scroll to position [971, 0]
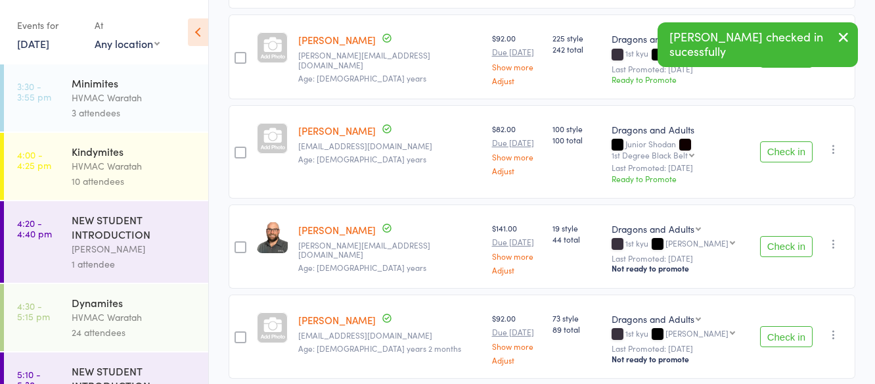
click at [789, 326] on button "Check in" at bounding box center [786, 336] width 53 height 21
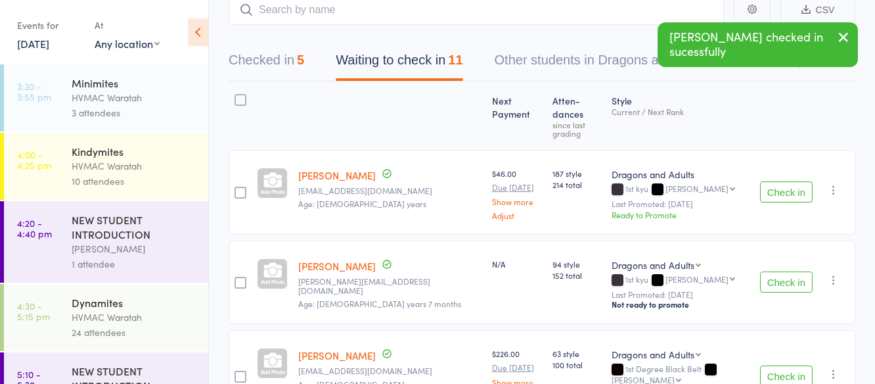
scroll to position [0, 0]
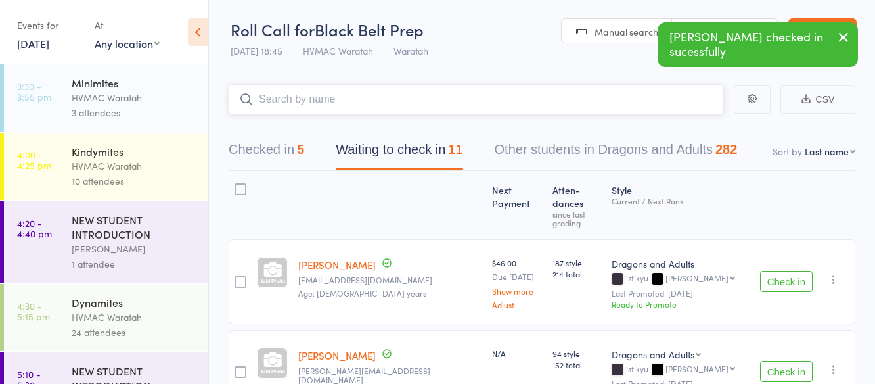
click at [326, 93] on input "search" at bounding box center [476, 99] width 495 height 30
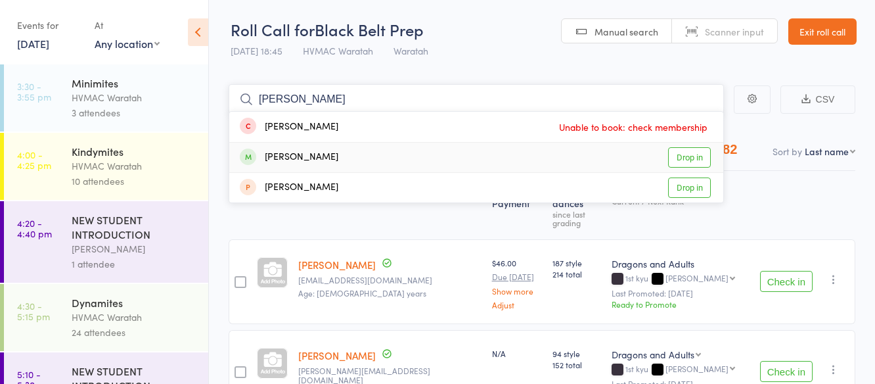
type input "[PERSON_NAME]"
click at [691, 153] on link "Drop in" at bounding box center [689, 157] width 43 height 20
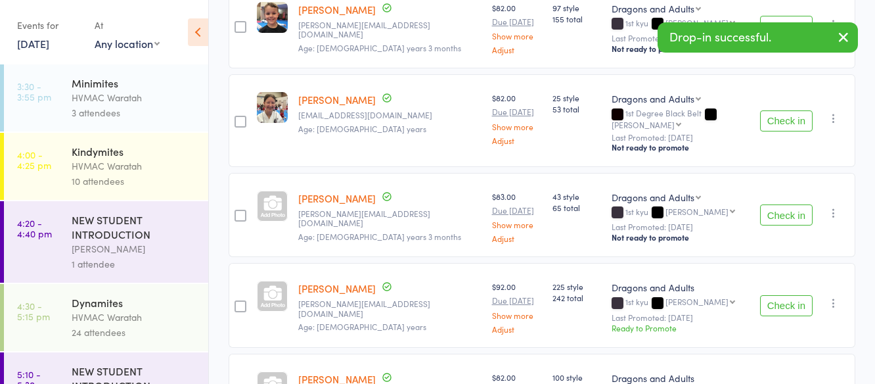
scroll to position [881, 0]
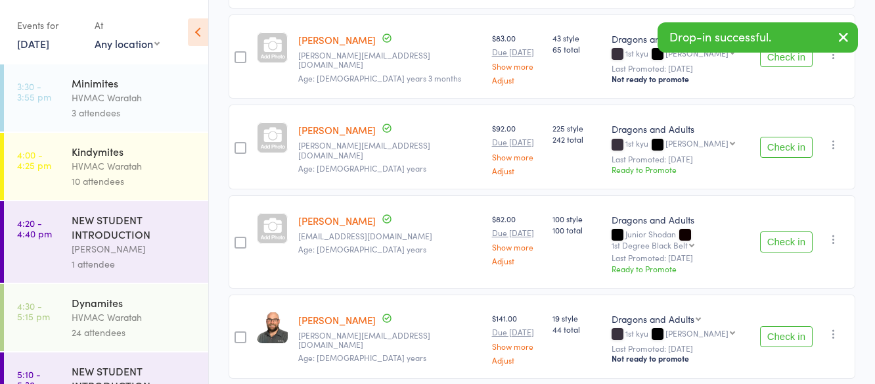
click at [776, 326] on button "Check in" at bounding box center [786, 336] width 53 height 21
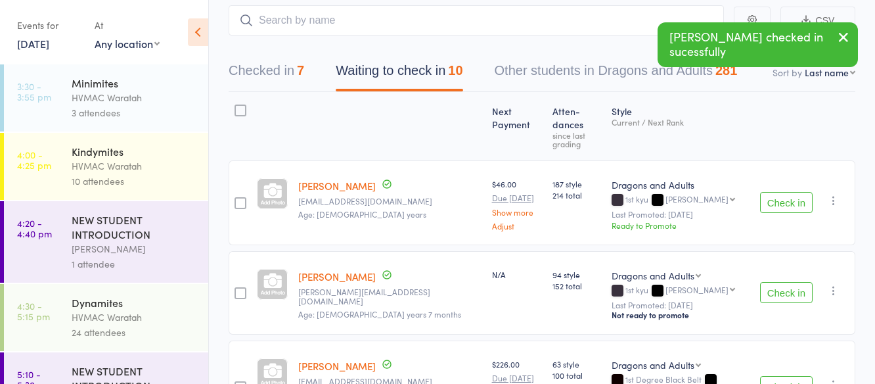
scroll to position [68, 0]
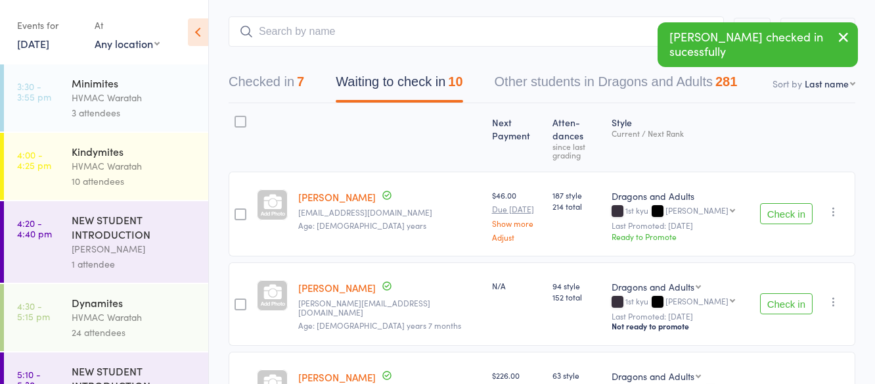
click at [784, 203] on button "Check in" at bounding box center [786, 213] width 53 height 21
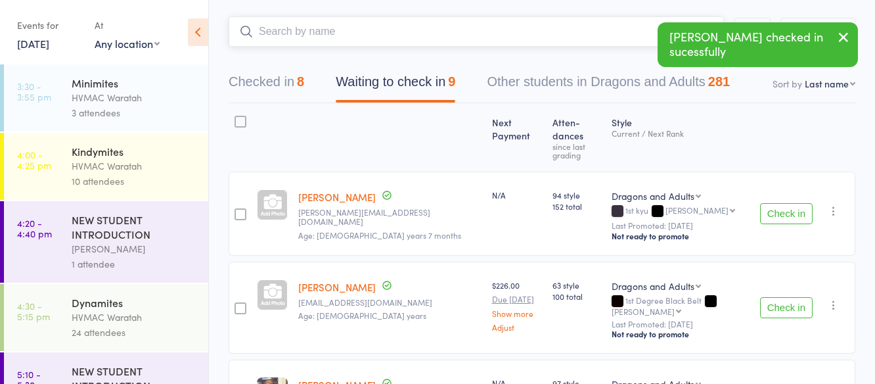
click at [335, 27] on input "search" at bounding box center [476, 31] width 495 height 30
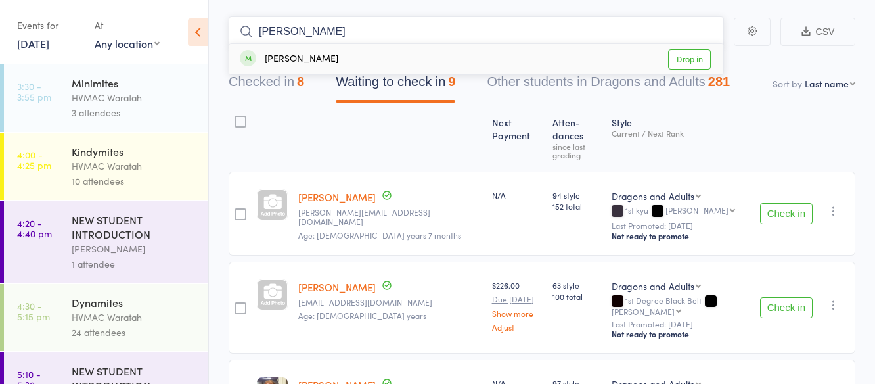
type input "[PERSON_NAME]"
click at [689, 56] on link "Drop in" at bounding box center [689, 59] width 43 height 20
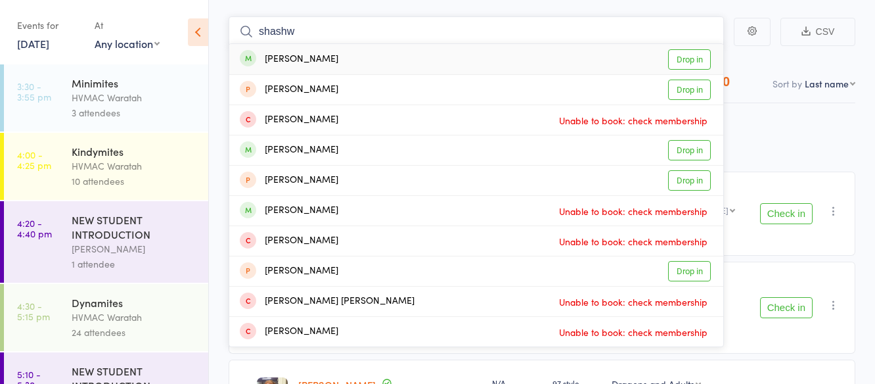
type input "shashw"
click at [686, 56] on link "Drop in" at bounding box center [689, 59] width 43 height 20
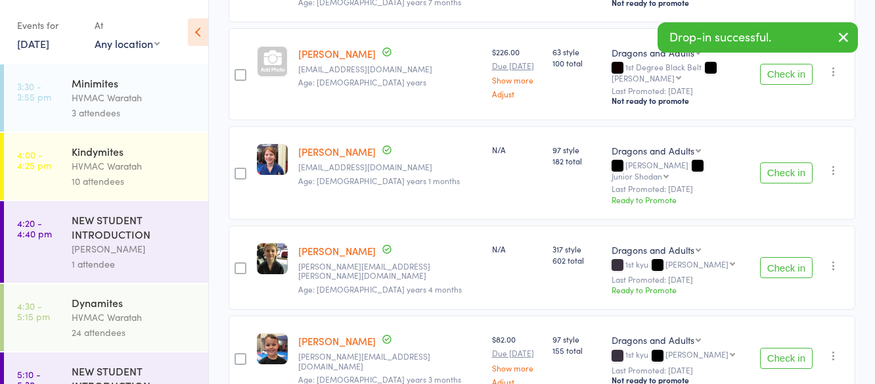
scroll to position [330, 0]
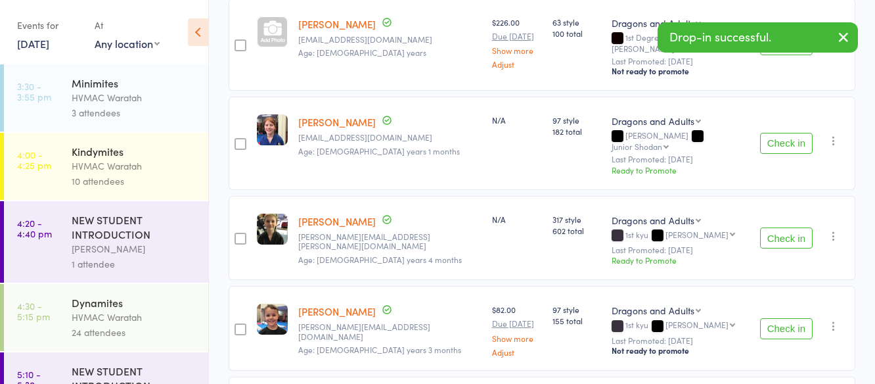
click at [783, 318] on button "Check in" at bounding box center [786, 328] width 53 height 21
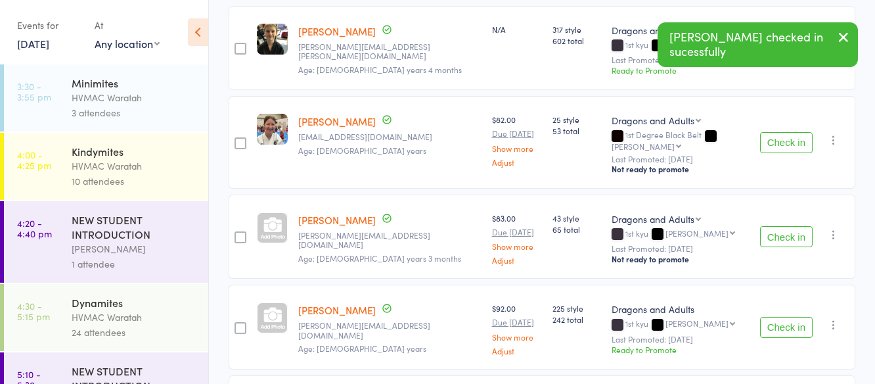
scroll to position [527, 0]
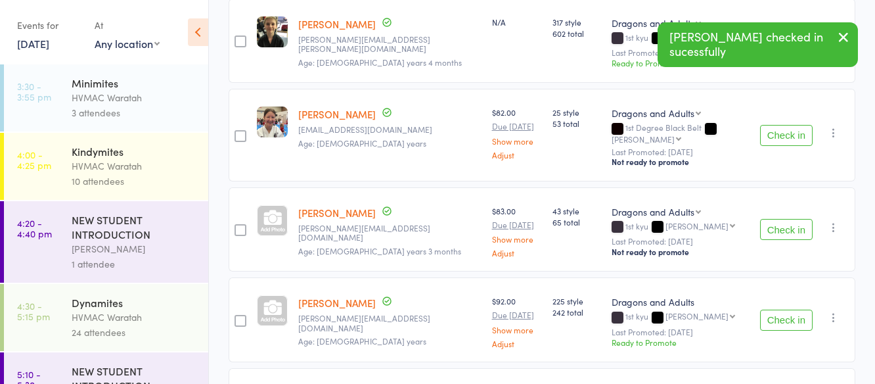
click at [781, 219] on button "Check in" at bounding box center [786, 229] width 53 height 21
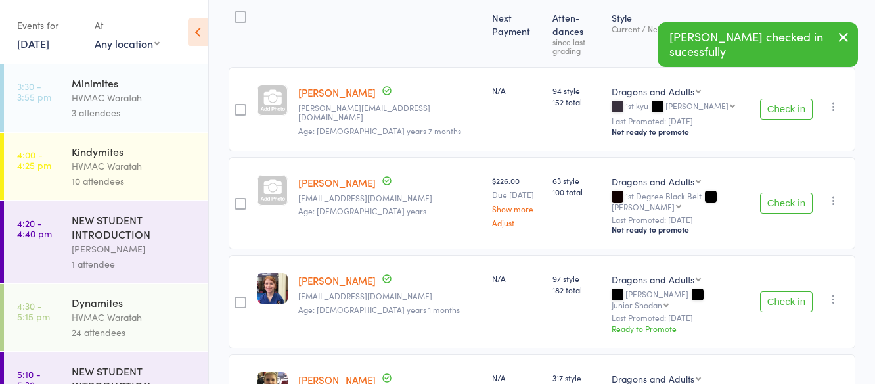
scroll to position [125, 0]
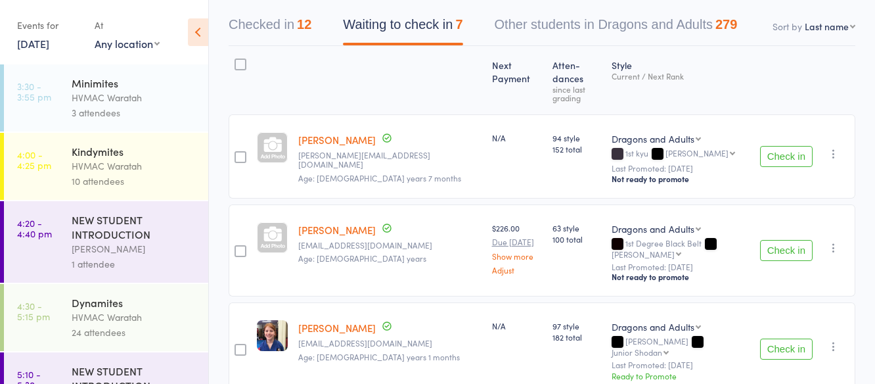
click at [787, 146] on button "Check in" at bounding box center [786, 156] width 53 height 21
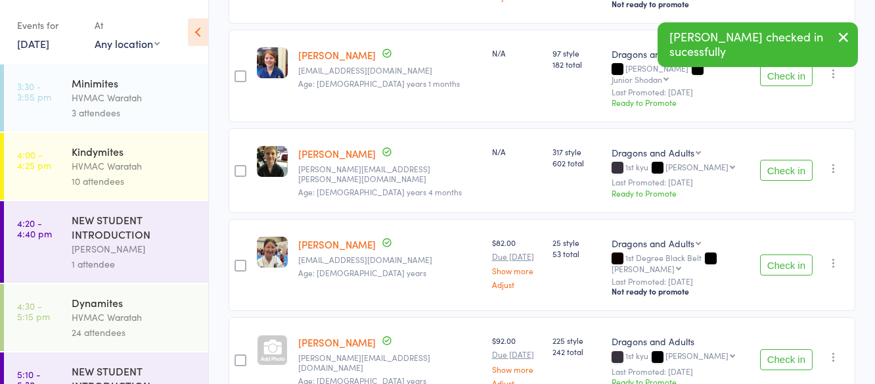
scroll to position [387, 0]
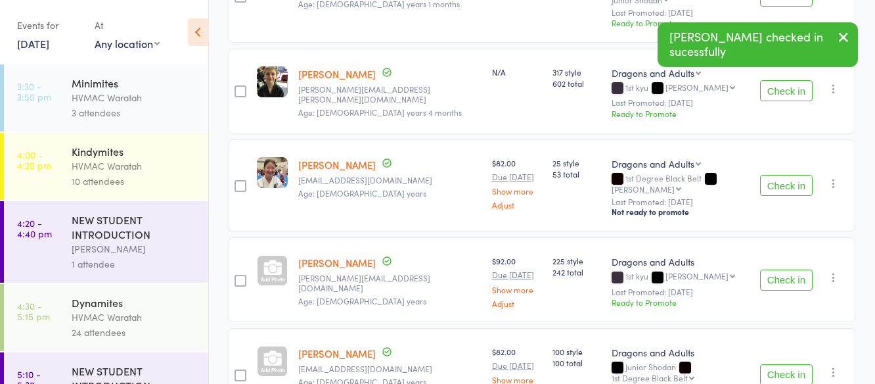
click at [792, 269] on button "Check in" at bounding box center [786, 279] width 53 height 21
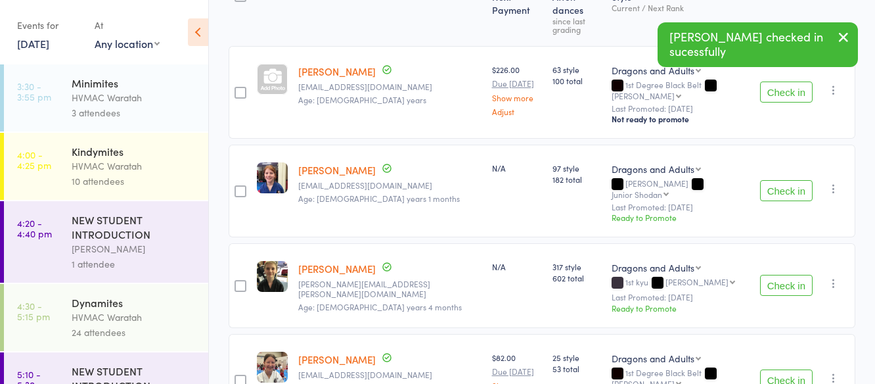
scroll to position [0, 0]
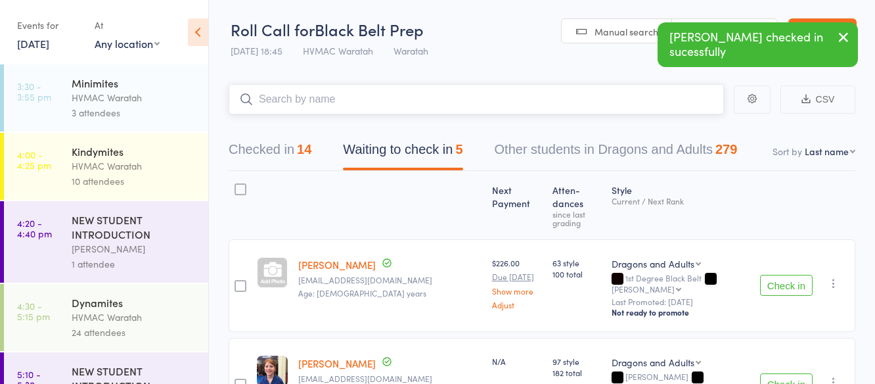
click at [324, 97] on input "search" at bounding box center [476, 99] width 495 height 30
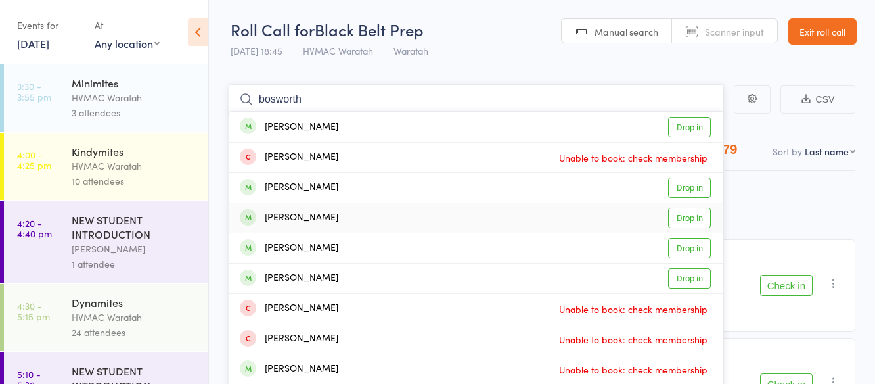
type input "bosworth"
click at [695, 217] on link "Drop in" at bounding box center [689, 218] width 43 height 20
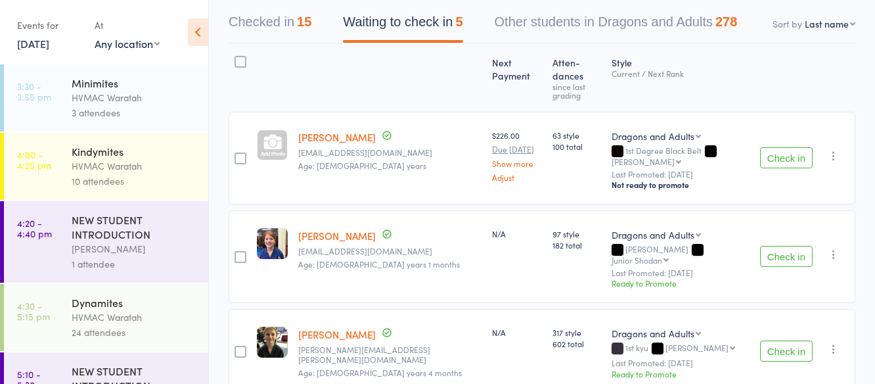
scroll to position [131, 0]
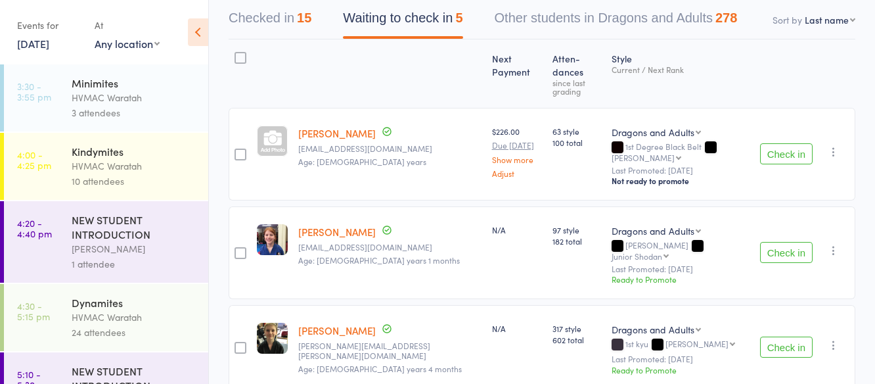
click at [779, 336] on button "Check in" at bounding box center [786, 346] width 53 height 21
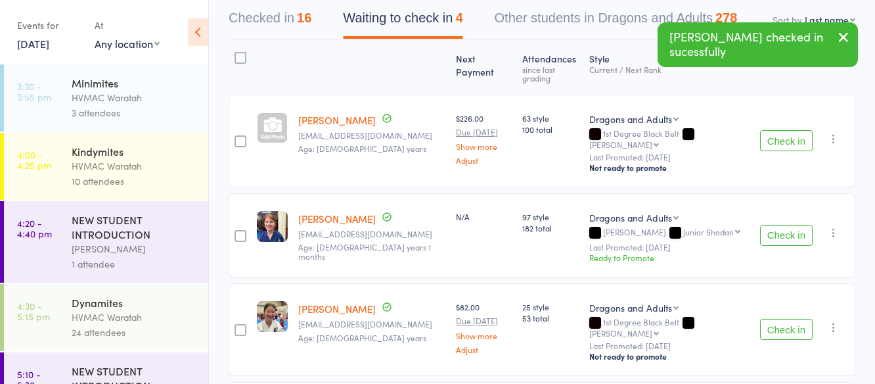
click at [779, 225] on button "Check in" at bounding box center [786, 235] width 53 height 21
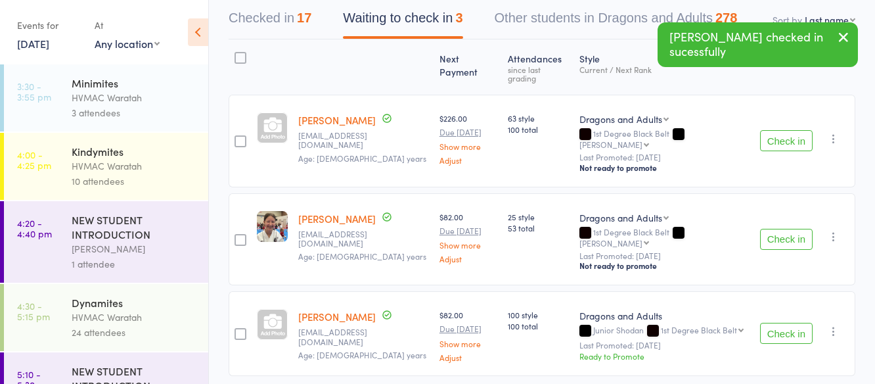
click at [786, 322] on button "Check in" at bounding box center [786, 332] width 53 height 21
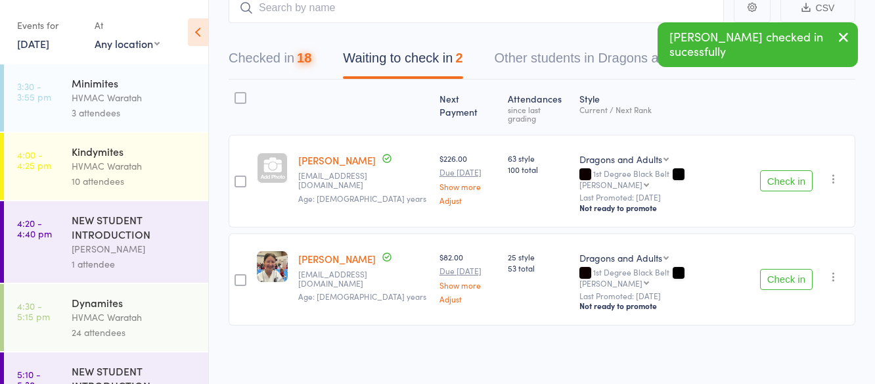
scroll to position [67, 0]
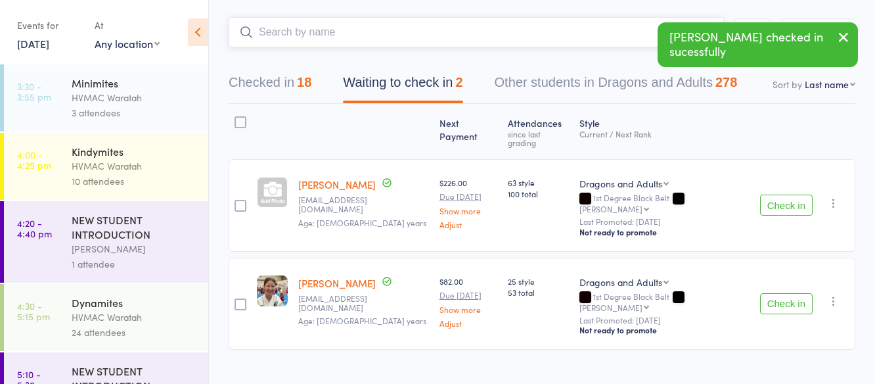
click at [313, 23] on input "search" at bounding box center [476, 32] width 495 height 30
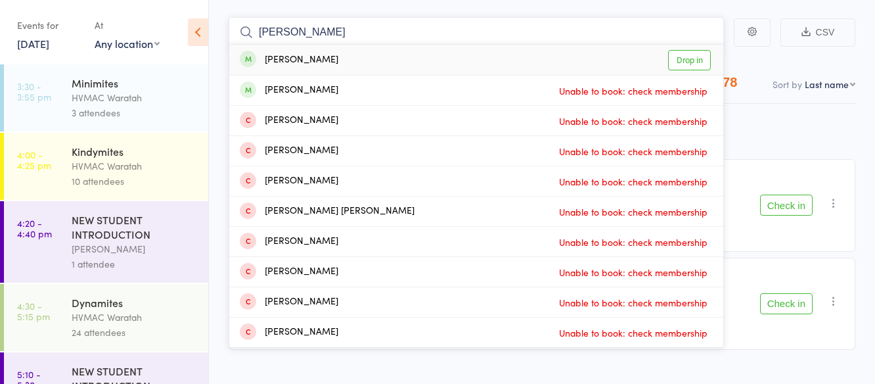
type input "[PERSON_NAME]"
click at [692, 60] on link "Drop in" at bounding box center [689, 60] width 43 height 20
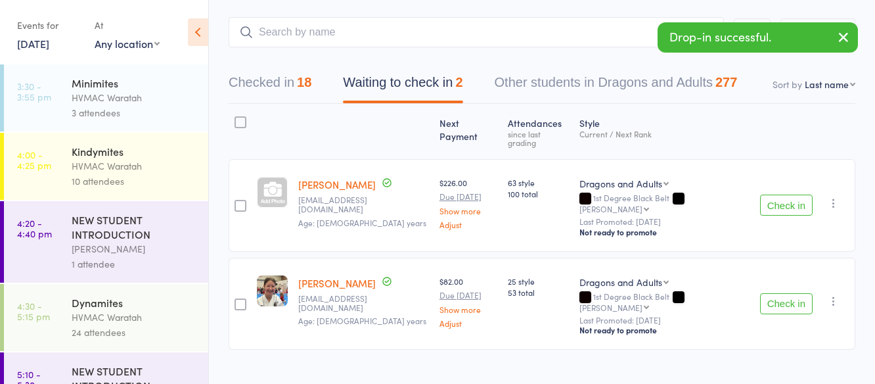
click at [805, 194] on button "Check in" at bounding box center [786, 204] width 53 height 21
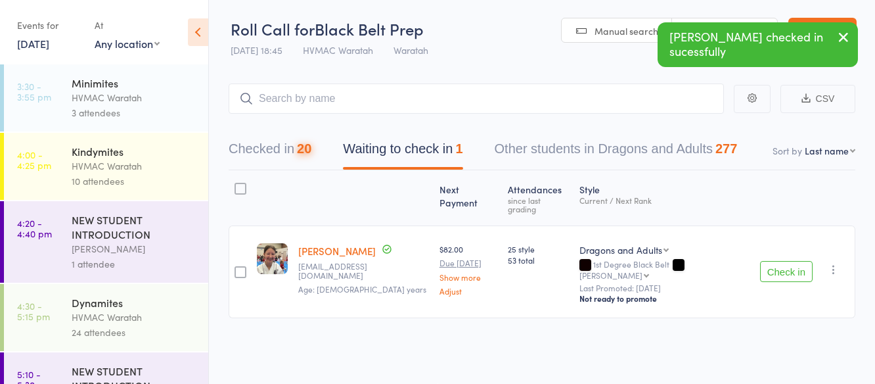
scroll to position [1, 0]
click at [831, 263] on icon "button" at bounding box center [833, 269] width 13 height 13
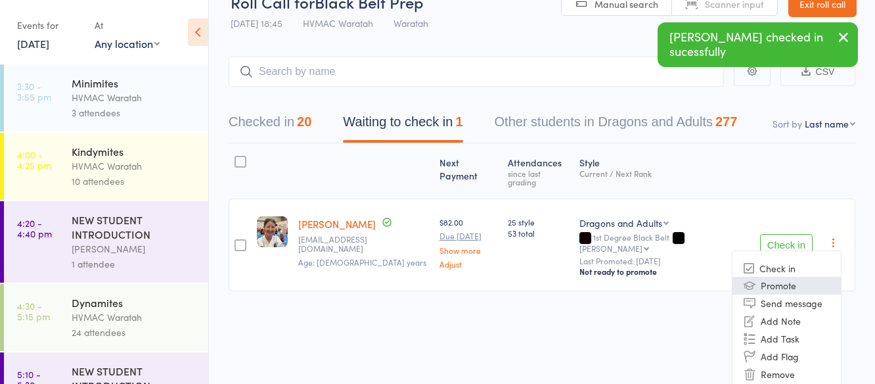
scroll to position [42, 0]
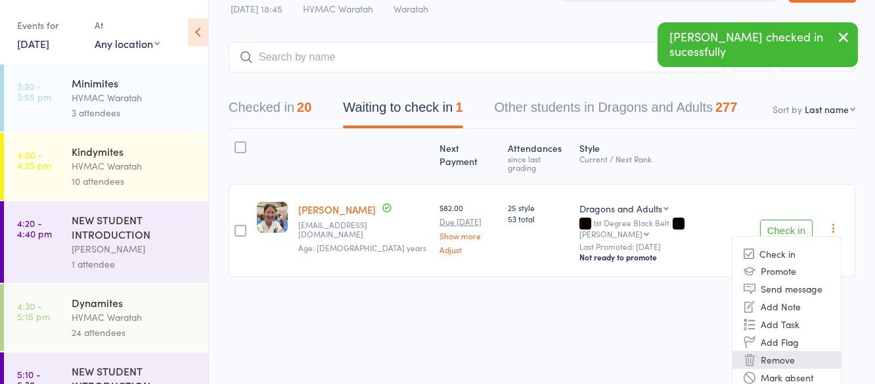
click at [784, 351] on li "Remove" at bounding box center [786, 360] width 108 height 18
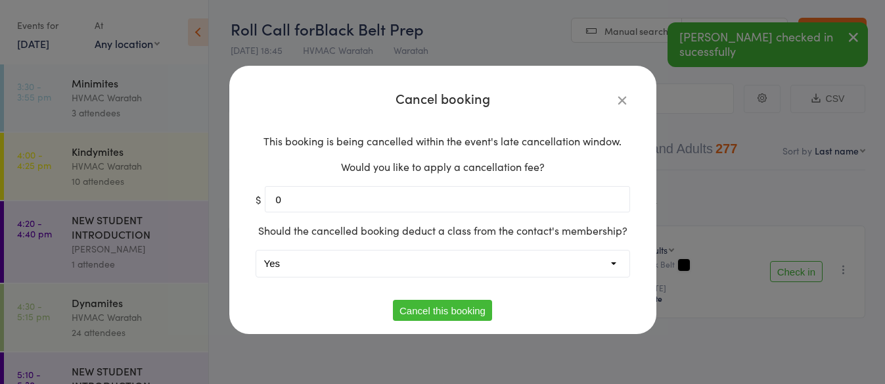
drag, startPoint x: 257, startPoint y: 257, endPoint x: 273, endPoint y: 267, distance: 17.7
click at [257, 257] on select "Yes No" at bounding box center [442, 263] width 373 height 26
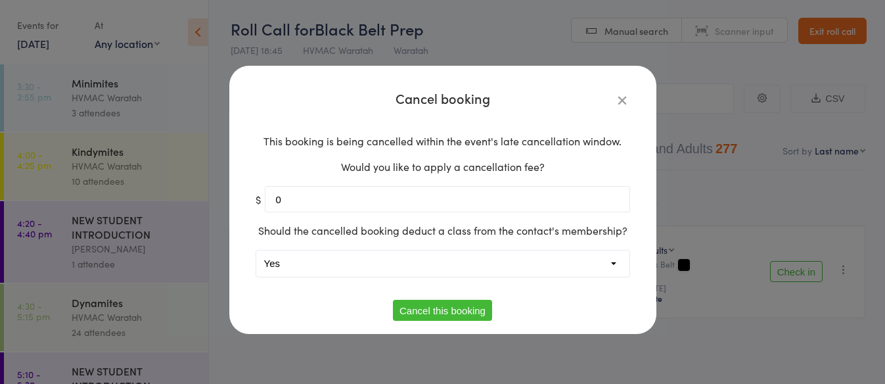
select select "1"
click at [256, 250] on select "Yes No" at bounding box center [442, 263] width 373 height 26
click at [445, 309] on button "Cancel this booking" at bounding box center [442, 309] width 99 height 21
